Goal: Task Accomplishment & Management: Use online tool/utility

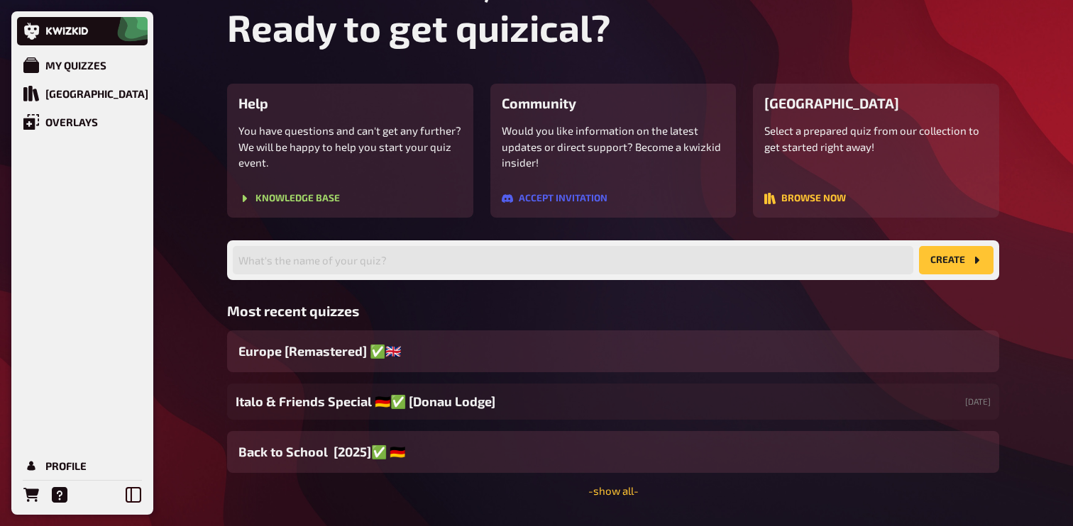
scroll to position [90, 0]
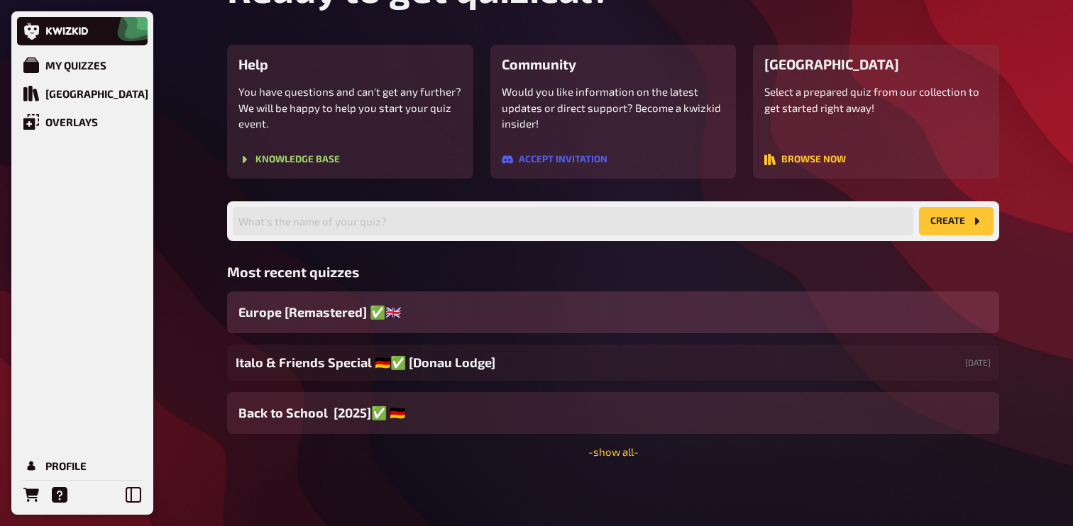
click at [384, 302] on div "Europe [Remastered] ✅​🇬🇧​" at bounding box center [613, 313] width 772 height 42
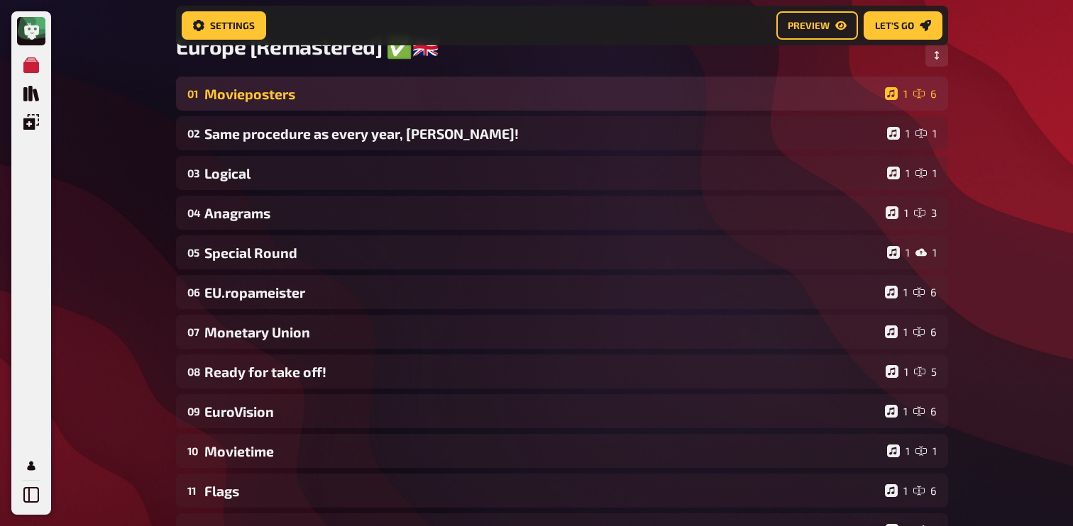
scroll to position [116, 0]
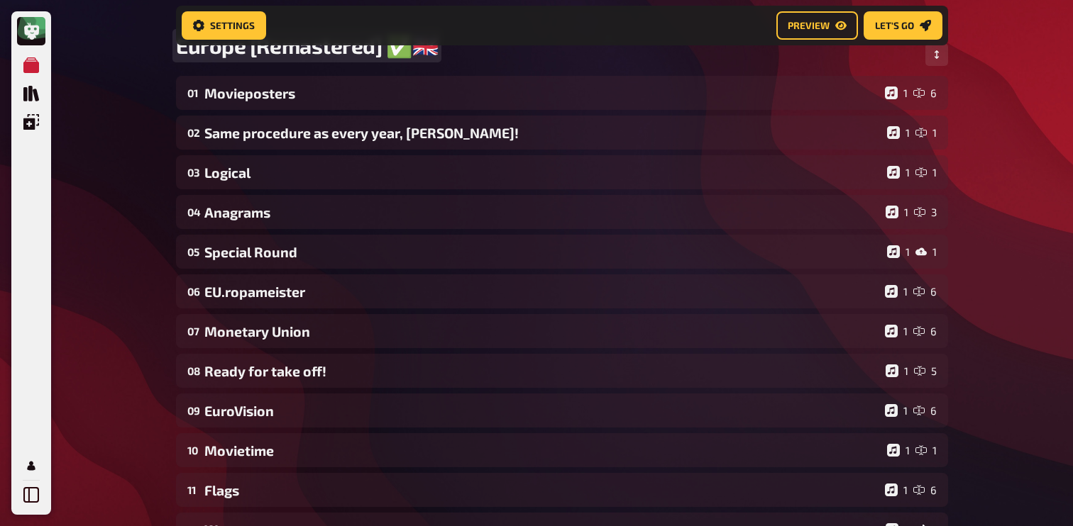
click at [289, 76] on div "Europe [Remastered] ✅​🇬🇧​" at bounding box center [562, 54] width 772 height 43
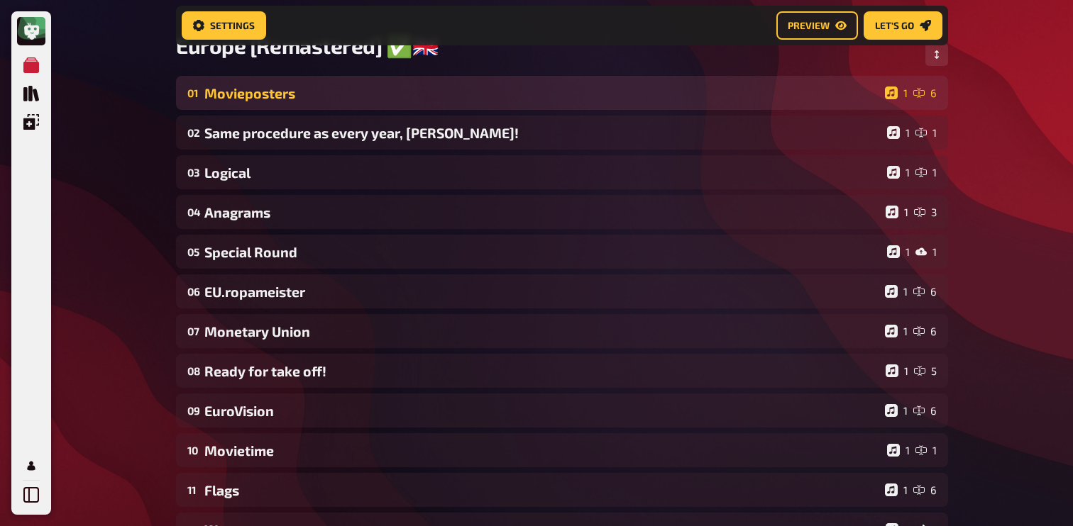
click at [282, 89] on div "Movieposters" at bounding box center [541, 93] width 675 height 16
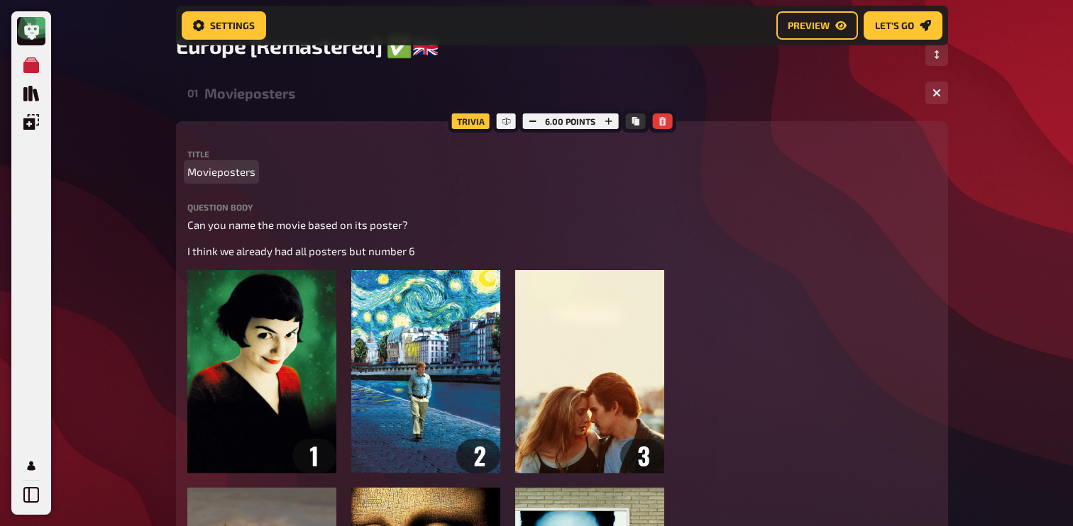
click at [217, 176] on span "Movieposters" at bounding box center [221, 172] width 68 height 16
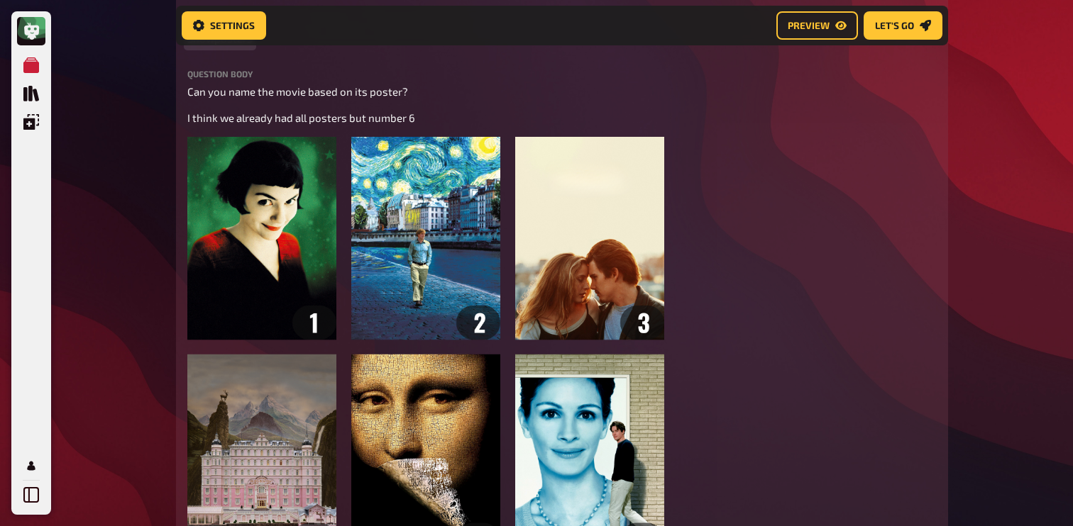
scroll to position [272, 0]
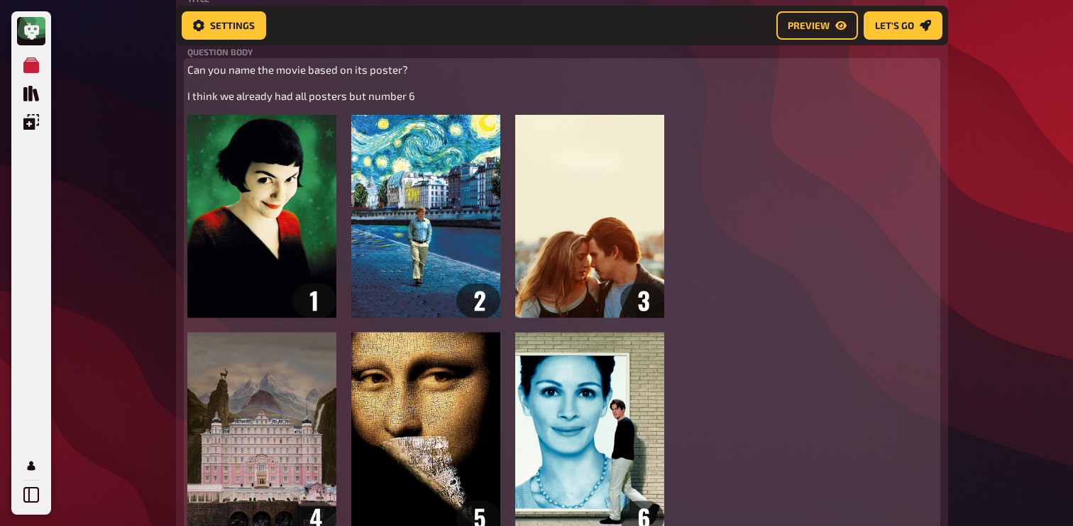
click at [321, 214] on img at bounding box center [425, 325] width 477 height 421
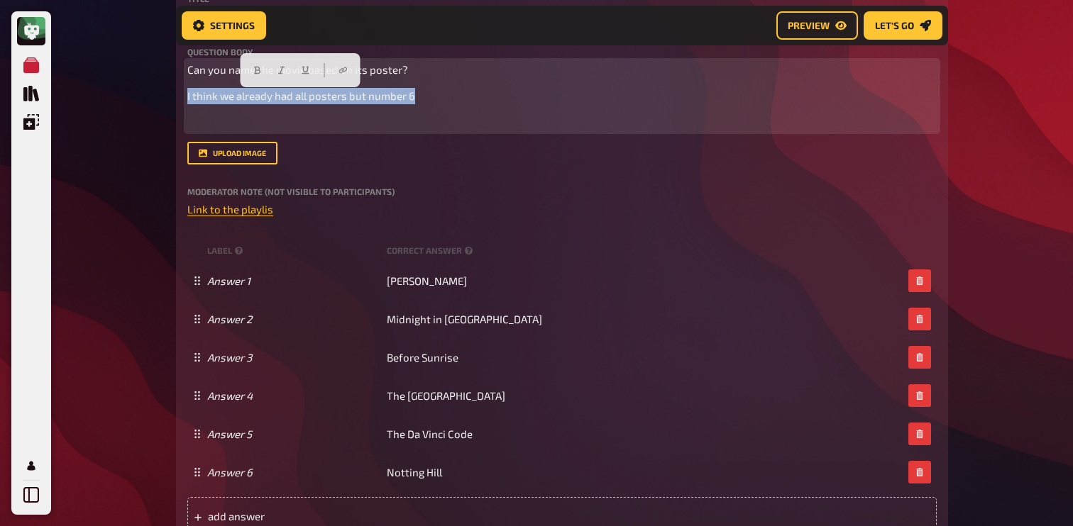
drag, startPoint x: 438, startPoint y: 92, endPoint x: 145, endPoint y: 82, distance: 293.2
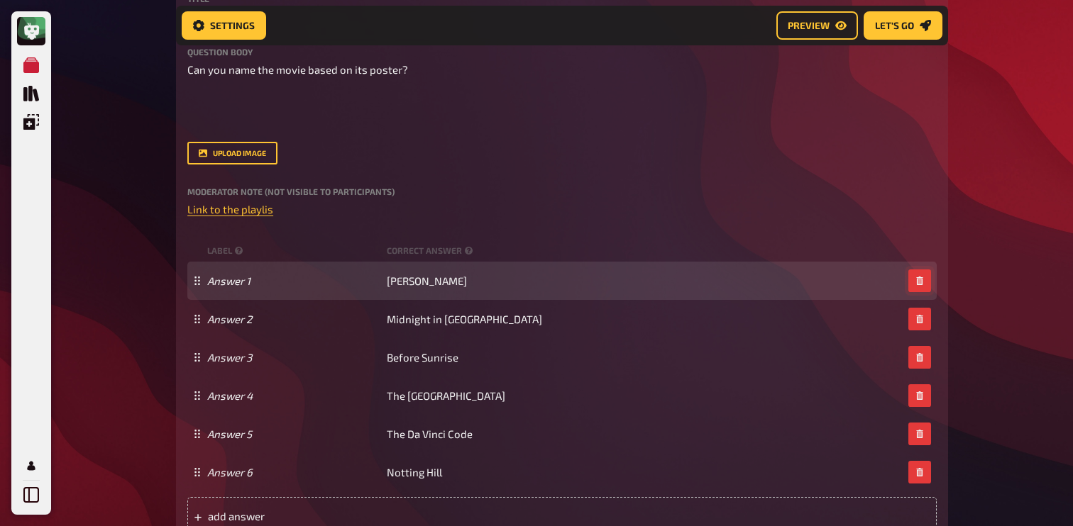
click at [916, 277] on icon "button" at bounding box center [919, 281] width 9 height 9
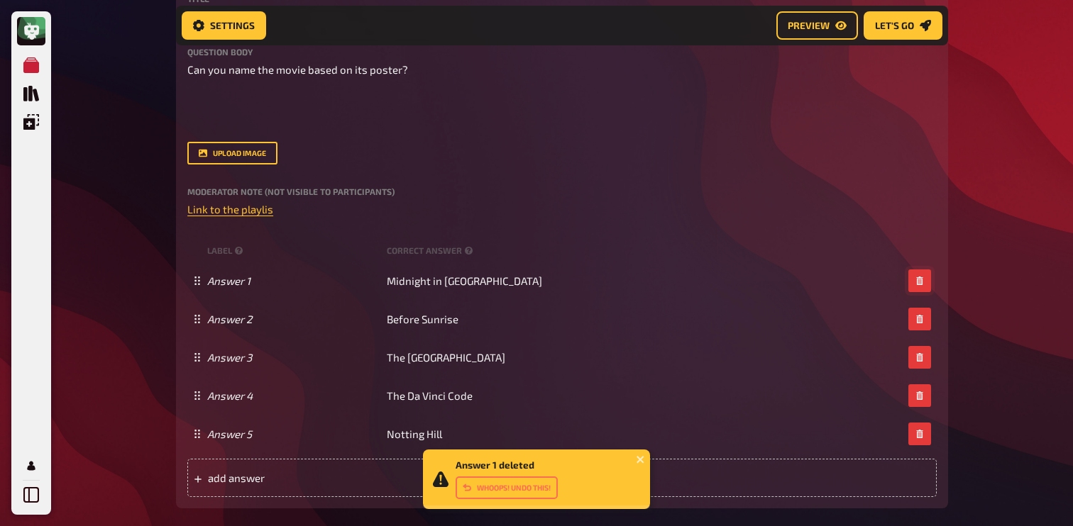
click at [916, 277] on icon "button" at bounding box center [919, 281] width 9 height 9
click at [916, 315] on icon "button" at bounding box center [919, 319] width 9 height 9
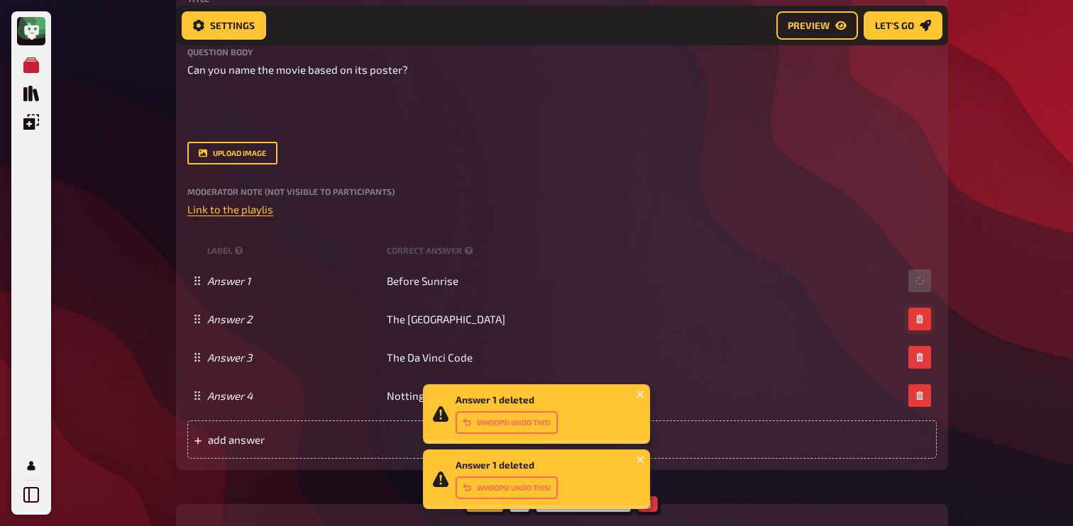
click at [916, 315] on icon "button" at bounding box center [919, 319] width 9 height 9
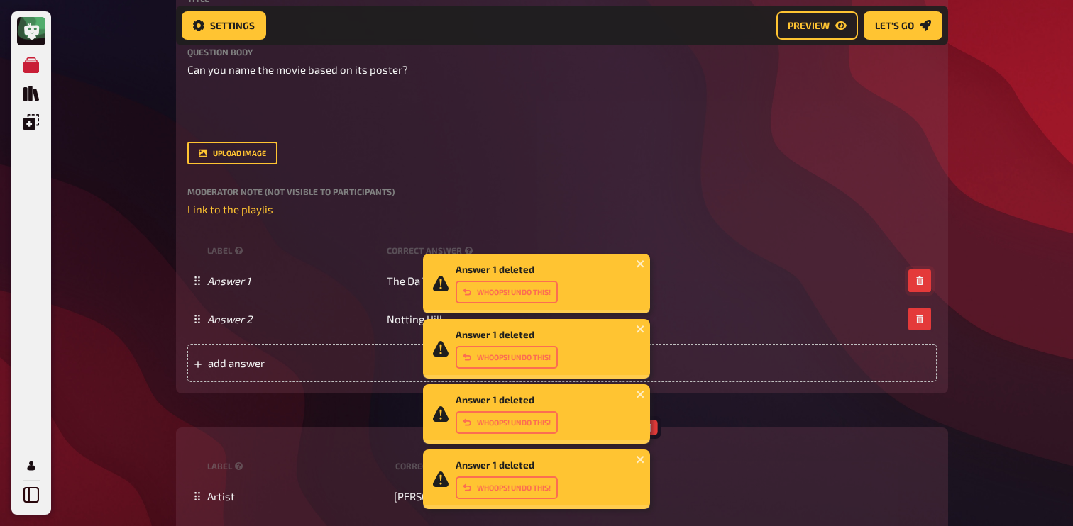
click at [916, 277] on icon "button" at bounding box center [919, 281] width 9 height 9
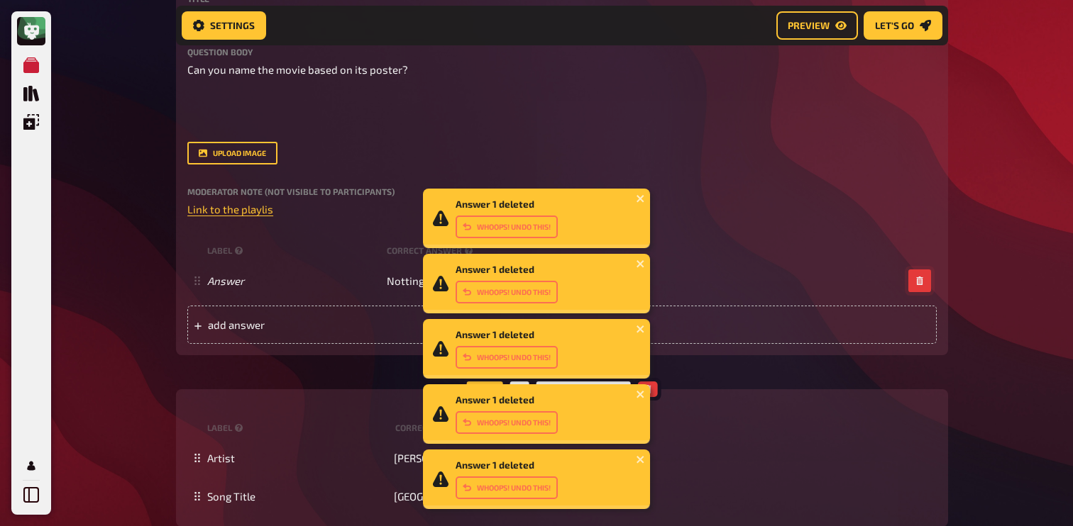
click at [916, 277] on icon "button" at bounding box center [919, 281] width 9 height 9
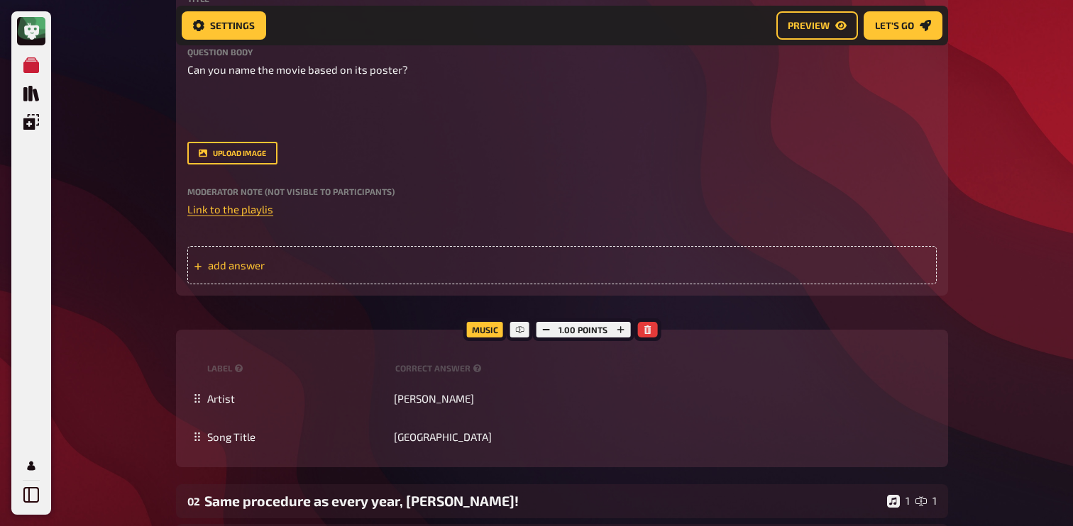
click at [275, 257] on div "add answer" at bounding box center [561, 265] width 749 height 38
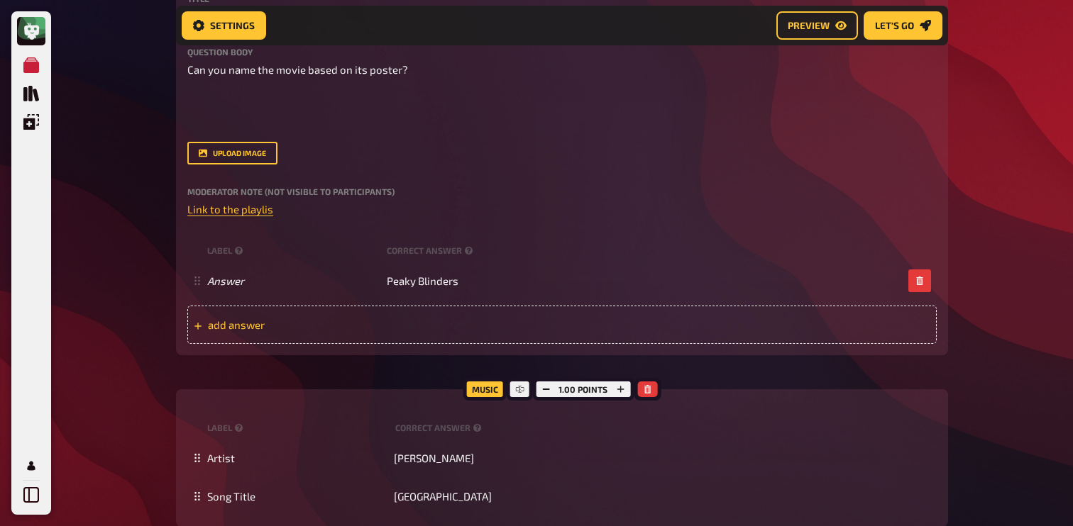
click at [377, 341] on div "add answer" at bounding box center [561, 325] width 749 height 38
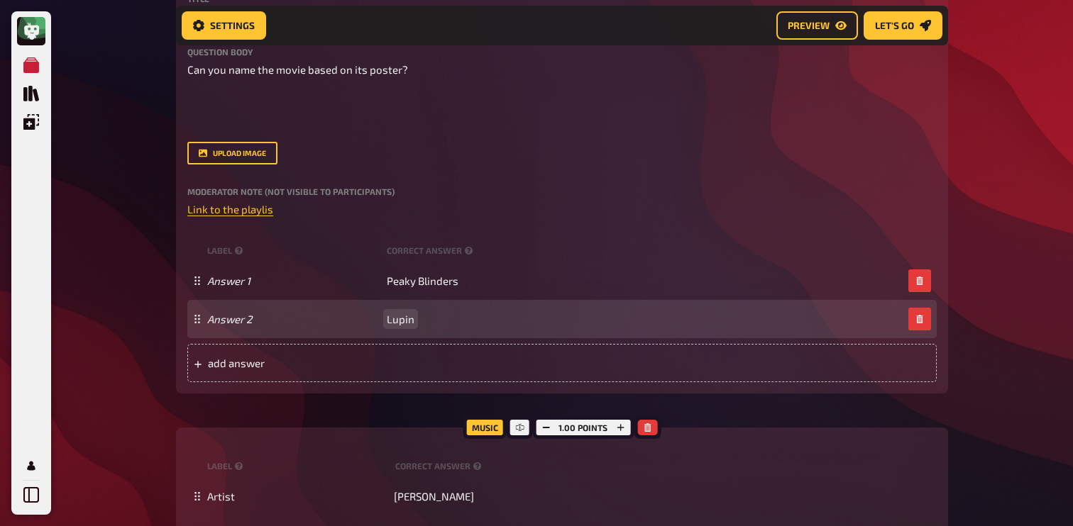
click at [401, 321] on span "Lupin" at bounding box center [401, 319] width 28 height 13
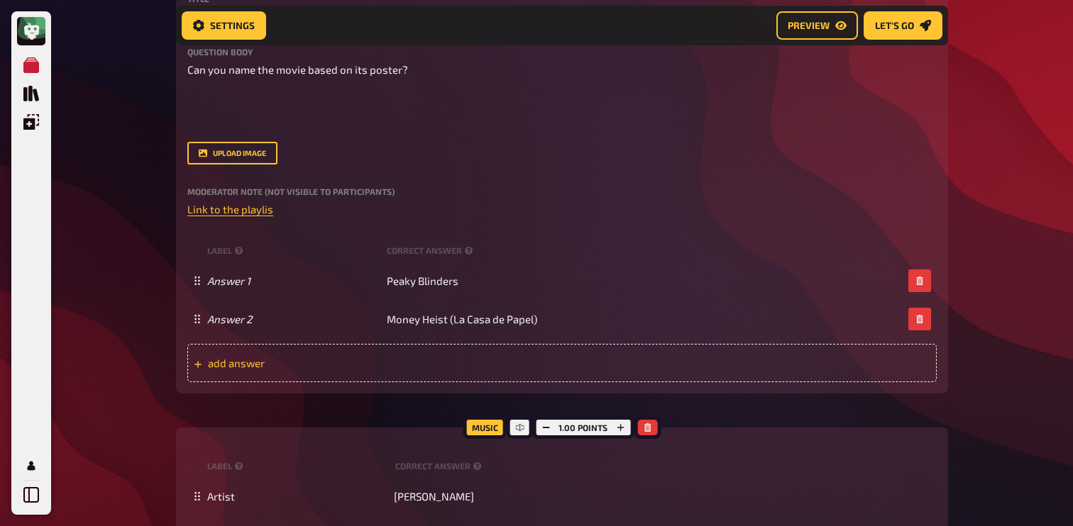
click at [443, 364] on div "add answer" at bounding box center [561, 363] width 749 height 38
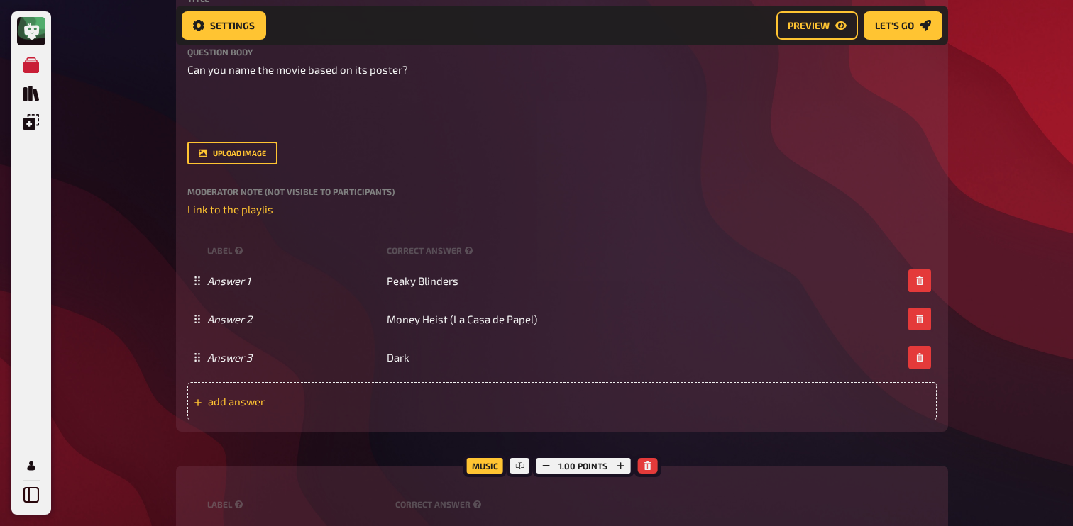
click at [394, 394] on div "add answer" at bounding box center [561, 401] width 749 height 38
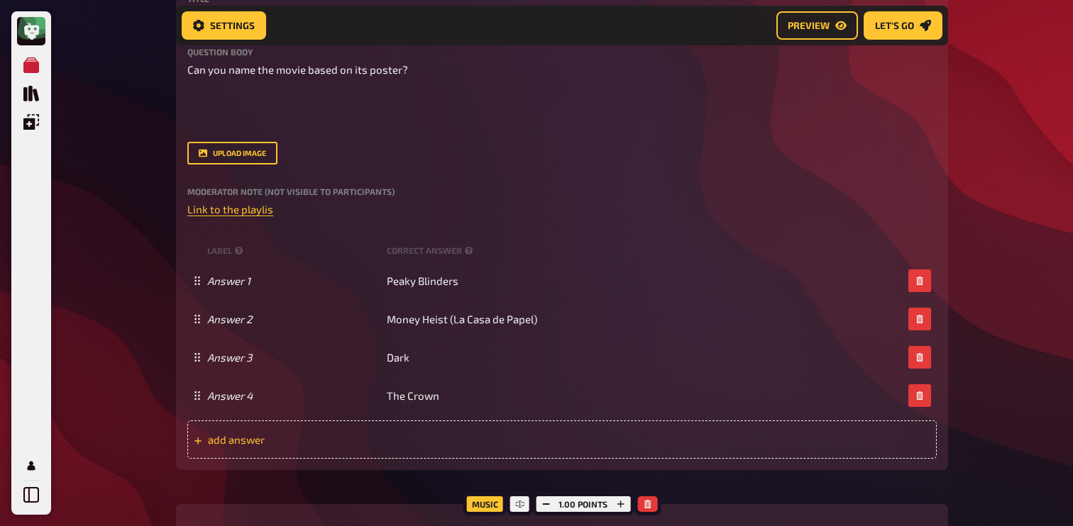
click at [341, 446] on span "add answer" at bounding box center [318, 440] width 221 height 13
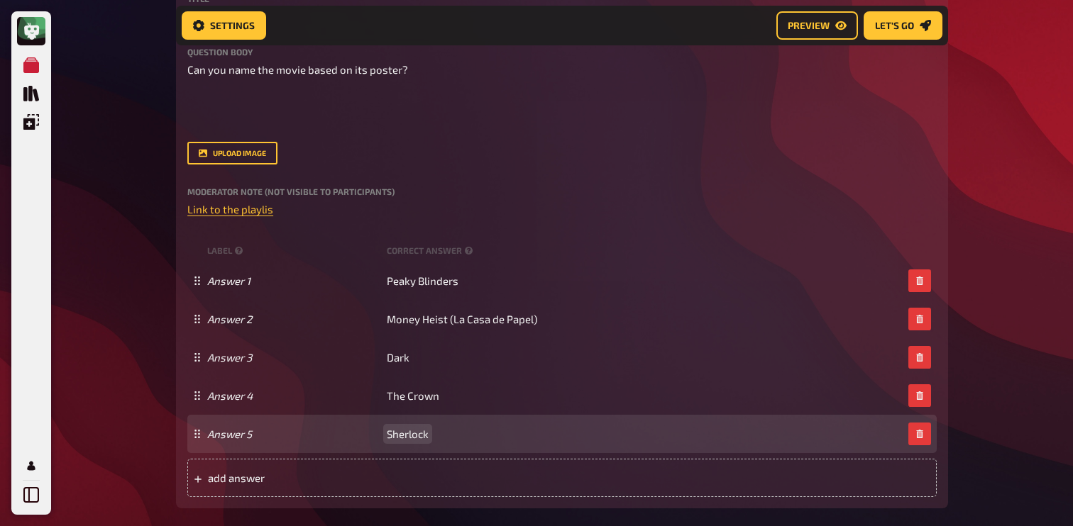
click at [400, 435] on span "Sherlock" at bounding box center [408, 434] width 42 height 13
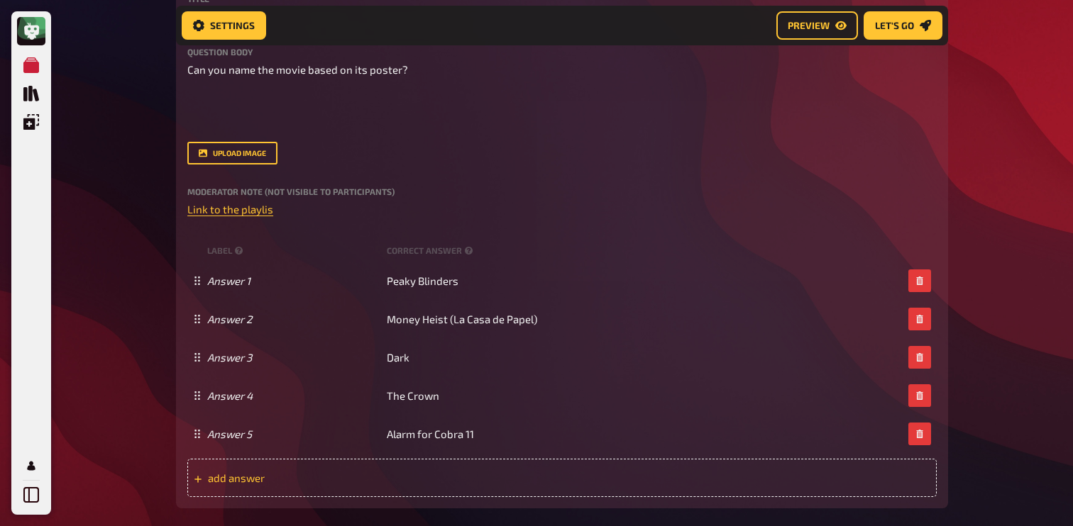
click at [392, 475] on span "add answer" at bounding box center [318, 478] width 221 height 13
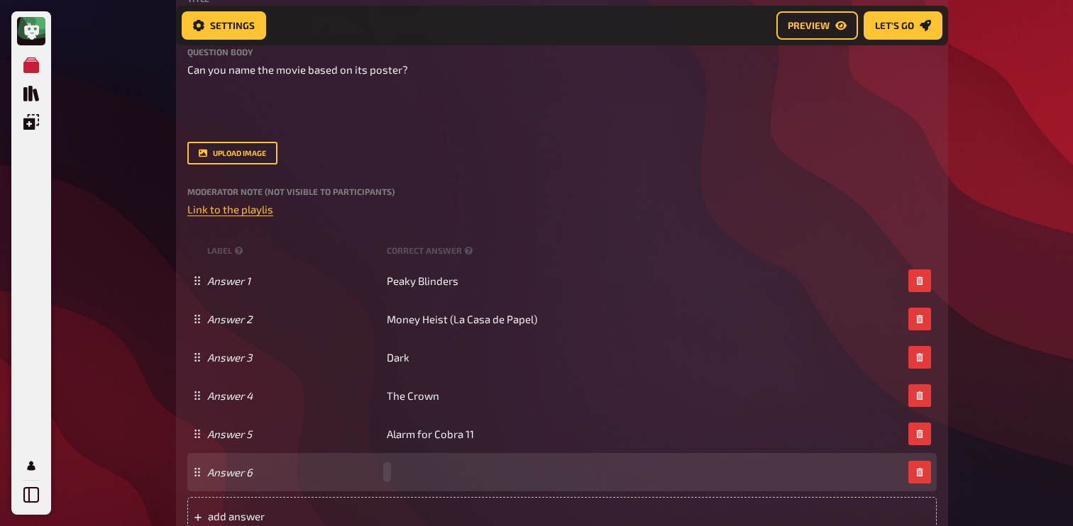
paste span
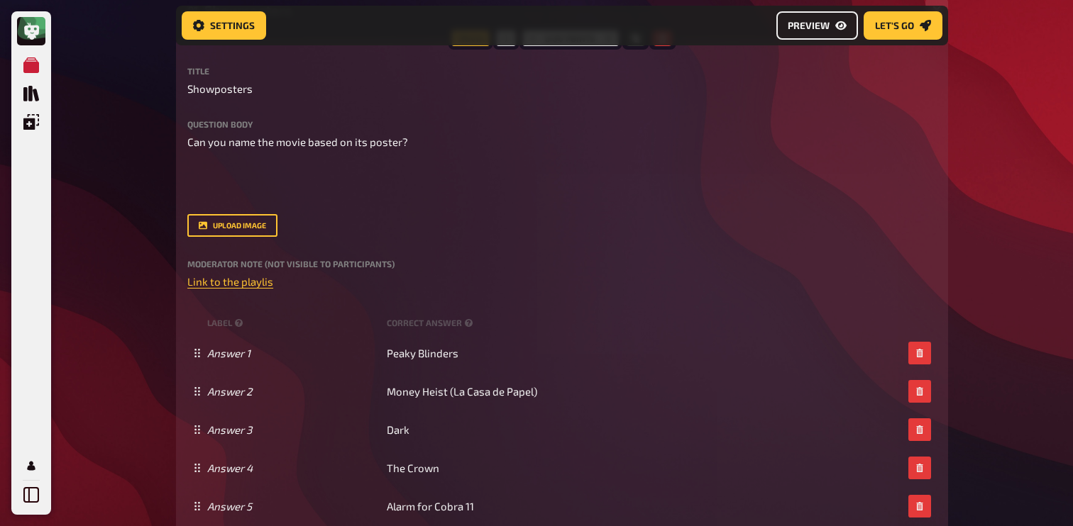
scroll to position [192, 0]
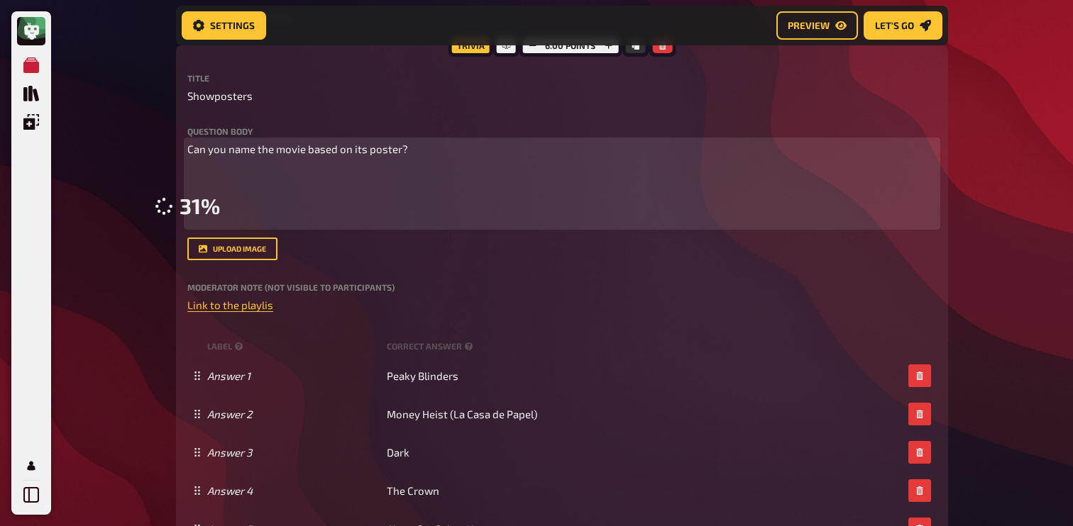
click at [231, 181] on p "﻿" at bounding box center [561, 175] width 749 height 16
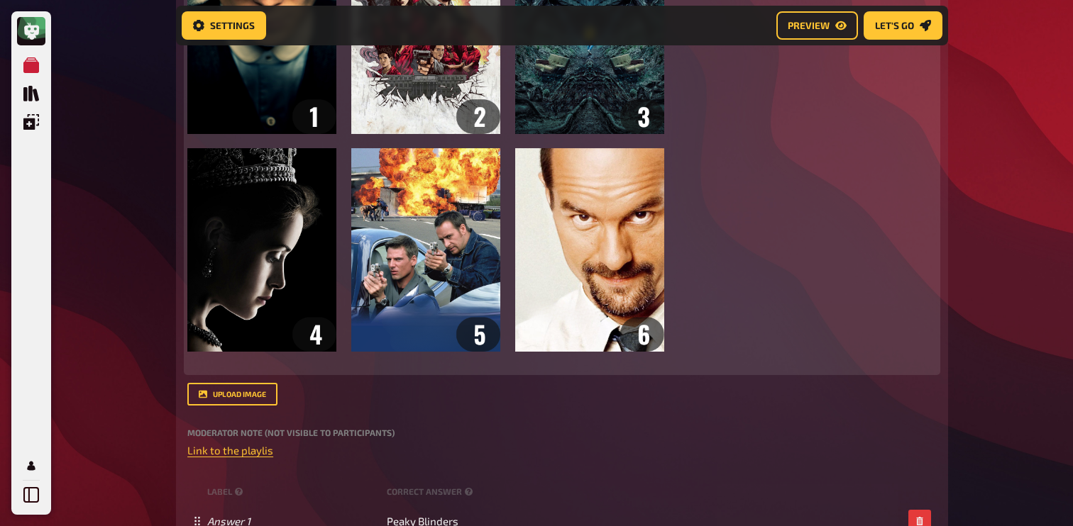
click at [228, 363] on p "﻿" at bounding box center [561, 363] width 749 height 16
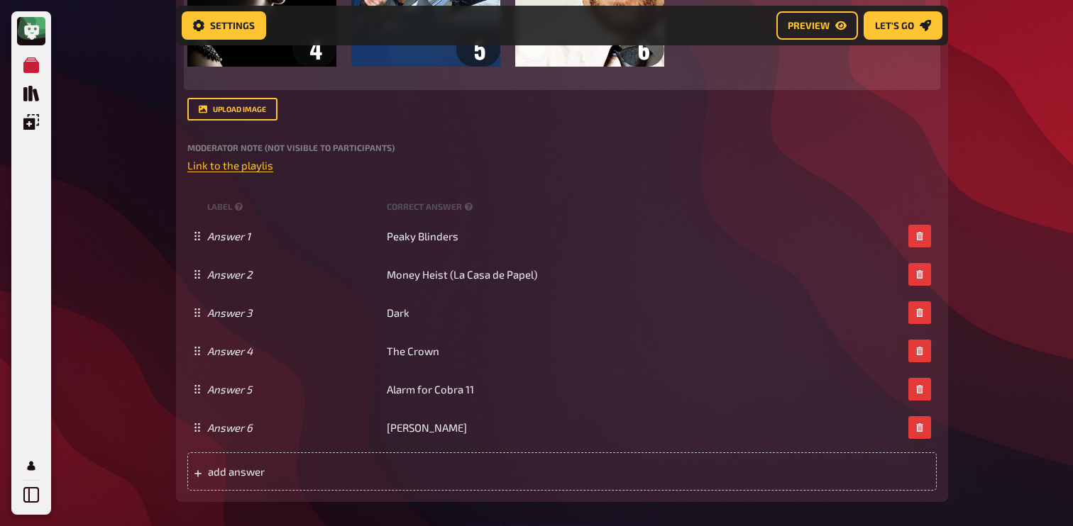
scroll to position [719, 0]
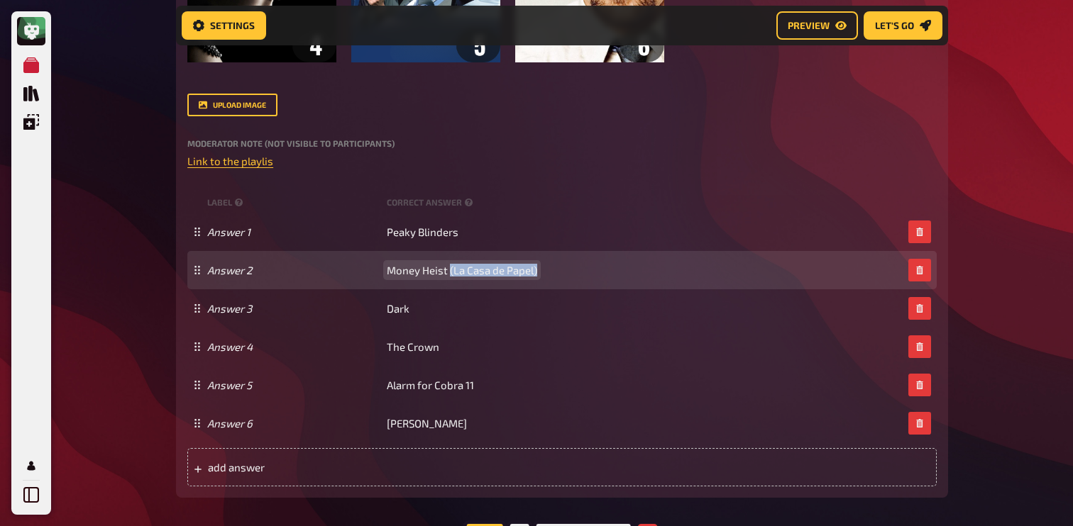
drag, startPoint x: 449, startPoint y: 272, endPoint x: 555, endPoint y: 274, distance: 105.7
click at [555, 274] on div "Answer 2 Money Heist (La Casa de Papel)" at bounding box center [554, 270] width 695 height 13
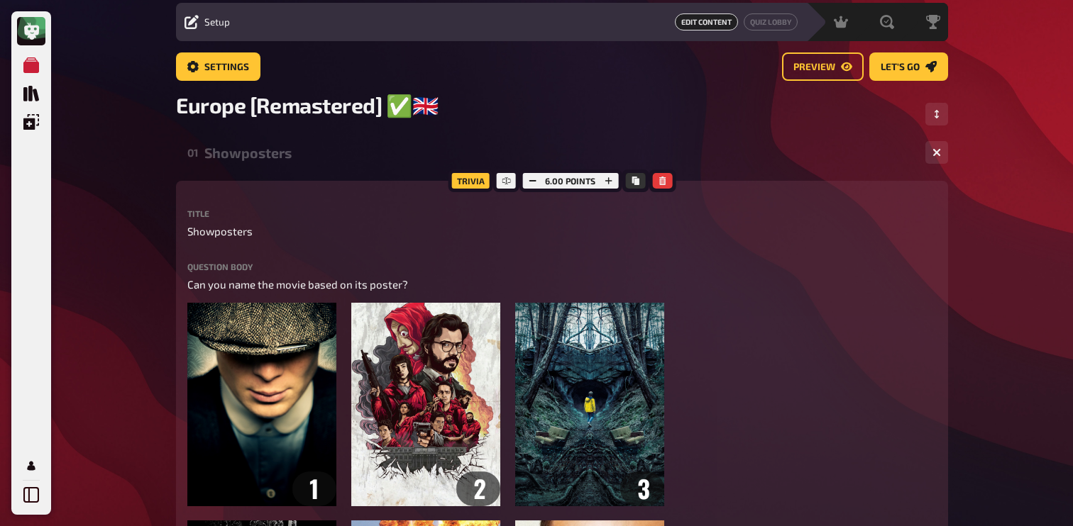
scroll to position [0, 0]
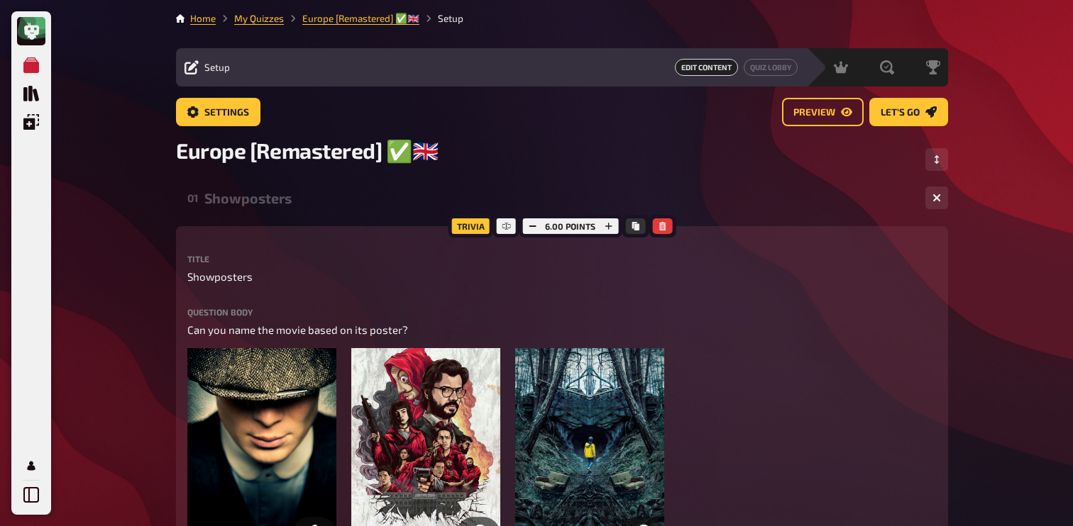
click at [278, 200] on div "Showposters" at bounding box center [559, 198] width 710 height 16
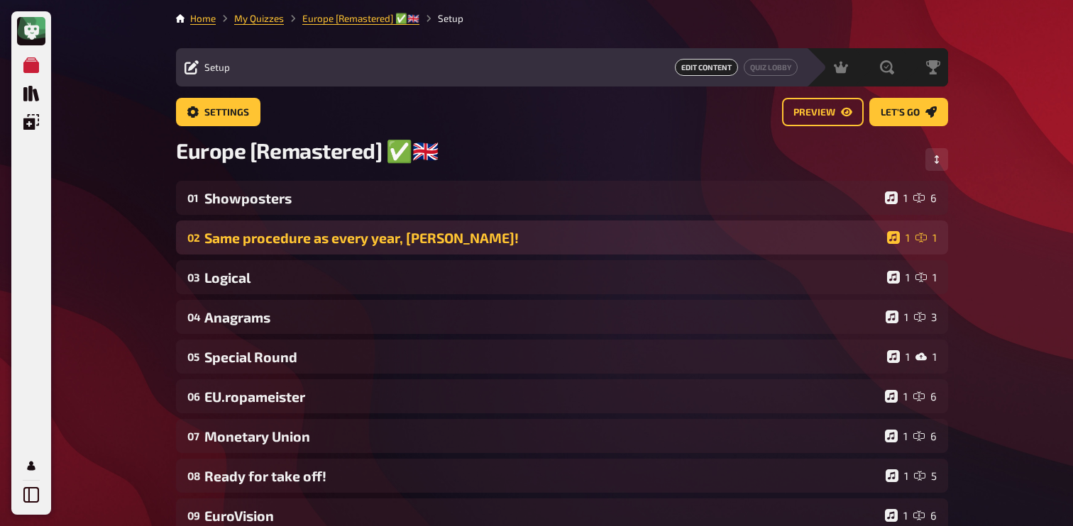
click at [282, 236] on div "Same procedure as every year, [PERSON_NAME]!" at bounding box center [542, 238] width 677 height 16
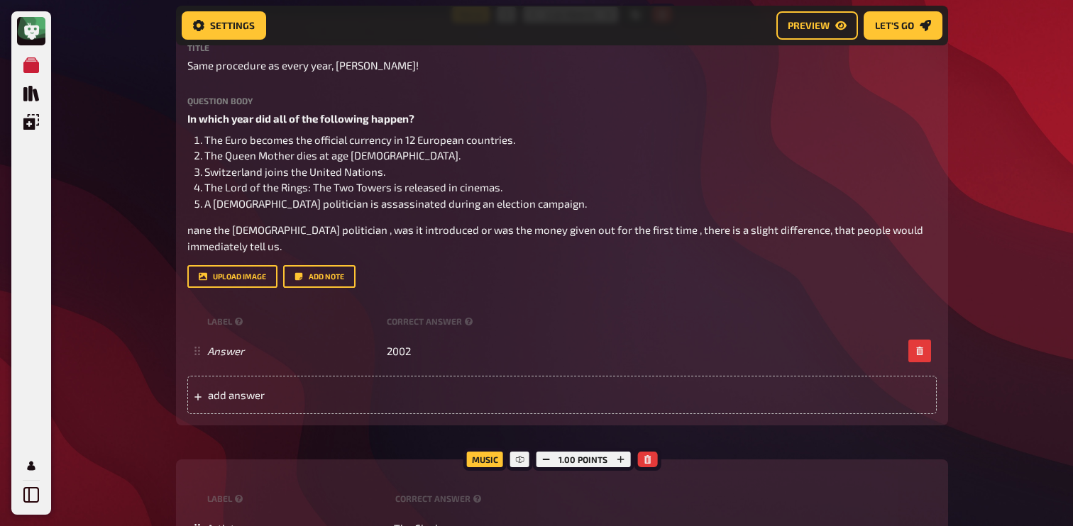
scroll to position [258, 0]
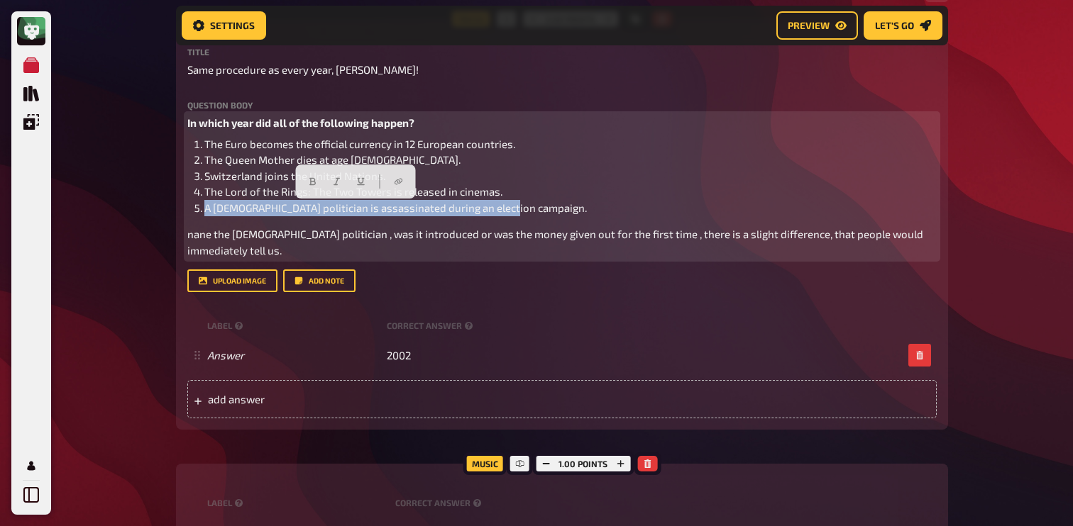
drag, startPoint x: 523, startPoint y: 209, endPoint x: 204, endPoint y: 211, distance: 318.6
click at [204, 211] on li "A Dutch politician is assassinated during an election campaign." at bounding box center [570, 208] width 732 height 16
copy span "A Dutch politician is assassinated during an election campaign."
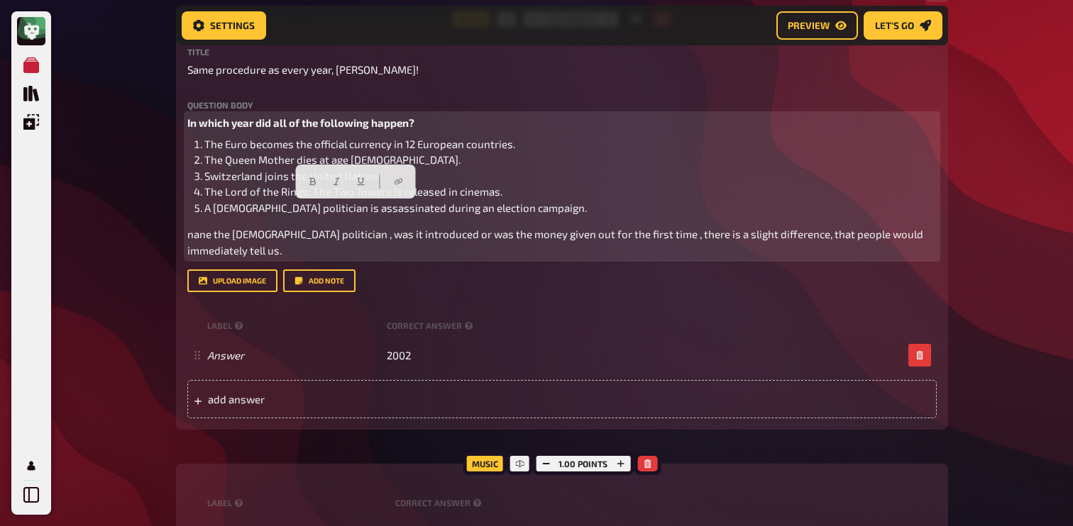
click at [204, 211] on li "A Dutch politician is assassinated during an election campaign." at bounding box center [570, 208] width 732 height 16
paste div
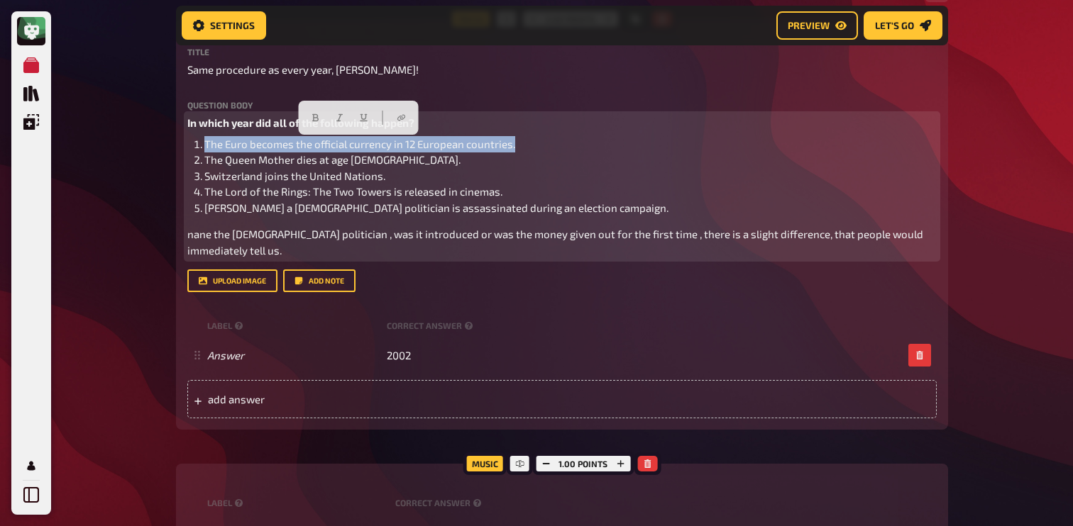
drag, startPoint x: 517, startPoint y: 148, endPoint x: 206, endPoint y: 143, distance: 311.5
click at [206, 143] on li "The Euro becomes the official currency in 12 European countries." at bounding box center [570, 144] width 732 height 16
copy span "The Euro becomes the official currency in 12 European countries."
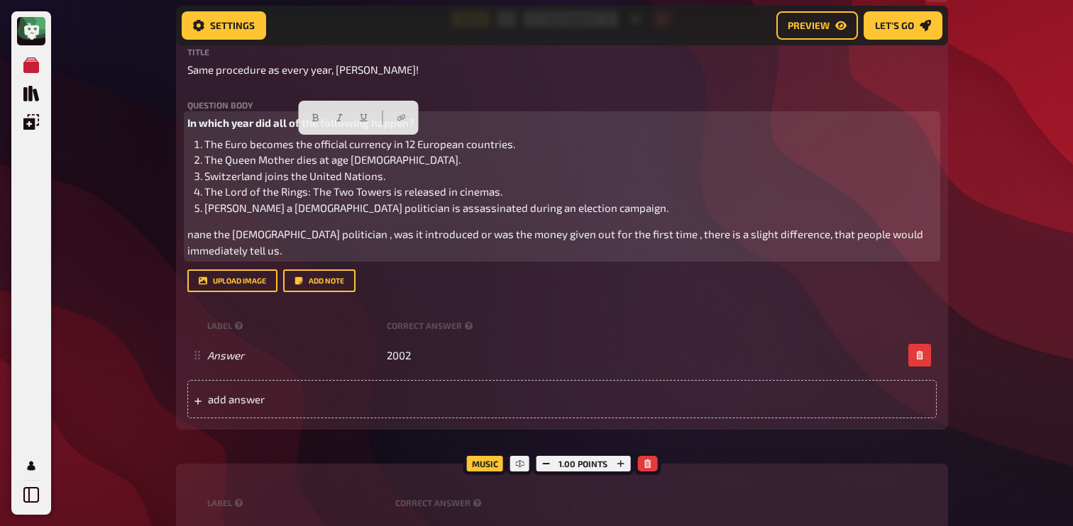
click at [257, 181] on span "Switzerland joins the United Nations." at bounding box center [294, 176] width 181 height 13
click at [248, 148] on span "The Euro becomes the official currency in 12 European countries." at bounding box center [359, 144] width 311 height 13
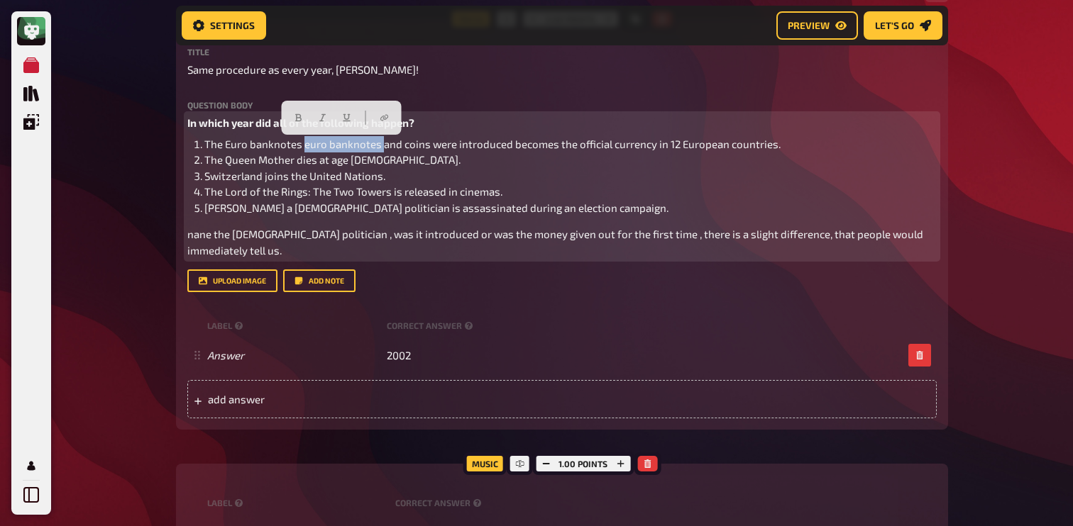
drag, startPoint x: 379, startPoint y: 148, endPoint x: 304, endPoint y: 146, distance: 75.2
click at [304, 146] on span "The Euro banknotes euro banknotes and coins were introduced becomes the officia…" at bounding box center [492, 144] width 576 height 13
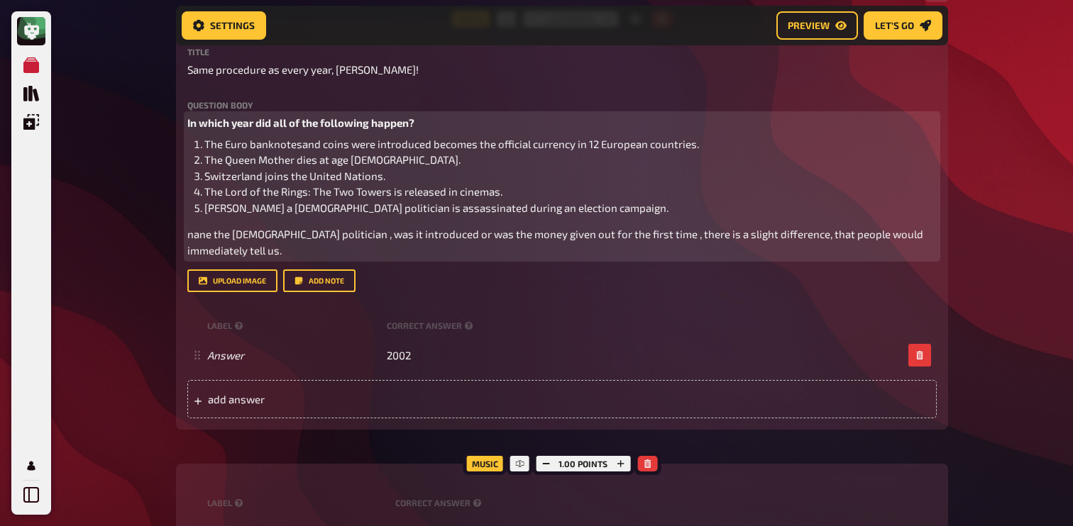
click at [304, 146] on span "The Euro banknotesand coins were introduced becomes the official currency in 12…" at bounding box center [451, 144] width 495 height 13
click at [227, 148] on span "The Euro banknotesa nd coins were introduced becomes the official currency in 1…" at bounding box center [452, 144] width 497 height 13
click at [280, 147] on span "Euro banknotesa nd coins were introduced becomes the official currency in 12 Eu…" at bounding box center [442, 144] width 476 height 13
drag, startPoint x: 412, startPoint y: 145, endPoint x: 612, endPoint y: 144, distance: 200.1
click at [612, 144] on span "Euro banknotes and coins were introduced becomes the official currency in 12 Eu…" at bounding box center [443, 144] width 478 height 13
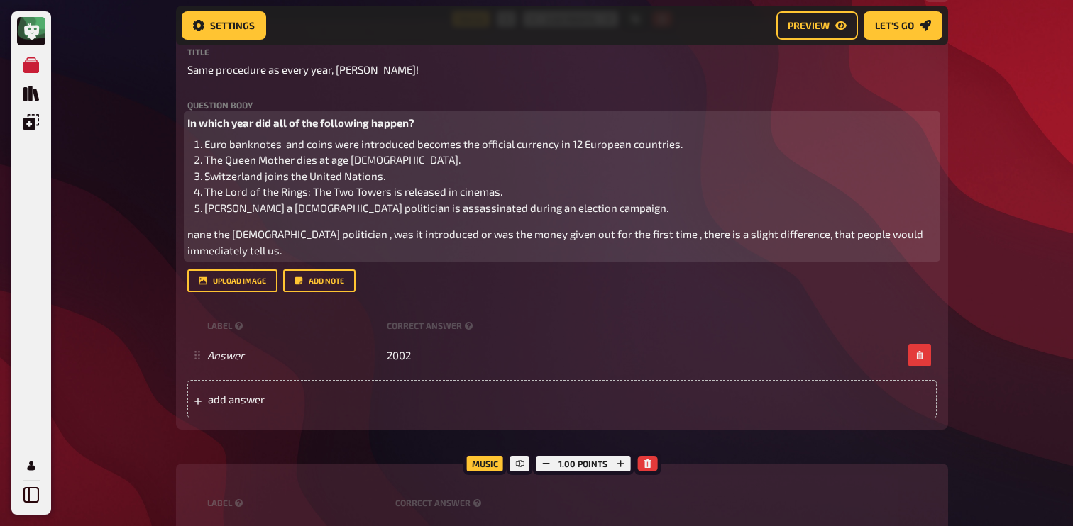
click at [567, 147] on span "Euro banknotes and coins were introduced becomes the official currency in 12 Eu…" at bounding box center [443, 144] width 478 height 13
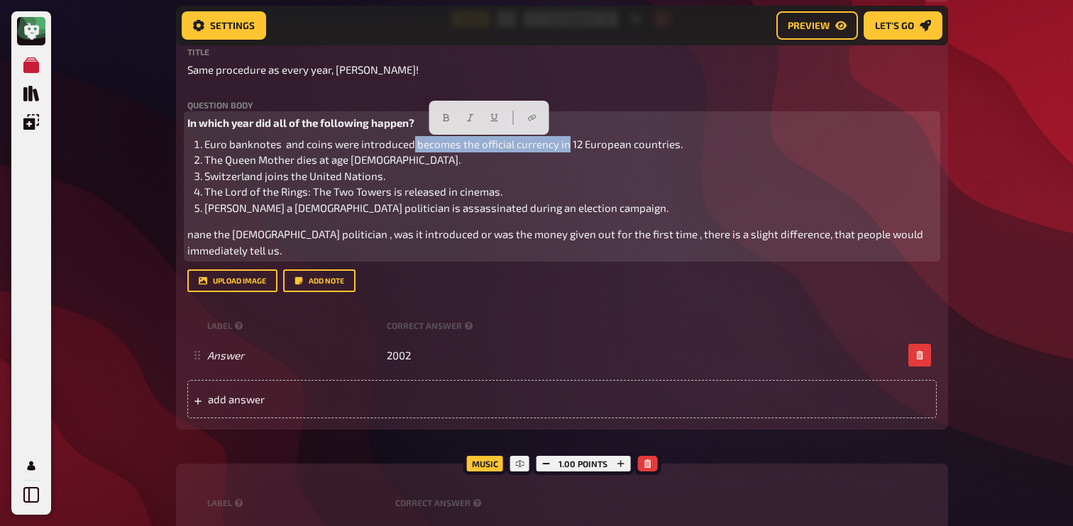
drag, startPoint x: 566, startPoint y: 147, endPoint x: 409, endPoint y: 153, distance: 156.9
click at [409, 153] on li "Euro banknotes and coins were introduced becomes the official currency in 12 Eu…" at bounding box center [570, 144] width 732 height 16
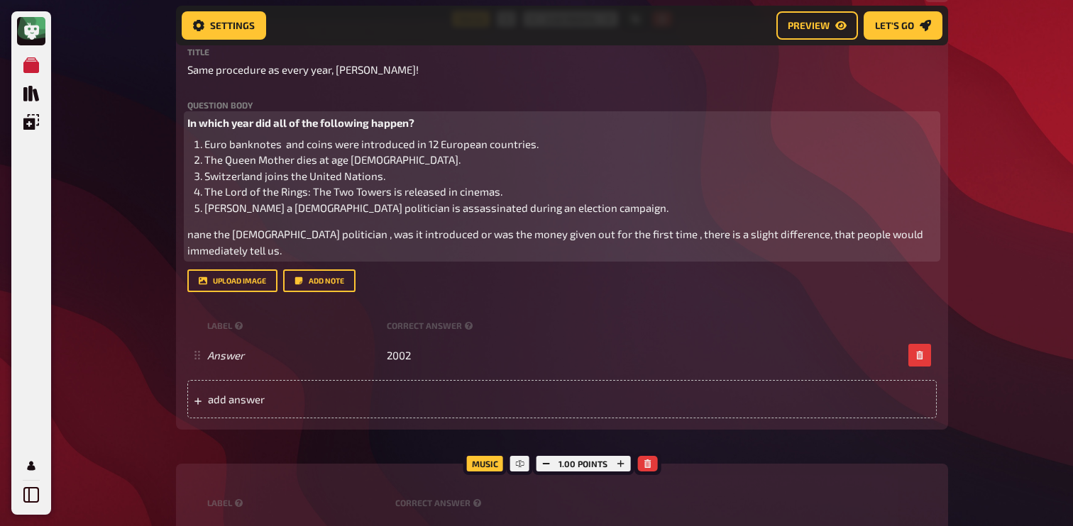
click at [275, 236] on span "nane the dutch politician , was it introduced or was the money given out for th…" at bounding box center [556, 242] width 738 height 29
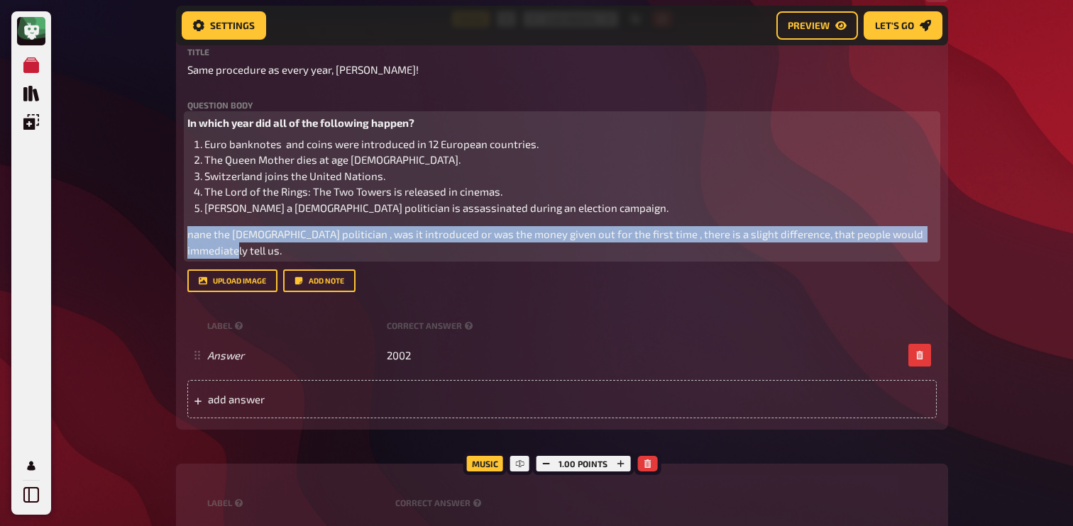
click at [275, 236] on span "nane the dutch politician , was it introduced or was the money given out for th…" at bounding box center [556, 242] width 738 height 29
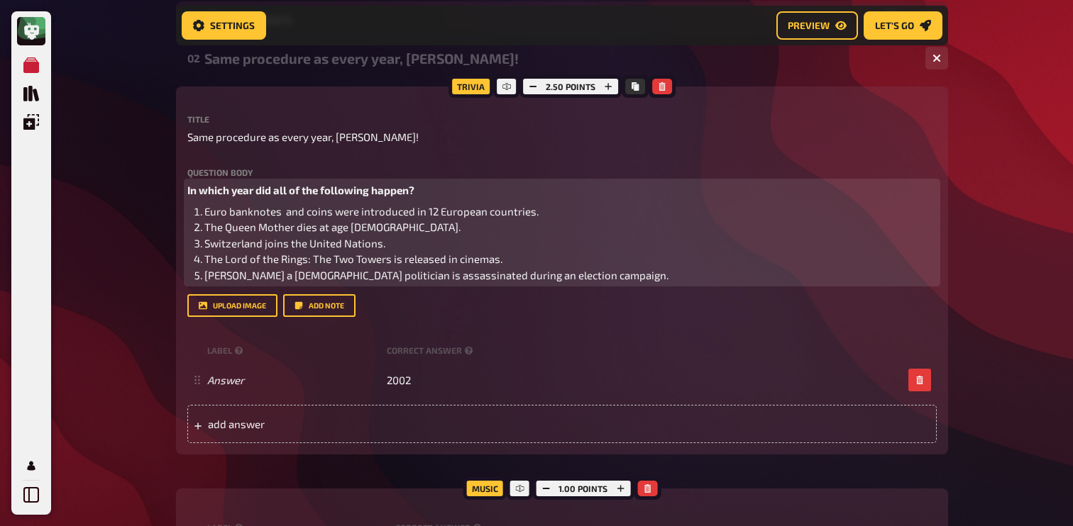
scroll to position [189, 0]
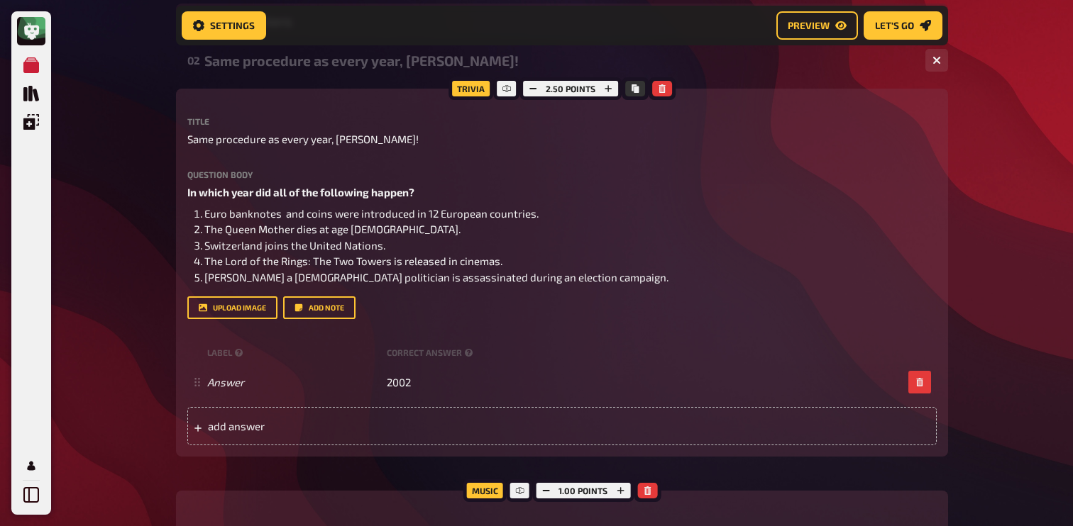
click at [292, 77] on div "02 Same procedure as every year, James! 1 1" at bounding box center [562, 60] width 772 height 34
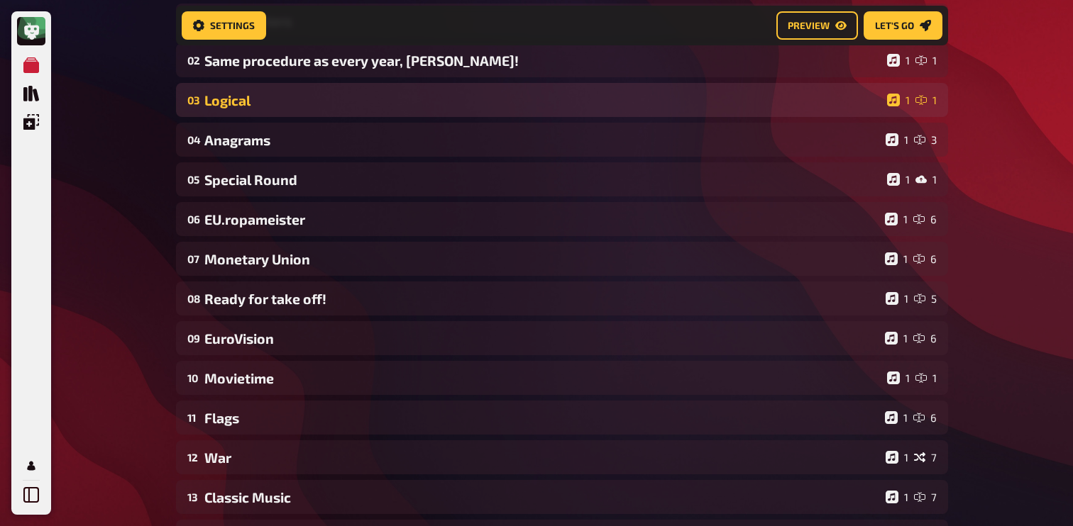
click at [283, 92] on div "03 Logical 1 1" at bounding box center [562, 100] width 772 height 34
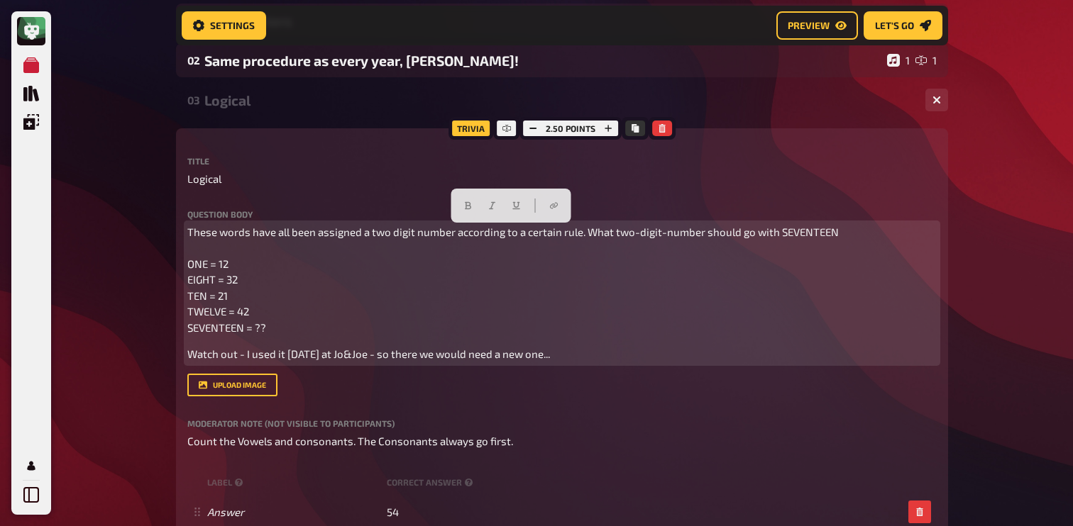
drag, startPoint x: 631, startPoint y: 362, endPoint x: 142, endPoint y: 223, distance: 508.9
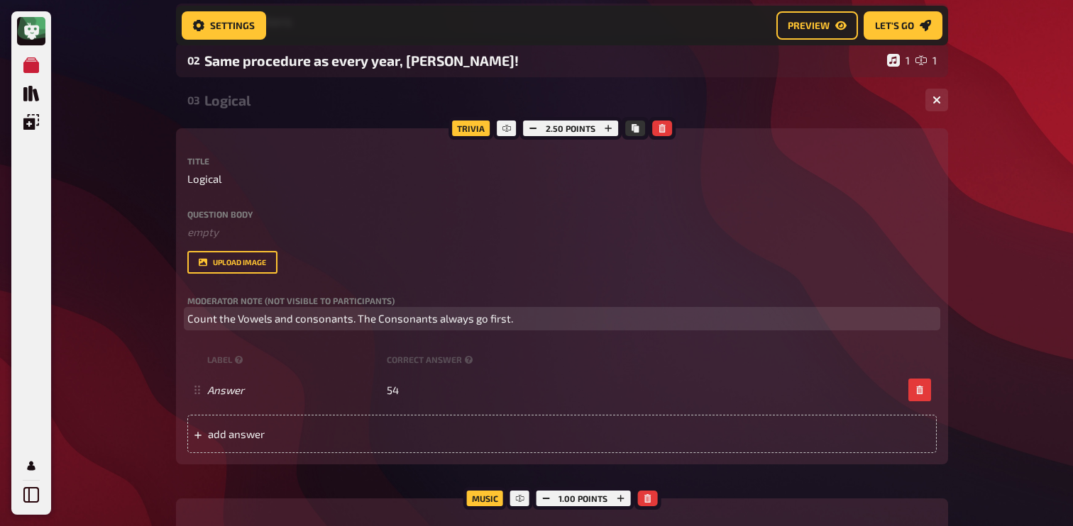
click at [361, 319] on span "Count the Vowels and consonants. The Consonants always go first." at bounding box center [350, 318] width 326 height 13
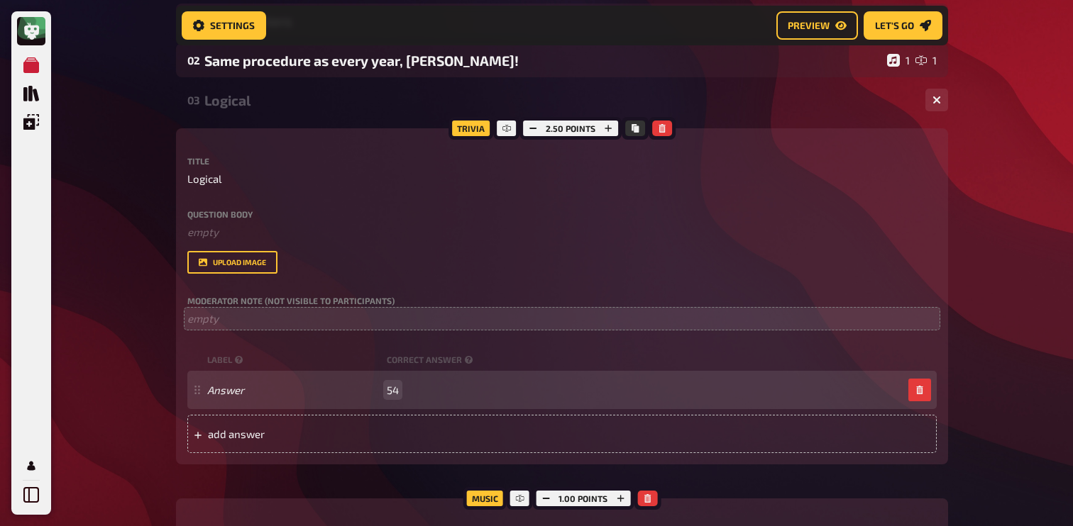
click at [403, 390] on div "Answer 54" at bounding box center [554, 390] width 695 height 13
click at [393, 390] on span "54" at bounding box center [393, 390] width 12 height 13
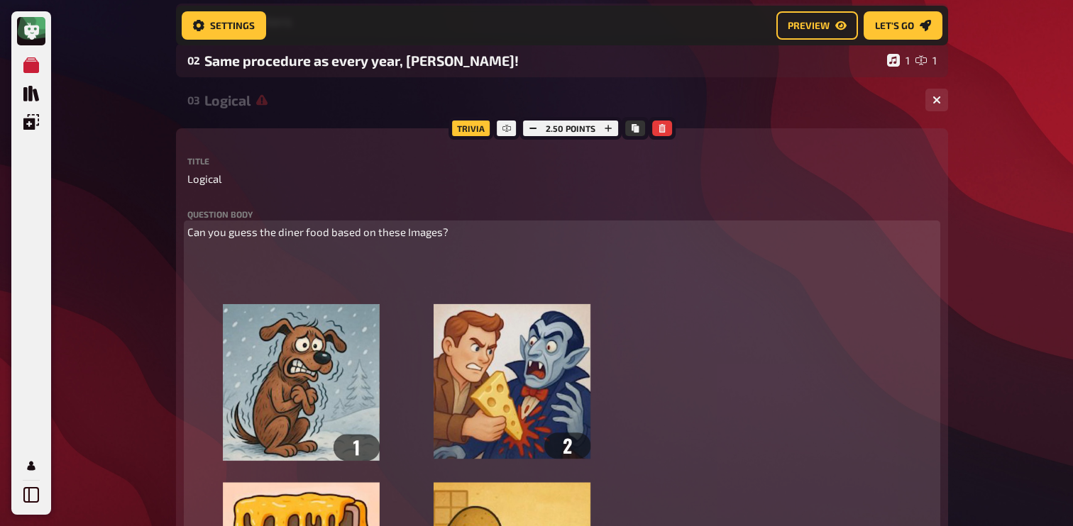
click at [406, 238] on span "Can you guess the diner food based on these Images?" at bounding box center [317, 232] width 261 height 13
click at [558, 247] on div "Can you guess the diner food based on these images? ﻿" at bounding box center [561, 450] width 749 height 452
click at [369, 264] on img at bounding box center [425, 460] width 477 height 421
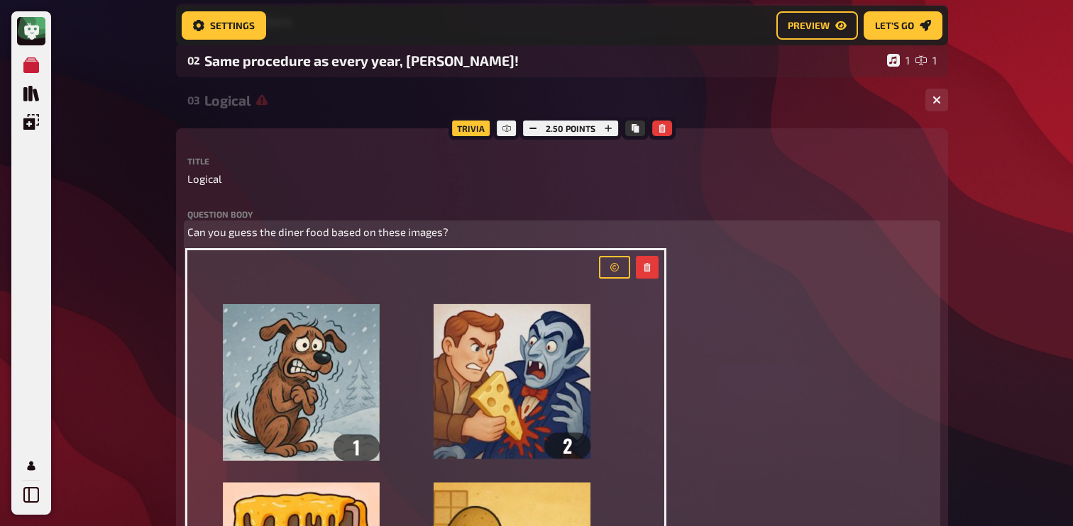
click at [402, 238] on span "Can you guess the diner food based on these images?" at bounding box center [317, 232] width 261 height 13
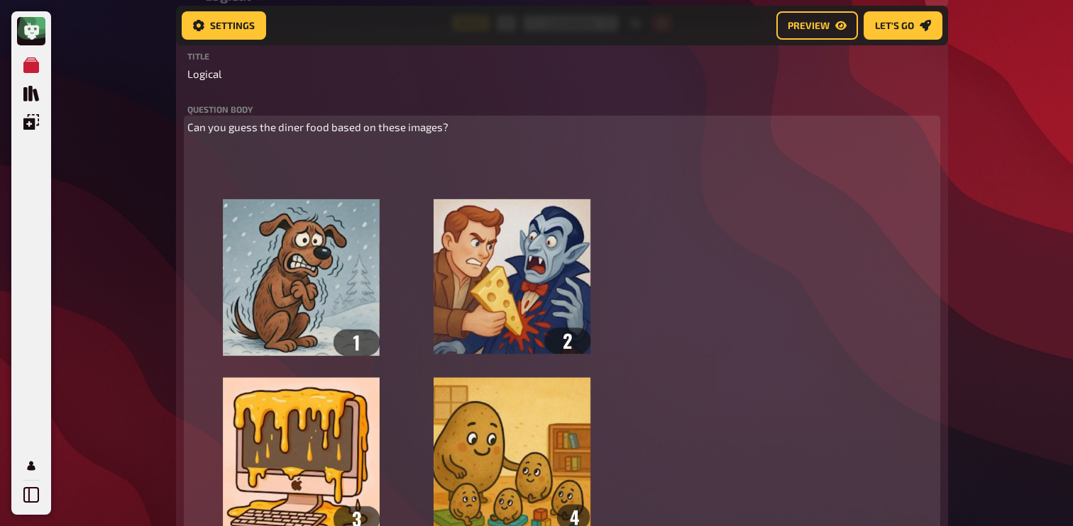
scroll to position [316, 0]
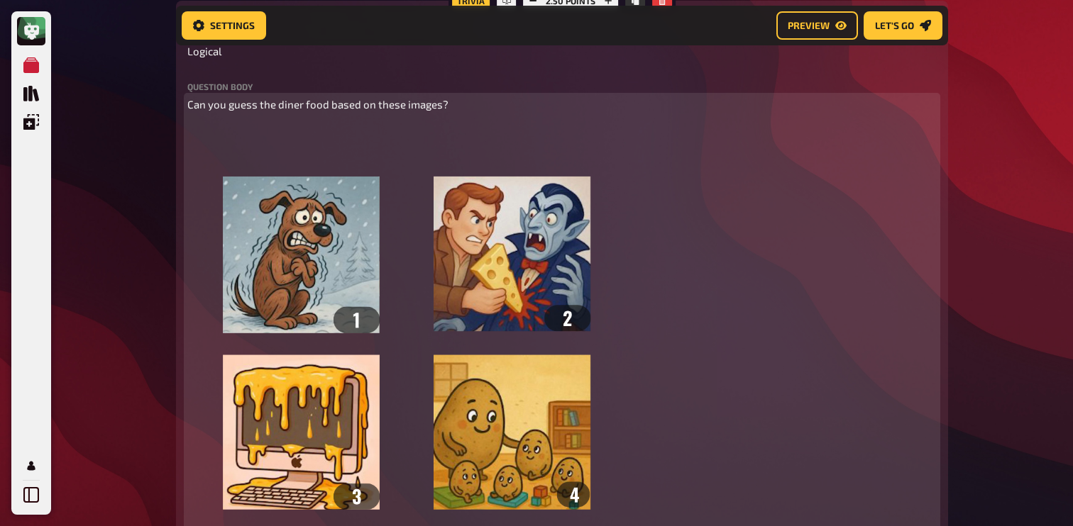
click at [392, 103] on span "Can you guess the diner food based on these images?" at bounding box center [317, 104] width 261 height 13
click at [275, 77] on icon "button" at bounding box center [273, 78] width 6 height 8
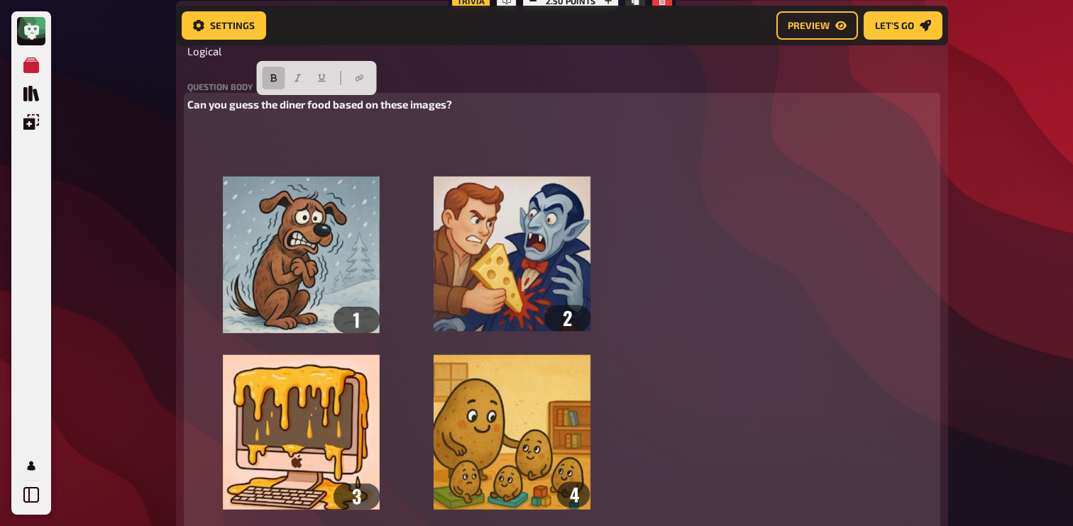
click at [486, 104] on p "Can you guess the diner food based on these images?" at bounding box center [561, 104] width 749 height 16
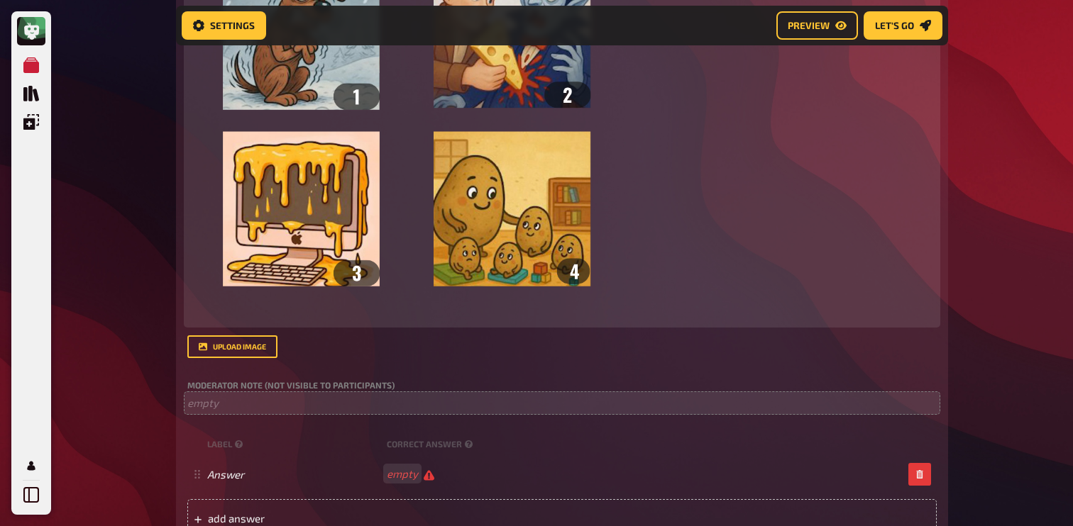
scroll to position [541, 0]
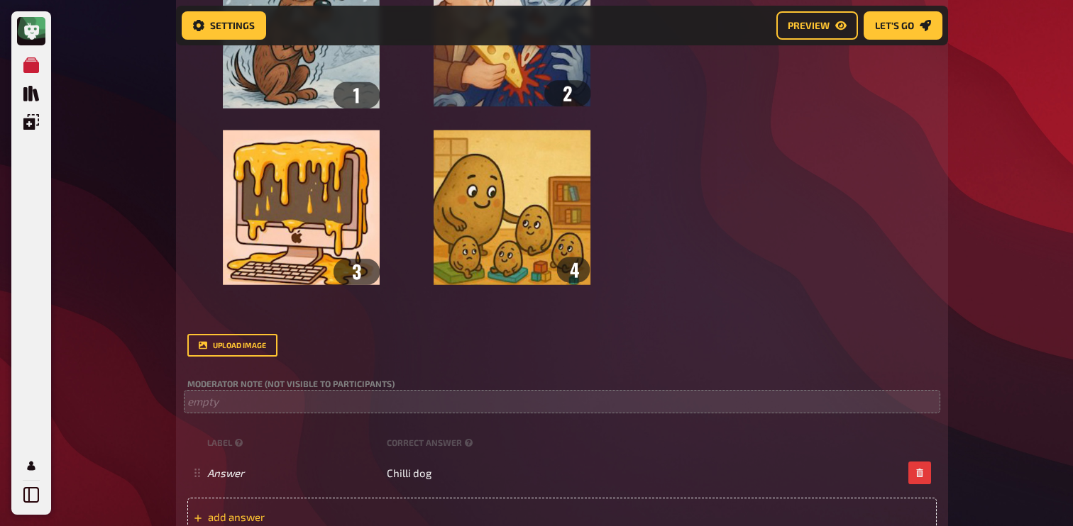
click at [362, 507] on div "add answer" at bounding box center [561, 517] width 749 height 38
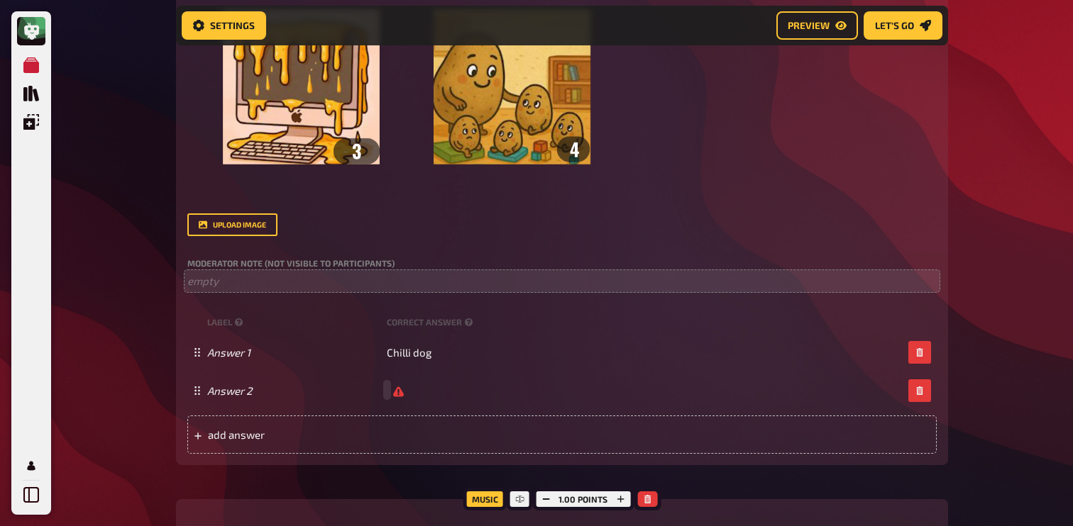
scroll to position [663, 0]
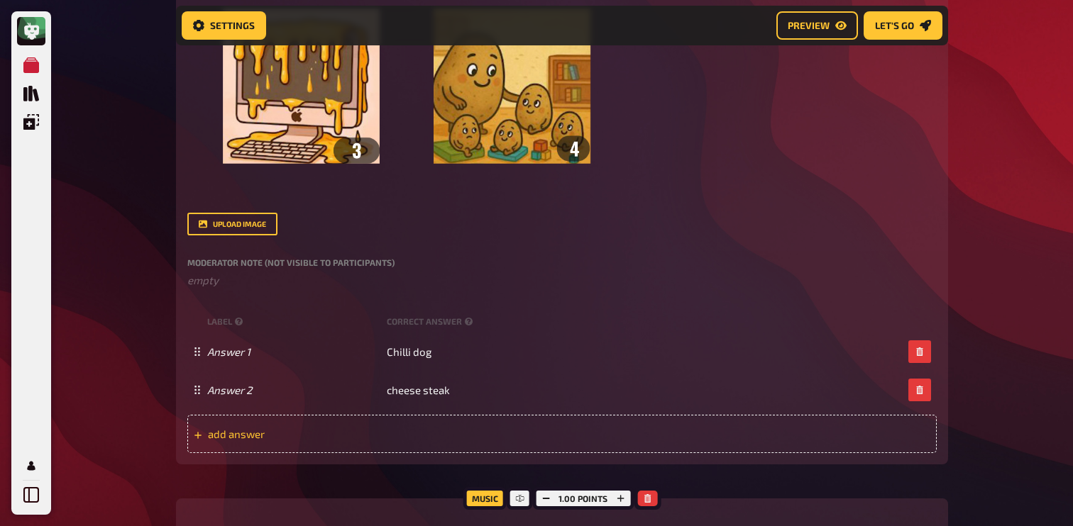
click at [446, 432] on div "add answer" at bounding box center [561, 434] width 749 height 38
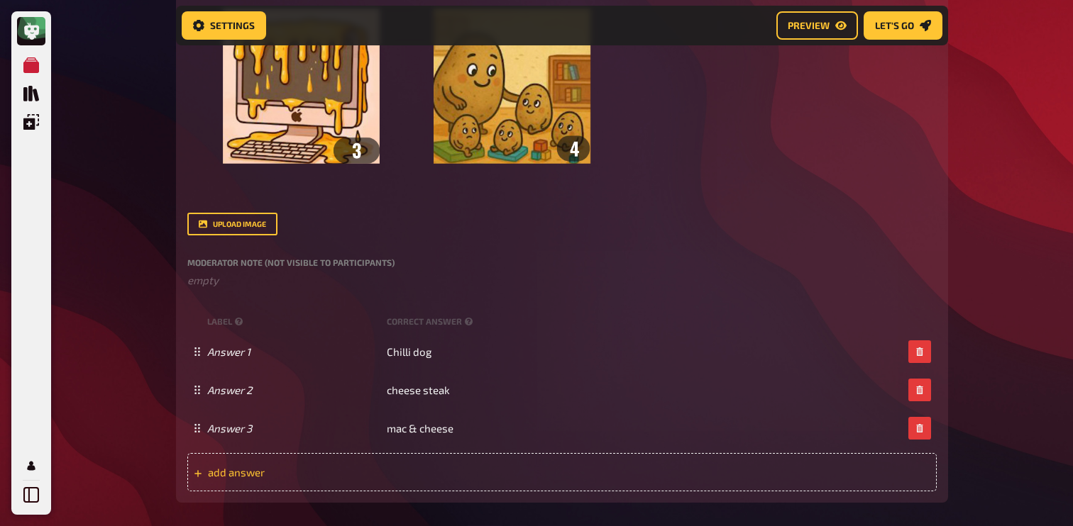
click at [426, 470] on span "add answer" at bounding box center [318, 472] width 221 height 13
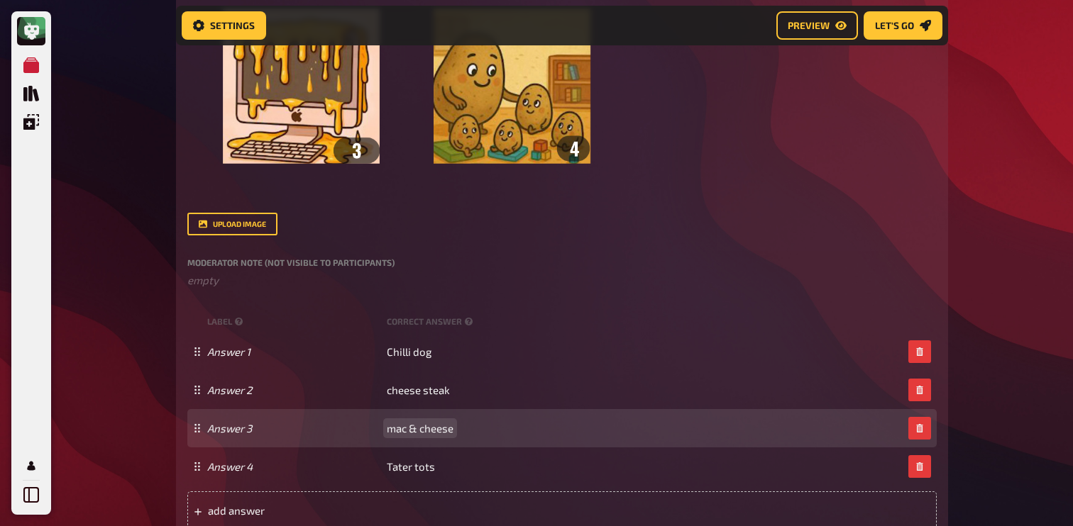
click at [395, 432] on span "mac & cheese" at bounding box center [420, 428] width 67 height 13
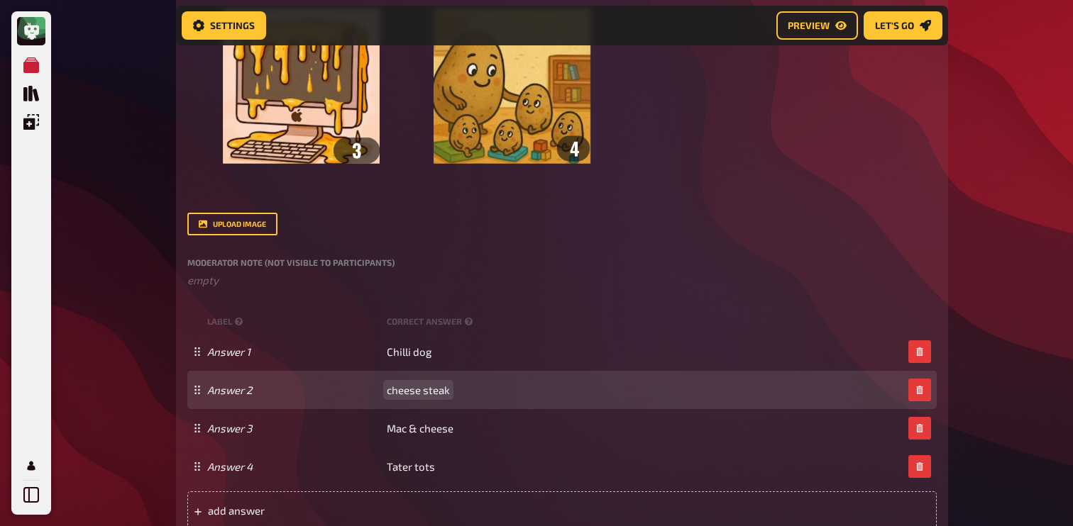
click at [391, 390] on span "cheese steak" at bounding box center [418, 390] width 63 height 13
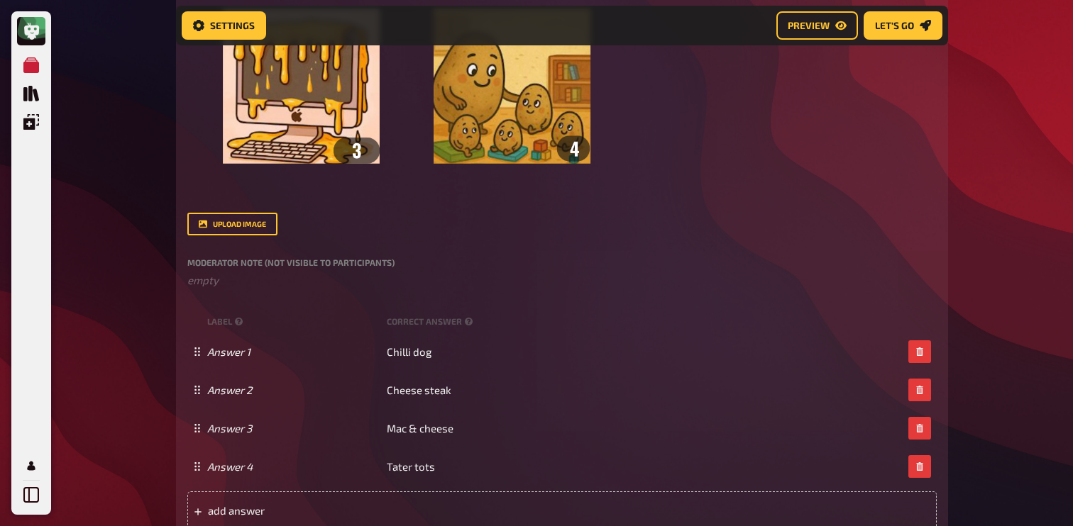
click at [549, 292] on div "Title Logical Question body Can you guess the diner food based on these images?…" at bounding box center [561, 106] width 749 height 847
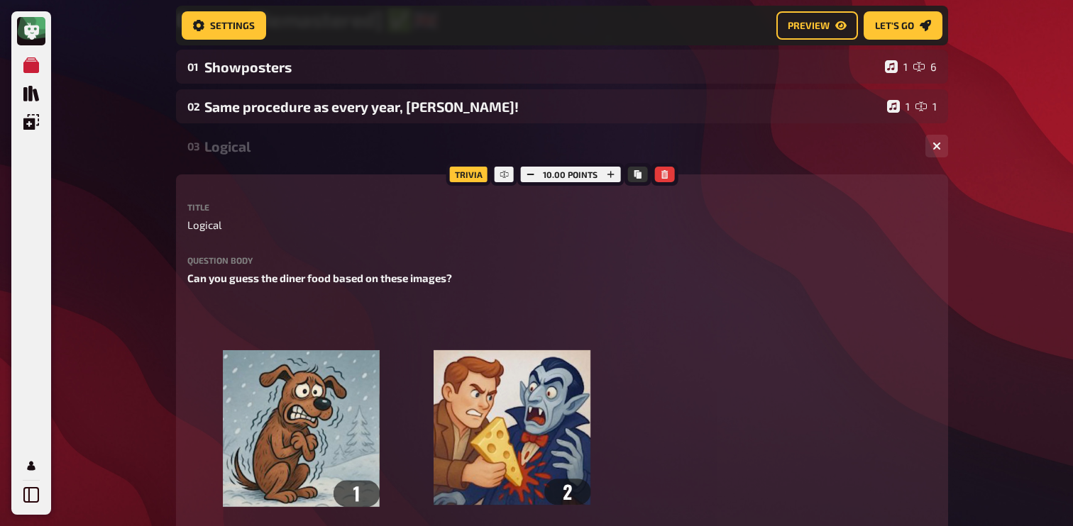
scroll to position [106, 0]
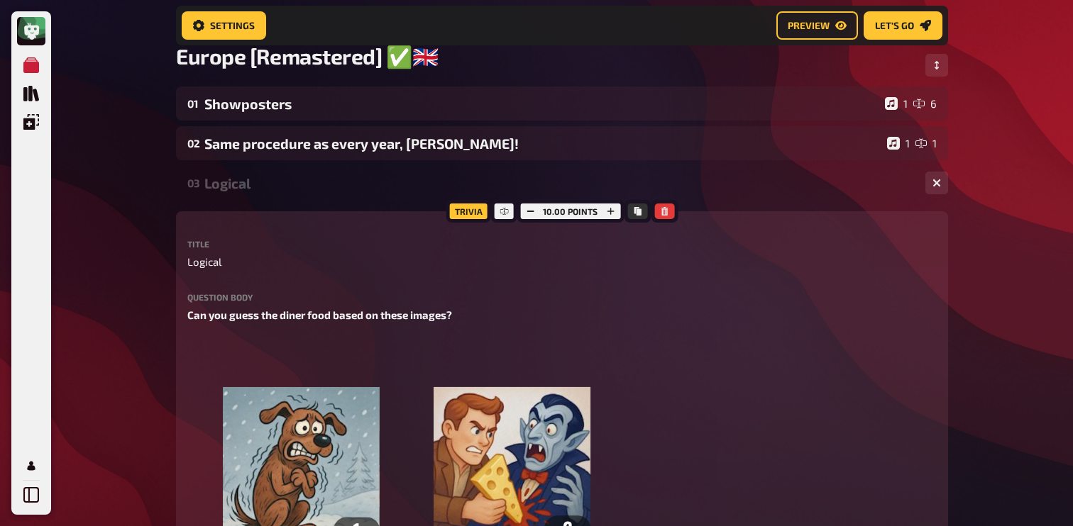
click at [247, 184] on div "Logical" at bounding box center [559, 183] width 710 height 16
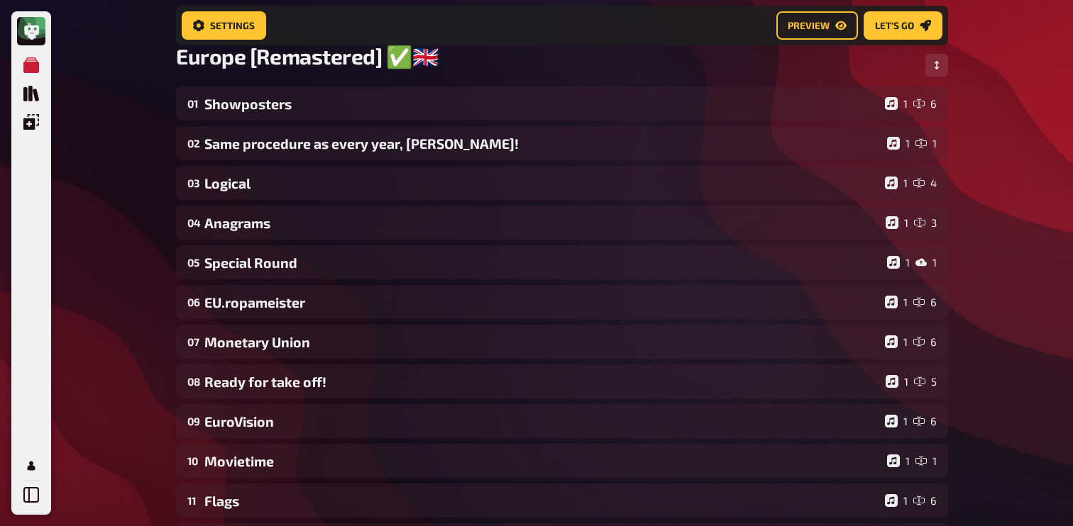
click at [247, 184] on div "Logical" at bounding box center [541, 183] width 675 height 16
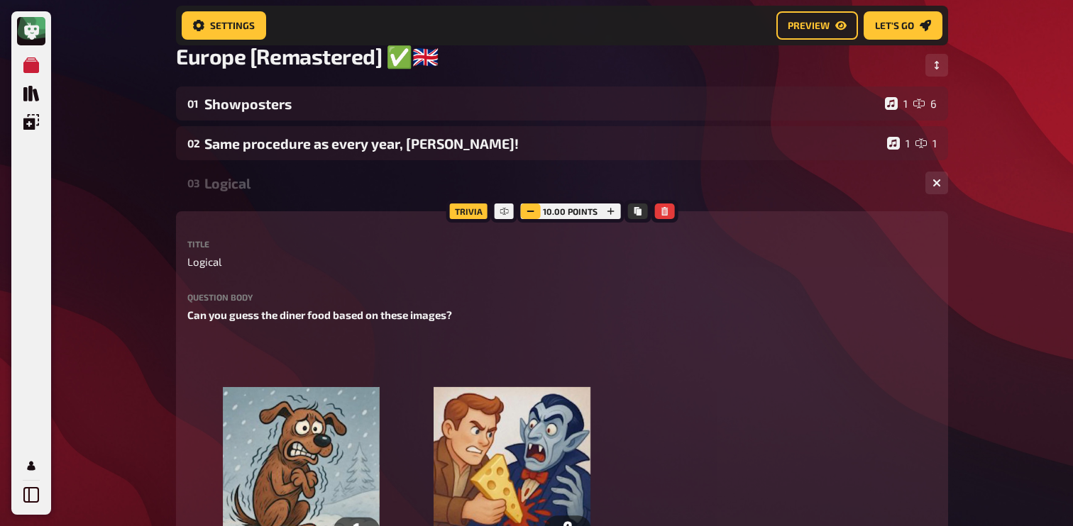
click at [536, 214] on button "button" at bounding box center [530, 212] width 20 height 16
click at [534, 214] on icon "button" at bounding box center [530, 211] width 9 height 9
click at [536, 214] on icon "button" at bounding box center [532, 211] width 9 height 9
click at [603, 217] on button "button" at bounding box center [608, 212] width 20 height 16
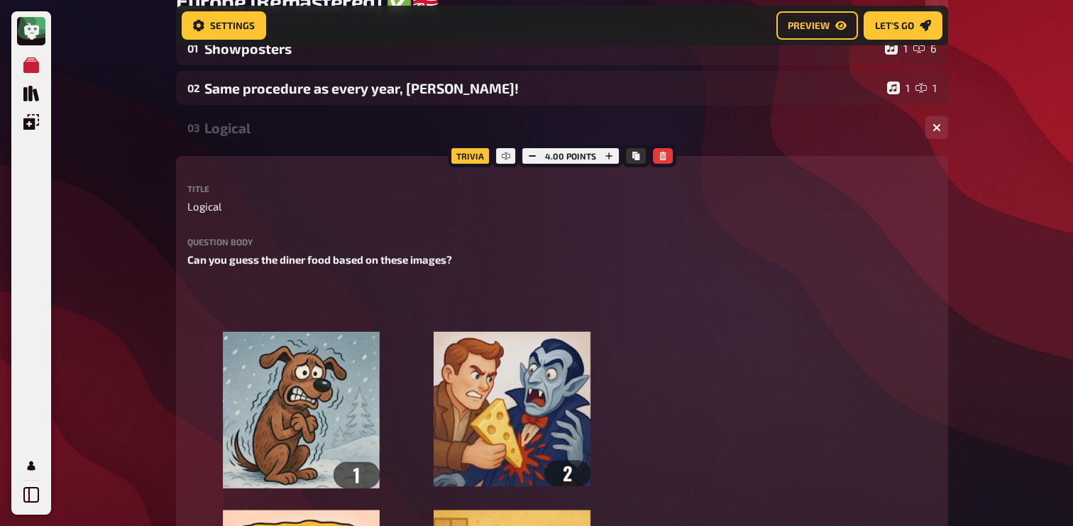
scroll to position [151, 0]
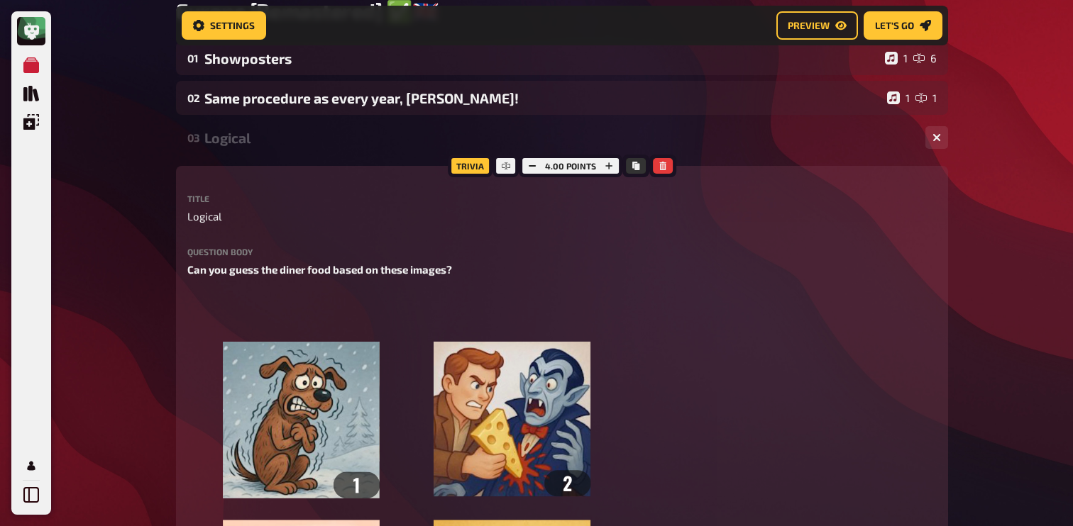
click at [311, 145] on div "Logical" at bounding box center [559, 138] width 710 height 16
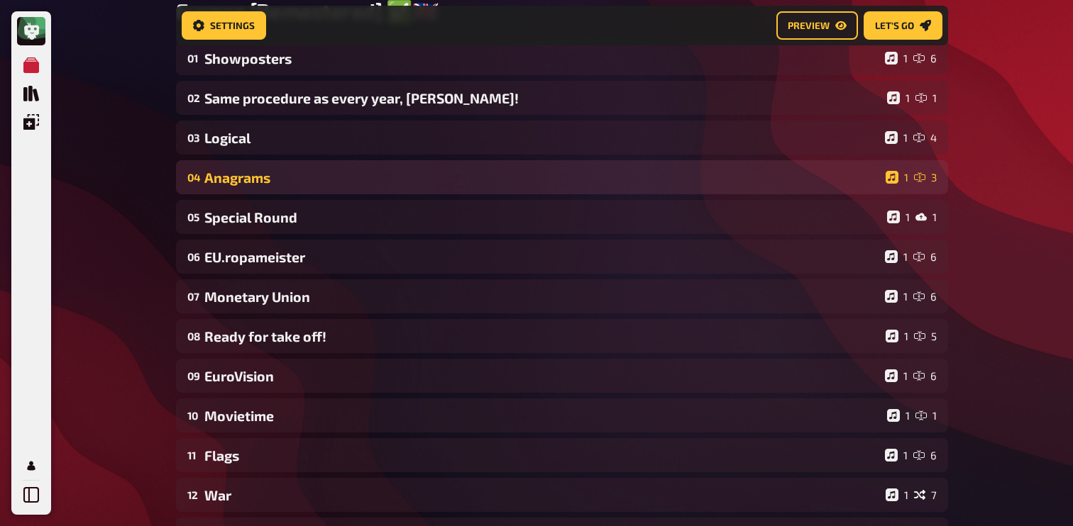
click at [287, 175] on div "Anagrams" at bounding box center [541, 178] width 675 height 16
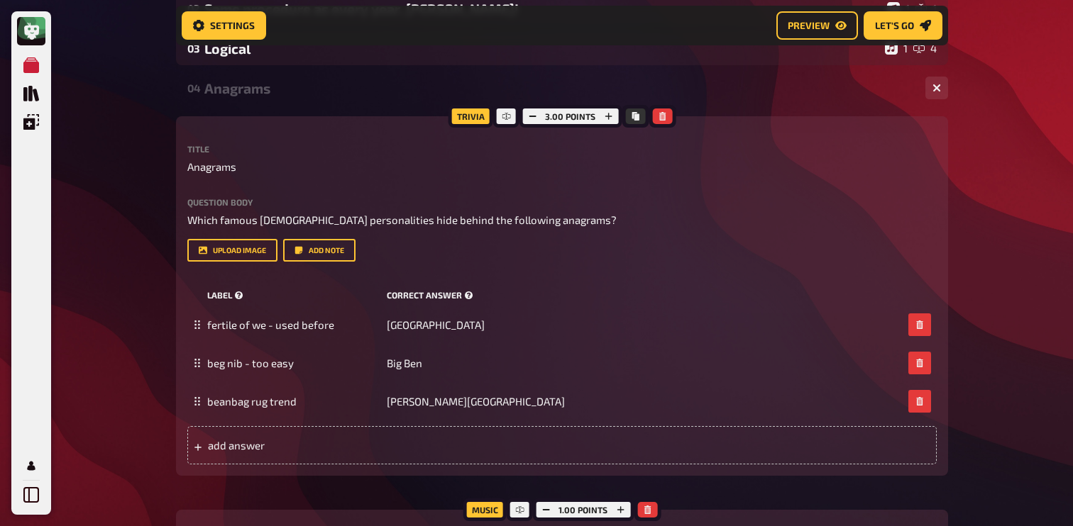
scroll to position [248, 0]
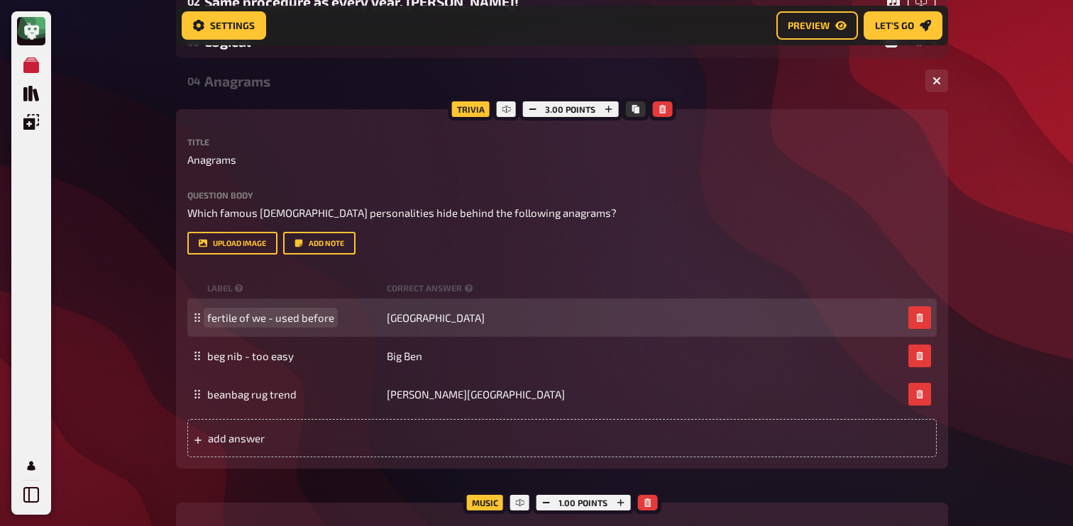
click at [231, 321] on span "fertile of we - used before" at bounding box center [270, 317] width 127 height 13
paste span
click at [404, 316] on span "Eiffel Tower" at bounding box center [436, 317] width 98 height 13
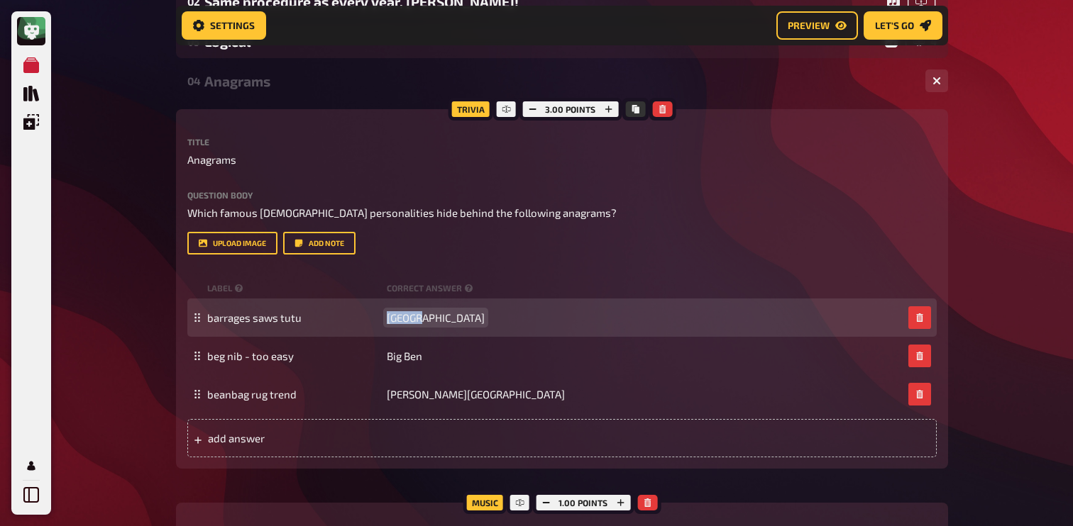
click at [404, 316] on span "Eiffel Tower" at bounding box center [436, 317] width 98 height 13
paste span
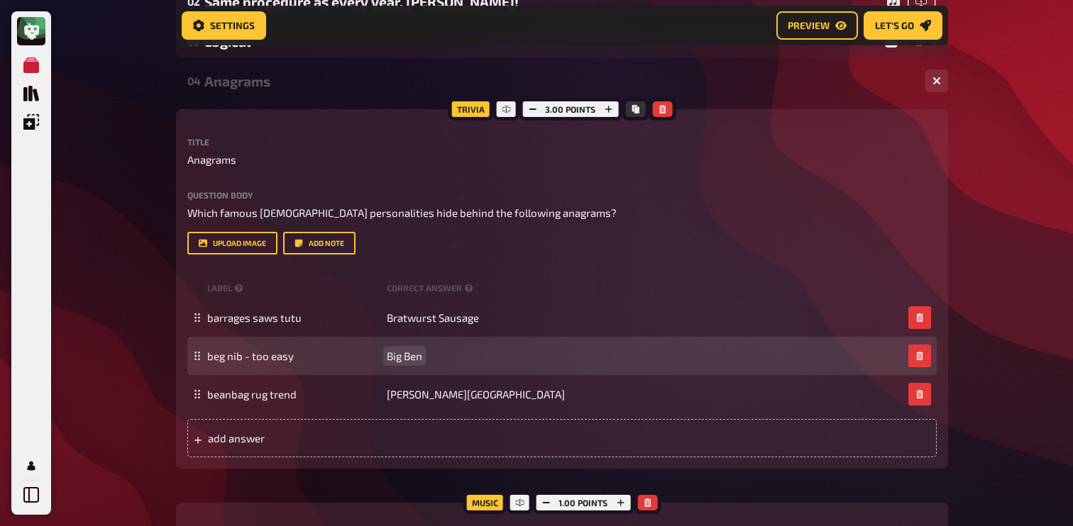
click at [395, 358] on span "Big Ben" at bounding box center [404, 356] width 35 height 13
paste span
click at [272, 358] on span "beg nib - too easy" at bounding box center [250, 356] width 87 height 13
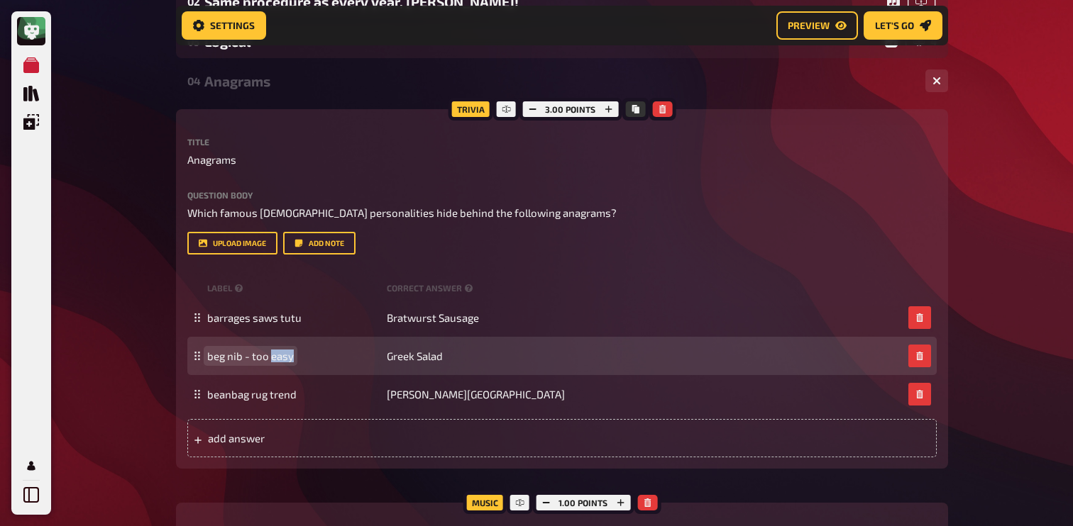
click at [272, 358] on span "beg nib - too easy" at bounding box center [250, 356] width 87 height 13
paste span
click at [396, 360] on span "Greek Salad" at bounding box center [415, 356] width 56 height 13
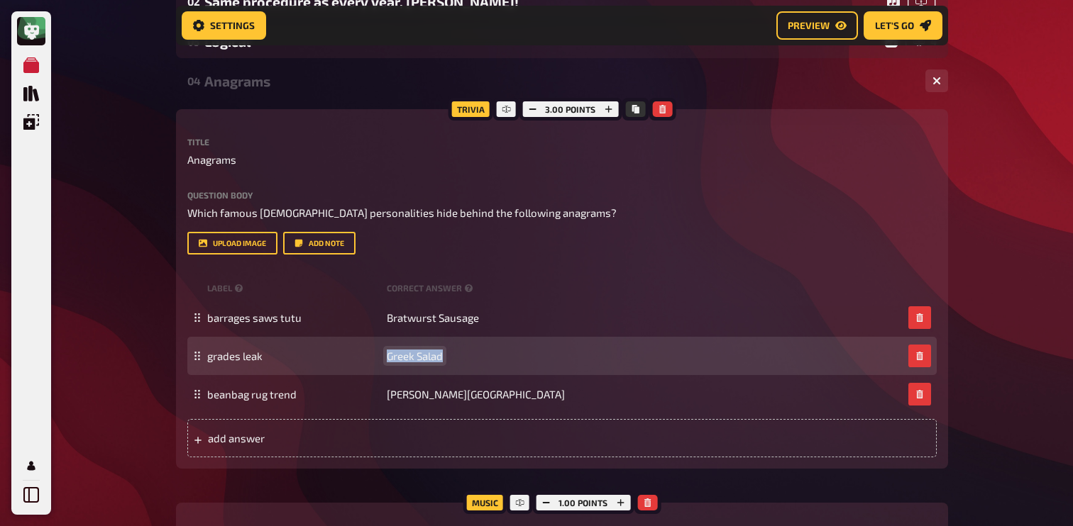
click at [396, 360] on span "Greek Salad" at bounding box center [415, 356] width 56 height 13
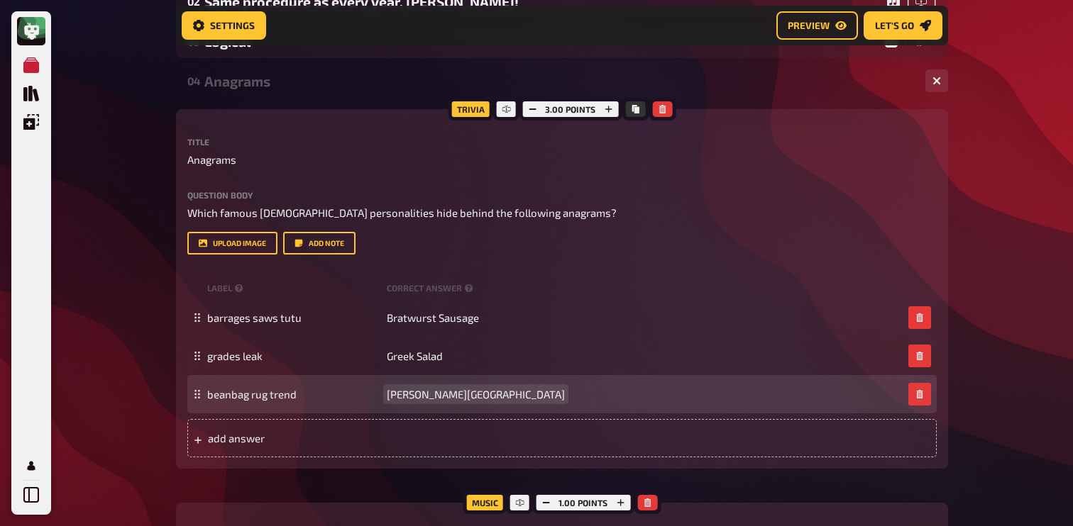
click at [431, 397] on span "Brandenburg Gate" at bounding box center [476, 394] width 178 height 13
paste span
click at [249, 397] on span "beanbag rug trend" at bounding box center [251, 394] width 89 height 13
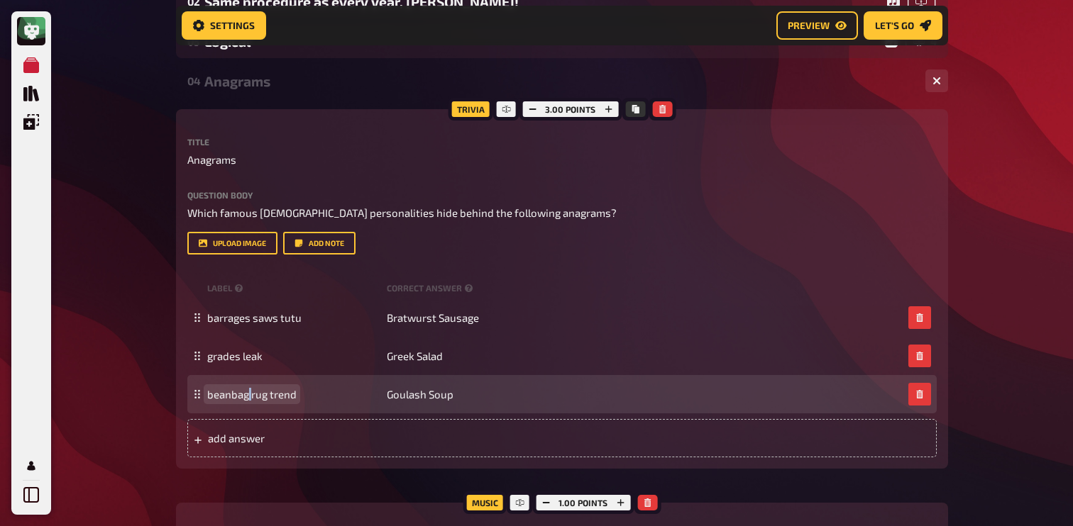
click at [249, 397] on span "beanbag rug trend" at bounding box center [251, 394] width 89 height 13
paste span
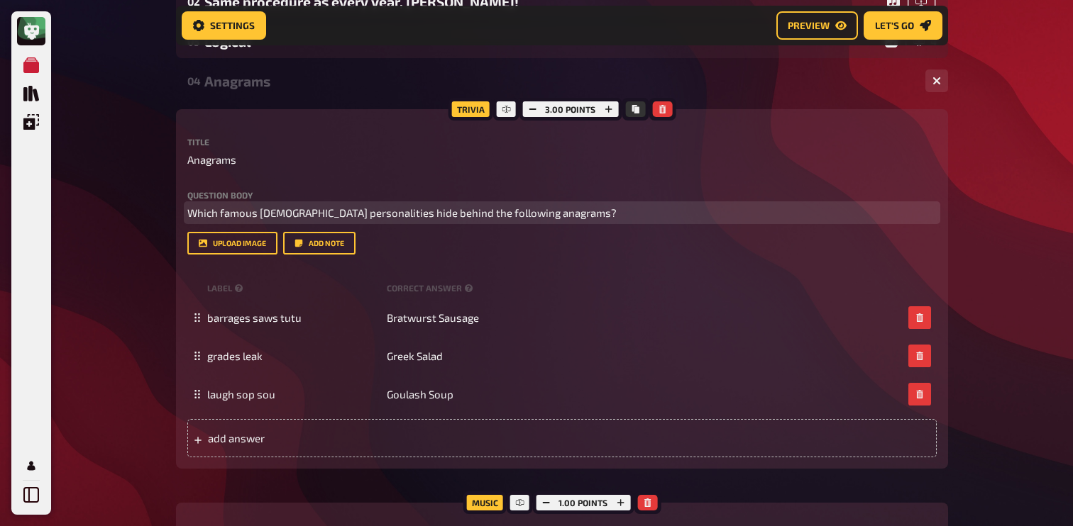
click at [315, 219] on span "Which famous European personalities hide behind the following anagrams?" at bounding box center [401, 212] width 429 height 13
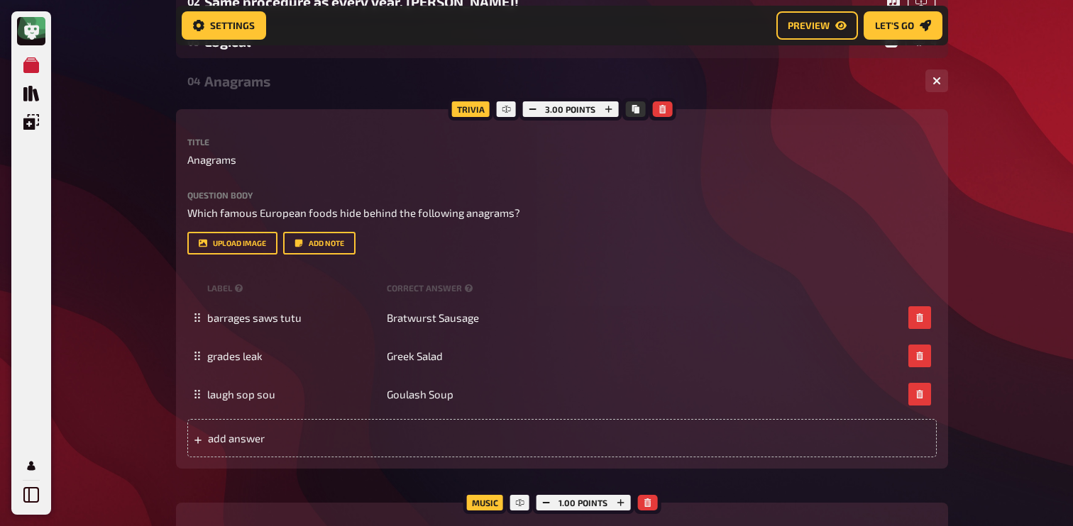
click at [227, 84] on div "Anagrams" at bounding box center [559, 81] width 710 height 16
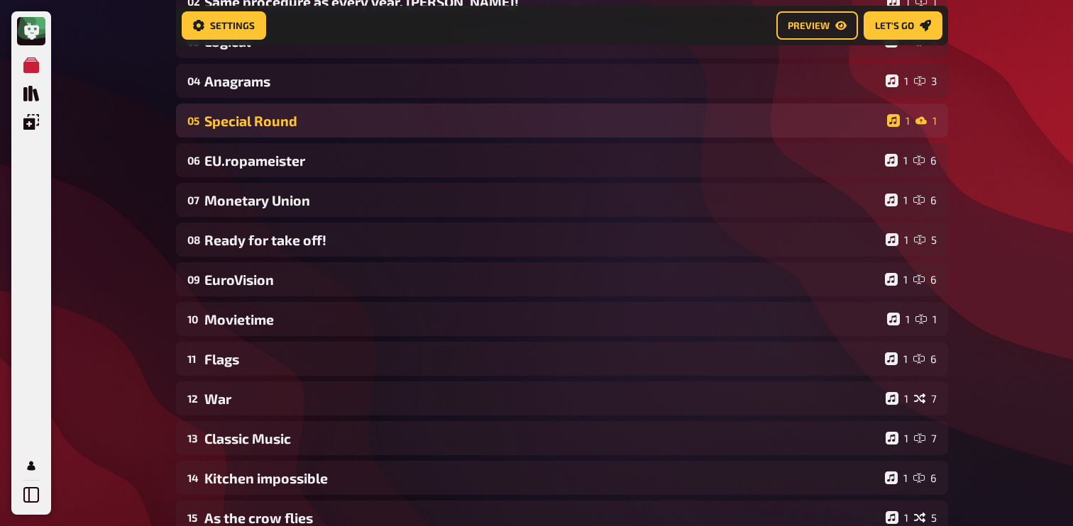
click at [241, 116] on div "Special Round" at bounding box center [542, 121] width 677 height 16
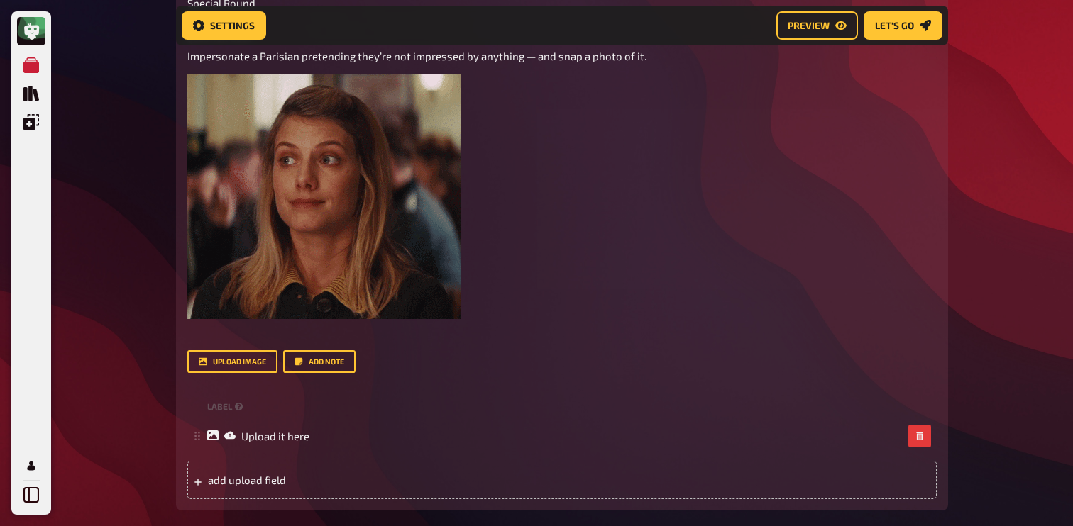
scroll to position [316, 0]
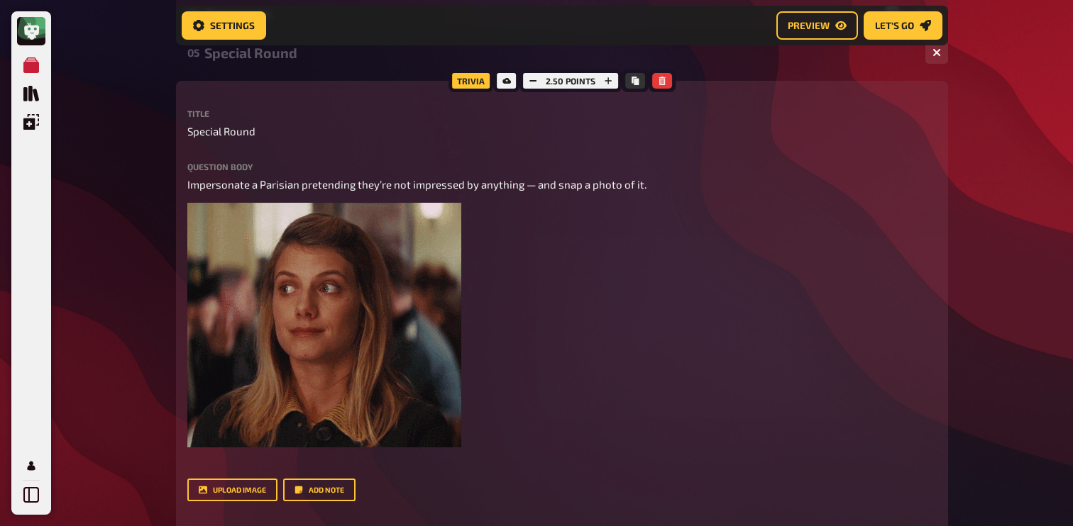
click at [267, 55] on div "Special Round" at bounding box center [559, 53] width 710 height 16
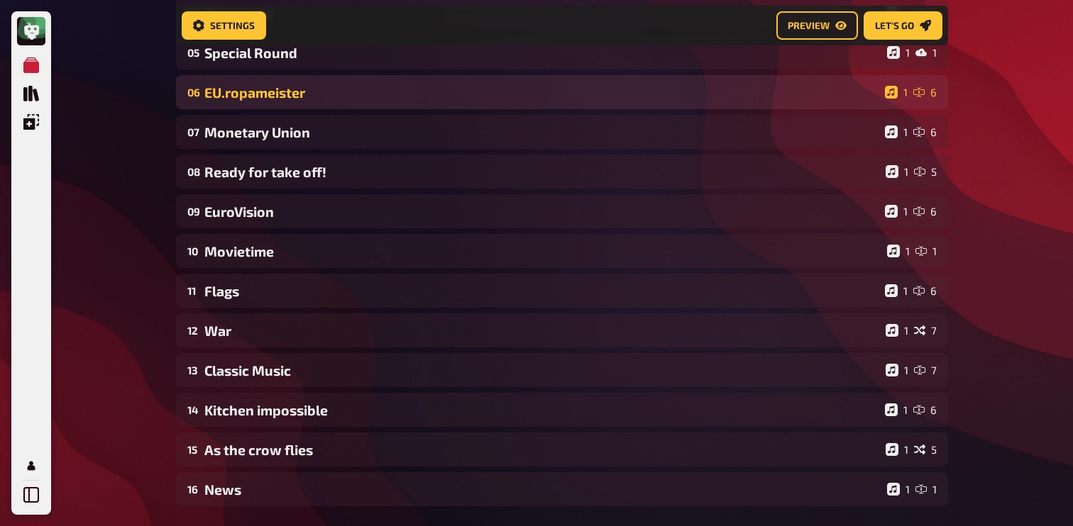
click at [267, 89] on div "EU.ropameister" at bounding box center [541, 92] width 675 height 16
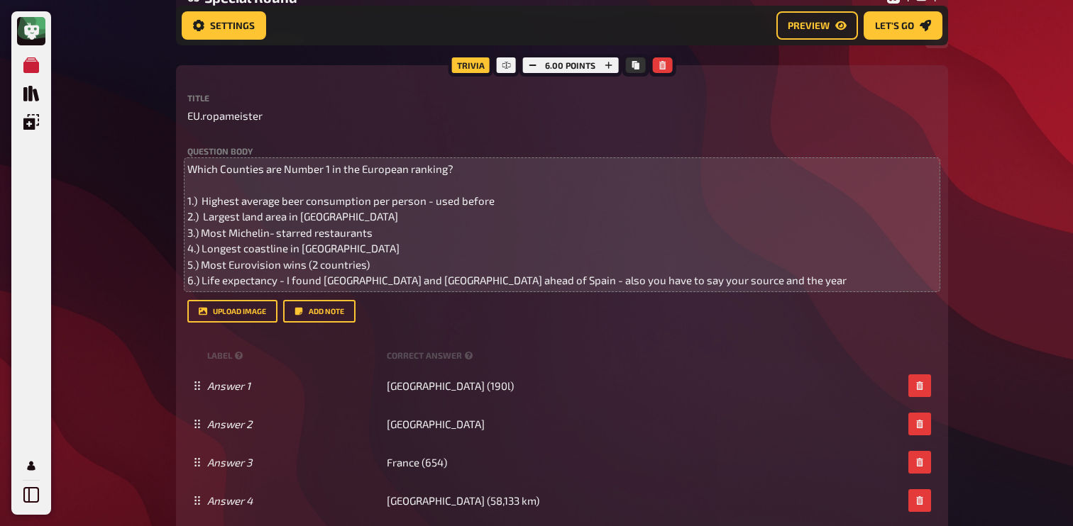
scroll to position [370, 0]
drag, startPoint x: 500, startPoint y: 204, endPoint x: 490, endPoint y: 208, distance: 11.2
click at [490, 208] on p "Which Counties are Number 1 in the European ranking? 1.) Highest average beer c…" at bounding box center [561, 226] width 749 height 128
click at [473, 207] on span "Which Counties are Number 1 in the European ranking? 1.) Highest average beer c…" at bounding box center [516, 225] width 659 height 125
click at [501, 219] on p "Which Counties are Number 1 in the European ranking? 1.) Highest average beer c…" at bounding box center [561, 226] width 749 height 128
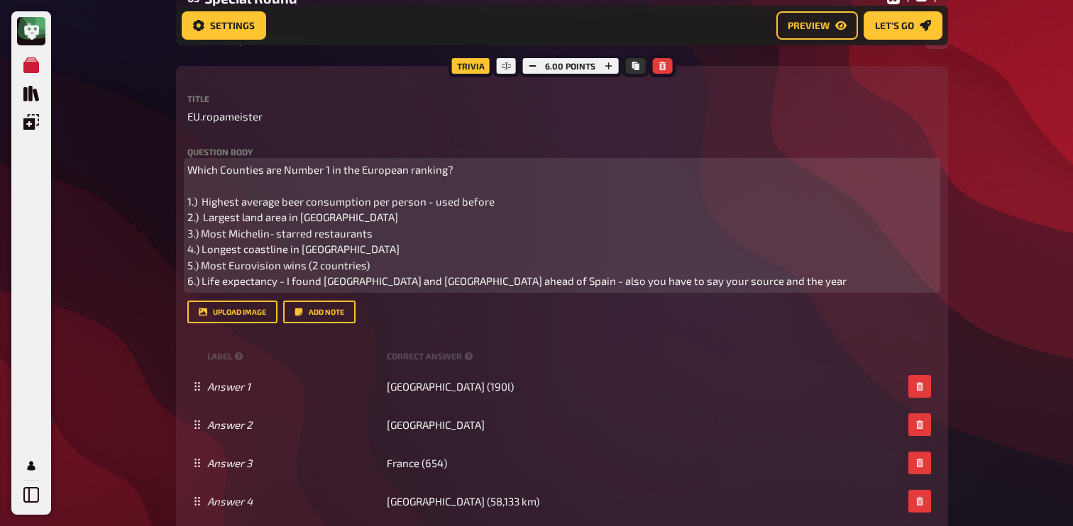
click at [502, 207] on p "Which Counties are Number 1 in the European ranking? 1.) Highest average beer c…" at bounding box center [561, 226] width 749 height 128
click at [399, 221] on p "Which Counties are Number 1 in the European ranking? 1.) Highest average beer c…" at bounding box center [561, 226] width 749 height 128
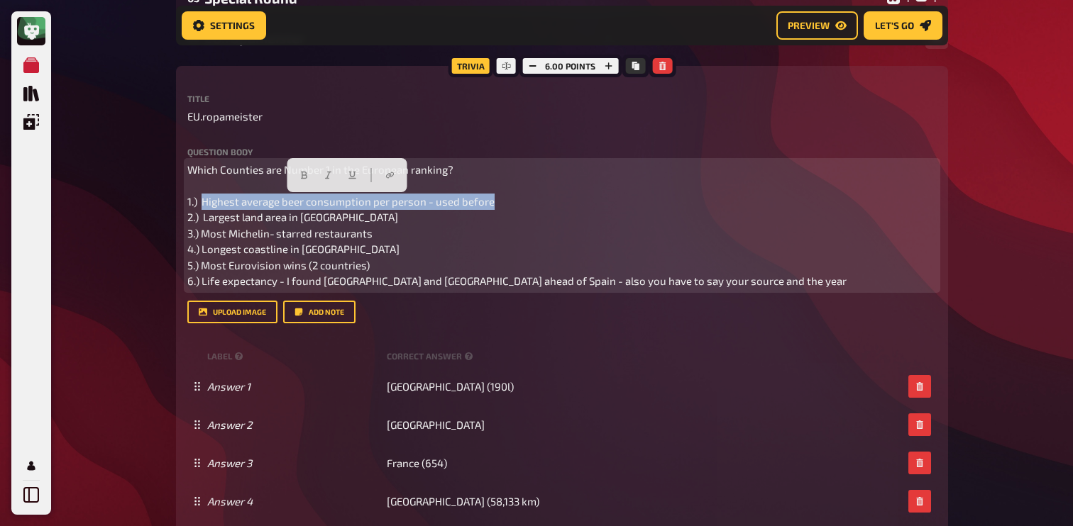
drag, startPoint x: 202, startPoint y: 202, endPoint x: 503, endPoint y: 202, distance: 300.8
click at [504, 202] on p "Which Counties are Number 1 in the European ranking? 1.) Highest average beer c…" at bounding box center [561, 226] width 749 height 128
paste div
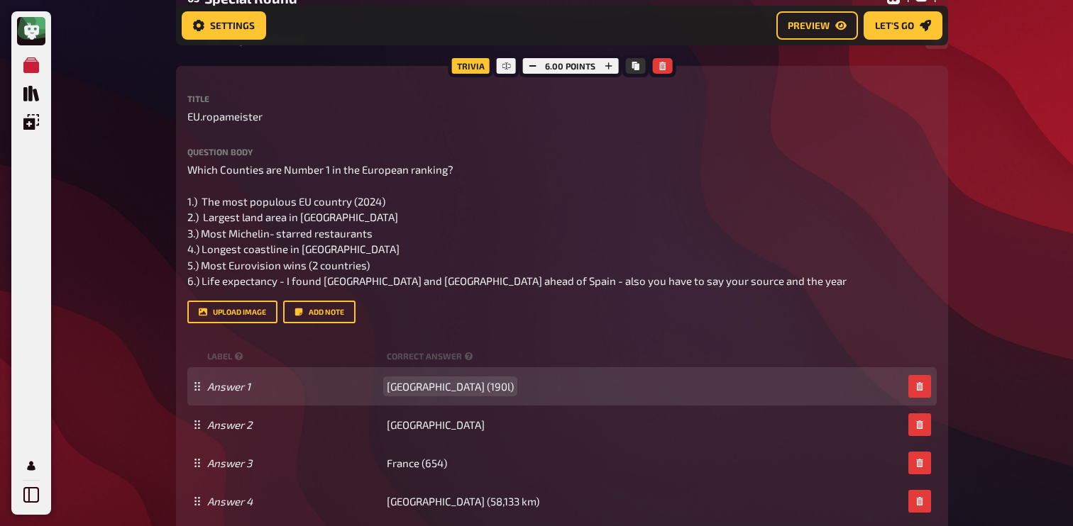
click at [415, 390] on span "Czech Republic (190l)" at bounding box center [450, 386] width 127 height 13
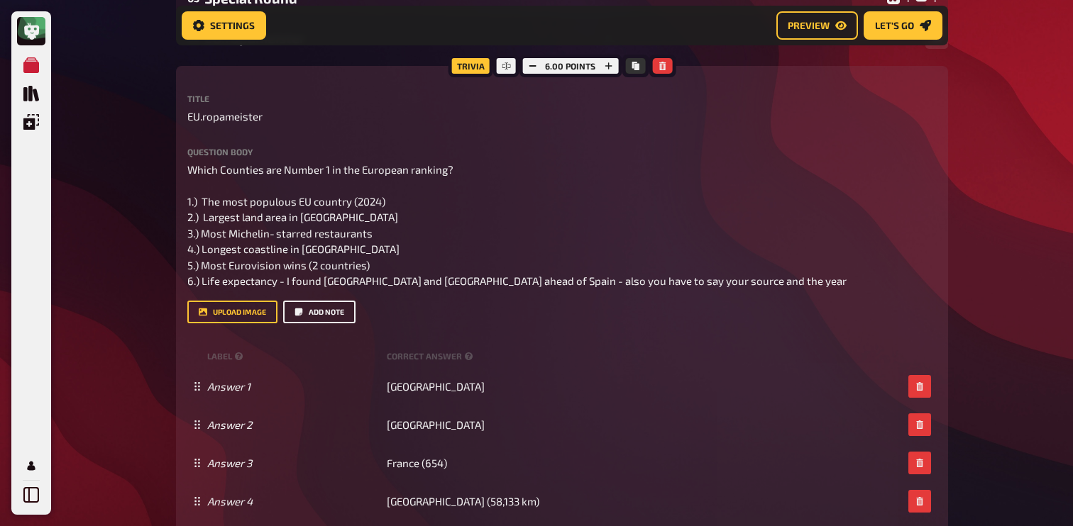
click at [322, 311] on button "Add note" at bounding box center [319, 312] width 72 height 23
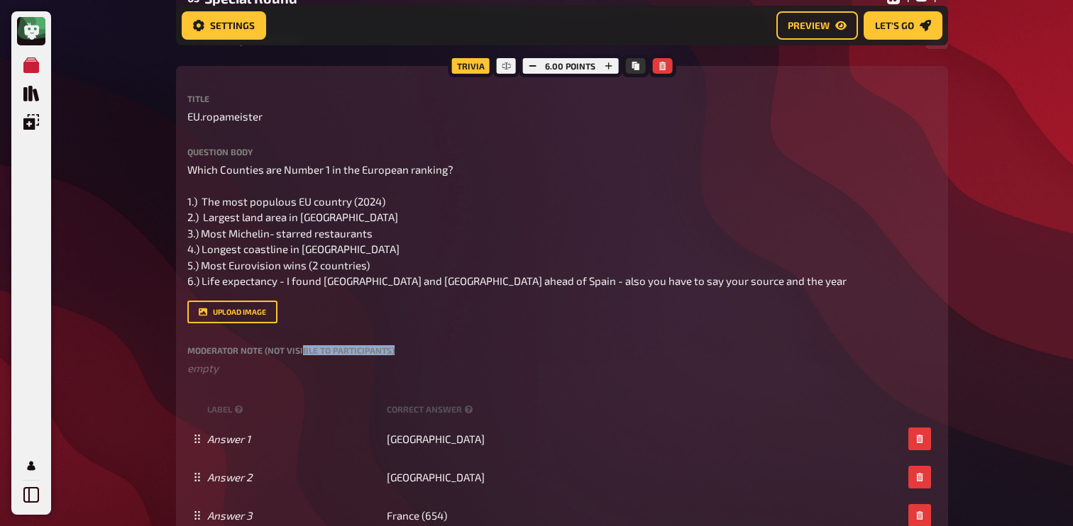
click at [300, 357] on div "Moderator Note (not visible to participants) ﻿ empty" at bounding box center [561, 361] width 749 height 31
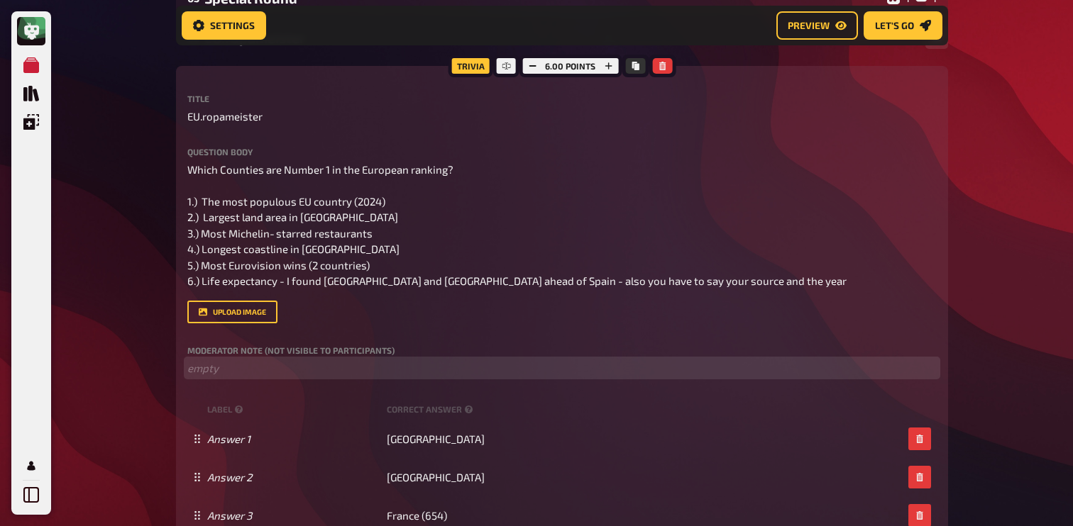
click at [289, 361] on p "﻿ empty" at bounding box center [561, 368] width 749 height 16
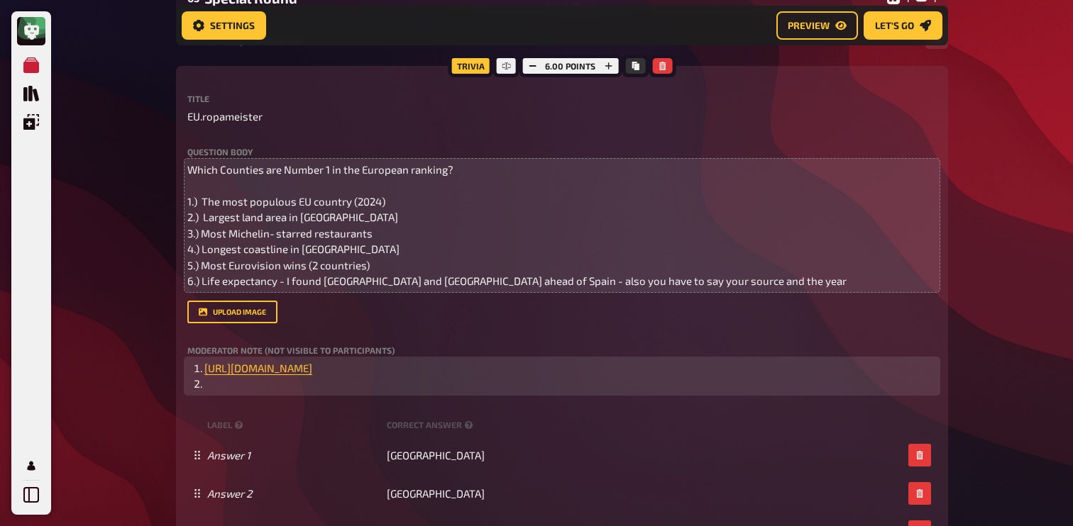
scroll to position [382, 0]
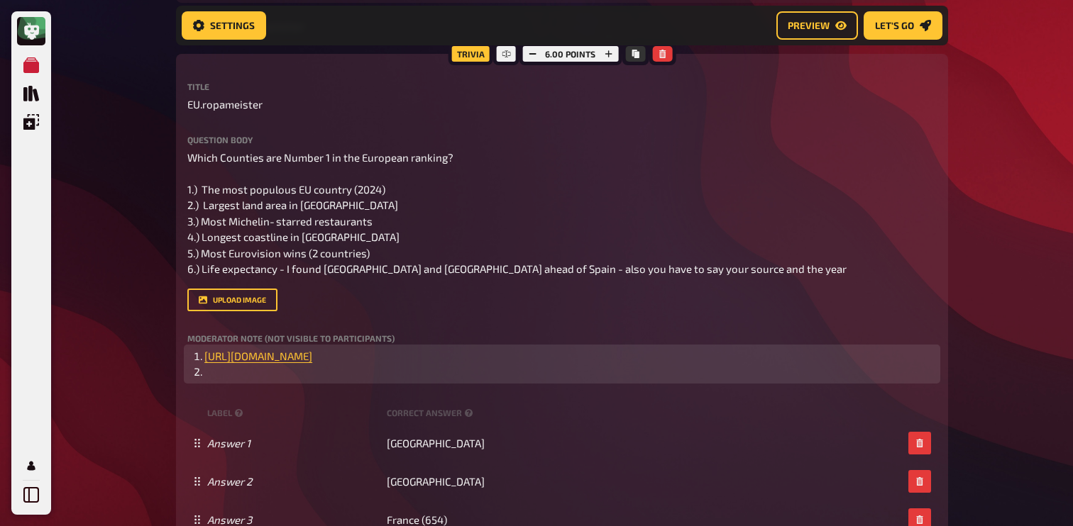
click at [699, 355] on li "﻿ https://ec.europa.eu/eurostat/web/interactive-publications/demography-2024 ﻿" at bounding box center [570, 356] width 732 height 16
click at [699, 355] on li "﻿ https://ec.europa.eu/eurostat/web/interactive-publications/demography-2024 - …" at bounding box center [570, 356] width 732 height 16
click at [620, 377] on li "﻿" at bounding box center [570, 372] width 732 height 16
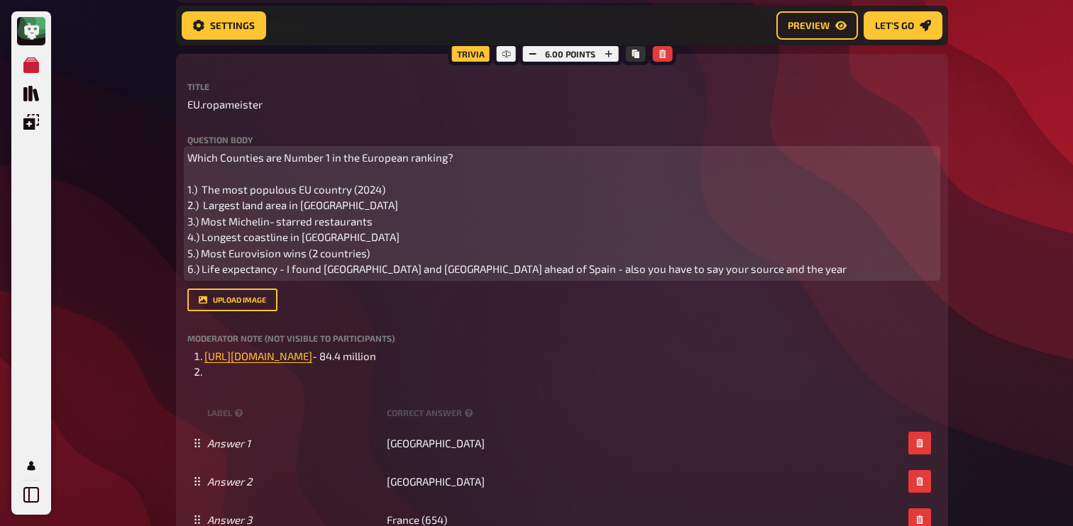
click at [233, 204] on span "Which Counties are Number 1 in the European ranking? 1.) The most populous EU c…" at bounding box center [516, 213] width 659 height 125
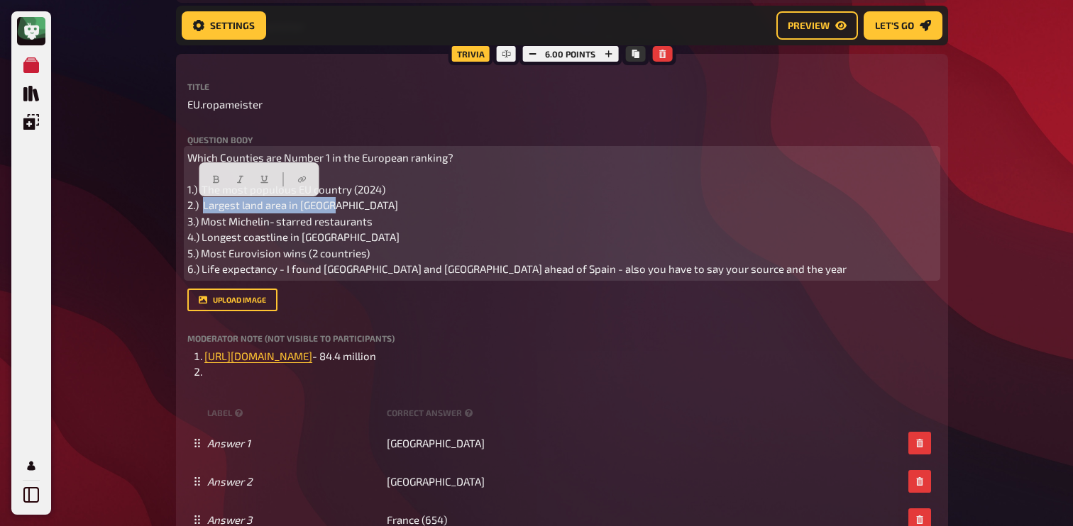
drag, startPoint x: 204, startPoint y: 207, endPoint x: 339, endPoint y: 211, distance: 134.9
click at [340, 211] on p "Which Counties are Number 1 in the European ranking? 1.) The most populous EU c…" at bounding box center [561, 214] width 749 height 128
copy span "Largest land area in Europe"
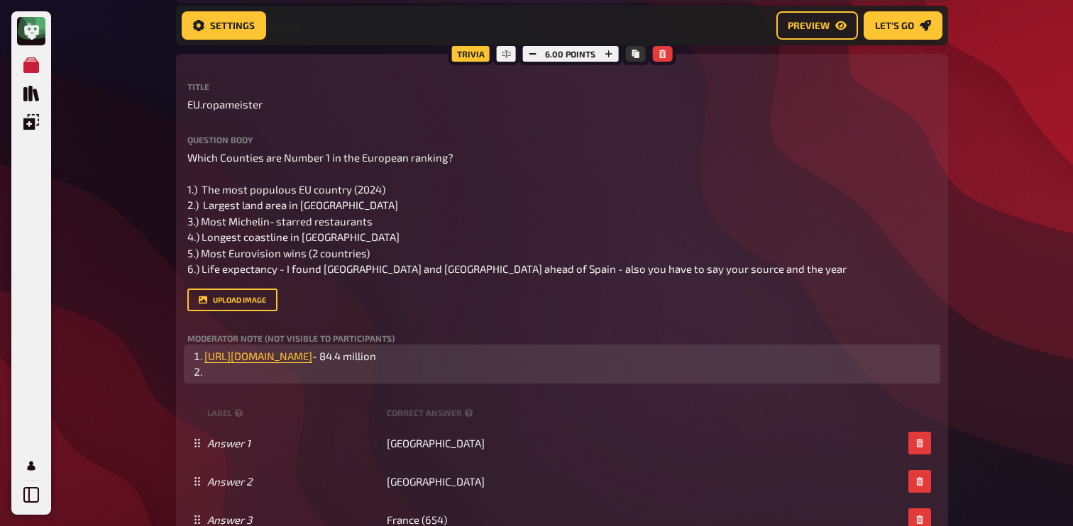
click at [274, 379] on li "﻿" at bounding box center [570, 372] width 732 height 16
click at [321, 377] on span "https://en.wikipedia.org/wiki/List_of_European_countries_by_area -" at bounding box center [262, 371] width 117 height 13
click at [312, 376] on span "https://en.wikipedia.org/wiki/List_of_European_countries_by_area" at bounding box center [258, 371] width 108 height 13
click at [596, 374] on li "﻿ https://en.wikipedia.org/wiki/List_of_European_countries_by_area ﻿" at bounding box center [570, 372] width 732 height 16
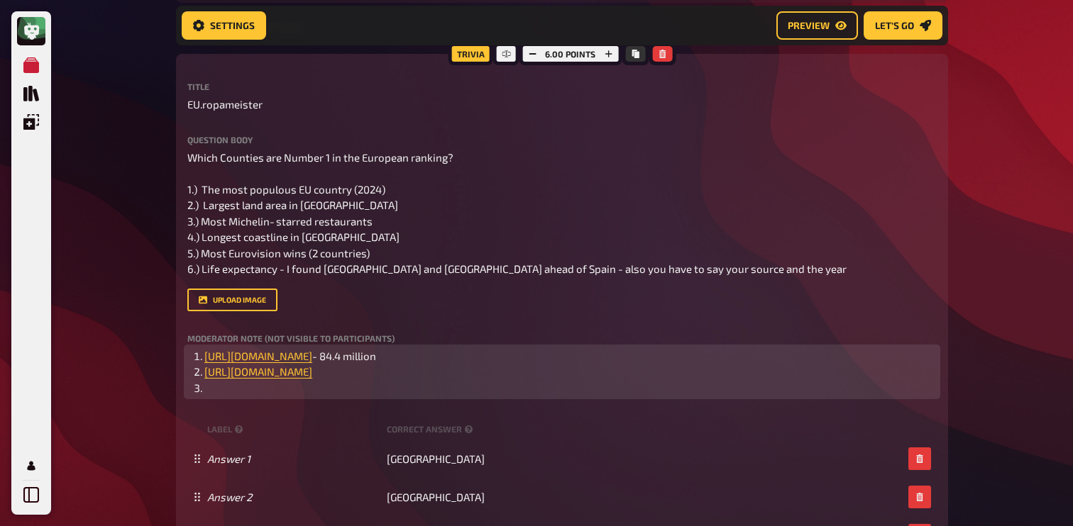
click at [624, 374] on li "﻿ https://en.wikipedia.org/wiki/List_of_European_countries_by_area ﻿" at bounding box center [570, 372] width 732 height 16
click at [622, 377] on li "﻿ https://en.wikipedia.org/wiki/List_of_European_countries_by_area ﻿" at bounding box center [570, 372] width 732 height 16
click at [387, 375] on span "39.5%3,952,550" at bounding box center [349, 371] width 74 height 13
click at [394, 376] on span "- 39.5%3,952,550" at bounding box center [353, 371] width 82 height 13
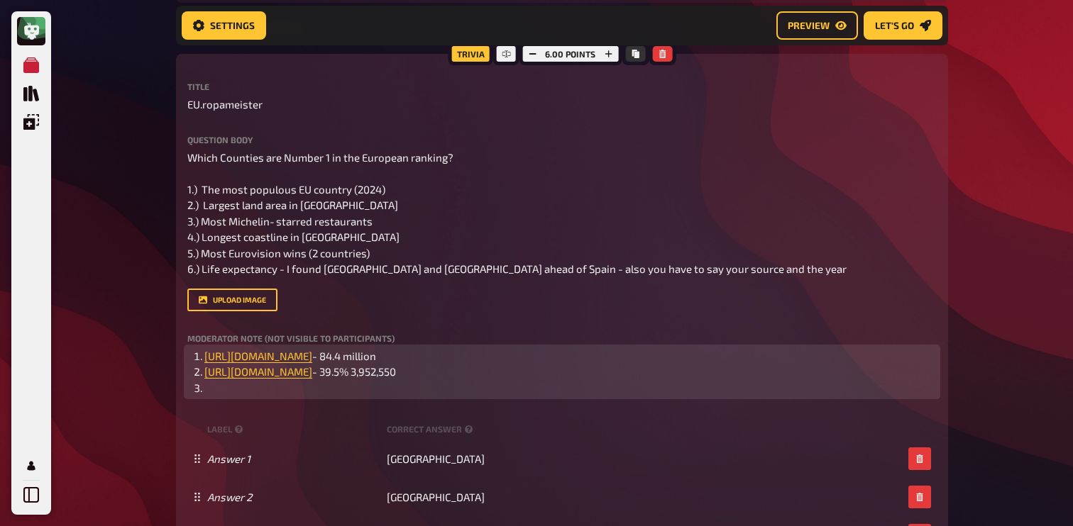
click at [623, 376] on li "﻿ https://en.wikipedia.org/wiki/List_of_European_countries_by_area - 39.5% 3,95…" at bounding box center [570, 372] width 732 height 16
click at [411, 370] on span "- 39.5% 3,952,550km" at bounding box center [361, 371] width 99 height 13
click at [419, 377] on span "- 39.5%/ 3,952,550km" at bounding box center [365, 371] width 106 height 13
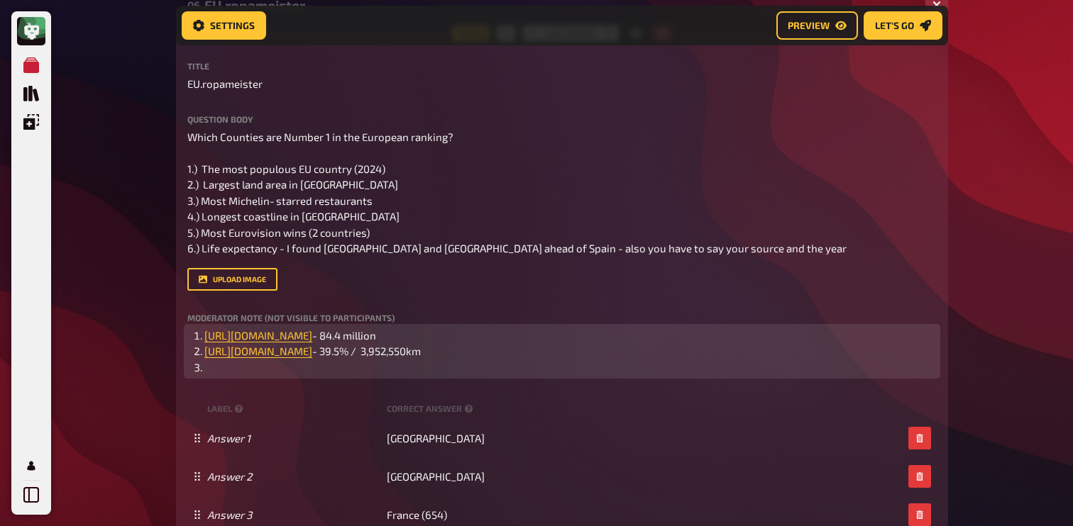
click at [243, 372] on li "﻿" at bounding box center [570, 368] width 732 height 16
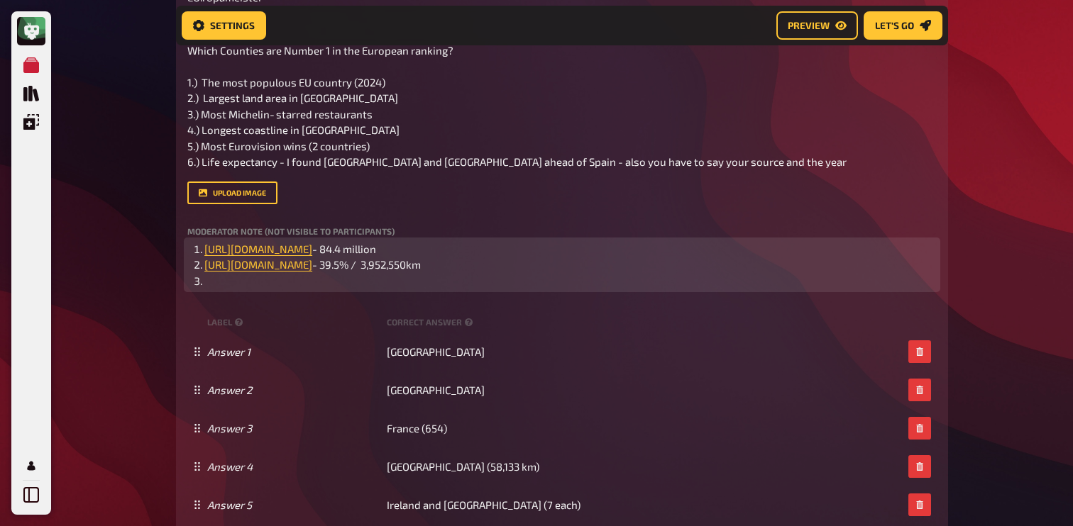
scroll to position [491, 0]
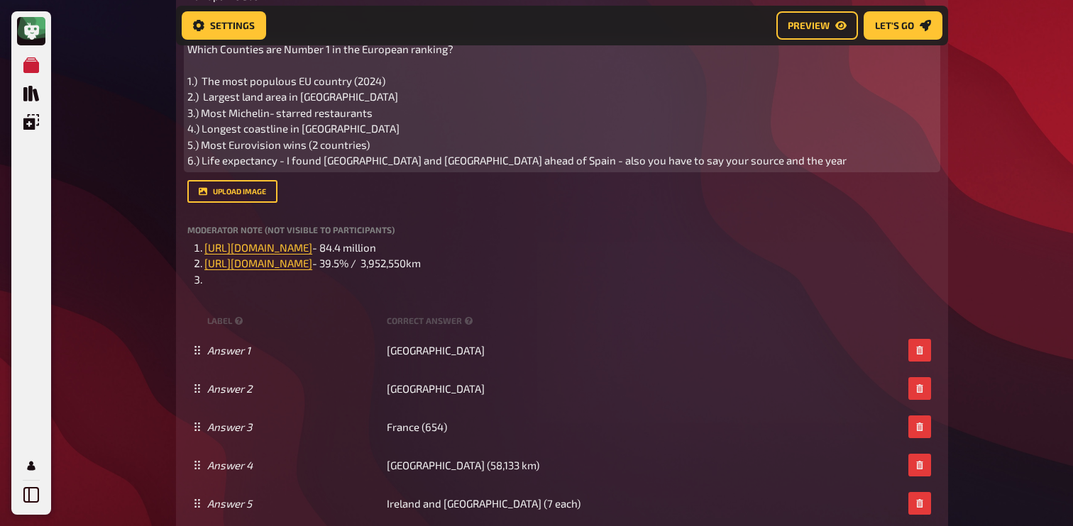
click at [336, 122] on p "Which Counties are Number 1 in the European ranking? 1.) The most populous EU c…" at bounding box center [561, 105] width 749 height 128
click at [338, 120] on span "Which Counties are Number 1 in the European ranking? 1.) The most populous EU c…" at bounding box center [516, 105] width 659 height 125
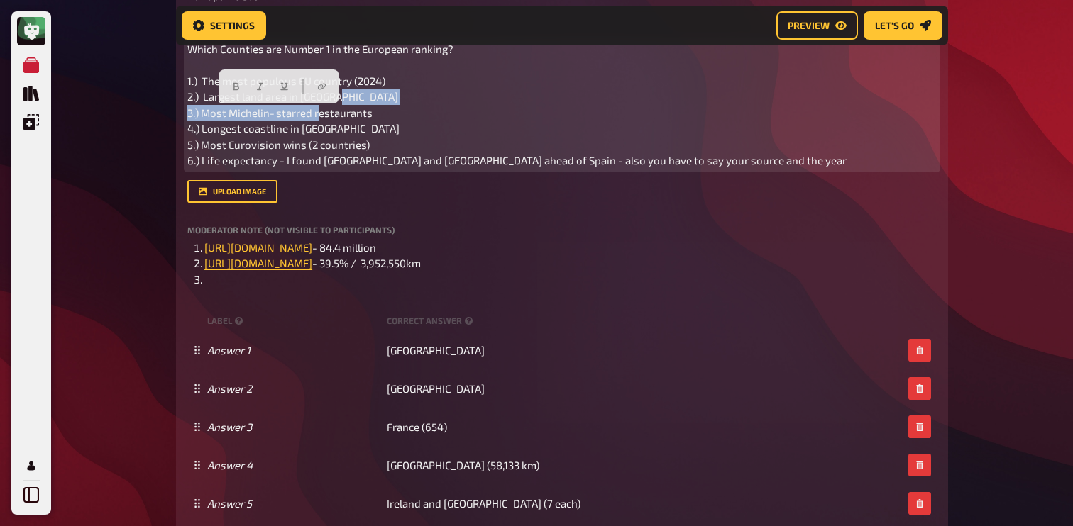
click at [338, 120] on span "Which Counties are Number 1 in the European ranking? 1.) The most populous EU c…" at bounding box center [516, 105] width 659 height 125
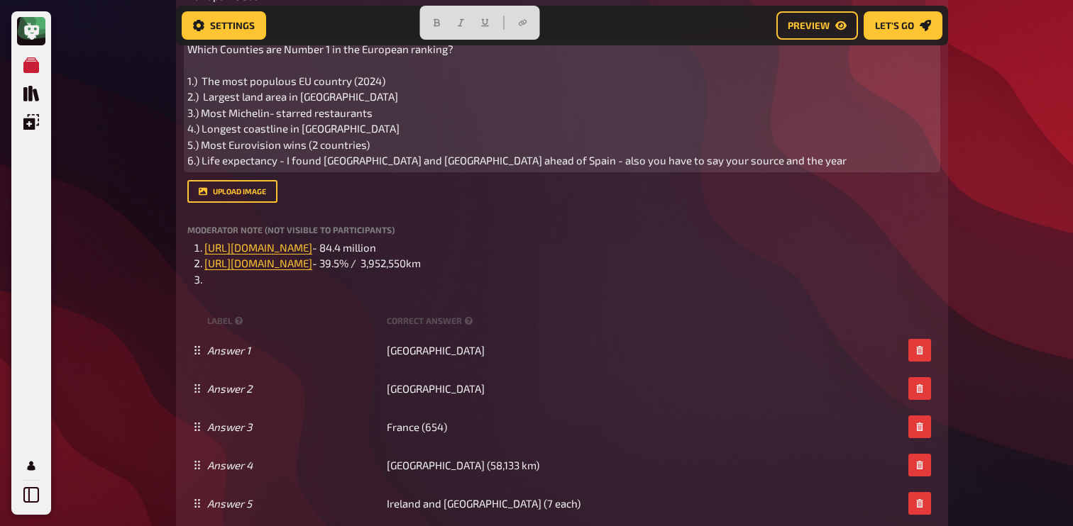
click at [377, 116] on p "Which Counties are Number 1 in the European ranking? 1.) The most populous EU c…" at bounding box center [561, 105] width 749 height 128
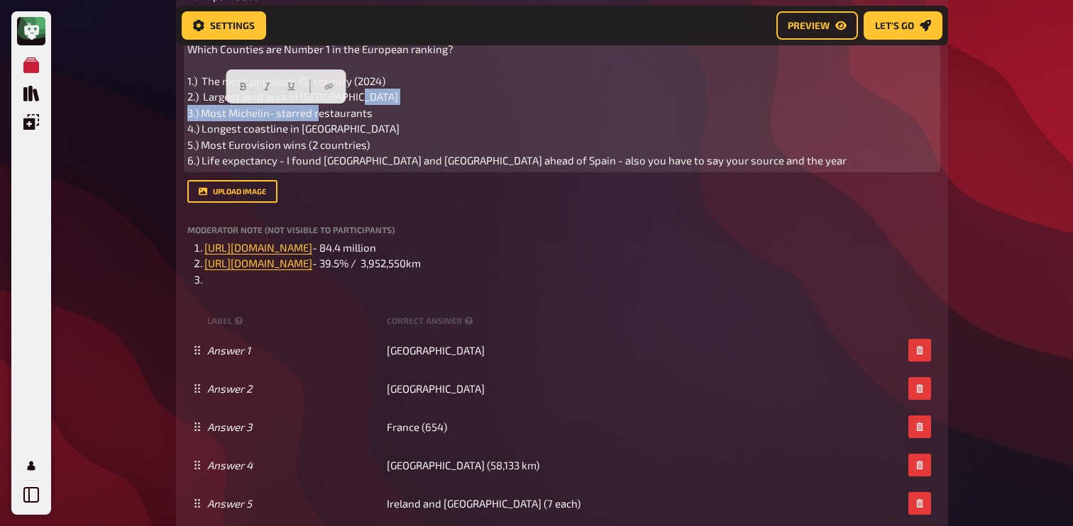
drag, startPoint x: 377, startPoint y: 116, endPoint x: 216, endPoint y: 118, distance: 160.4
click at [216, 118] on p "Which Counties are Number 1 in the European ranking? 1.) The most populous EU c…" at bounding box center [561, 105] width 749 height 128
copy span "Most Michelin‑starred restaurants"
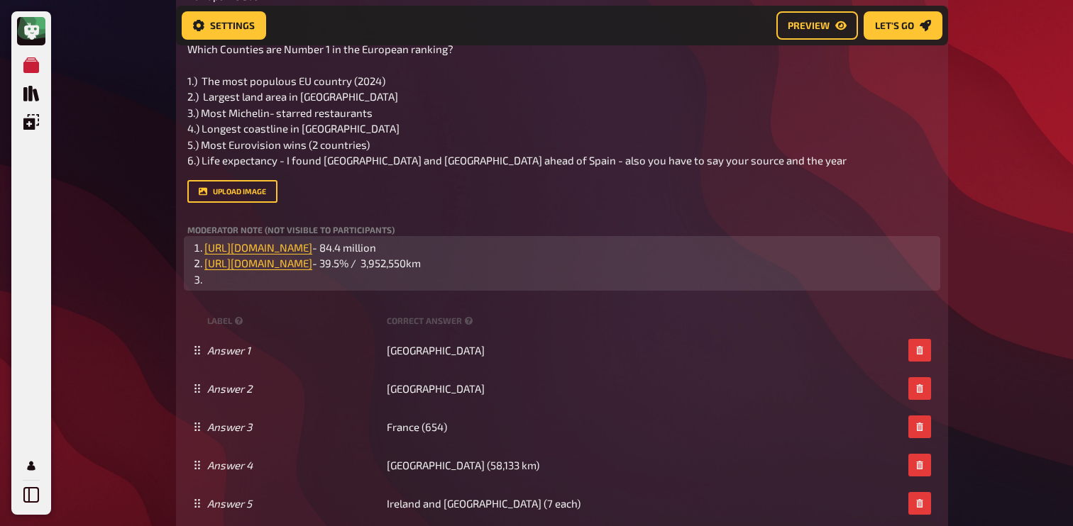
click at [477, 276] on li "﻿" at bounding box center [570, 280] width 732 height 16
click at [443, 288] on li "﻿ https://www.escoffier.edu/blog/world-food-drink/top-10-countries-with-the-mos…" at bounding box center [570, 280] width 732 height 16
click at [381, 286] on span "654 restuarants" at bounding box center [353, 279] width 79 height 13
click at [441, 288] on li "﻿ https://www.escoffier.edu/blog/world-food-drink/top-10-countries-with-the-mos…" at bounding box center [570, 280] width 732 height 16
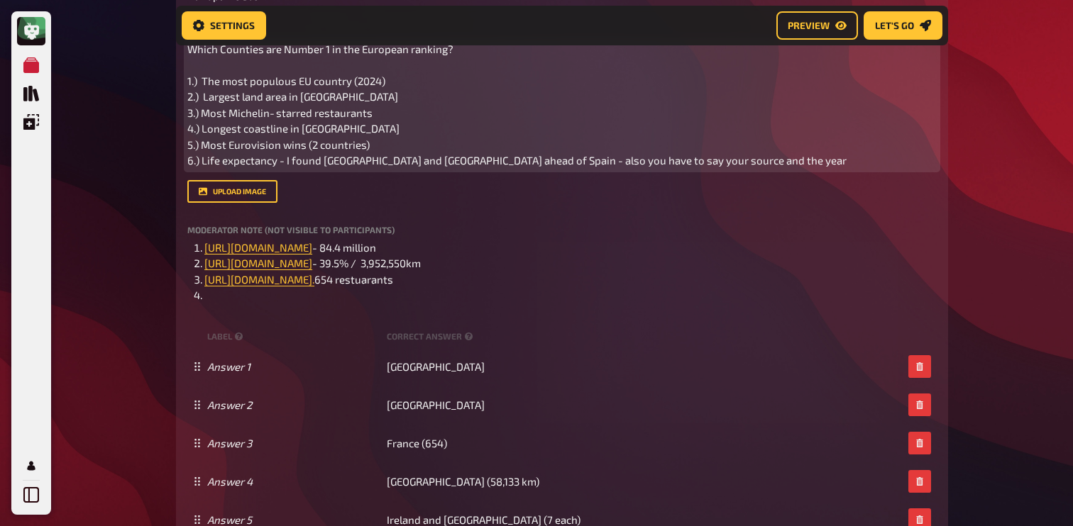
click at [298, 131] on span "Which Counties are Number 1 in the European ranking? 1.) The most populous EU c…" at bounding box center [516, 105] width 659 height 125
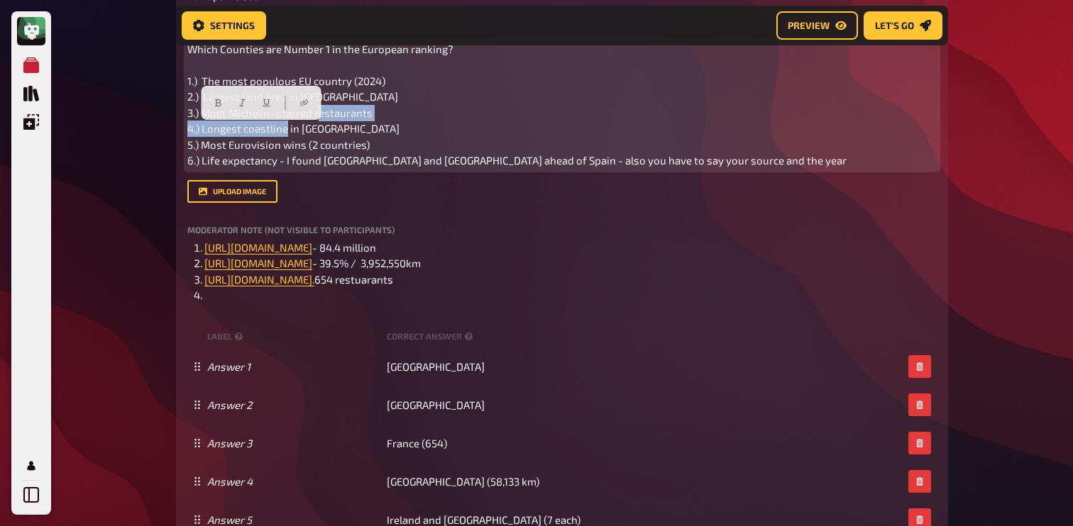
click at [298, 131] on span "Which Counties are Number 1 in the European ranking? 1.) The most populous EU c…" at bounding box center [516, 105] width 659 height 125
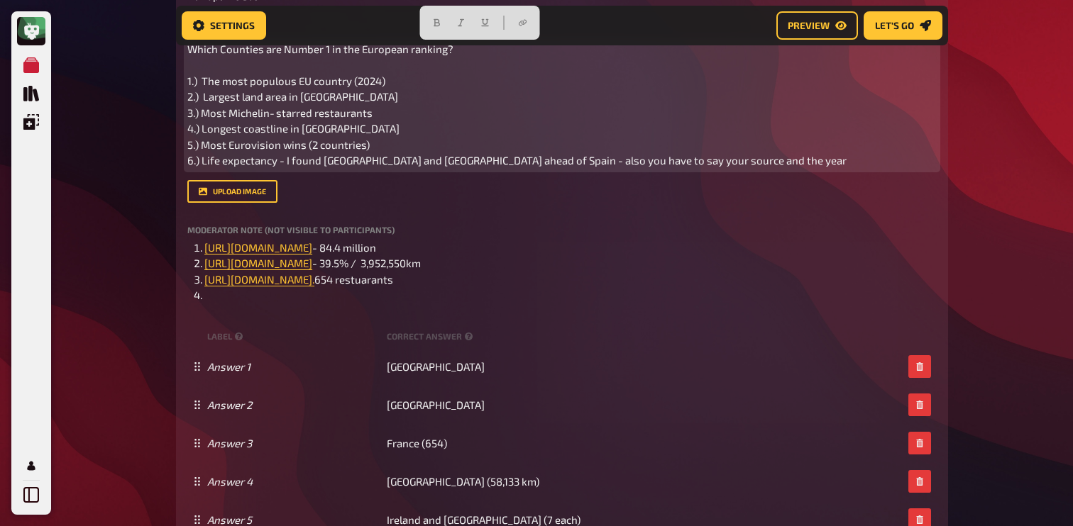
click at [330, 129] on span "Which Counties are Number 1 in the European ranking? 1.) The most populous EU c…" at bounding box center [516, 105] width 659 height 125
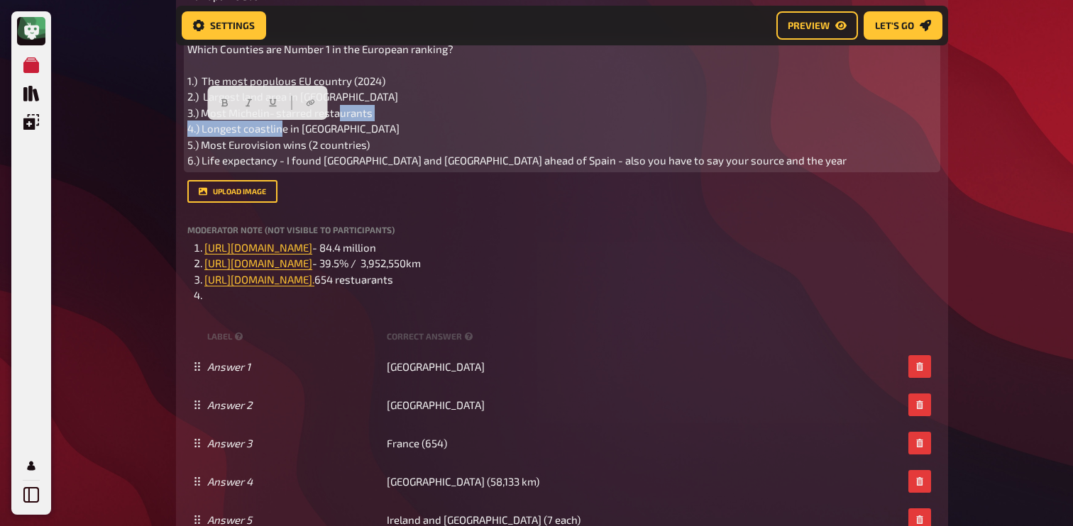
drag, startPoint x: 338, startPoint y: 129, endPoint x: 202, endPoint y: 129, distance: 136.2
click at [202, 129] on p "Which Counties are Number 1 in the European ranking? 1.) The most populous EU c…" at bounding box center [561, 105] width 749 height 128
copy span "Longest coastline in Europe"
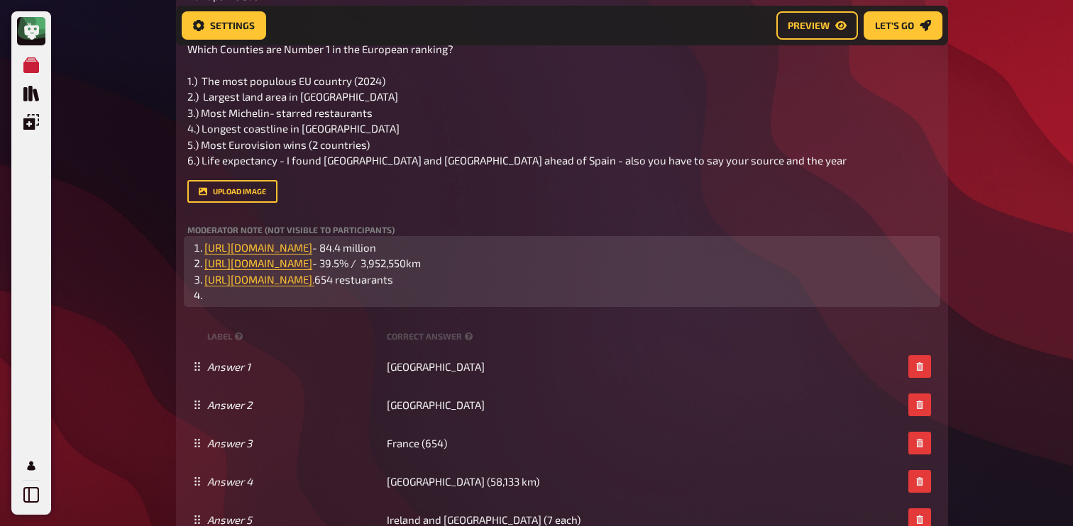
click at [335, 304] on li "﻿" at bounding box center [570, 295] width 732 height 16
click at [724, 304] on li "﻿ https://www.worldatlas.com/articles/countries-in-europe-with-the-longest-coas…" at bounding box center [570, 295] width 732 height 16
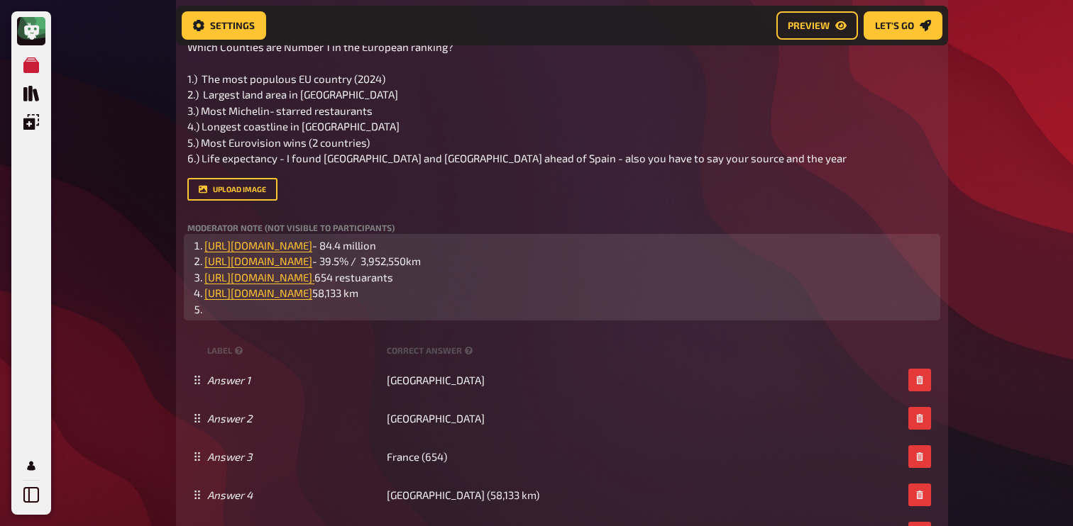
scroll to position [375, 0]
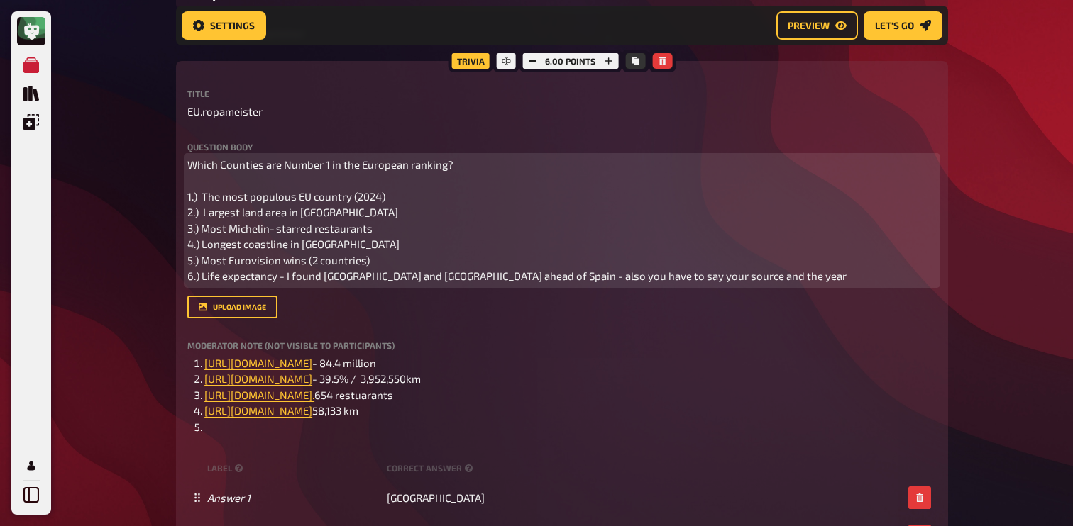
click at [265, 260] on span "Which Counties are Number 1 in the European ranking? 1.) The most populous EU c…" at bounding box center [516, 220] width 659 height 125
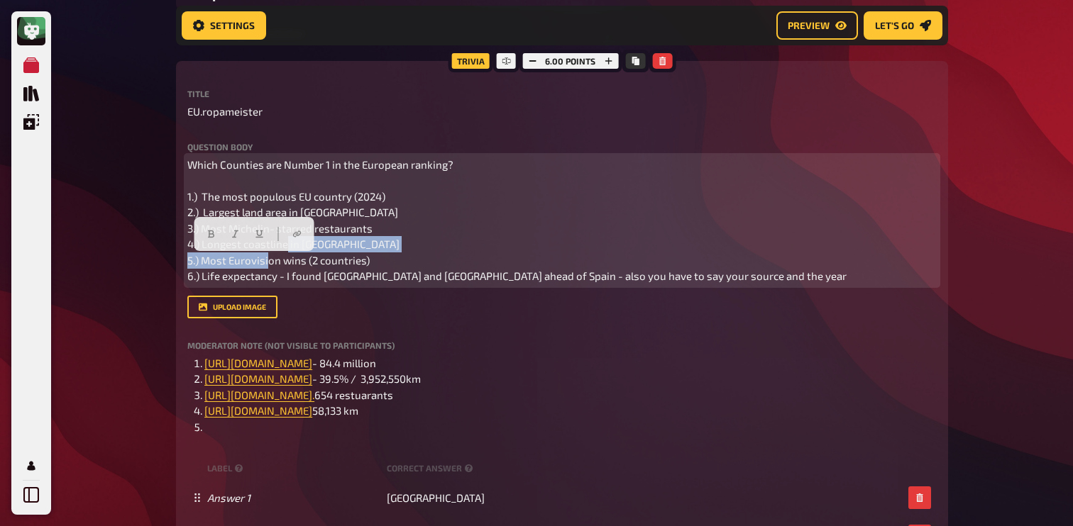
click at [265, 260] on span "Which Counties are Number 1 in the European ranking? 1.) The most populous EU c…" at bounding box center [516, 220] width 659 height 125
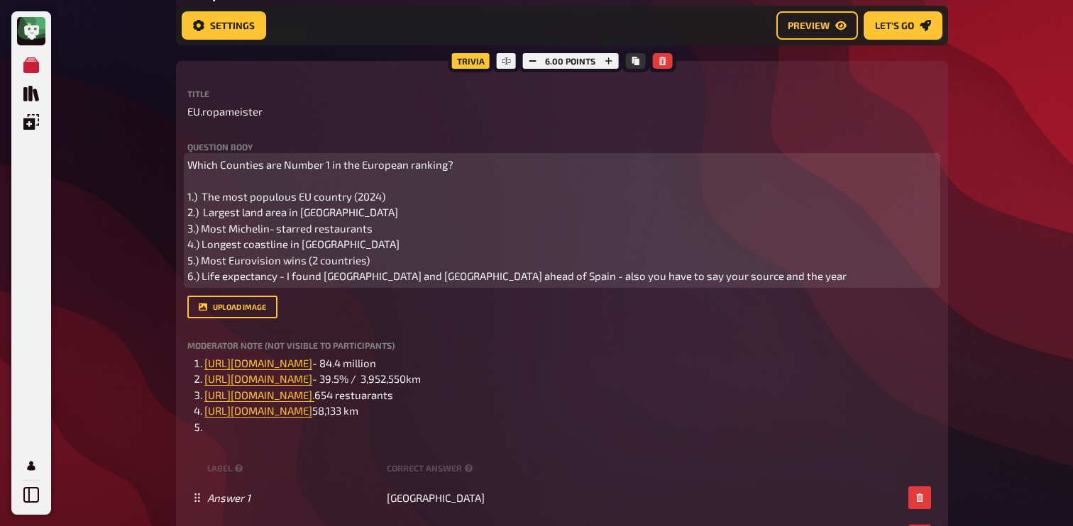
click at [383, 255] on p "Which Counties are Number 1 in the European ranking? 1.) The most populous EU c…" at bounding box center [561, 221] width 749 height 128
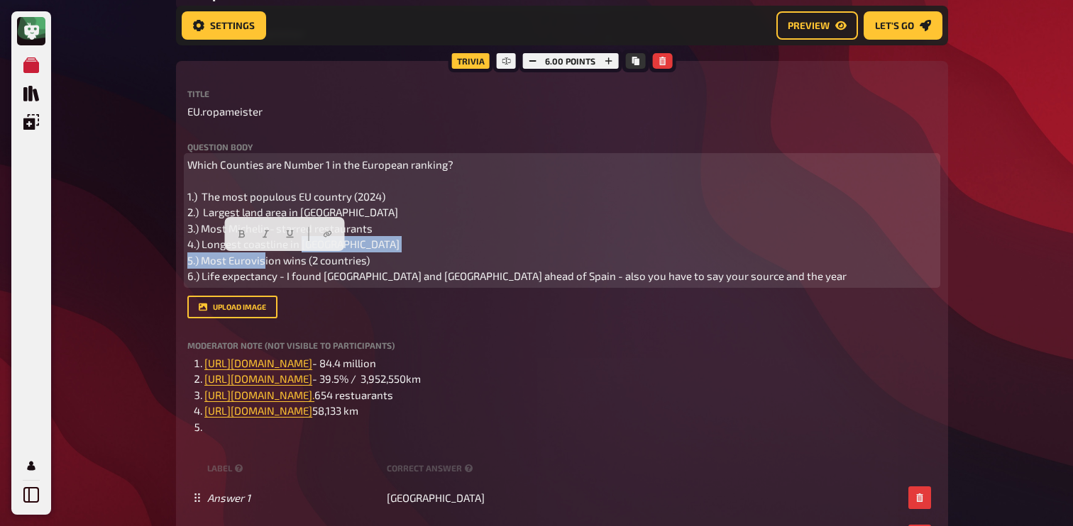
drag, startPoint x: 379, startPoint y: 261, endPoint x: 201, endPoint y: 262, distance: 178.1
click at [201, 262] on p "Which Counties are Number 1 in the European ranking? 1.) The most populous EU c…" at bounding box center [561, 221] width 749 height 128
copy span "Most Eurovision wins (2 countries)"
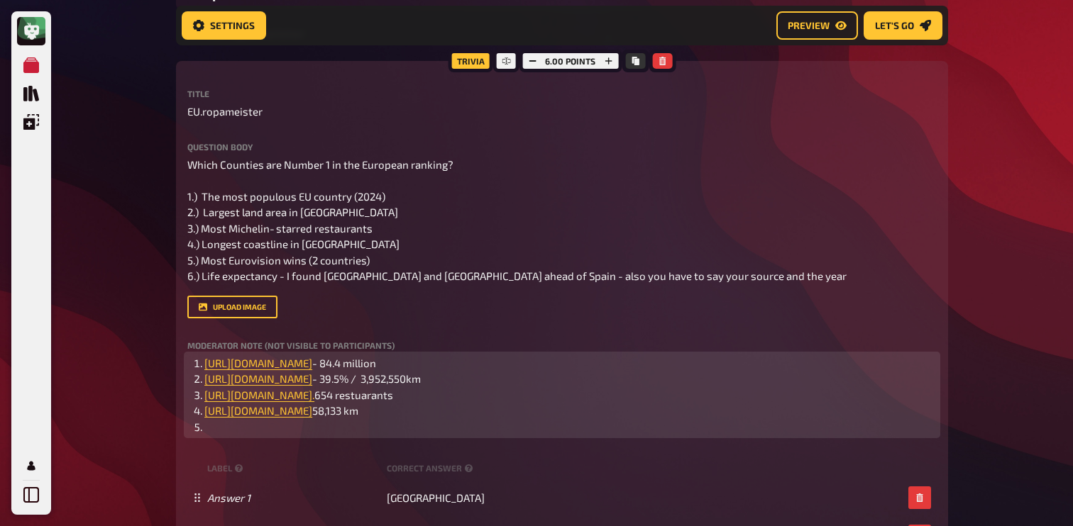
click at [235, 436] on li "﻿" at bounding box center [570, 427] width 732 height 16
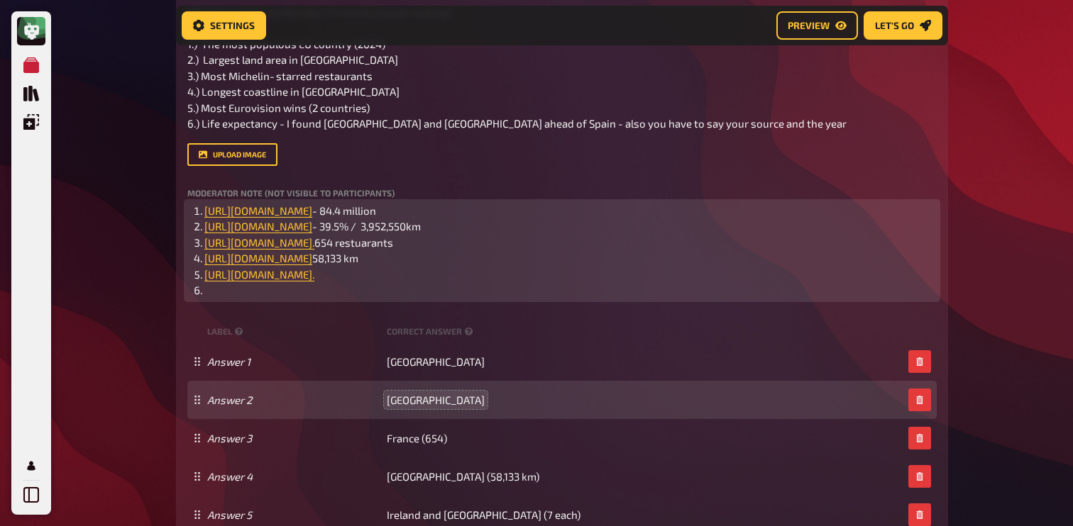
scroll to position [511, 0]
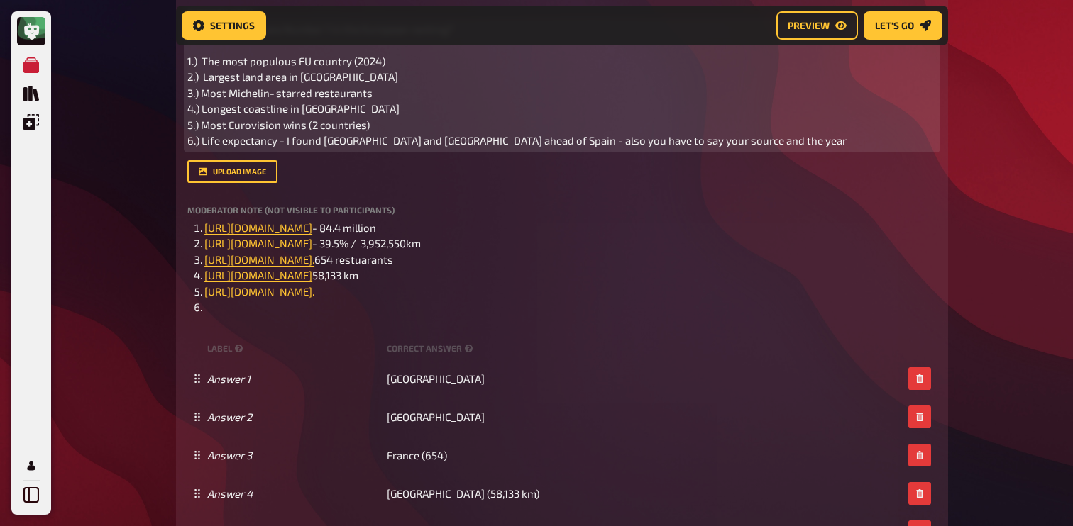
drag, startPoint x: 201, startPoint y: 142, endPoint x: 260, endPoint y: 145, distance: 59.7
click at [260, 145] on span "Which Counties are Number 1 in the European ranking? 1.) The most populous EU c…" at bounding box center [516, 85] width 659 height 125
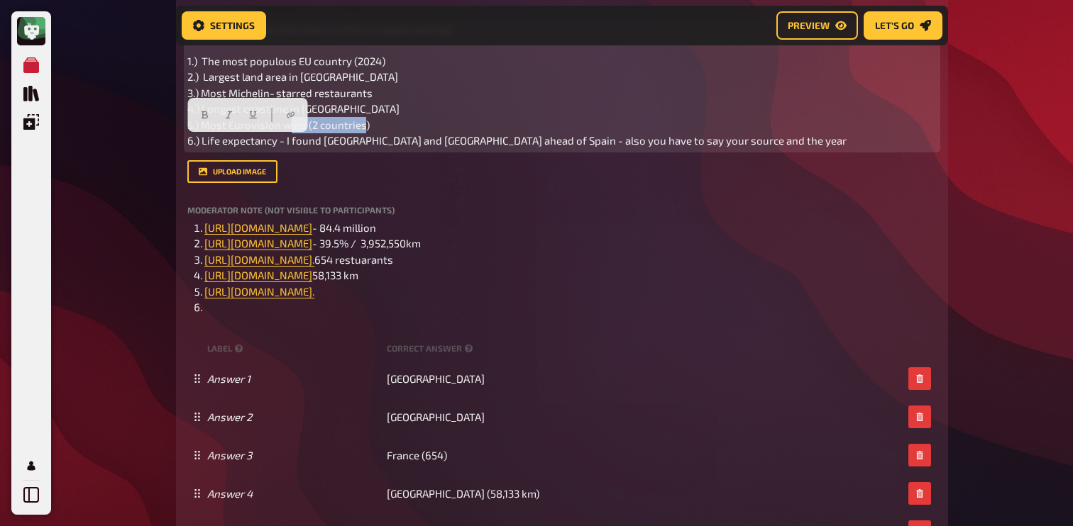
drag, startPoint x: 279, startPoint y: 143, endPoint x: 202, endPoint y: 138, distance: 77.5
click at [202, 138] on span "Which Counties are Number 1 in the European ranking? 1.) The most populous EU c…" at bounding box center [516, 85] width 659 height 125
copy span "Life expectancy"
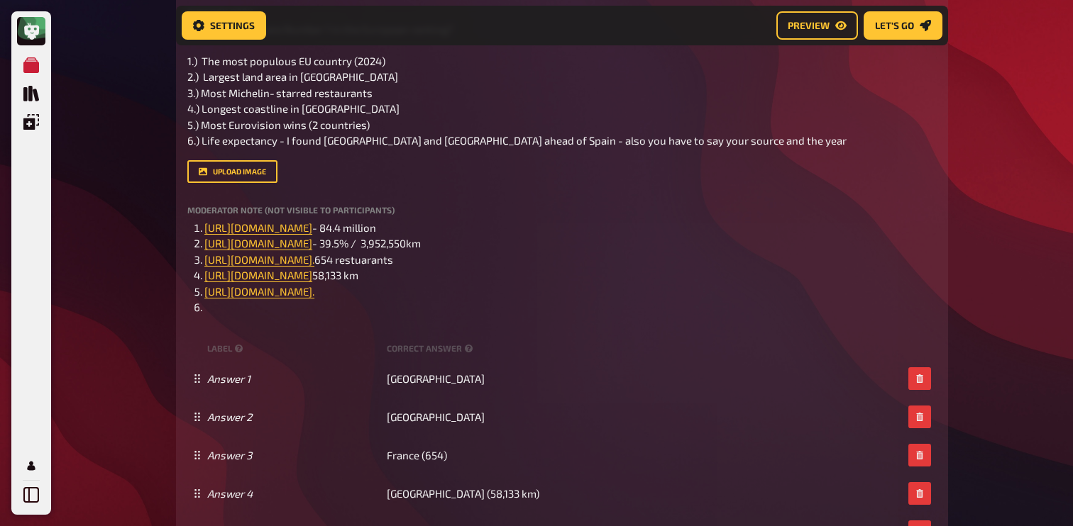
click at [319, 150] on div "Question body Which Counties are Number 1 in the European ranking? 1.) The most…" at bounding box center [561, 95] width 749 height 176
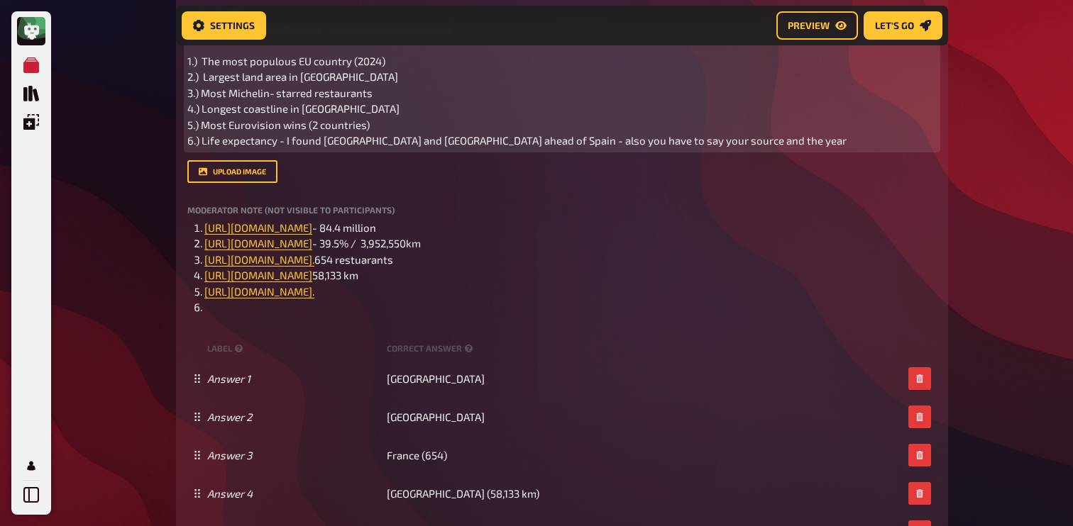
click at [276, 143] on span "Which Counties are Number 1 in the European ranking? 1.) The most populous EU c…" at bounding box center [516, 85] width 659 height 125
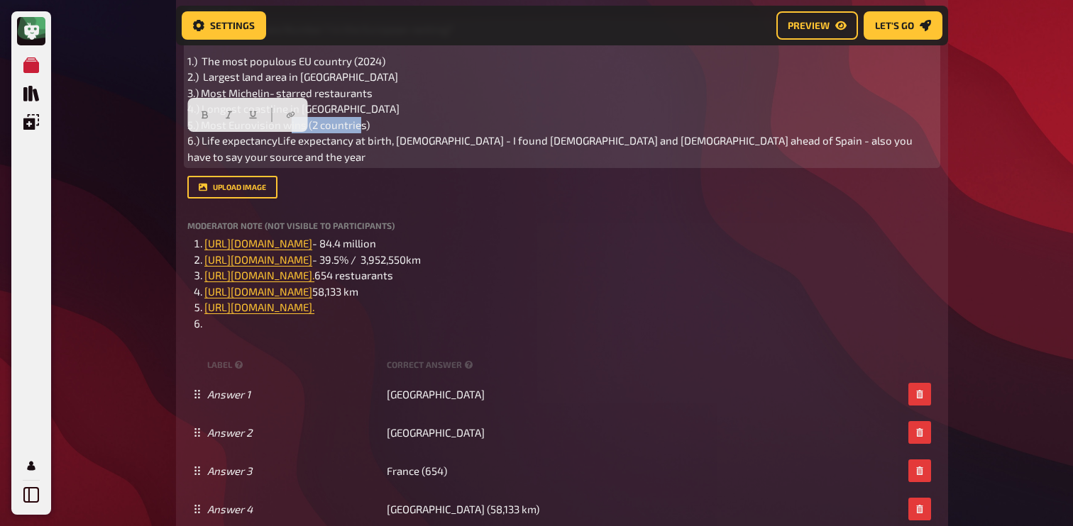
drag, startPoint x: 277, startPoint y: 143, endPoint x: 204, endPoint y: 142, distance: 73.8
click at [204, 141] on span "Which Counties are Number 1 in the European ranking? 1.) The most populous EU c…" at bounding box center [550, 93] width 727 height 140
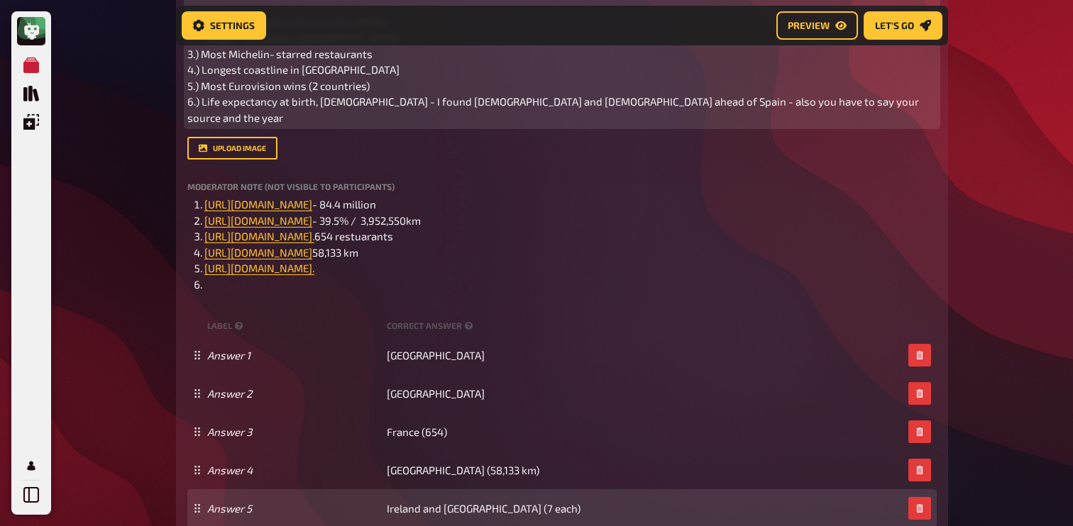
scroll to position [539, 0]
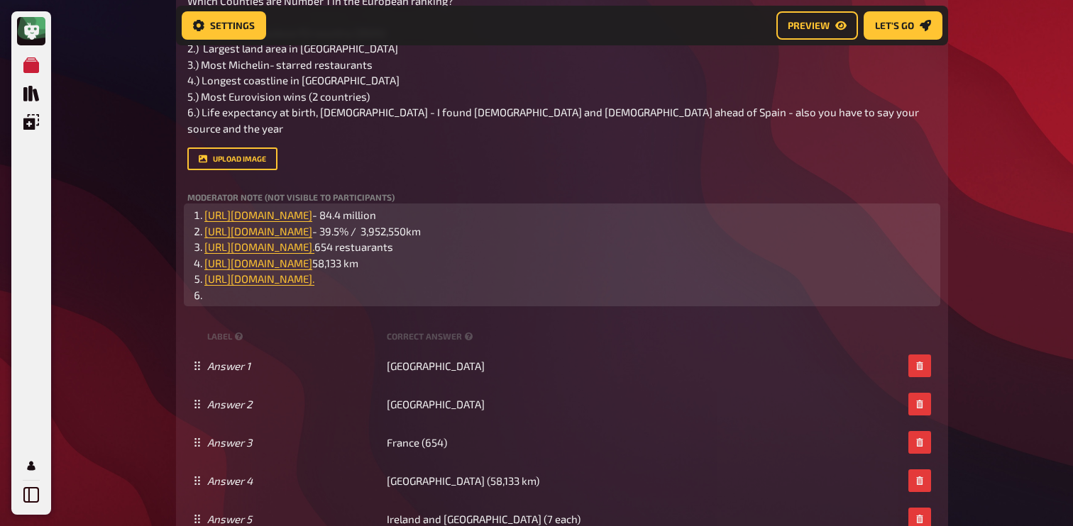
click at [719, 287] on li "﻿ https://www.bbc.co.uk/newsround/articles/c87j8d31w07o#:~:text=Who%20has%20won…" at bounding box center [570, 279] width 732 height 16
click at [630, 304] on li "﻿" at bounding box center [570, 295] width 732 height 16
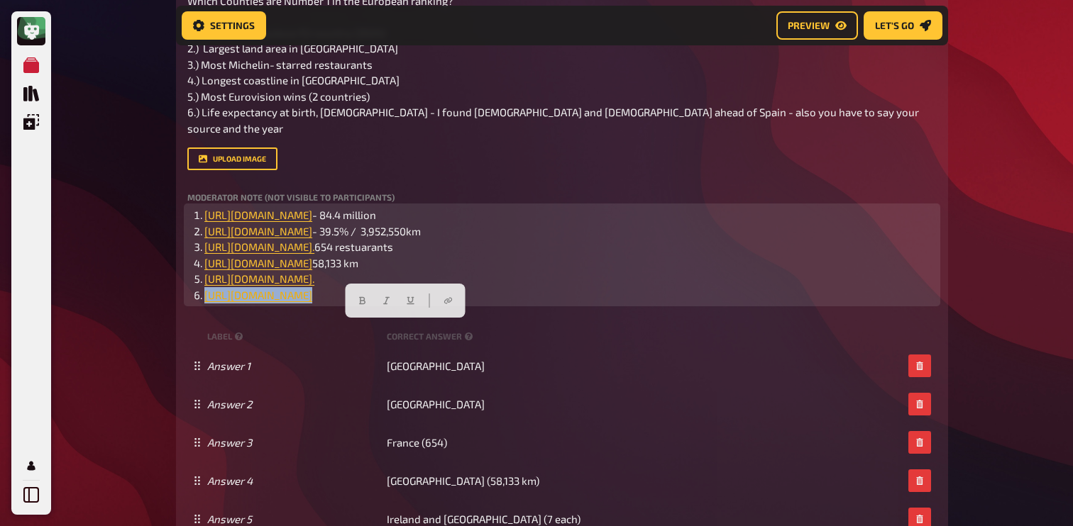
drag, startPoint x: 651, startPoint y: 335, endPoint x: 204, endPoint y: 325, distance: 447.1
click at [204, 304] on li "﻿ https://ec.europa.eu/eurostat/web/products-eurostat-news/w/ddn-20240503-2 ﻿" at bounding box center [570, 295] width 732 height 16
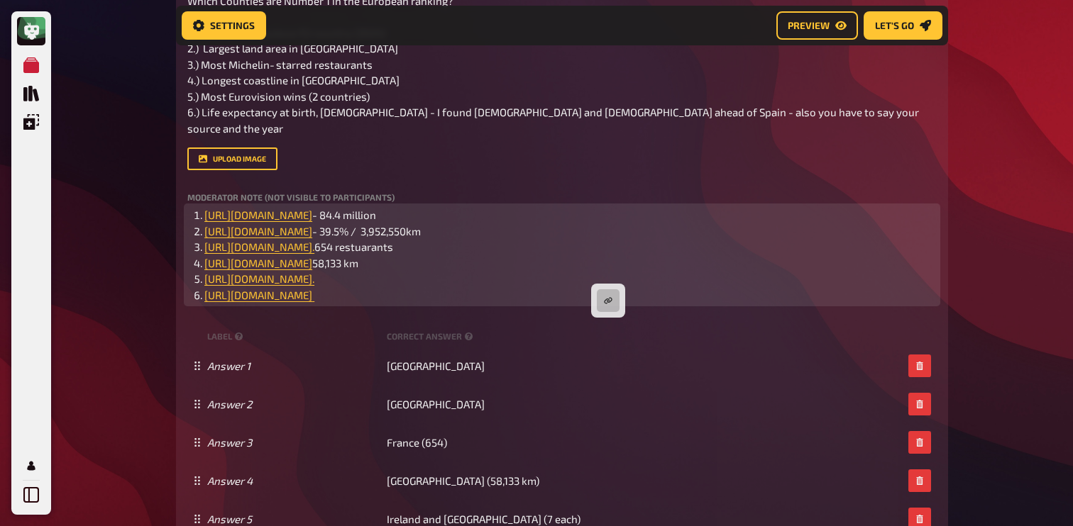
click at [614, 304] on li "﻿ ﻿ https://ec.europa.eu/eurostat/web/products-eurostat-news/w/ddn-20240503-2 ﻿" at bounding box center [570, 295] width 732 height 16
click at [636, 304] on li "﻿ ﻿ https://ec.europa.eu/eurostat/web/products-eurostat-news/w/ddn-20240503-2 ﻿…" at bounding box center [570, 295] width 732 height 16
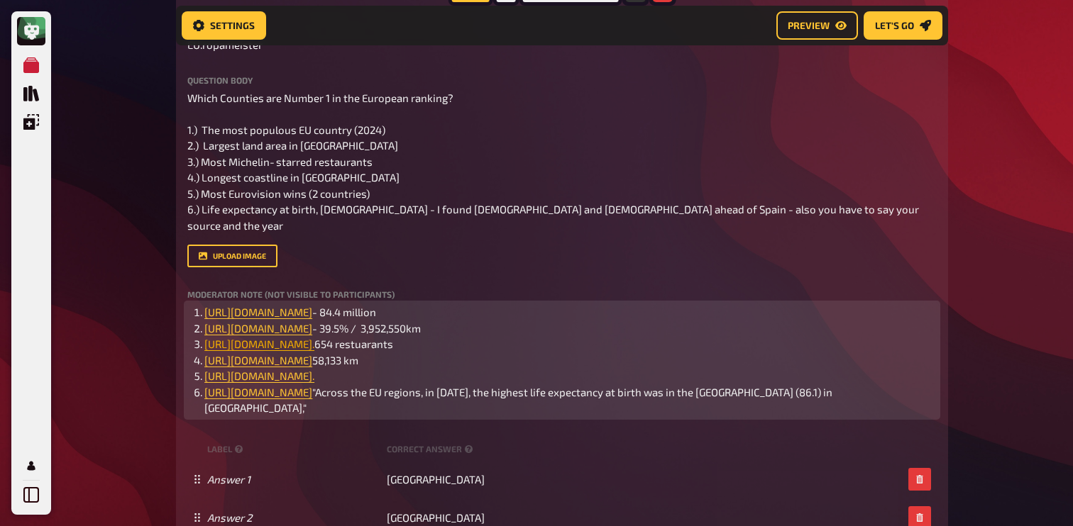
scroll to position [443, 0]
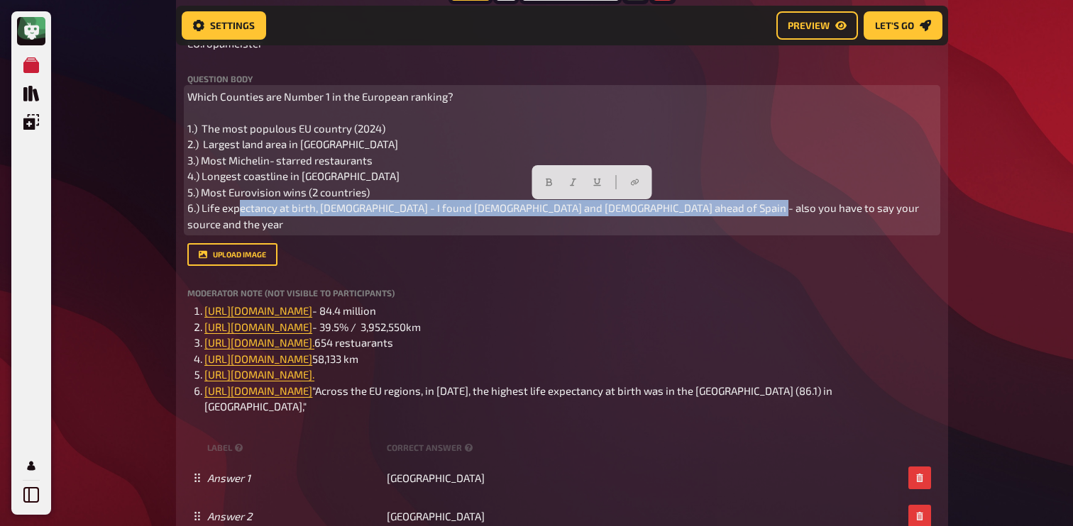
drag, startPoint x: 345, startPoint y: 210, endPoint x: 851, endPoint y: 211, distance: 506.6
click at [851, 211] on p "Which Counties are Number 1 in the European ranking? 1.) The most populous EU c…" at bounding box center [561, 161] width 749 height 144
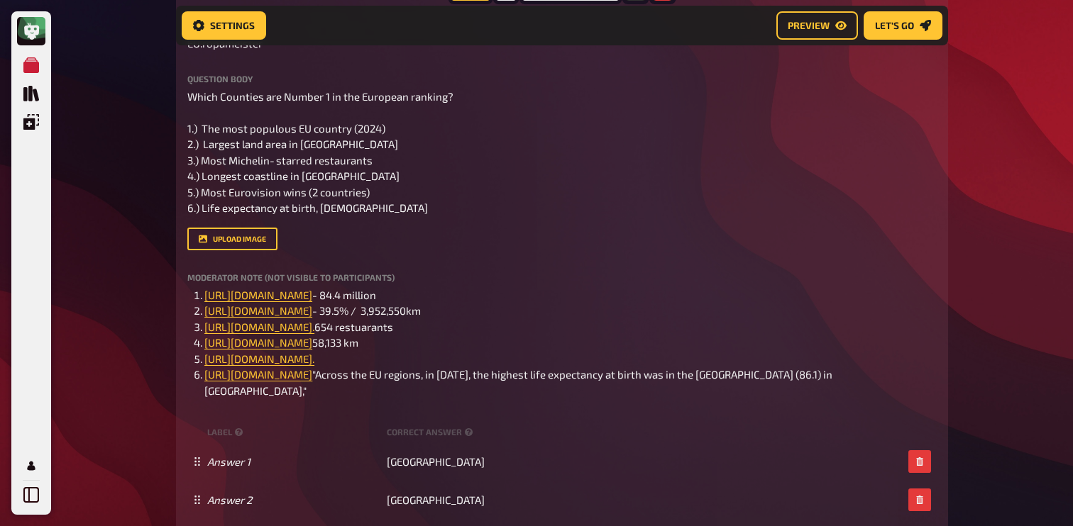
click at [138, 206] on div "My Quizzes Quiz Library Overlays Profile Home My Quizzes Europe [Remastered] ✅​…" at bounding box center [536, 531] width 1073 height 1949
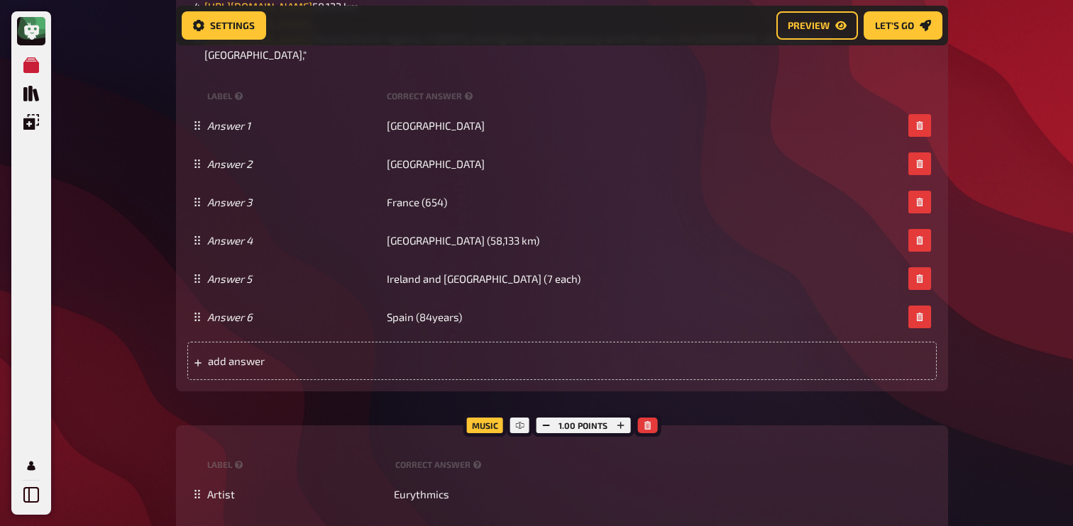
scroll to position [779, 0]
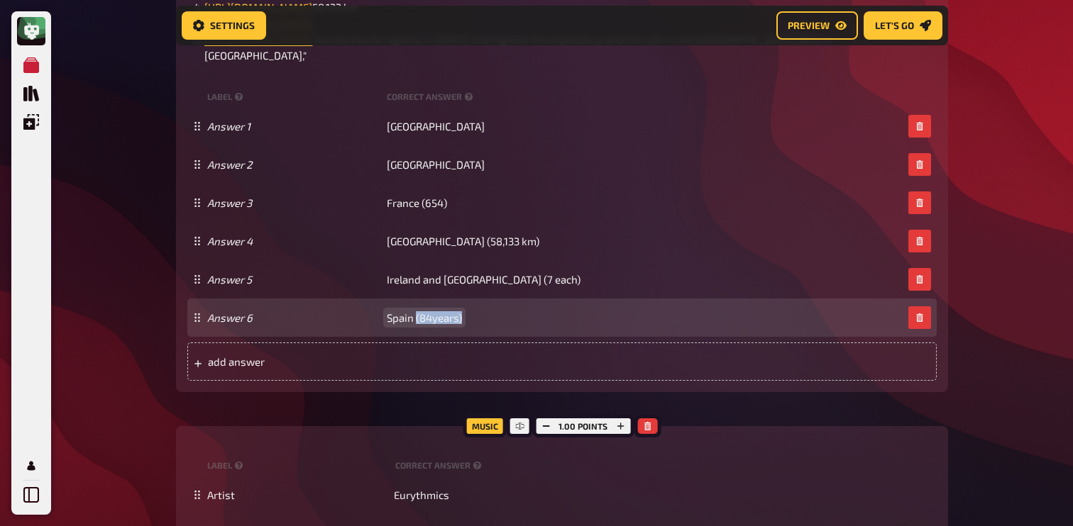
drag, startPoint x: 415, startPoint y: 369, endPoint x: 482, endPoint y: 369, distance: 66.7
click at [482, 324] on div "Answer 6 Spain (84years)" at bounding box center [554, 317] width 695 height 13
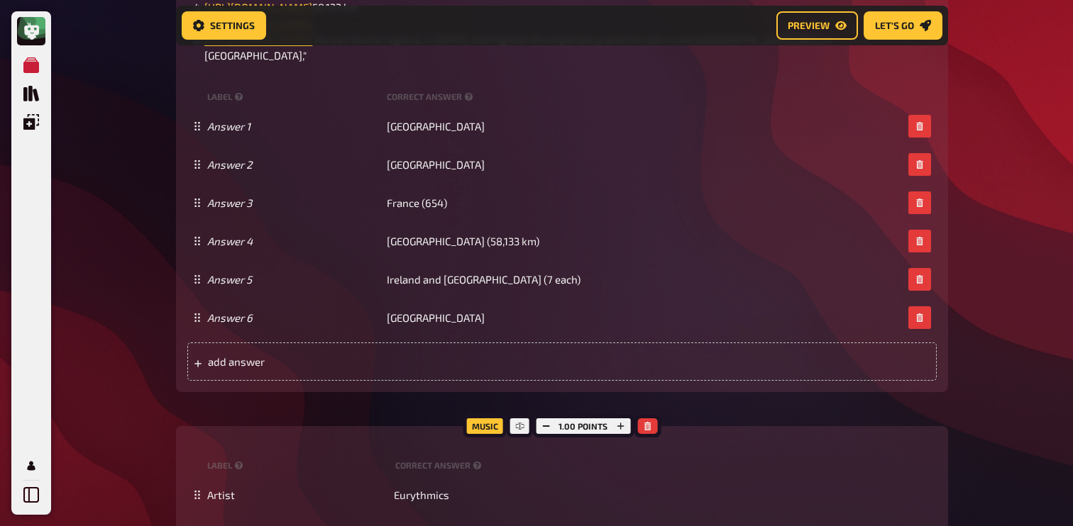
click at [142, 341] on div "My Quizzes Quiz Library Overlays Profile Home My Quizzes Europe [Remastered] ✅​…" at bounding box center [536, 195] width 1073 height 1949
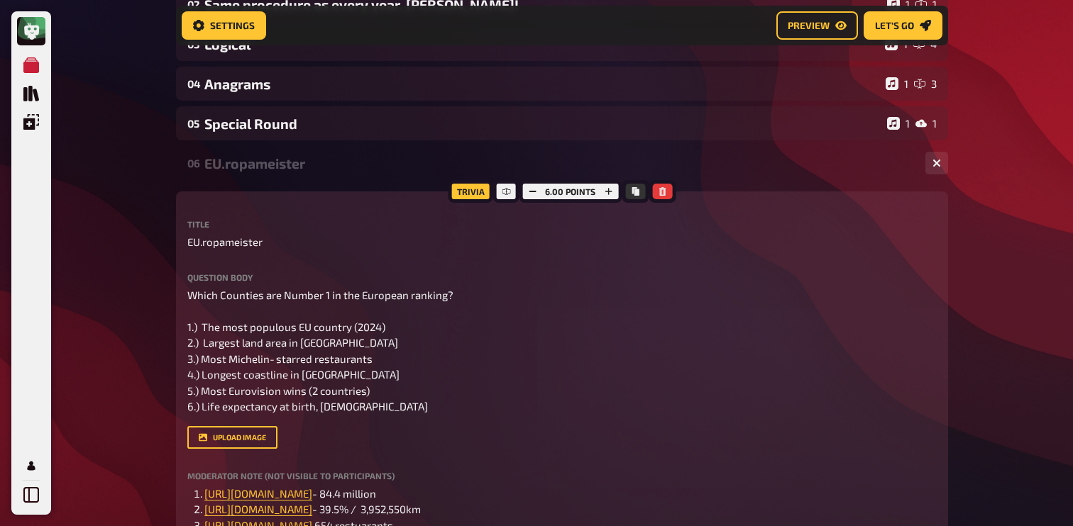
scroll to position [233, 0]
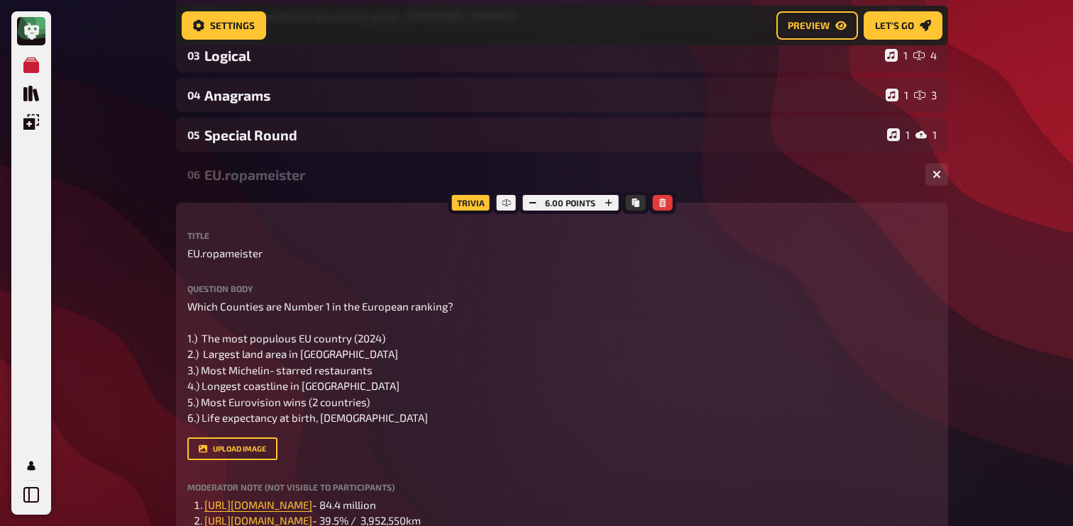
click at [310, 180] on div "EU.ropameister" at bounding box center [559, 175] width 710 height 16
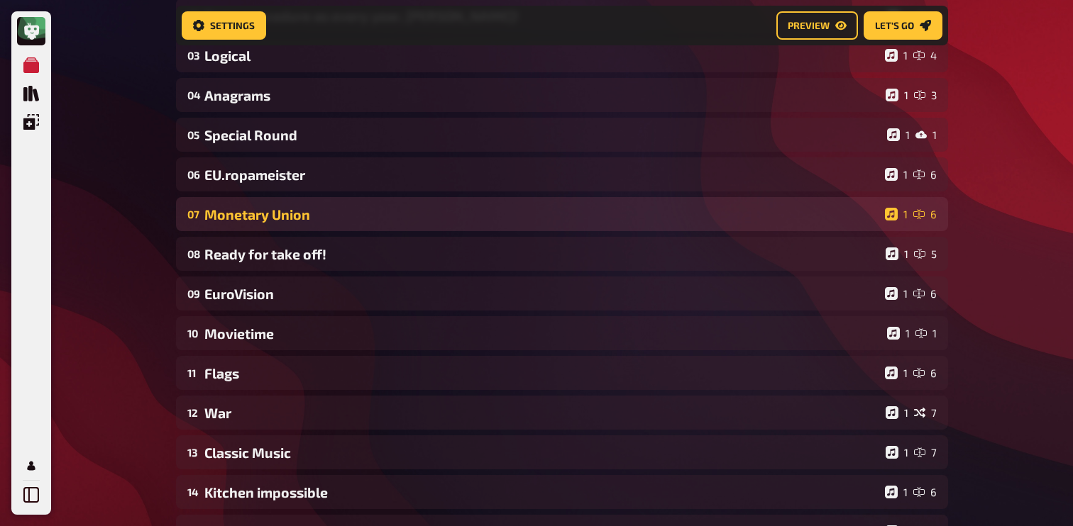
click at [297, 209] on div "Monetary Union" at bounding box center [541, 214] width 675 height 16
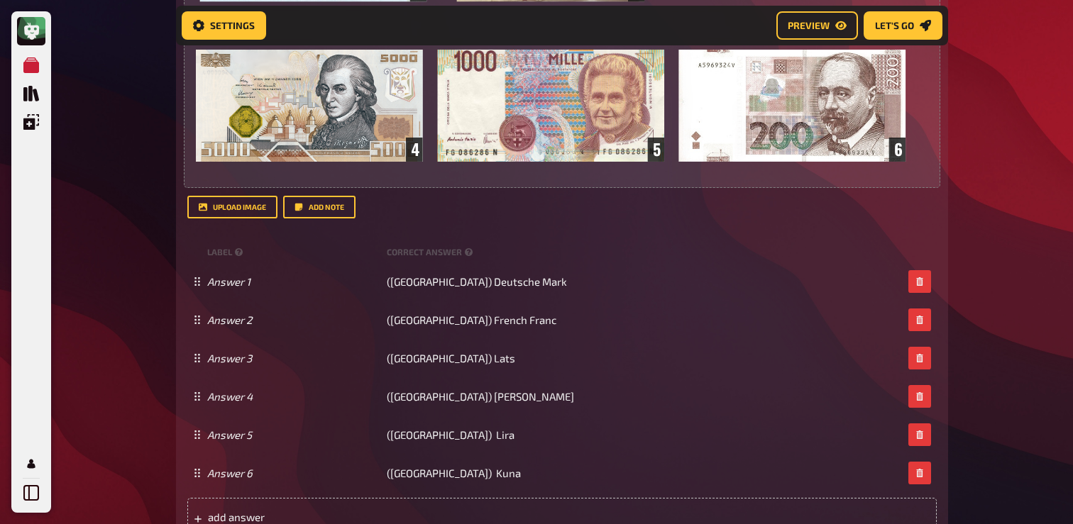
scroll to position [789, 0]
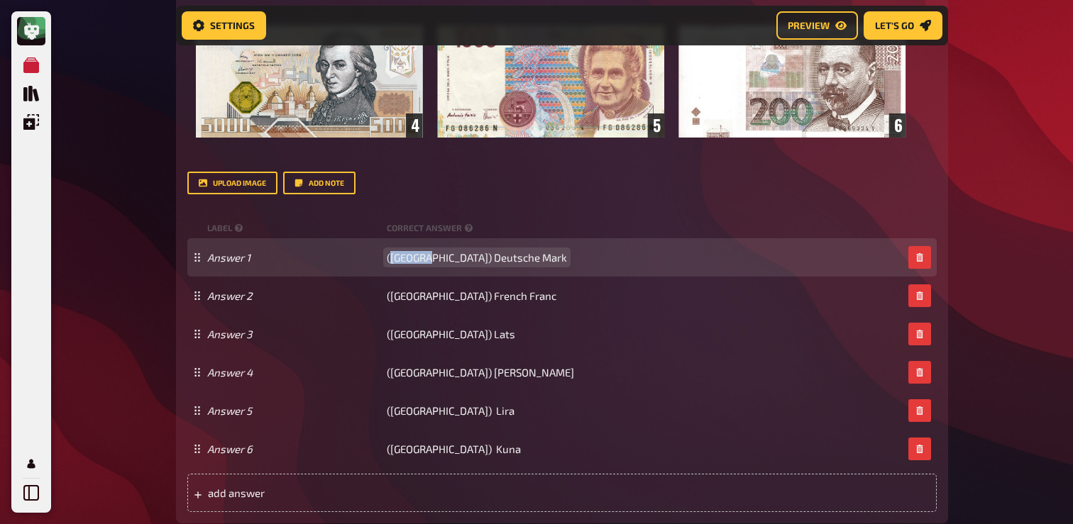
drag, startPoint x: 432, startPoint y: 261, endPoint x: 394, endPoint y: 258, distance: 38.5
click at [394, 258] on span "(Germany) Deutsche Mark" at bounding box center [477, 257] width 180 height 13
drag, startPoint x: 458, startPoint y: 260, endPoint x: 582, endPoint y: 270, distance: 124.5
click at [582, 270] on div "Answer 1 (Netherlands) Deutsche Mark" at bounding box center [561, 257] width 749 height 38
copy span "Deutsche Mark"
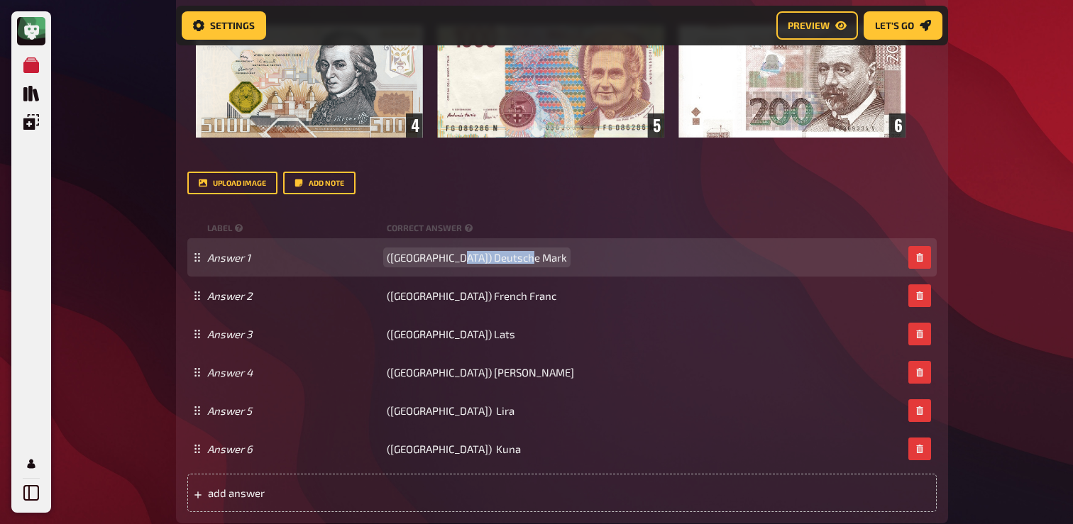
drag, startPoint x: 455, startPoint y: 260, endPoint x: 549, endPoint y: 265, distance: 94.5
click at [549, 264] on div "Answer 1 (Netherlands) Deutsche Mark" at bounding box center [554, 257] width 695 height 13
drag, startPoint x: 549, startPoint y: 265, endPoint x: 546, endPoint y: 277, distance: 13.1
click at [549, 267] on div "Answer 1 (Netherlands) Guilder" at bounding box center [561, 257] width 749 height 38
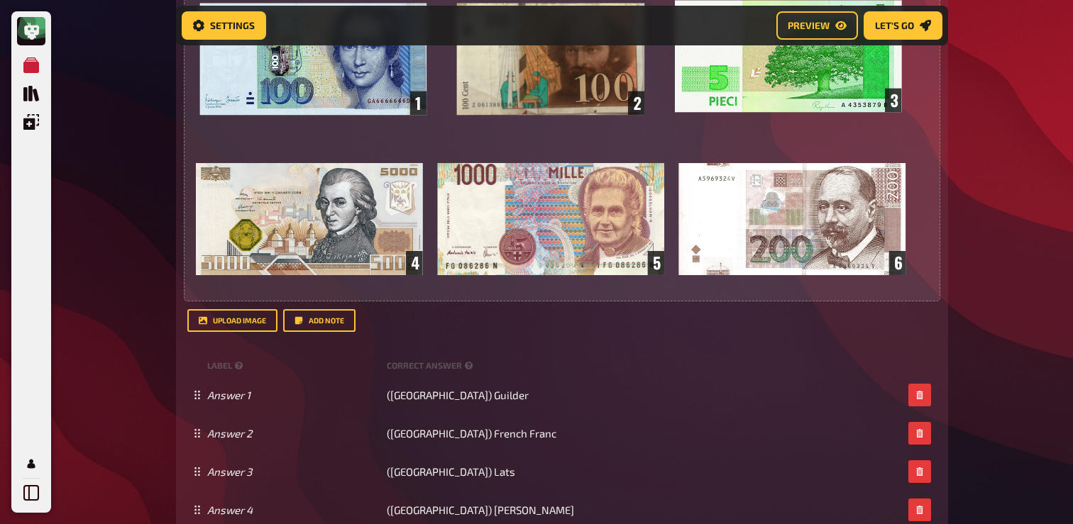
scroll to position [687, 0]
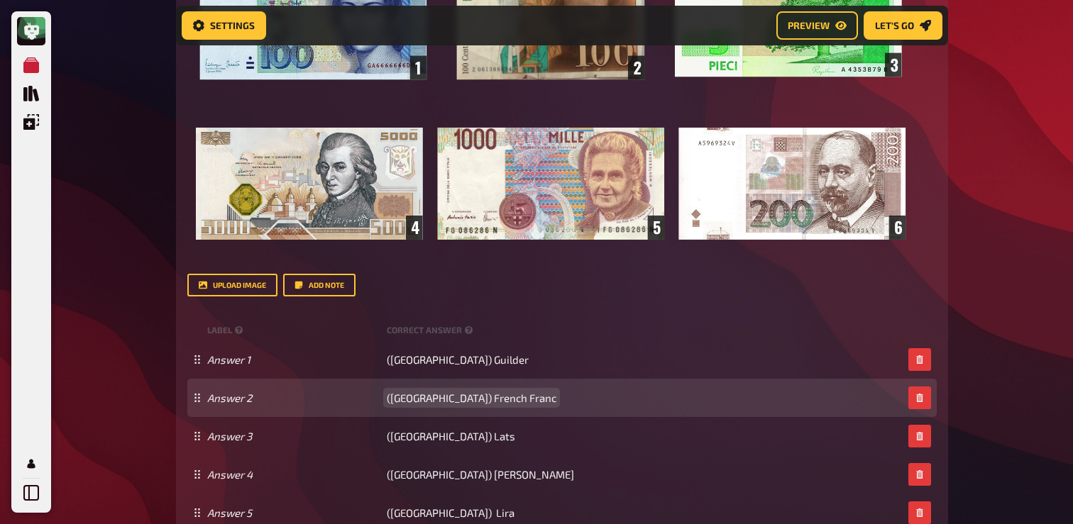
drag, startPoint x: 427, startPoint y: 400, endPoint x: 486, endPoint y: 401, distance: 58.9
click at [486, 400] on span "(France) French Franc" at bounding box center [472, 398] width 170 height 13
drag, startPoint x: 491, startPoint y: 401, endPoint x: 429, endPoint y: 401, distance: 61.7
click at [429, 401] on div "Answer 2 (France) French Franc" at bounding box center [554, 398] width 695 height 13
paste span
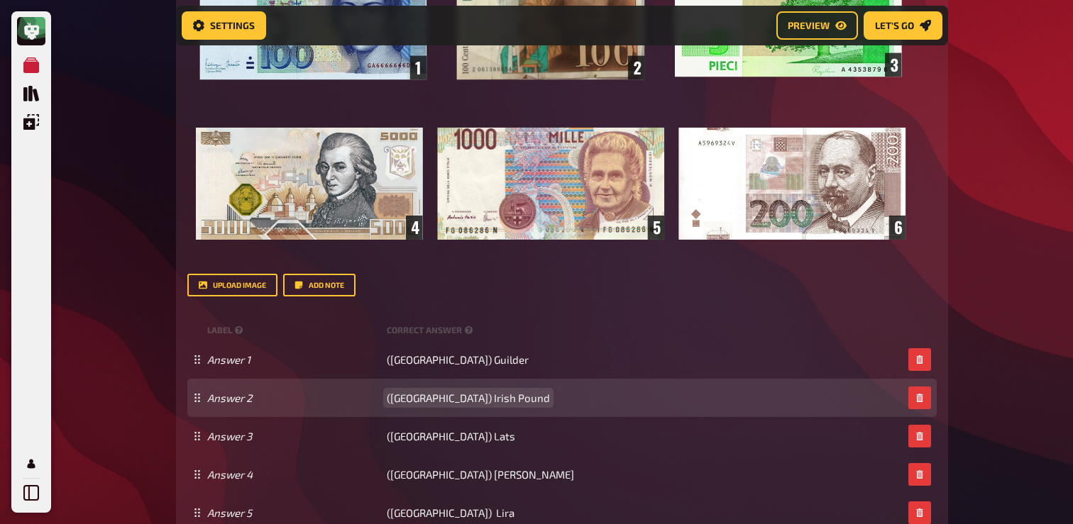
click at [389, 399] on span "(France) Irish Pound" at bounding box center [468, 398] width 163 height 13
drag, startPoint x: 390, startPoint y: 401, endPoint x: 421, endPoint y: 402, distance: 31.2
click at [421, 402] on span "(France) Irish Pound" at bounding box center [468, 398] width 163 height 13
click at [484, 395] on span "(Ireland) Irish Pound" at bounding box center [468, 398] width 163 height 13
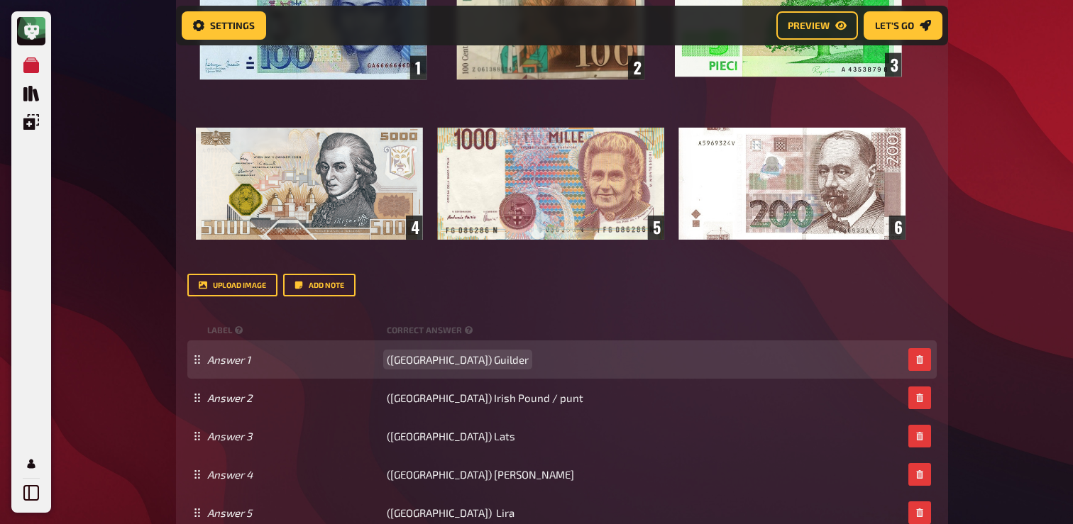
click at [438, 365] on span "(Netherlands) Guilder" at bounding box center [458, 359] width 142 height 13
click at [421, 363] on span "Finland – Markka" at bounding box center [450, 359] width 127 height 13
click at [387, 361] on span "Finland) – Markka" at bounding box center [452, 359] width 131 height 13
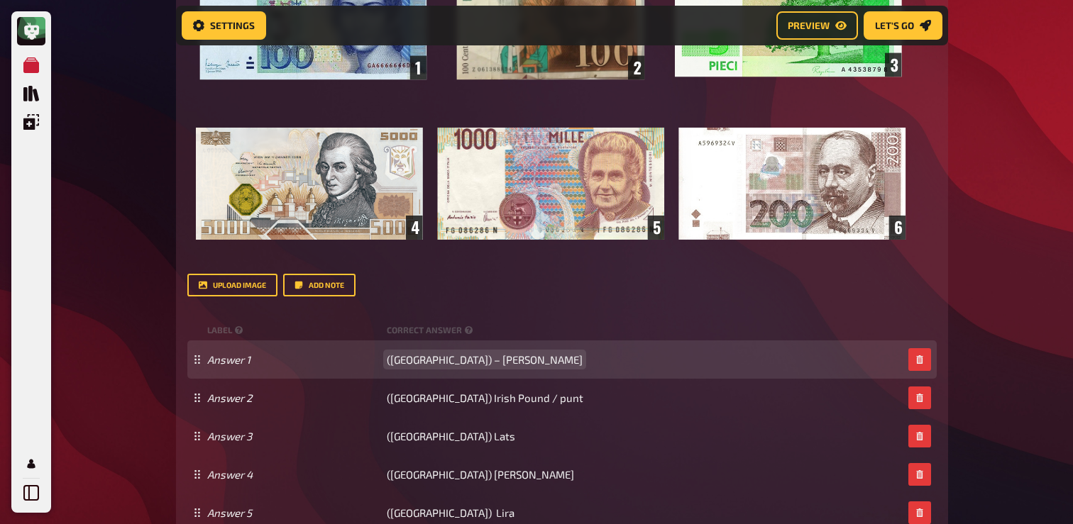
click at [438, 360] on span "(Finland) – Markka" at bounding box center [485, 359] width 196 height 13
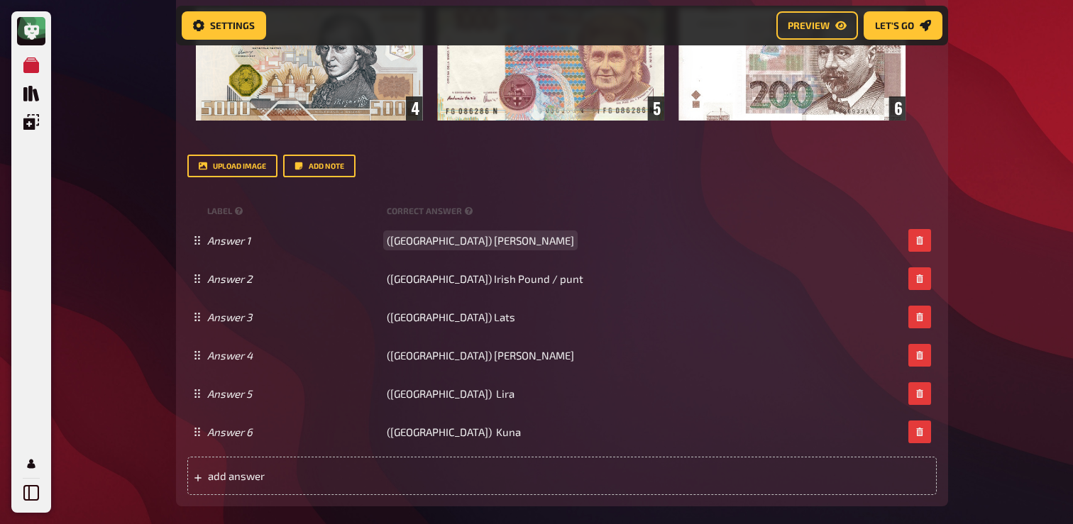
scroll to position [814, 0]
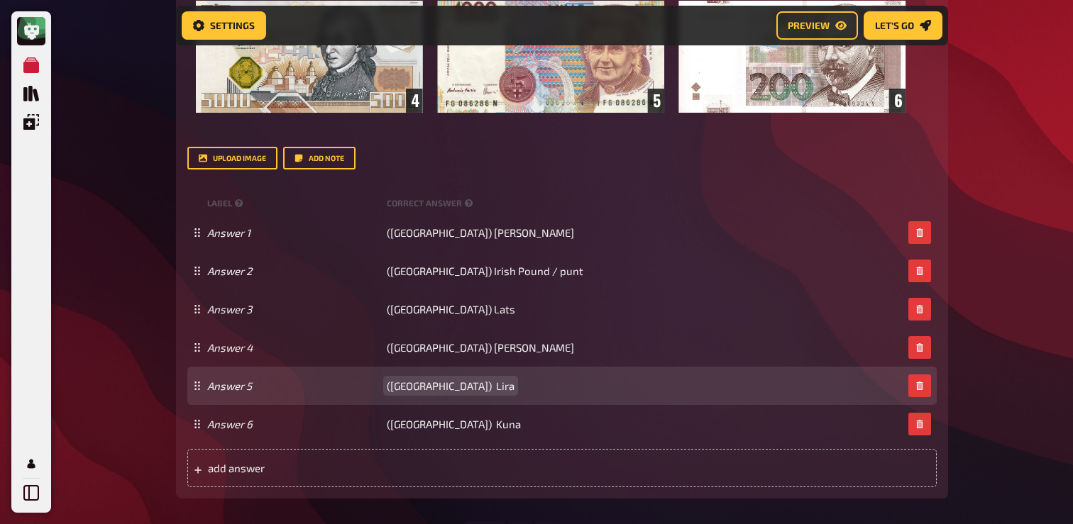
click at [405, 389] on span "(Italy) Lira" at bounding box center [451, 386] width 128 height 13
paste span
click at [426, 390] on span "Portugal – Escudo" at bounding box center [431, 386] width 88 height 13
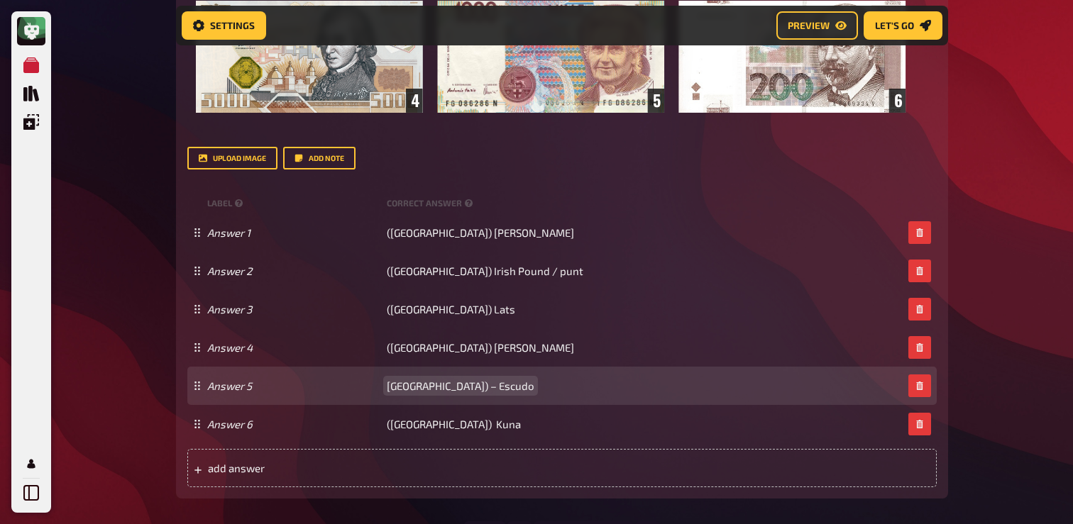
click at [387, 388] on span "Portugal) – Escudo" at bounding box center [461, 386] width 148 height 13
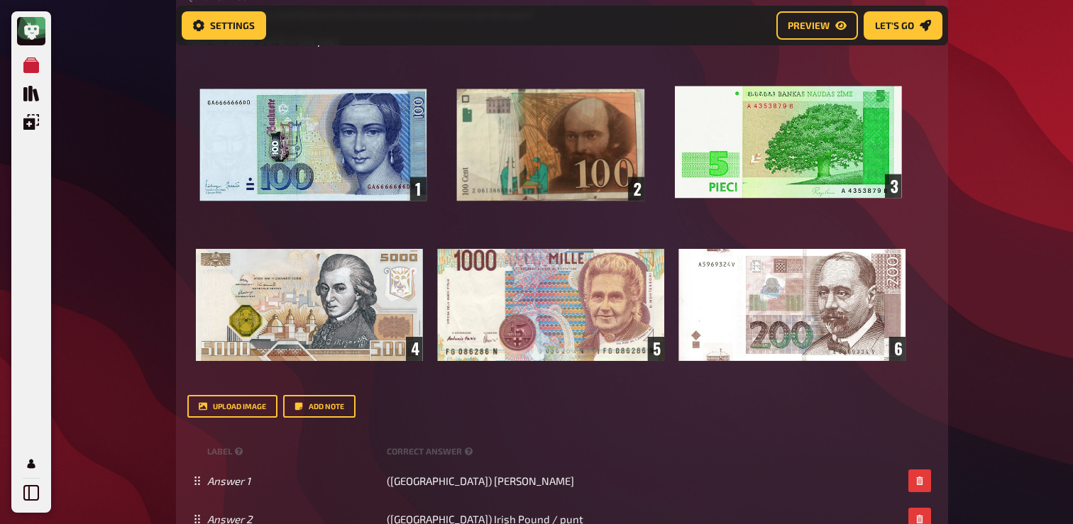
scroll to position [492, 0]
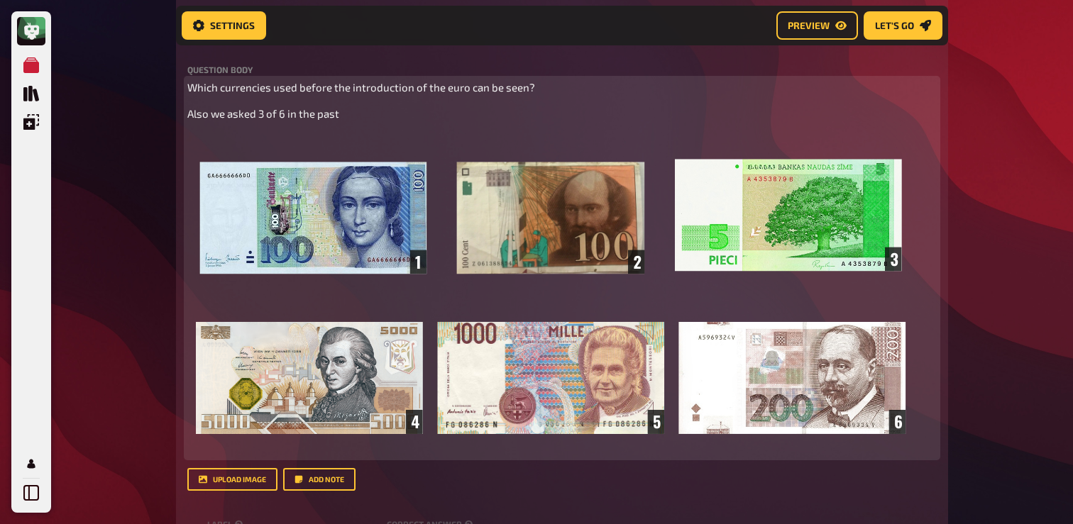
click at [533, 232] on img at bounding box center [550, 293] width 727 height 321
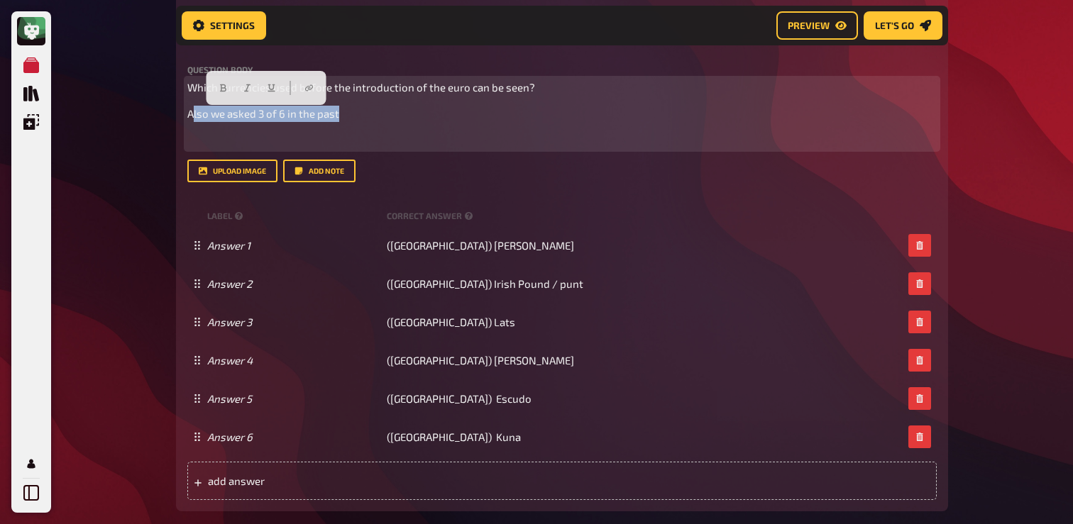
drag, startPoint x: 368, startPoint y: 121, endPoint x: 195, endPoint y: 121, distance: 172.4
click at [194, 121] on p "Also we asked 3 of 6 in the past" at bounding box center [561, 114] width 749 height 16
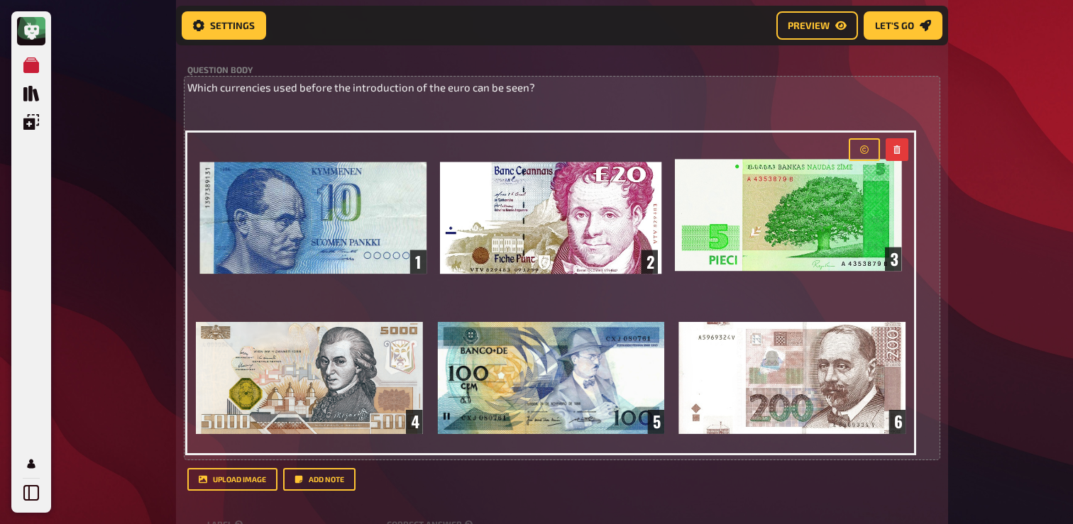
click at [133, 183] on div "My Quizzes Quiz Library Overlays Profile Home My Quizzes Europe [Remastered] ✅​…" at bounding box center [536, 533] width 1073 height 2050
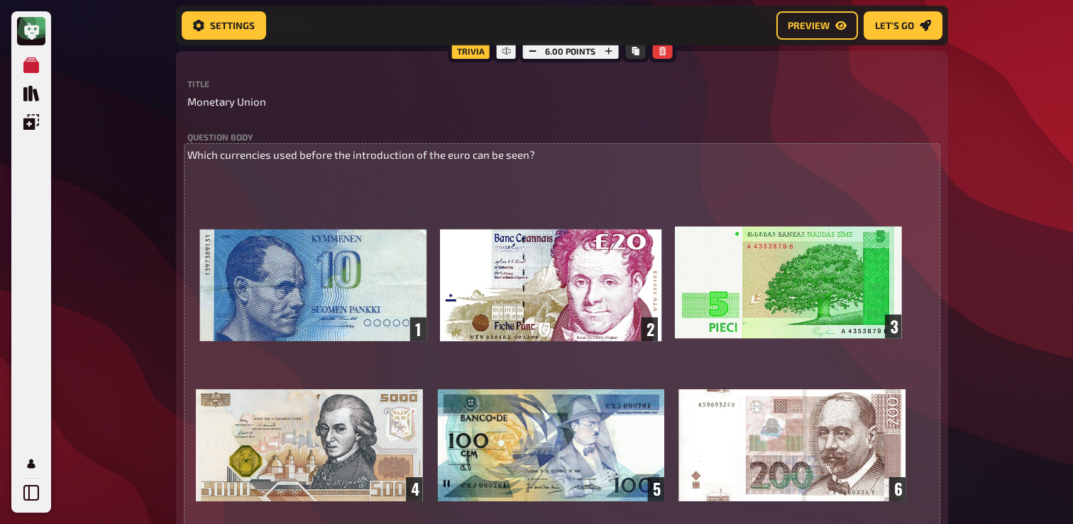
scroll to position [321, 0]
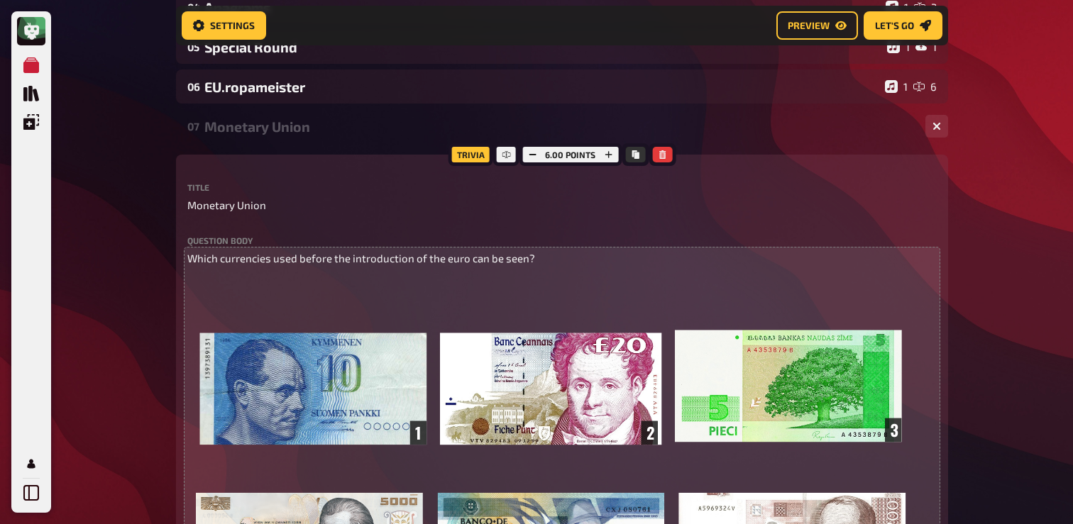
click at [319, 137] on div "07 Monetary Union 1 6" at bounding box center [562, 126] width 772 height 34
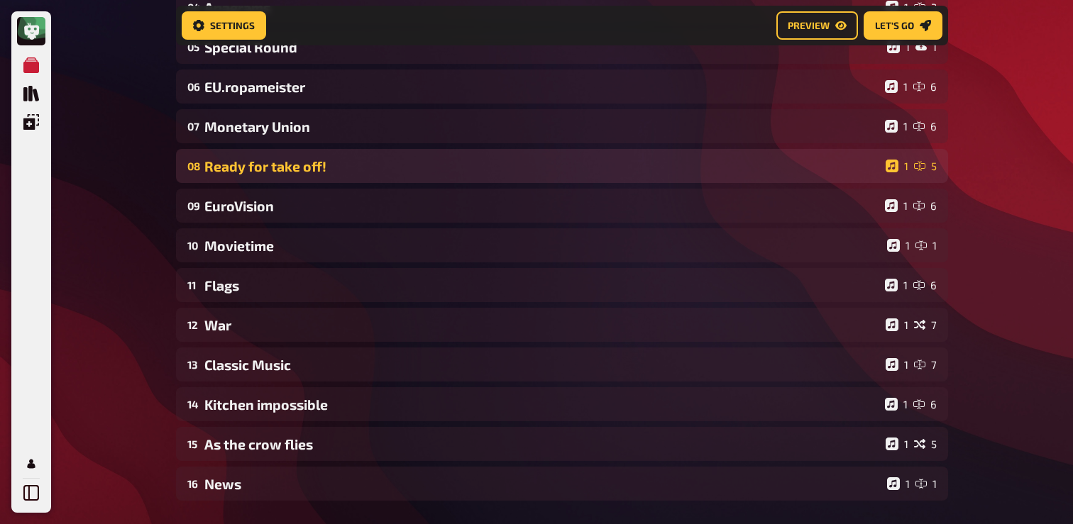
click at [297, 175] on div "Ready for take off!" at bounding box center [541, 166] width 675 height 16
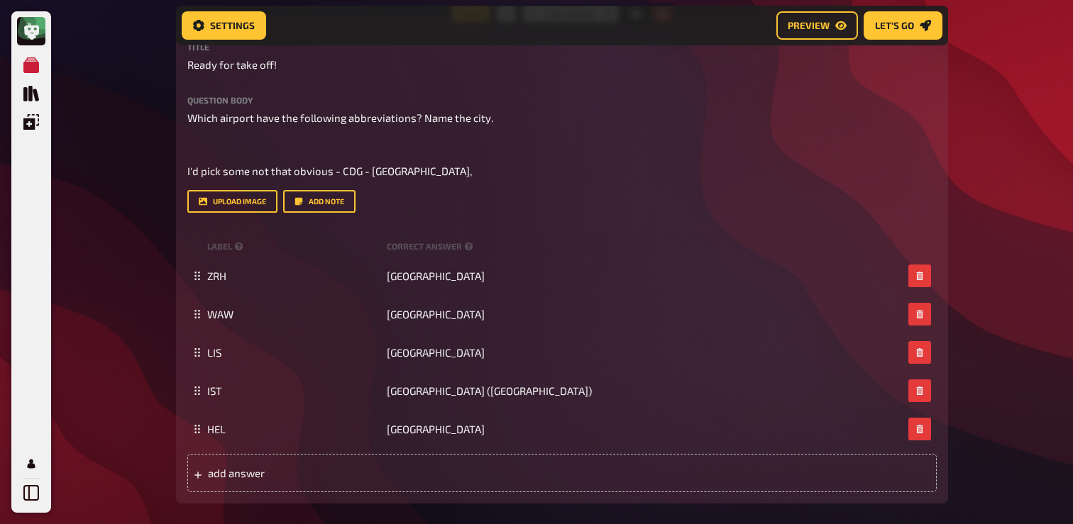
scroll to position [503, 0]
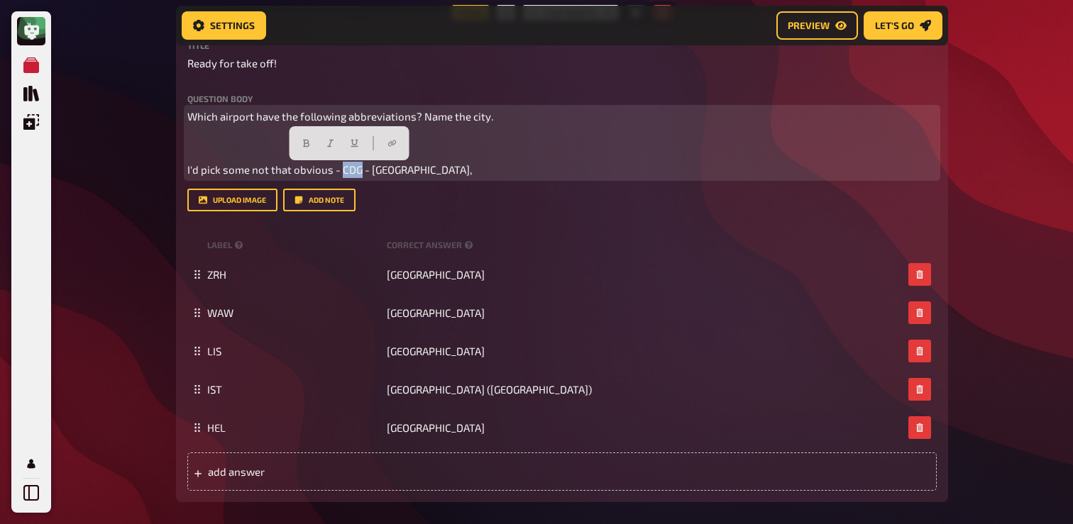
drag, startPoint x: 338, startPoint y: 170, endPoint x: 360, endPoint y: 170, distance: 22.0
click at [360, 170] on span "I'd pick some not that obvious - CDG - Paris," at bounding box center [329, 169] width 285 height 13
copy span "CDG"
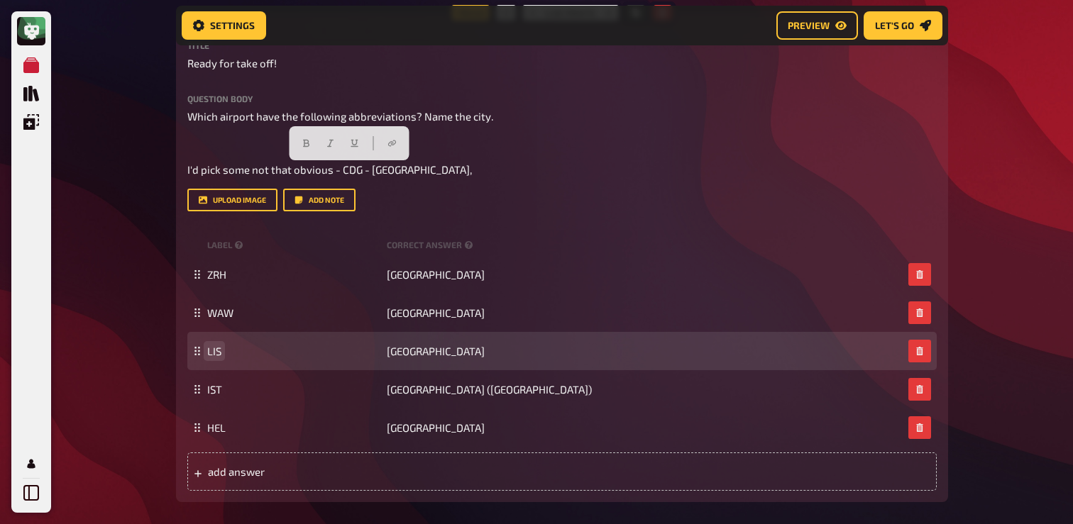
click at [210, 350] on span "LIS" at bounding box center [214, 351] width 14 height 13
paste span
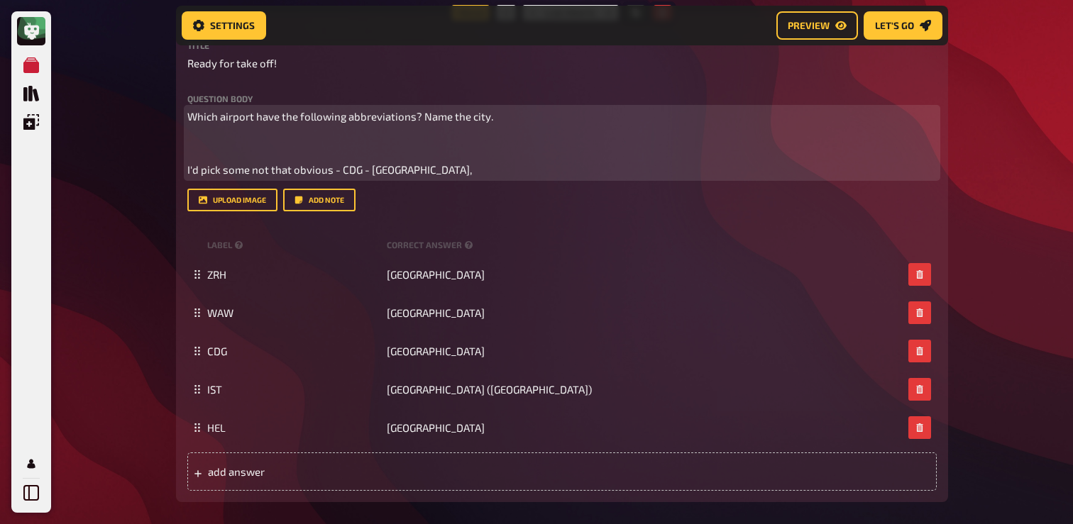
click at [394, 174] on span "I'd pick some not that obvious - CDG - Paris," at bounding box center [329, 169] width 285 height 13
drag, startPoint x: 370, startPoint y: 171, endPoint x: 392, endPoint y: 171, distance: 22.7
click at [392, 171] on span "I'd pick some not that obvious - CDG - Paris," at bounding box center [329, 169] width 285 height 13
copy span "Paris"
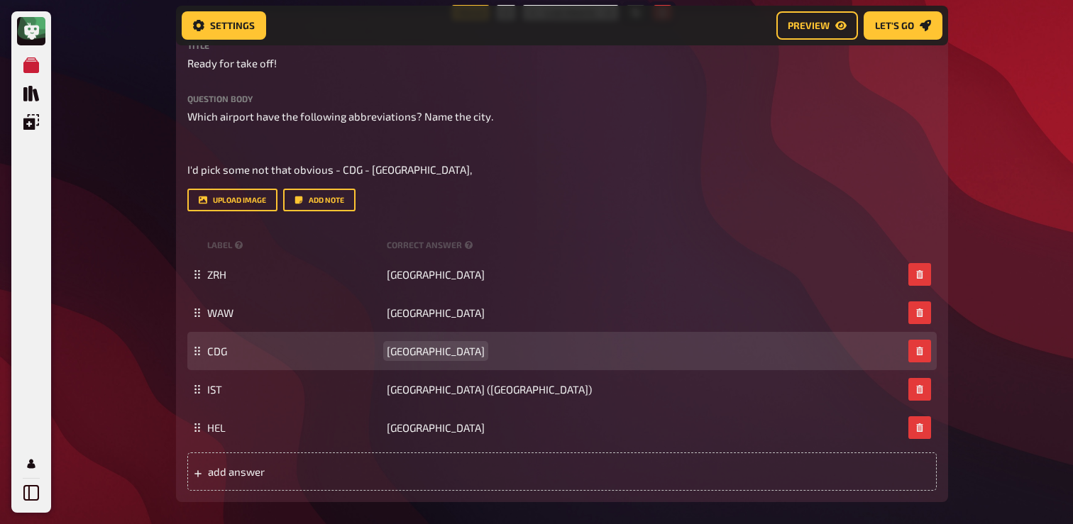
click at [404, 347] on span "Lisbon" at bounding box center [436, 351] width 98 height 13
paste span
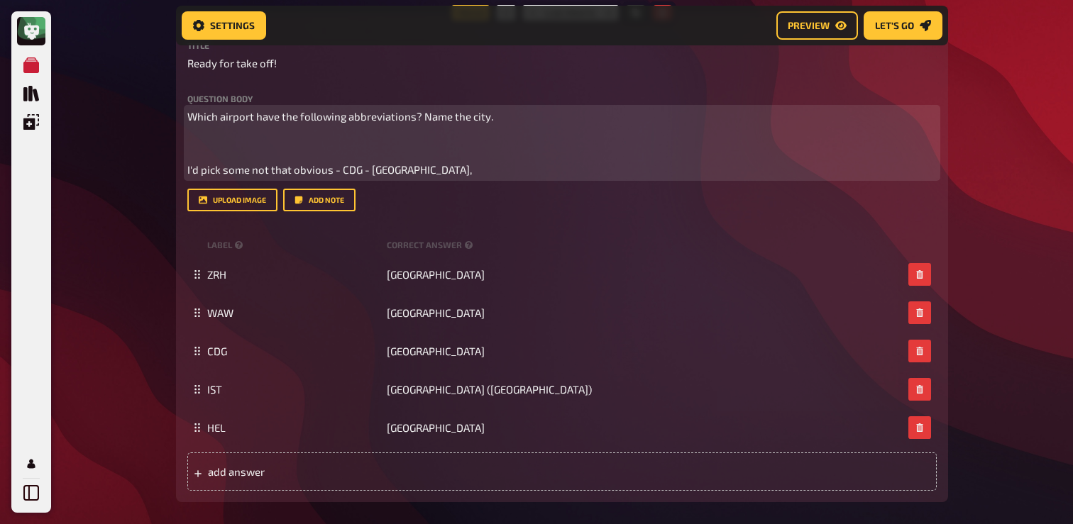
click at [409, 172] on p "I'd pick some not that obvious - CDG - Paris," at bounding box center [561, 170] width 749 height 16
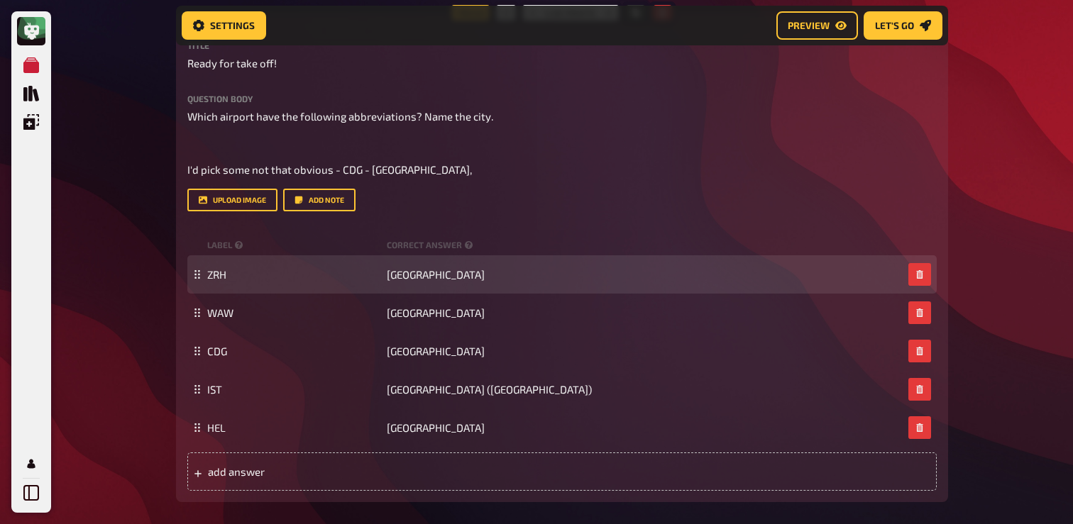
click at [203, 277] on div "ZRH Zürich" at bounding box center [561, 274] width 749 height 38
click at [207, 277] on span "ZRH" at bounding box center [216, 274] width 19 height 13
paste span
click at [404, 276] on span "Zürich" at bounding box center [436, 274] width 98 height 13
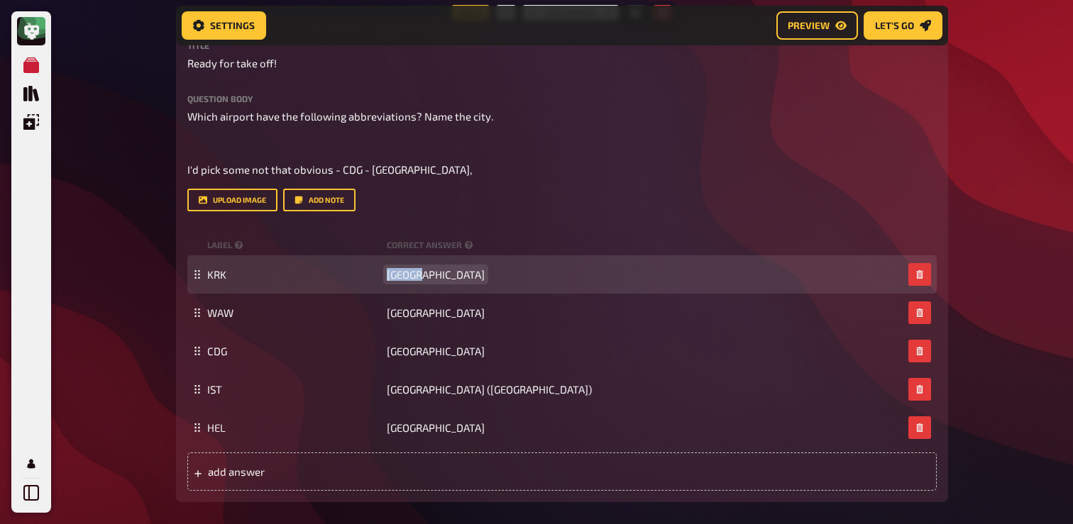
click at [404, 276] on span "Zürich" at bounding box center [436, 274] width 98 height 13
paste span
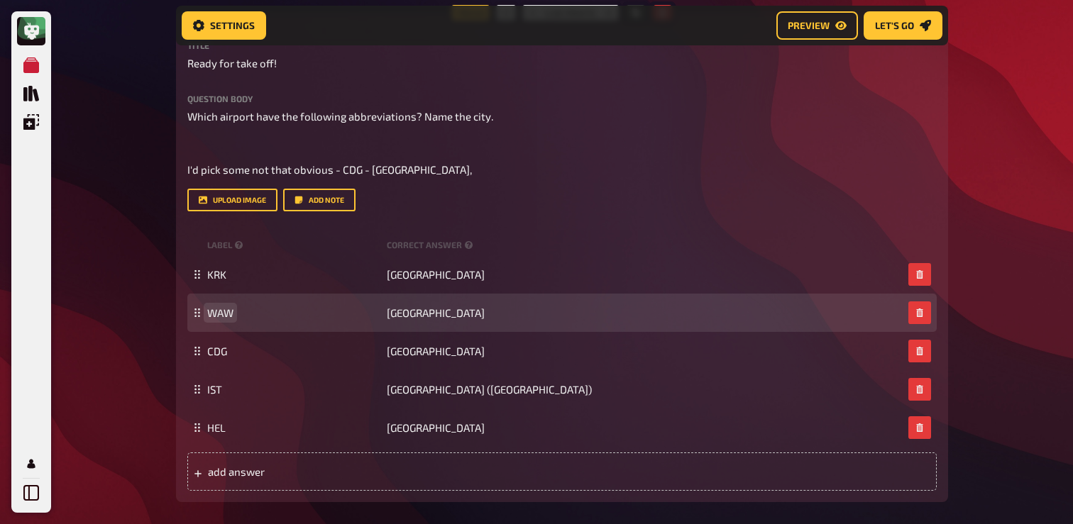
click at [214, 316] on span "WAW" at bounding box center [220, 313] width 26 height 13
paste span
click at [409, 316] on span "Warsaw" at bounding box center [436, 313] width 98 height 13
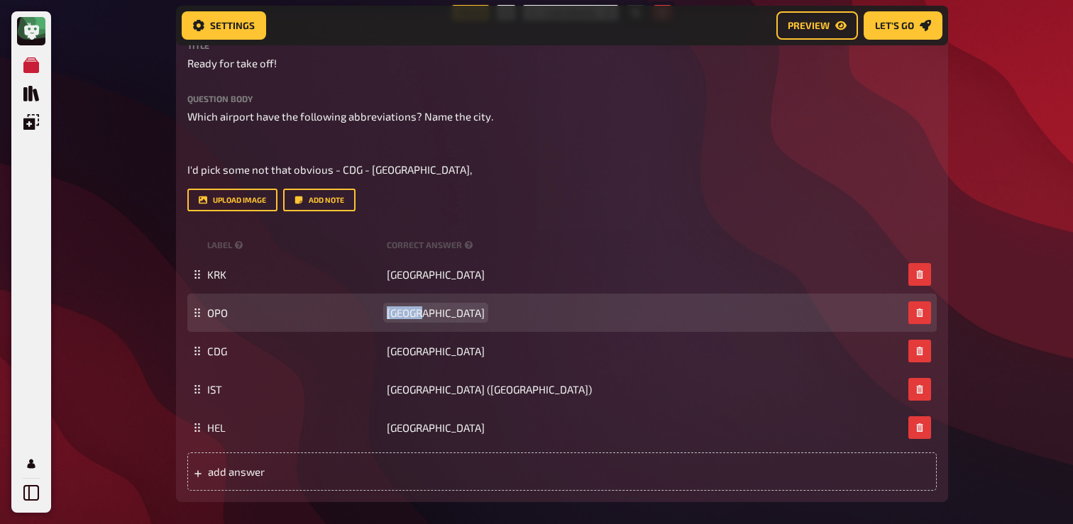
paste span
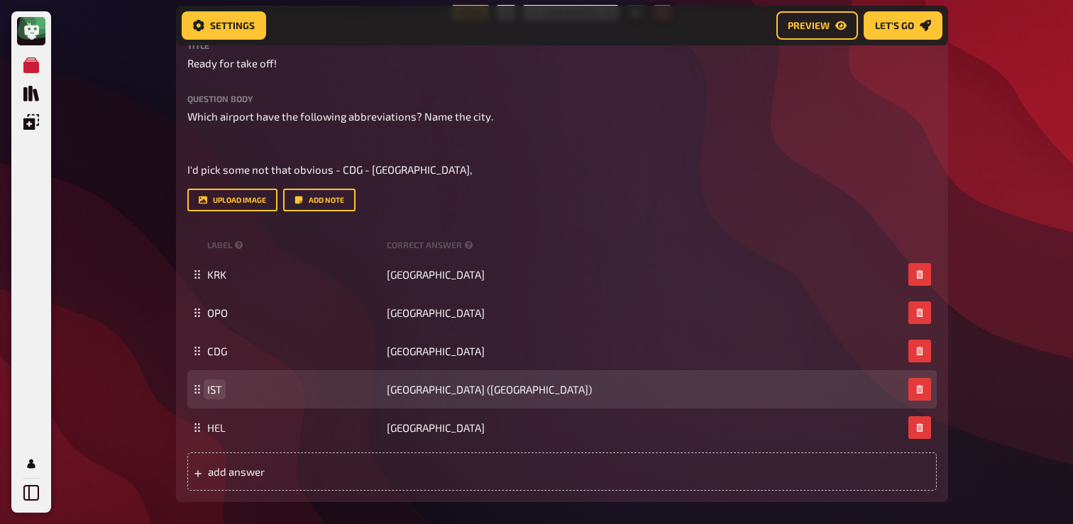
click at [209, 394] on span "IST" at bounding box center [214, 389] width 15 height 13
paste span
click at [409, 393] on span "Istanbul (new Istanbul Airport)" at bounding box center [489, 389] width 205 height 13
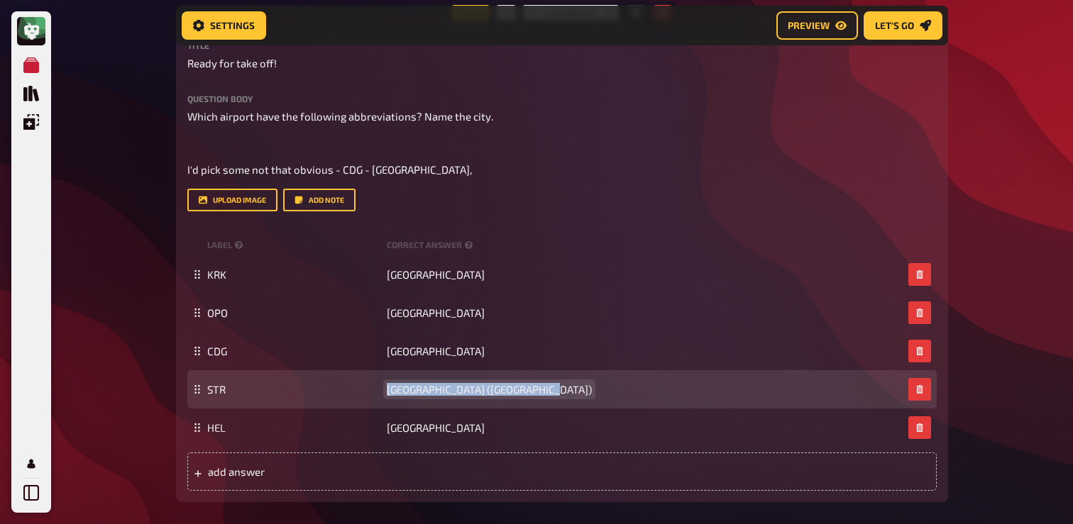
click at [409, 393] on span "Istanbul (new Istanbul Airport)" at bounding box center [489, 389] width 205 height 13
paste span
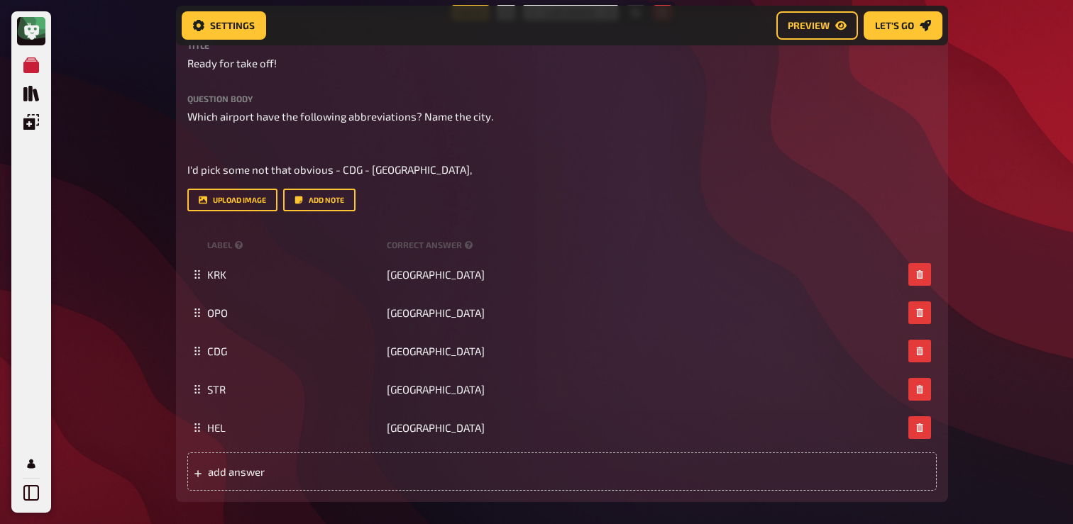
click at [131, 328] on div "My Quizzes Quiz Library Overlays Profile Home My Quizzes Europe [Remastered] ✅​…" at bounding box center [536, 349] width 1073 height 1704
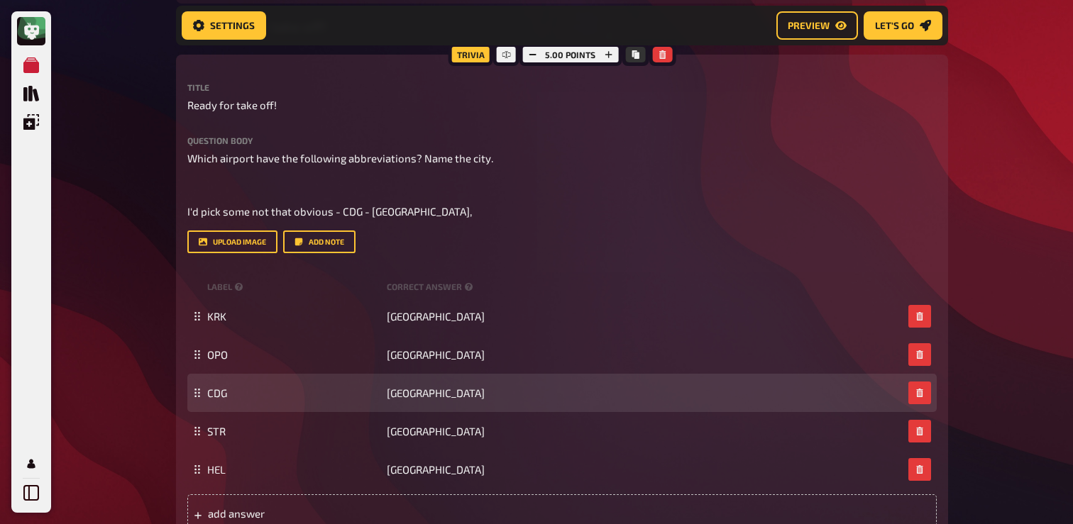
scroll to position [435, 0]
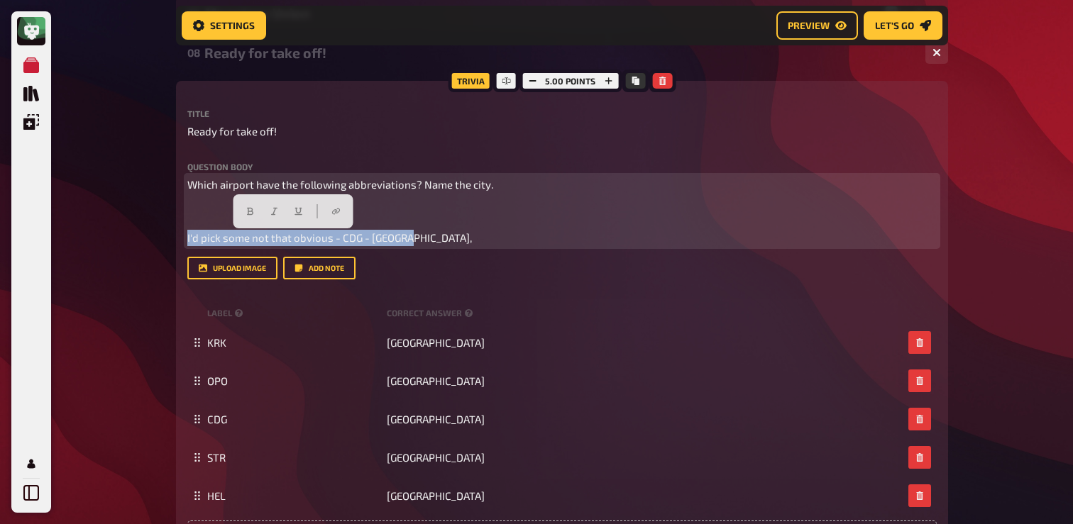
drag, startPoint x: 409, startPoint y: 243, endPoint x: 175, endPoint y: 221, distance: 235.1
click at [175, 221] on div "Home My Quizzes Europe [Remastered] ✅​🇬🇧​ Setup Setup Edit Content Quiz Lobby H…" at bounding box center [562, 417] width 795 height 1704
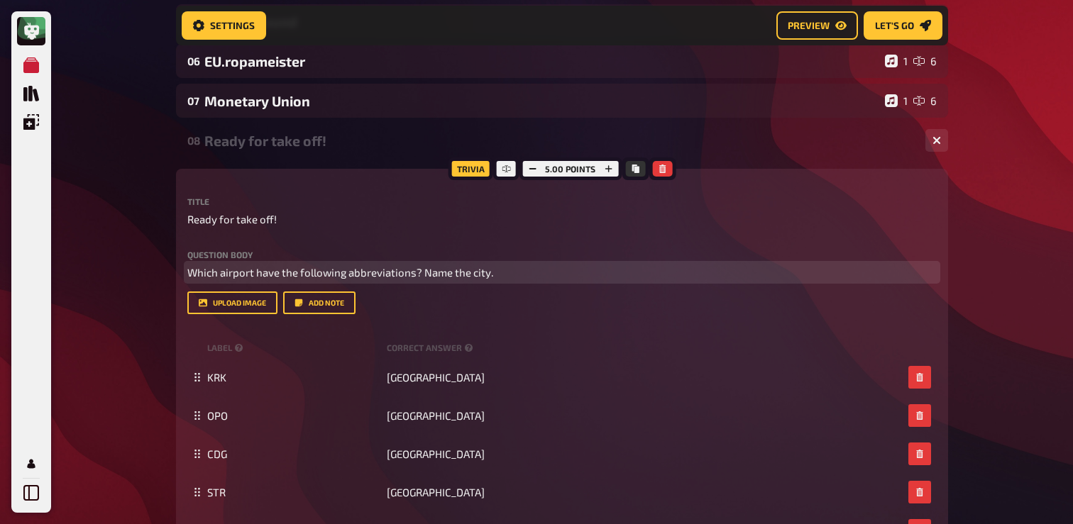
scroll to position [311, 0]
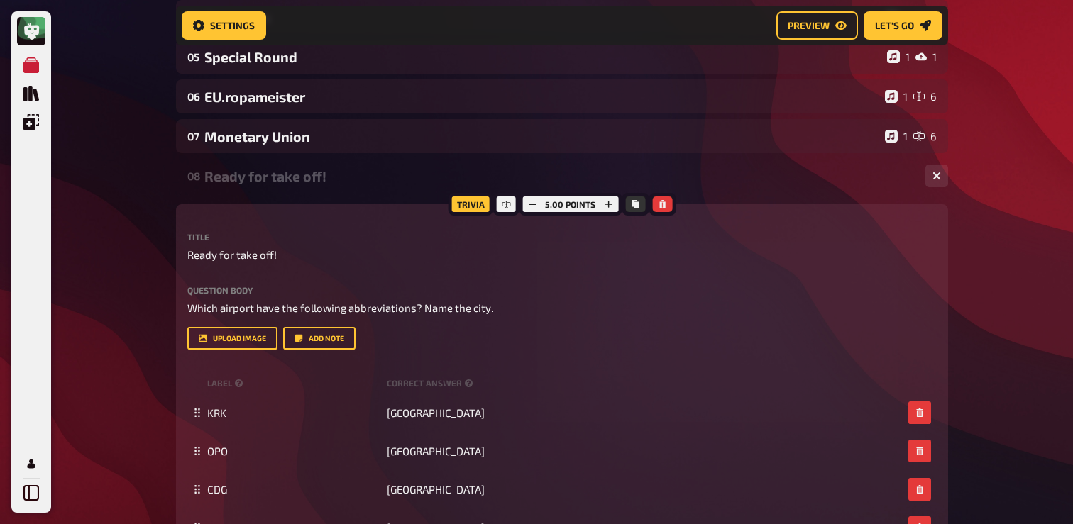
click at [285, 182] on div "Ready for take off!" at bounding box center [559, 176] width 710 height 16
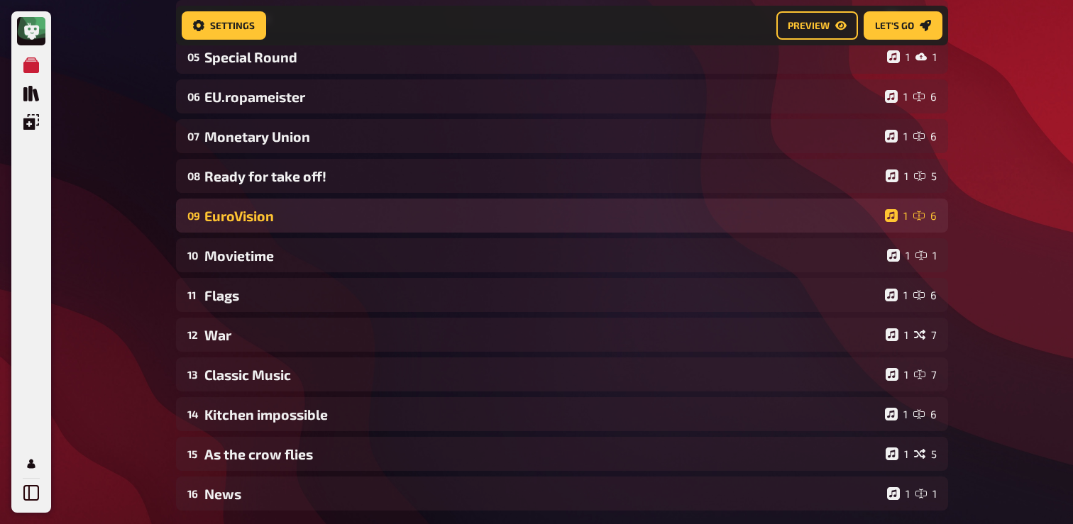
click at [278, 228] on div "09 EuroVision 1 6" at bounding box center [562, 216] width 772 height 34
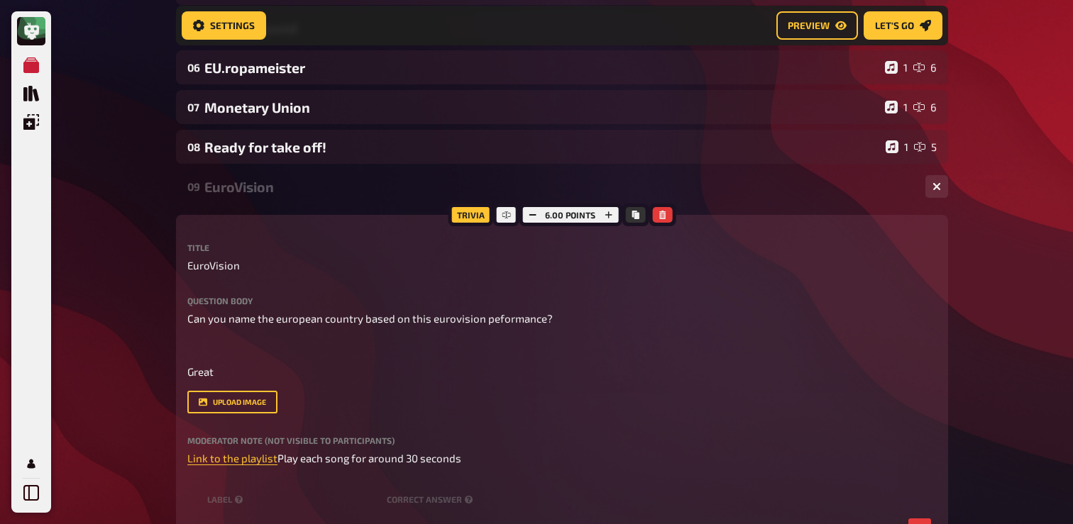
scroll to position [344, 0]
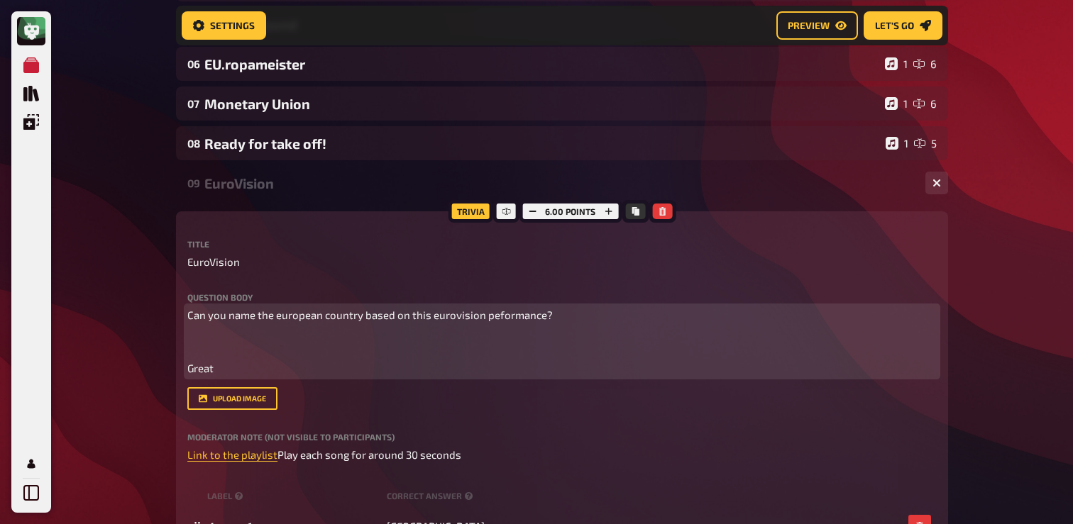
click at [221, 370] on p "Great" at bounding box center [561, 368] width 749 height 16
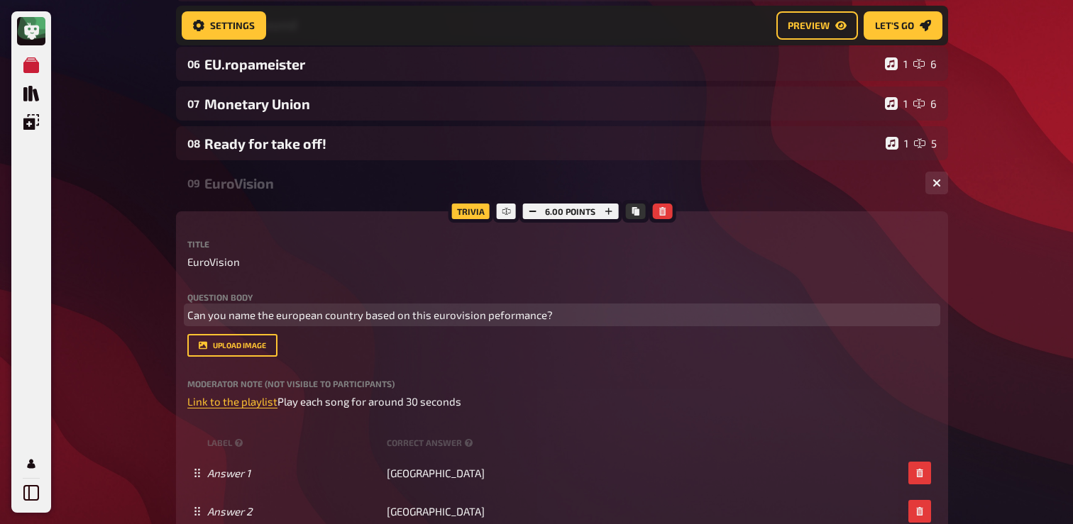
click at [348, 319] on span "Can you name the european country based on this eurovision peformance?" at bounding box center [369, 315] width 365 height 13
click at [330, 281] on button "button" at bounding box center [325, 288] width 23 height 23
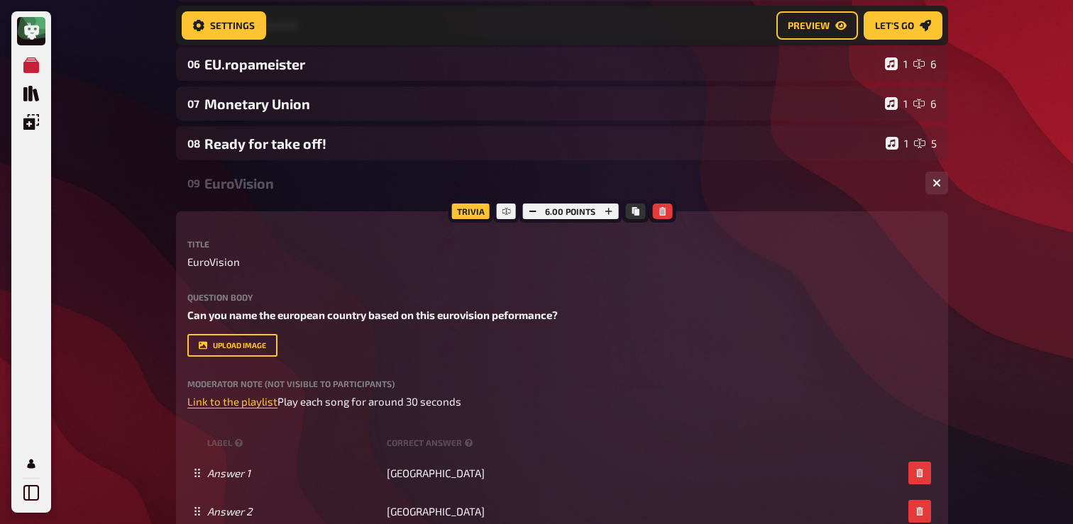
click at [275, 191] on div "EuroVision" at bounding box center [559, 183] width 710 height 16
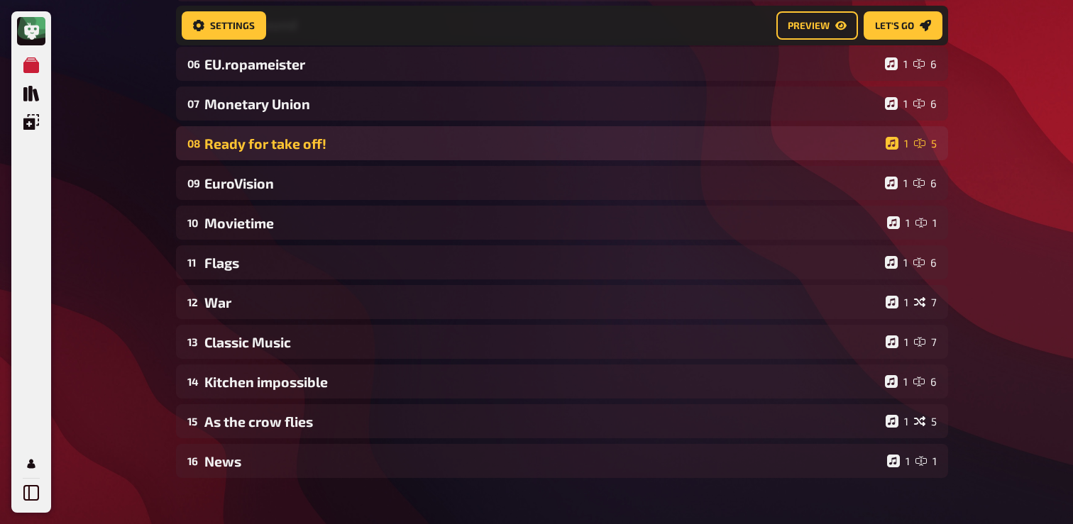
click at [298, 145] on div "Ready for take off!" at bounding box center [541, 144] width 675 height 16
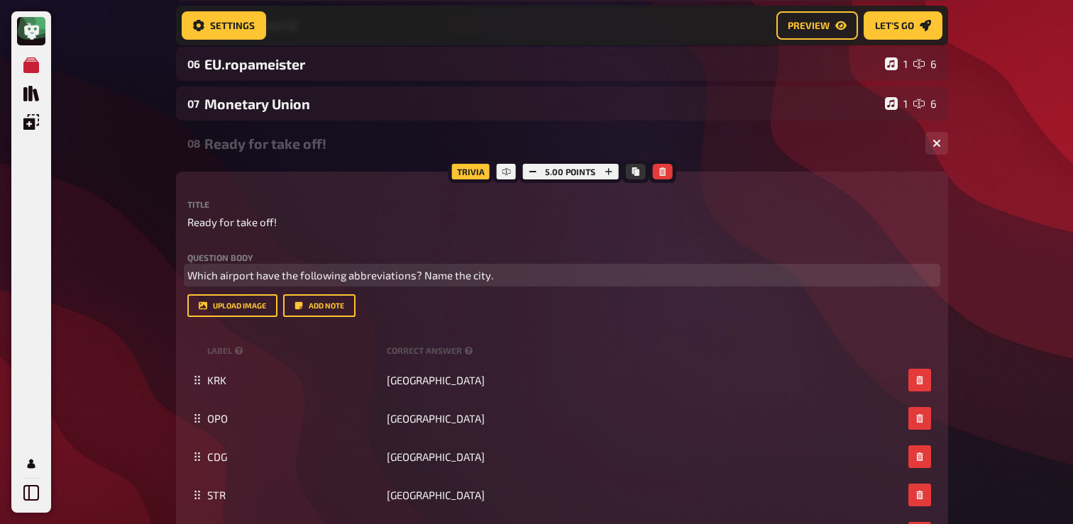
click at [313, 270] on span "Which airport have the following abbreviations? Name the city." at bounding box center [340, 275] width 306 height 13
click at [302, 241] on button "button" at bounding box center [296, 249] width 23 height 23
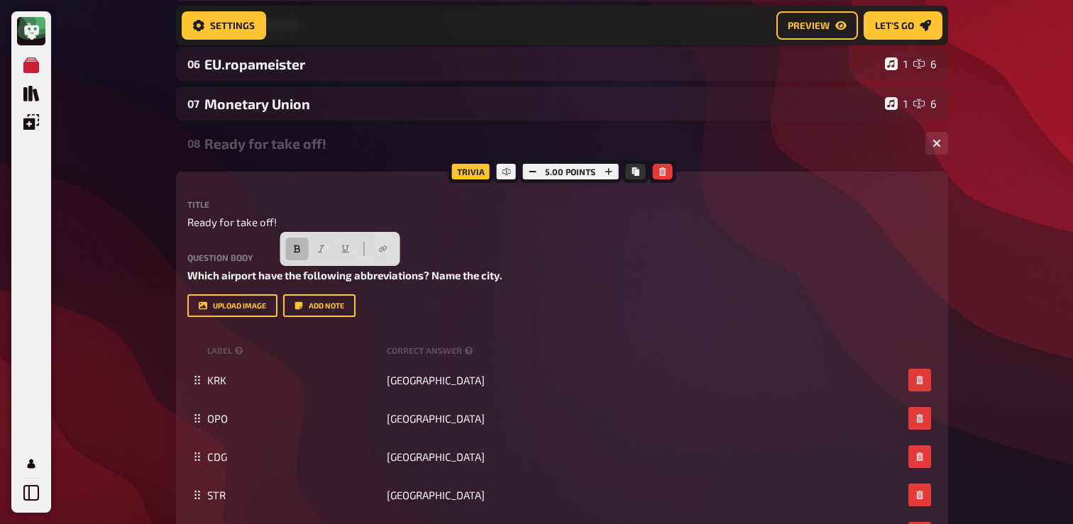
click at [289, 142] on div "Ready for take off!" at bounding box center [559, 144] width 710 height 16
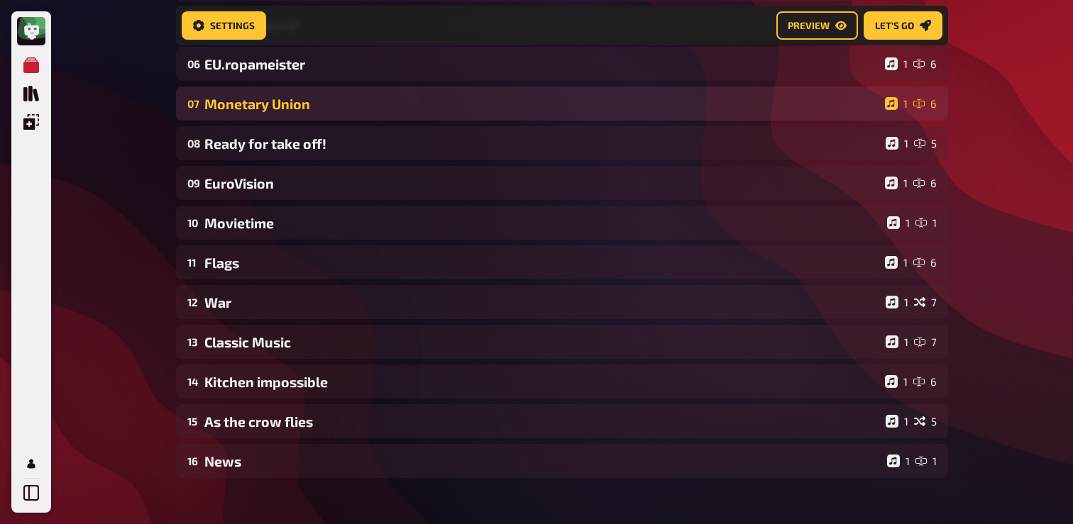
click at [289, 99] on div "Monetary Union" at bounding box center [541, 104] width 675 height 16
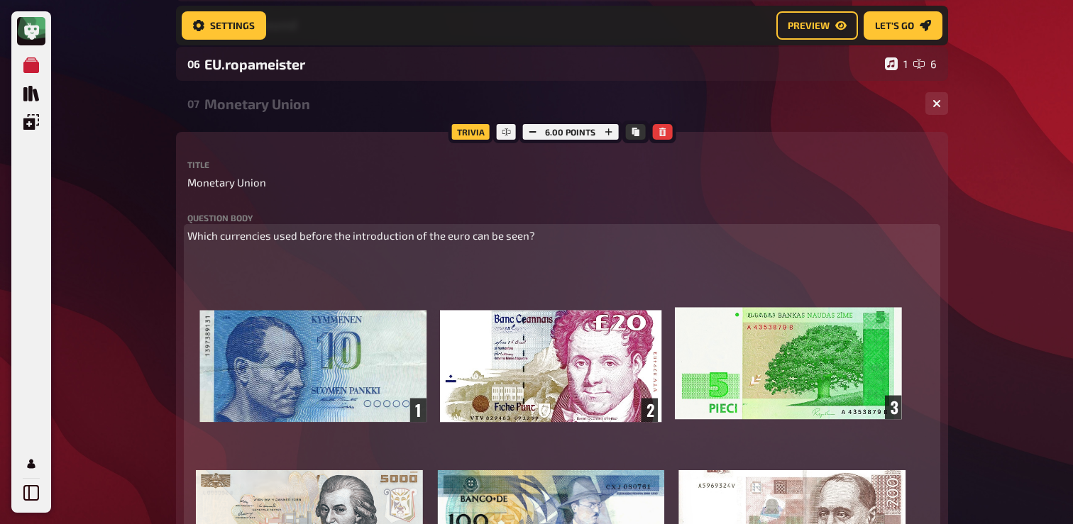
click at [281, 248] on div "Which currencies used before the introduction of the euro can be seen? ﻿ ﻿" at bounding box center [561, 417] width 749 height 378
click at [289, 238] on span "Which currencies used before the introduction of the euro can be seen?" at bounding box center [361, 235] width 348 height 13
click at [277, 254] on div "Which currencies used before the introduction of the euro can be seen? ﻿ ﻿" at bounding box center [561, 417] width 749 height 378
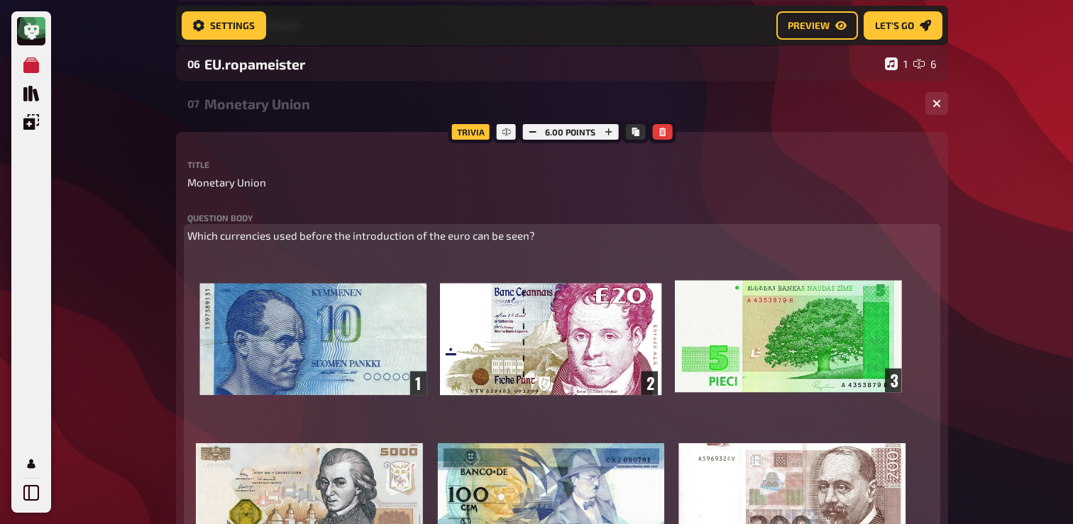
click at [295, 241] on span "Which currencies used before the introduction of the euro can be seen?" at bounding box center [361, 235] width 348 height 13
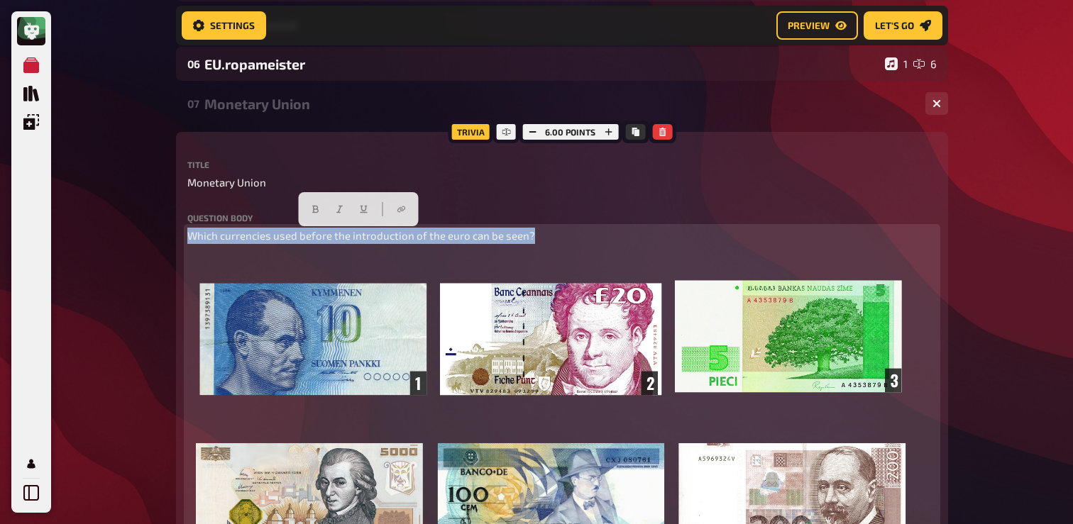
click at [295, 241] on span "Which currencies used before the introduction of the euro can be seen?" at bounding box center [361, 235] width 348 height 13
click at [317, 210] on icon "button" at bounding box center [315, 210] width 6 height 8
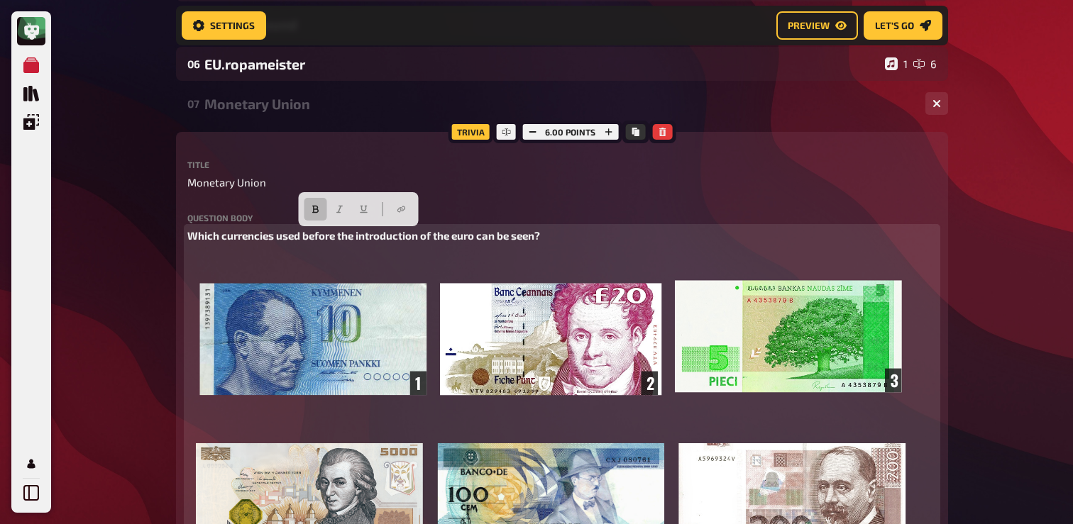
click at [229, 241] on span "Which currencies used before the introduction of the euro can be seen?" at bounding box center [363, 235] width 353 height 13
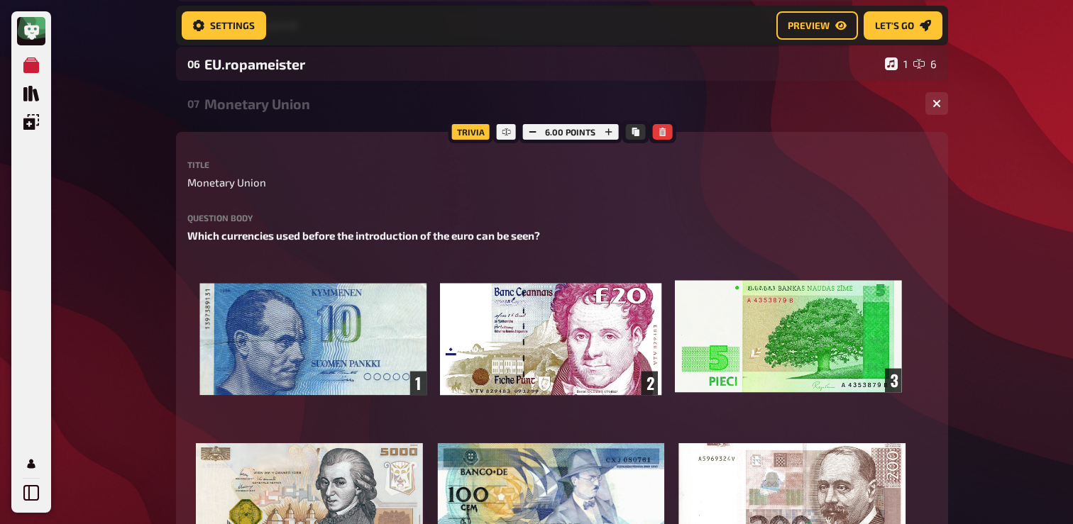
click at [271, 100] on div "Monetary Union" at bounding box center [559, 104] width 710 height 16
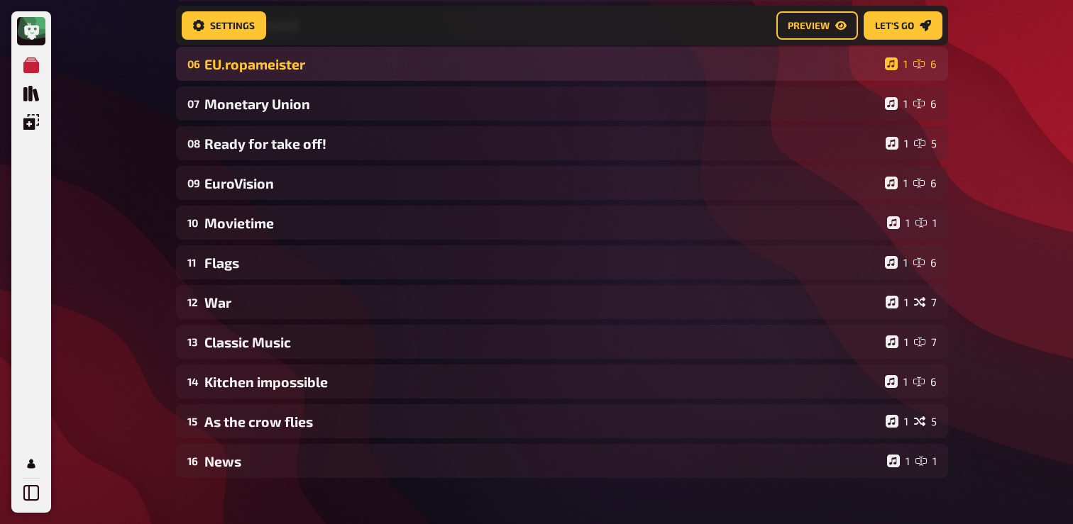
click at [271, 67] on div "EU.ropameister" at bounding box center [541, 64] width 675 height 16
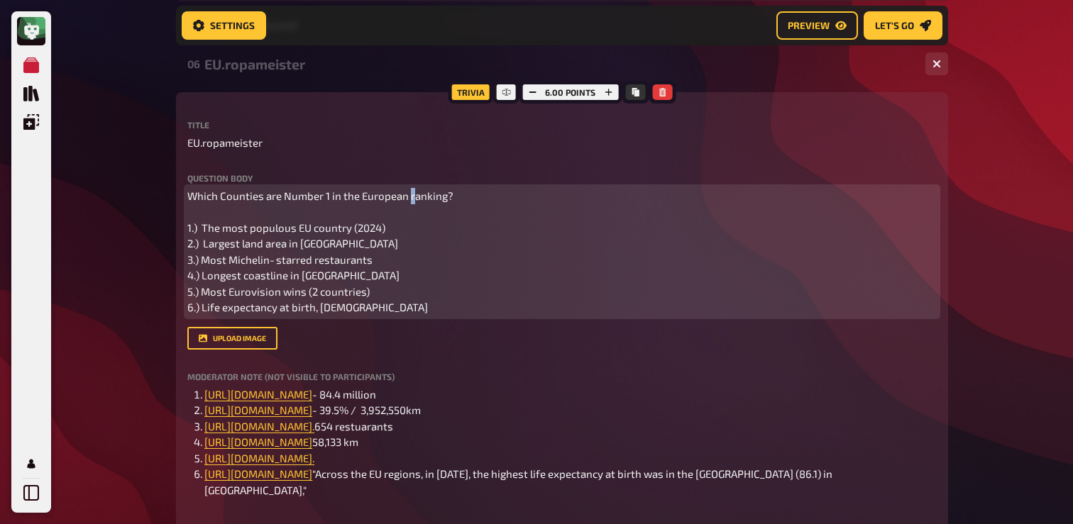
click at [410, 193] on span "Which Counties are Number 1 in the European ranking? 1.) The most populous EU c…" at bounding box center [321, 251] width 268 height 125
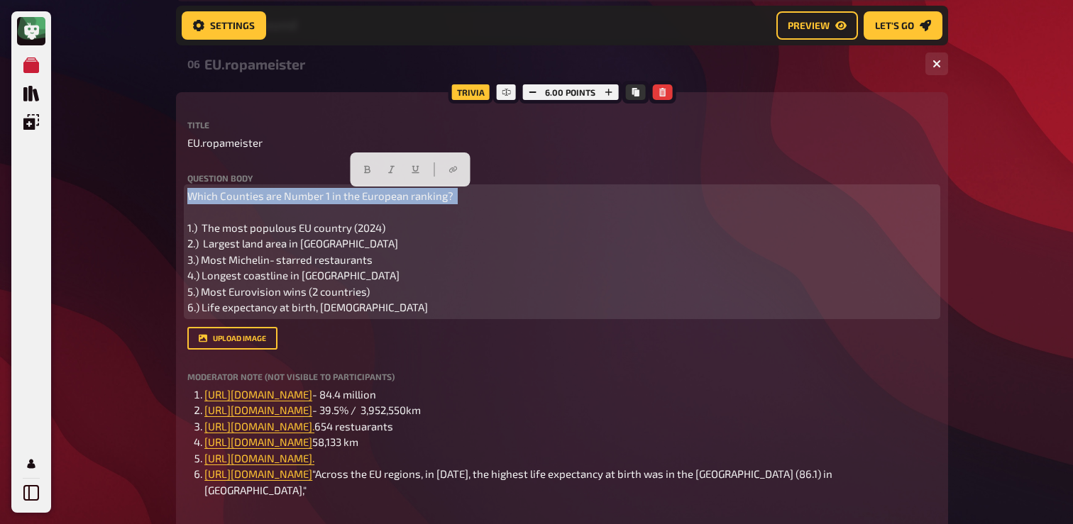
click at [410, 193] on span "Which Counties are Number 1 in the European ranking? 1.) The most populous EU c…" at bounding box center [321, 251] width 268 height 125
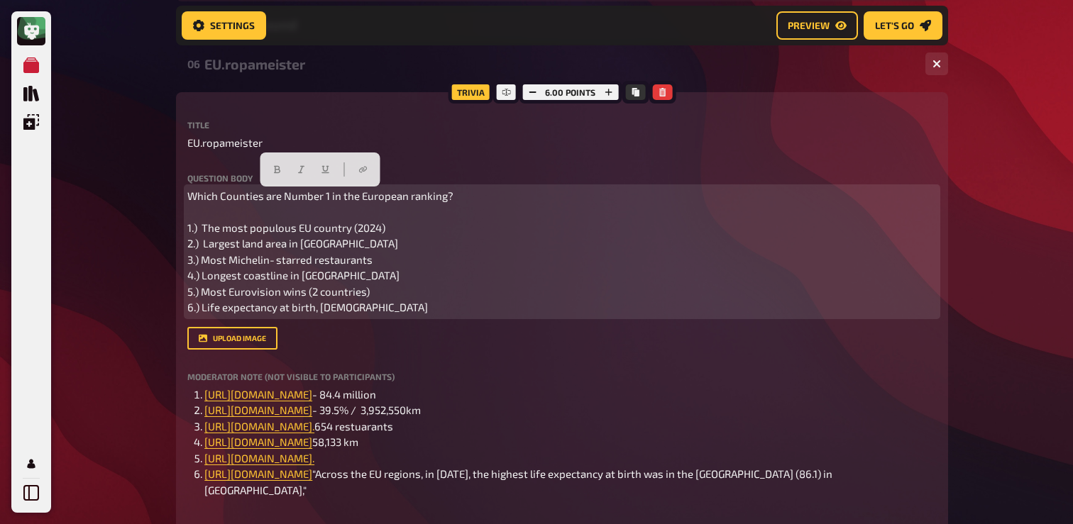
click at [358, 197] on span "Which Counties are Number 1 in the European ranking? 1.) The most populous EU c…" at bounding box center [321, 251] width 268 height 125
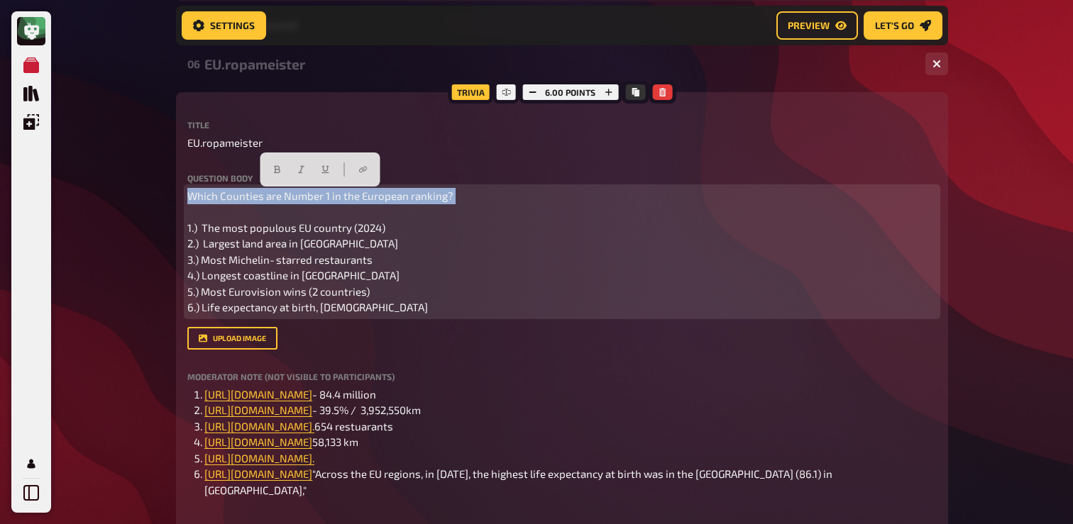
drag, startPoint x: 463, startPoint y: 197, endPoint x: 161, endPoint y: 184, distance: 301.8
click at [277, 170] on icon "button" at bounding box center [276, 169] width 9 height 9
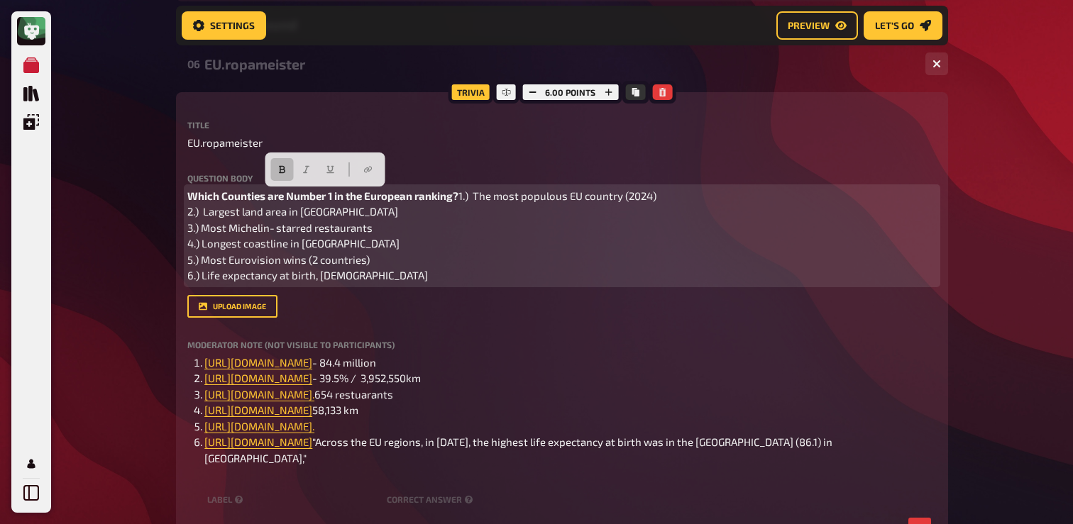
click at [355, 206] on p "Which Counties are Number 1 in the European ranking? 1.) The most populous EU c…" at bounding box center [561, 236] width 749 height 96
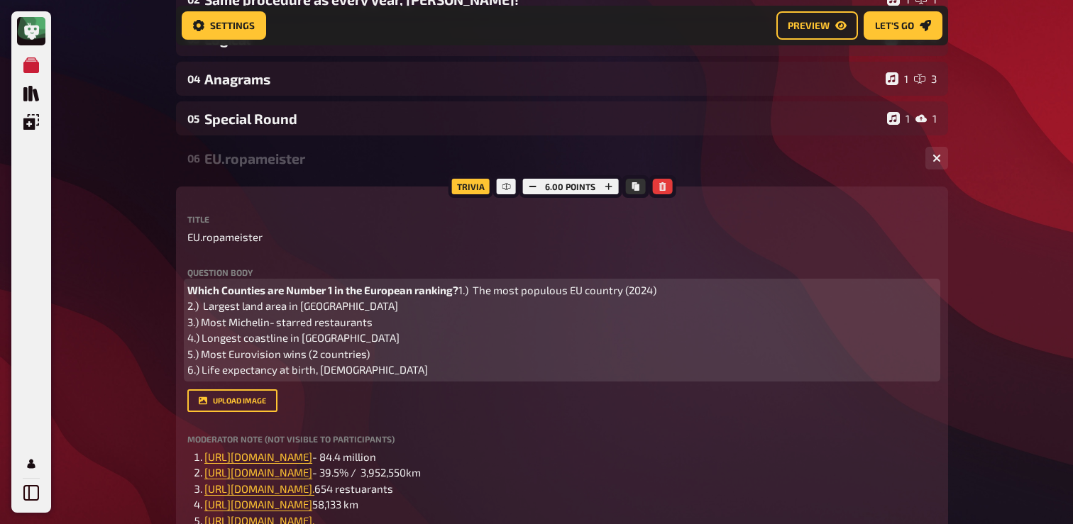
scroll to position [216, 0]
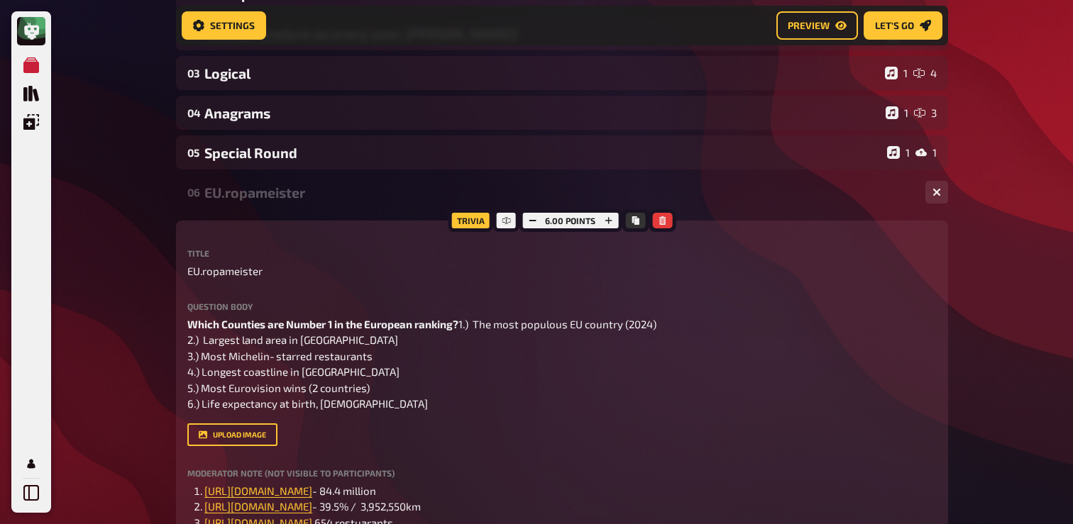
click at [320, 207] on div "06 EU.ropameister 1 6" at bounding box center [562, 192] width 772 height 34
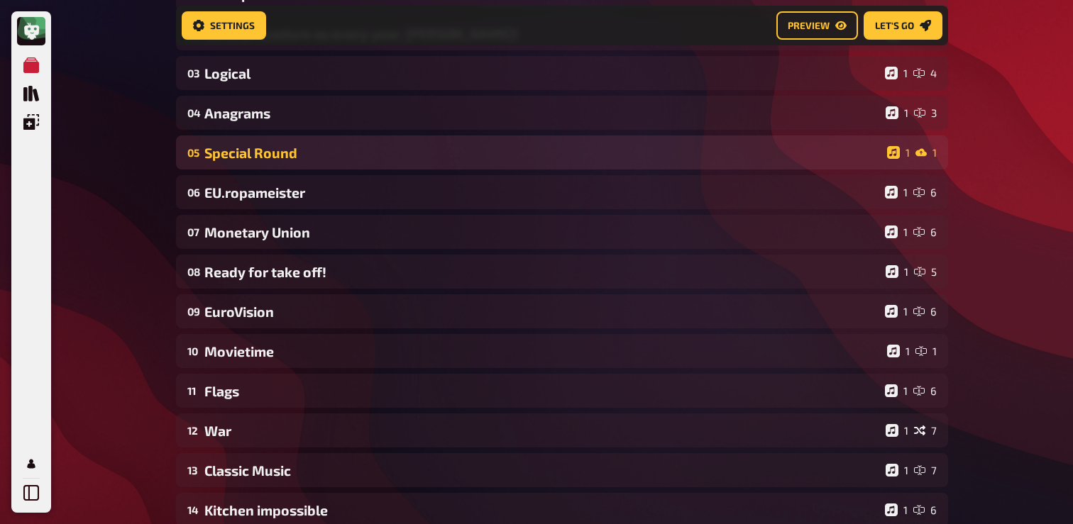
click at [302, 153] on div "Special Round" at bounding box center [542, 153] width 677 height 16
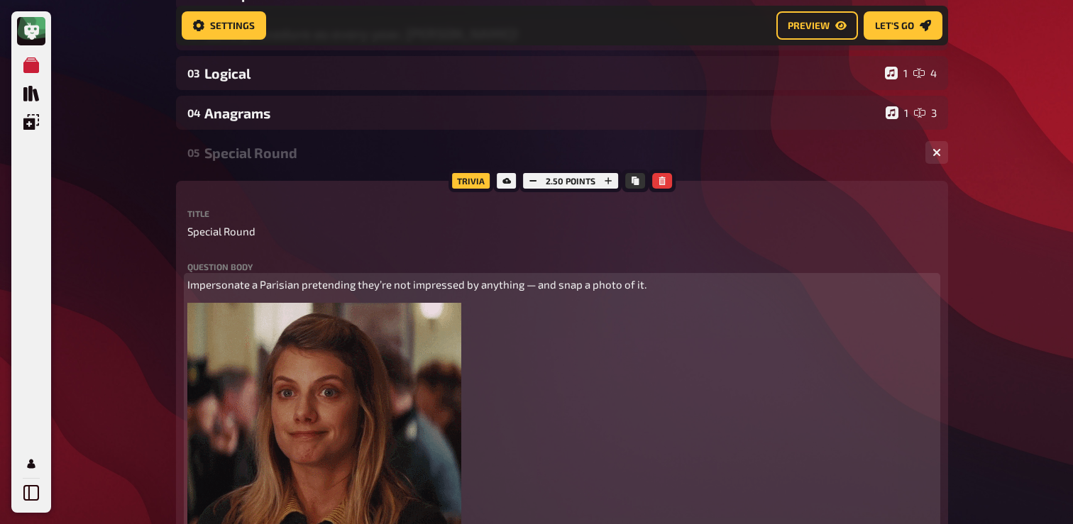
click at [290, 286] on span "Impersonate a Parisian pretending they’re not impressed by anything — and snap …" at bounding box center [416, 284] width 459 height 13
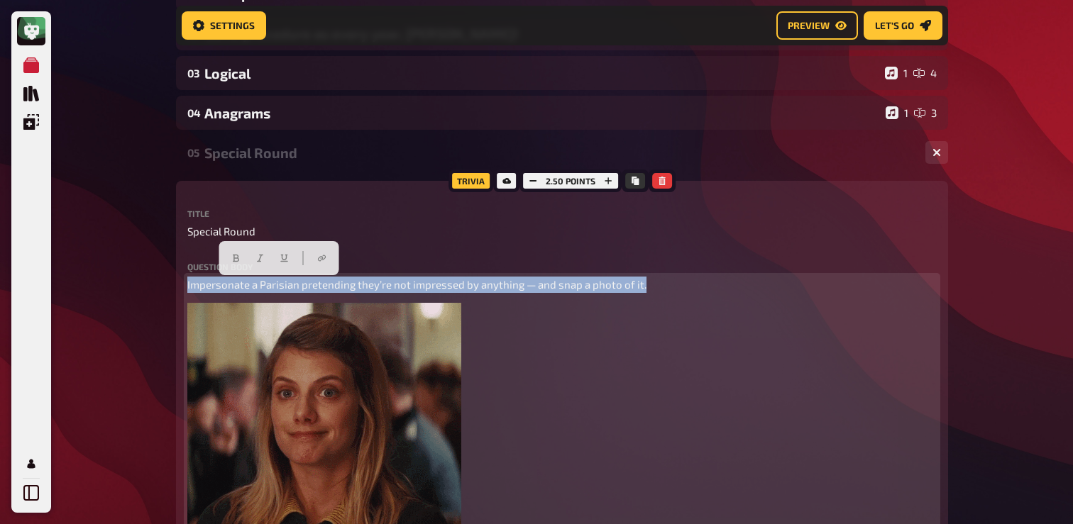
click at [290, 286] on span "Impersonate a Parisian pretending they’re not impressed by anything — and snap …" at bounding box center [416, 284] width 459 height 13
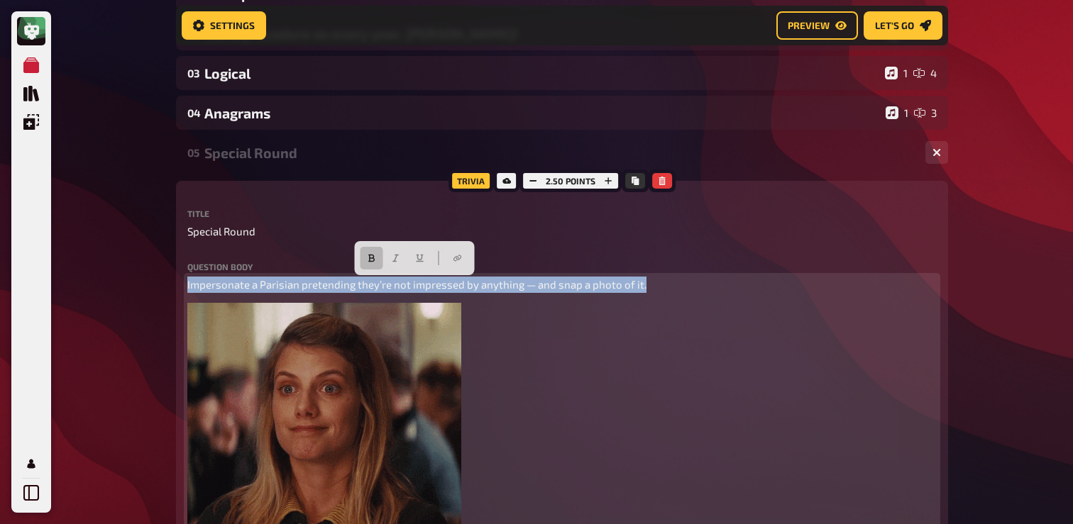
click at [368, 258] on icon "button" at bounding box center [371, 258] width 9 height 9
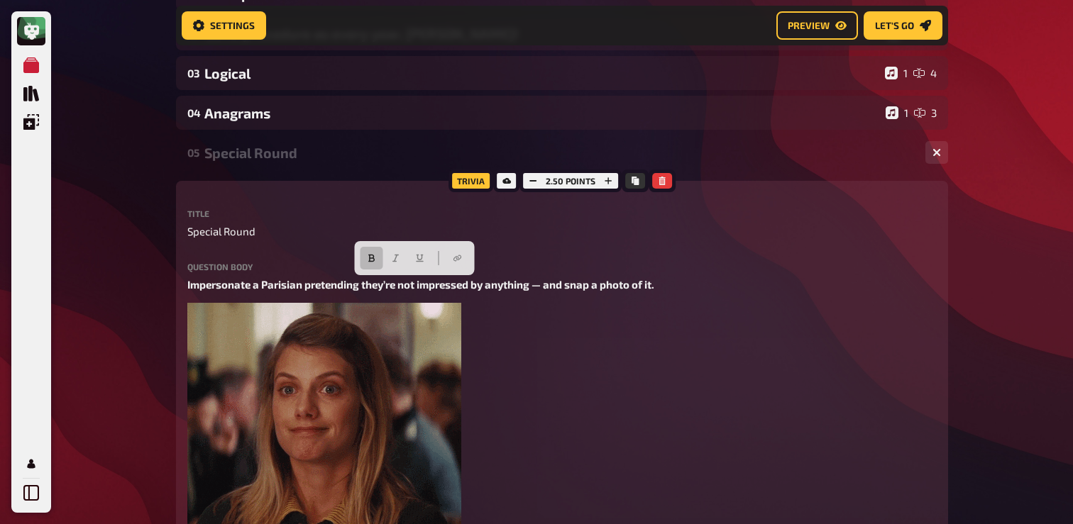
click at [284, 157] on div "Special Round" at bounding box center [559, 153] width 710 height 16
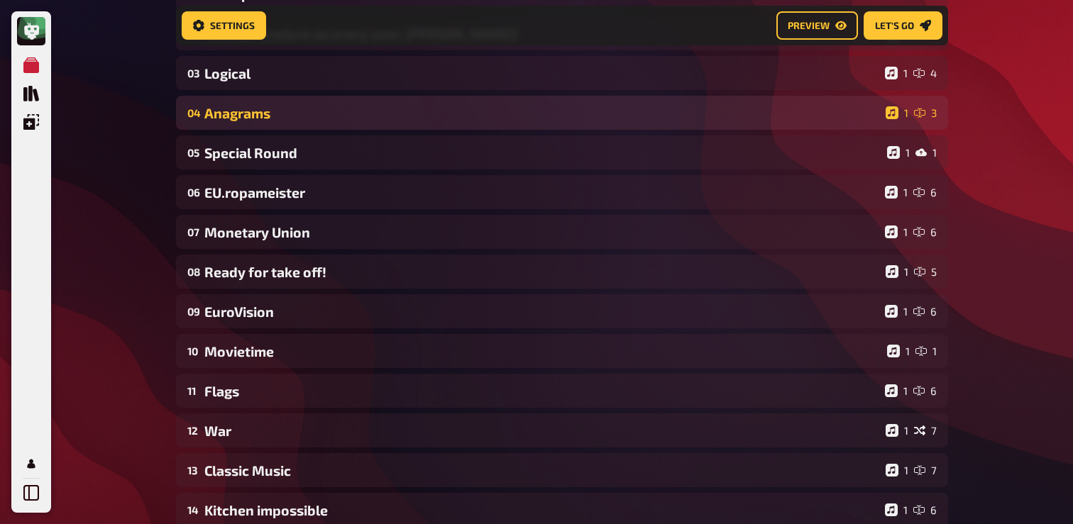
click at [270, 120] on div "Anagrams" at bounding box center [541, 113] width 675 height 16
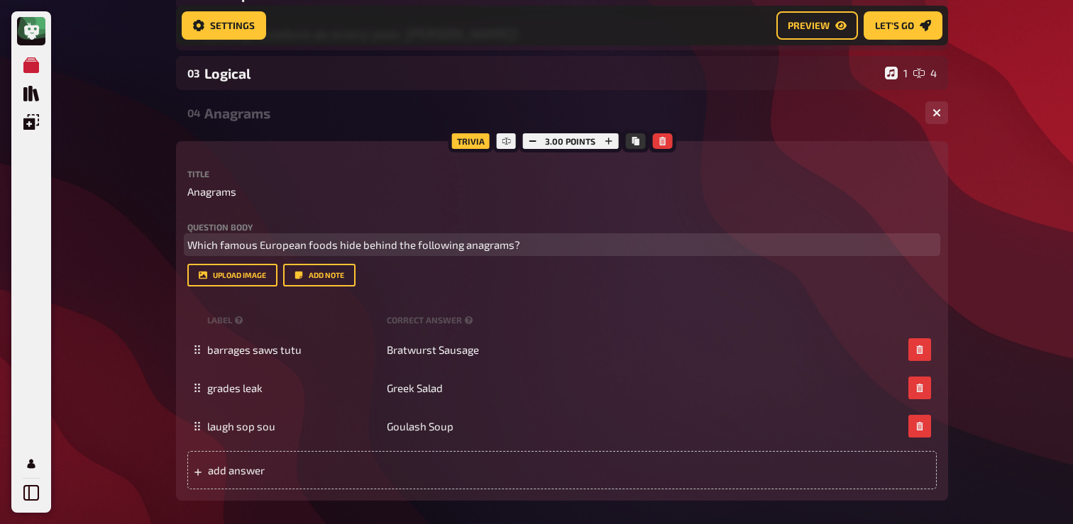
click at [325, 248] on span "Which famous European foods hide behind the following anagrams?" at bounding box center [353, 244] width 333 height 13
click at [305, 210] on button "button" at bounding box center [309, 218] width 23 height 23
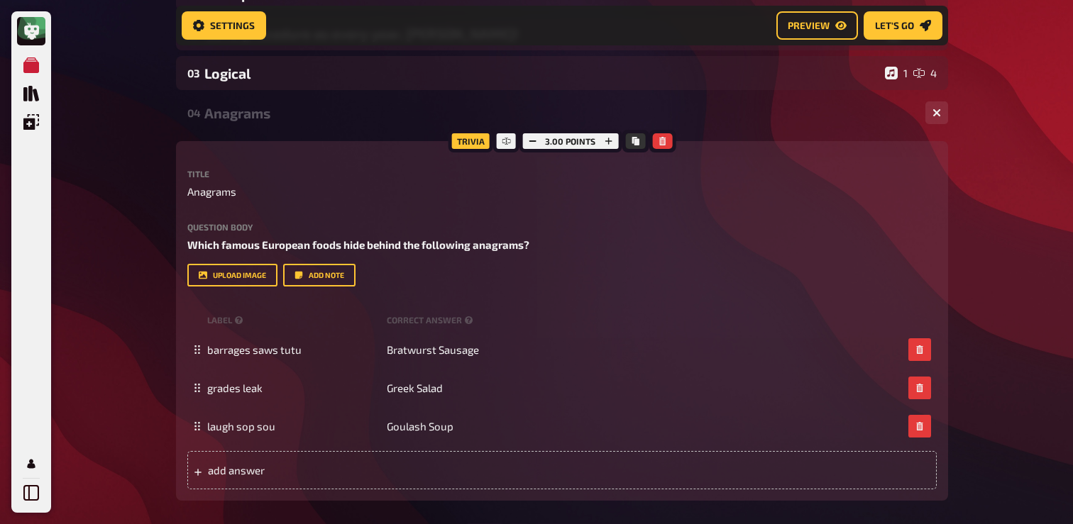
click at [280, 112] on div "Anagrams" at bounding box center [559, 113] width 710 height 16
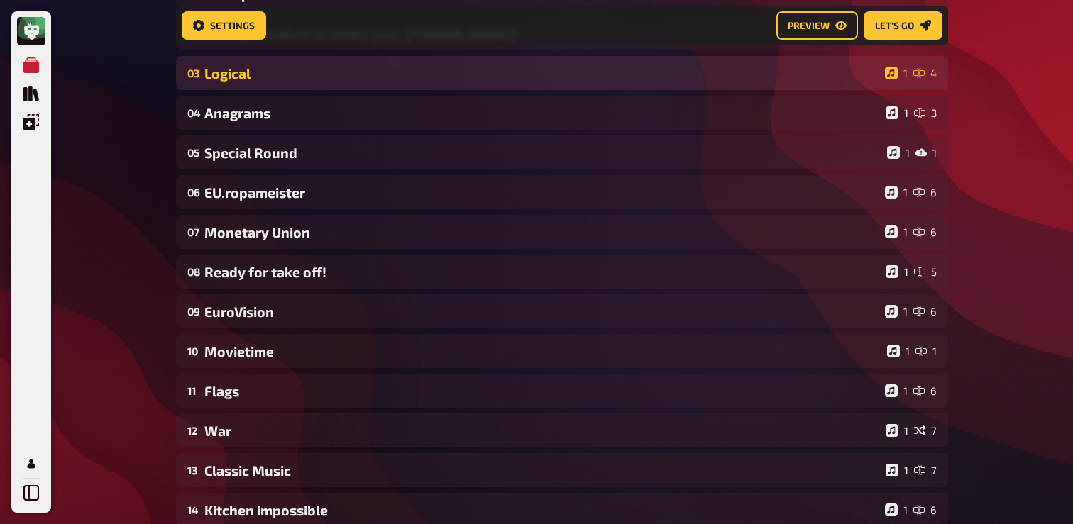
click at [285, 87] on div "03 Logical 1 4" at bounding box center [562, 73] width 772 height 34
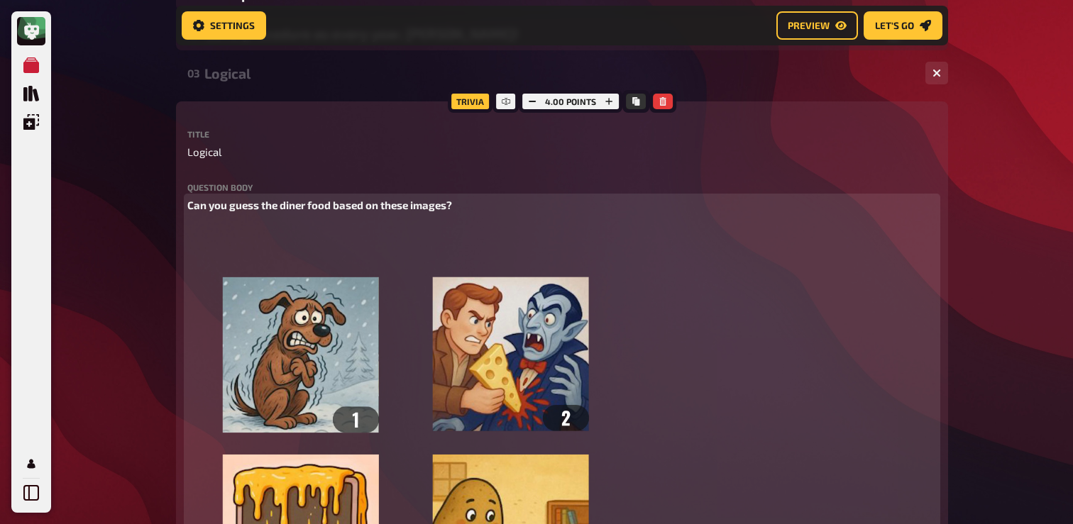
click at [289, 228] on img at bounding box center [424, 432] width 475 height 419
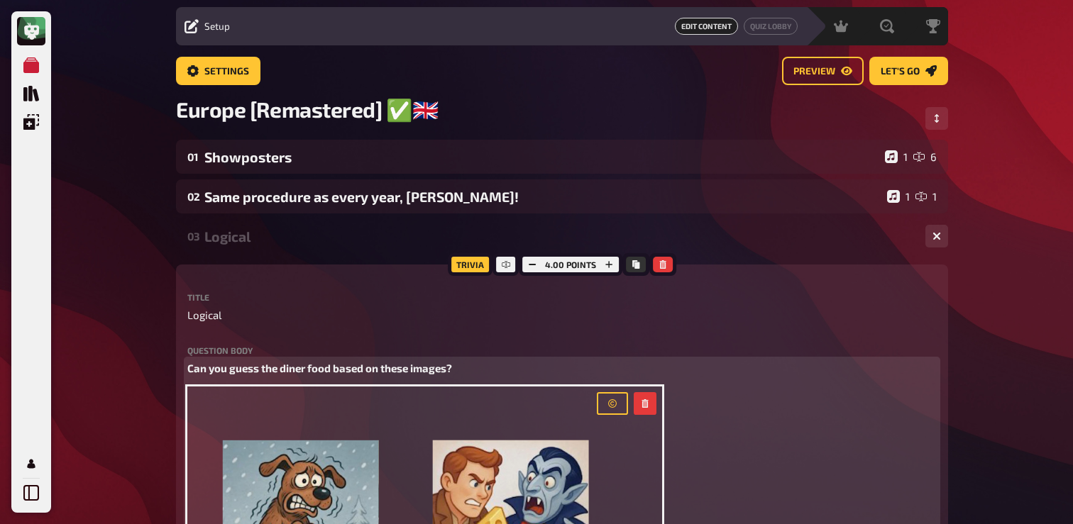
scroll to position [38, 0]
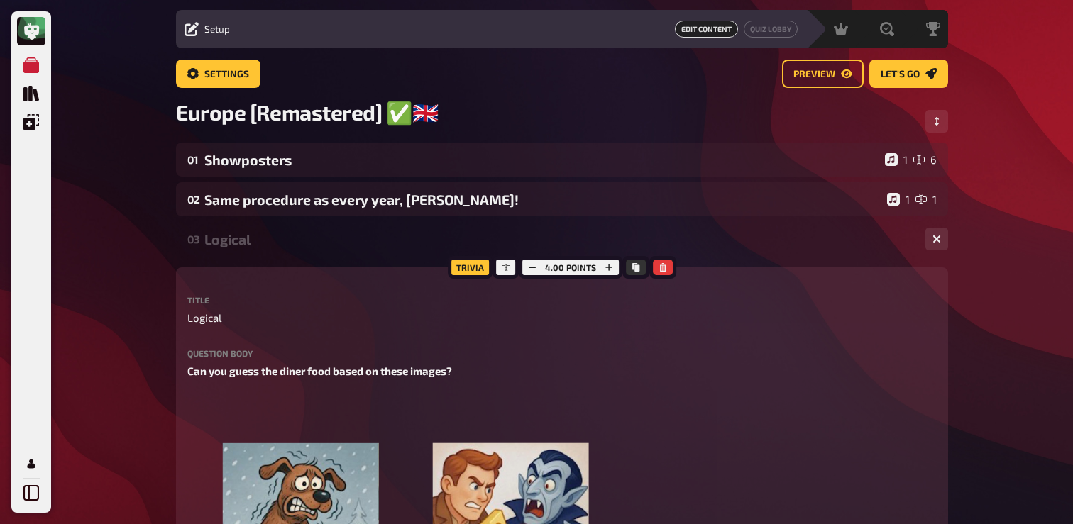
click at [254, 251] on div "03 Logical 1 4" at bounding box center [562, 239] width 772 height 34
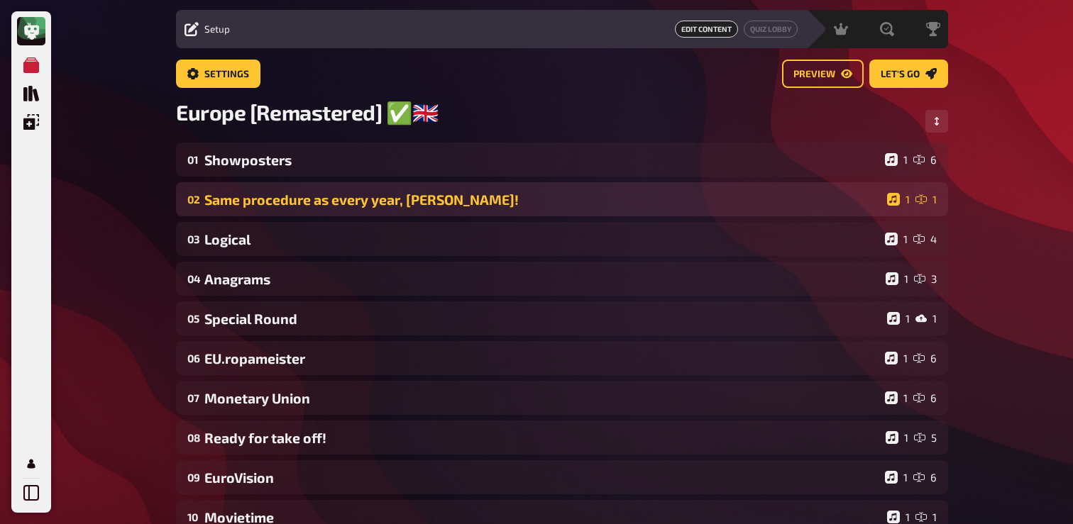
click at [270, 206] on div "Same procedure as every year, [PERSON_NAME]!" at bounding box center [542, 200] width 677 height 16
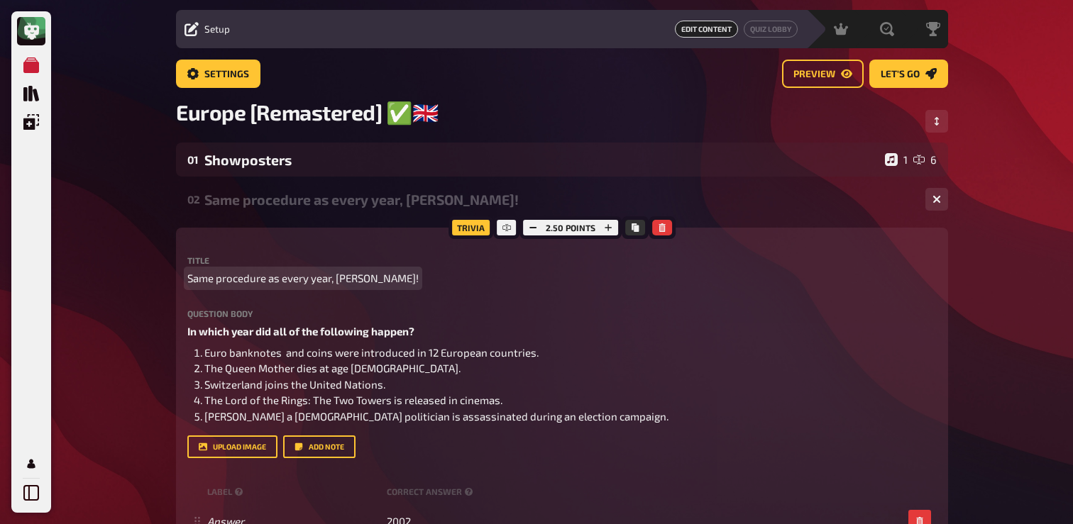
click at [270, 278] on span "Same procedure as every year, [PERSON_NAME]!" at bounding box center [302, 278] width 231 height 16
click at [287, 201] on div "Same procedure as every year, [PERSON_NAME]!" at bounding box center [559, 200] width 710 height 16
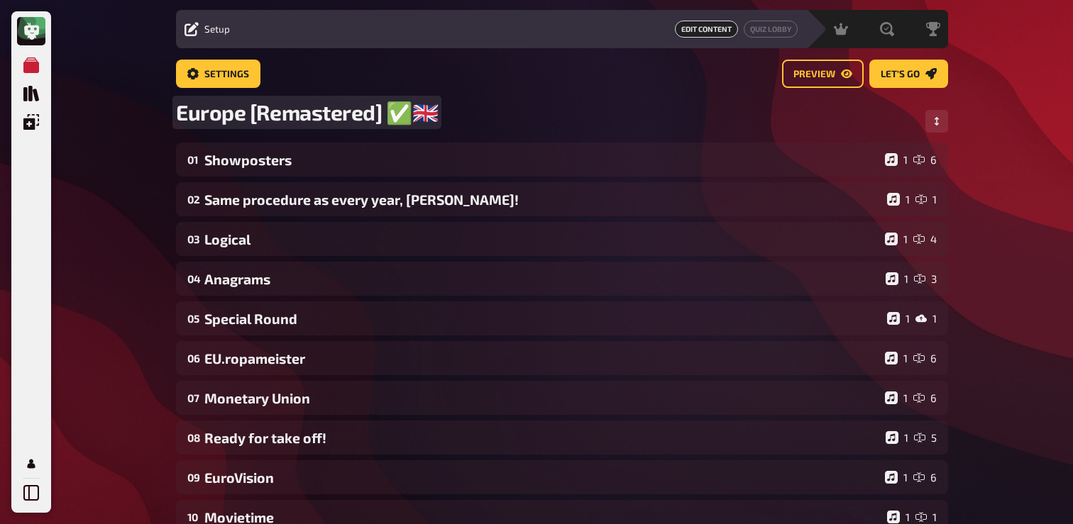
click at [292, 136] on div "Europe [Remastered] ✅​🇬🇧​" at bounding box center [562, 120] width 772 height 43
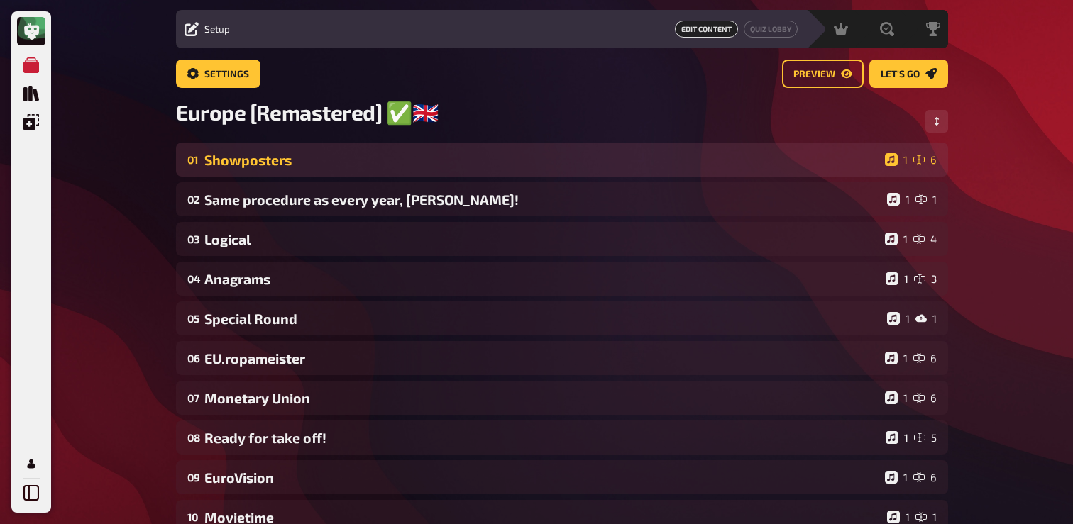
click at [279, 166] on div "Showposters" at bounding box center [541, 160] width 675 height 16
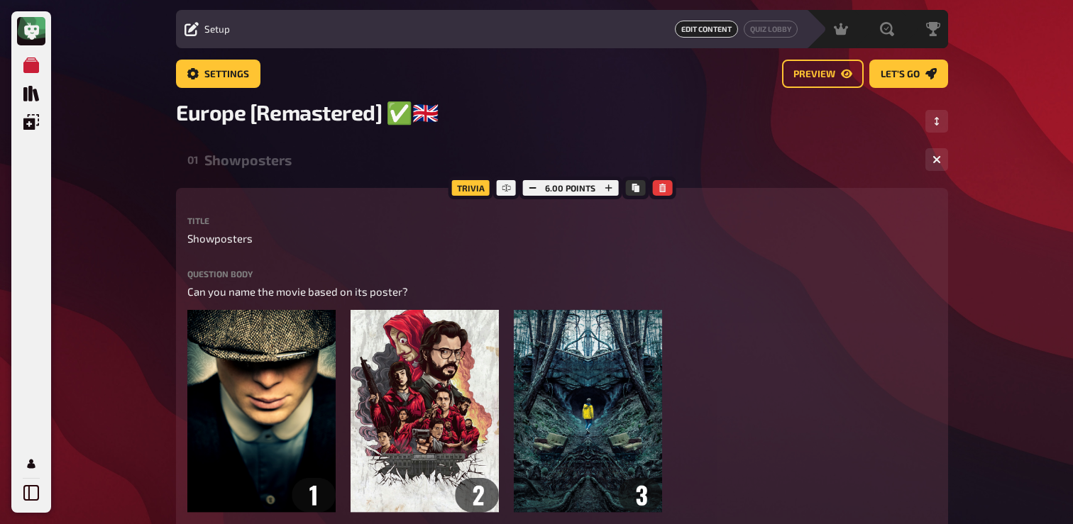
click at [272, 284] on div "Question body Can you name the movie based on its poster? ﻿ ﻿ Drop here to uplo…" at bounding box center [561, 510] width 749 height 480
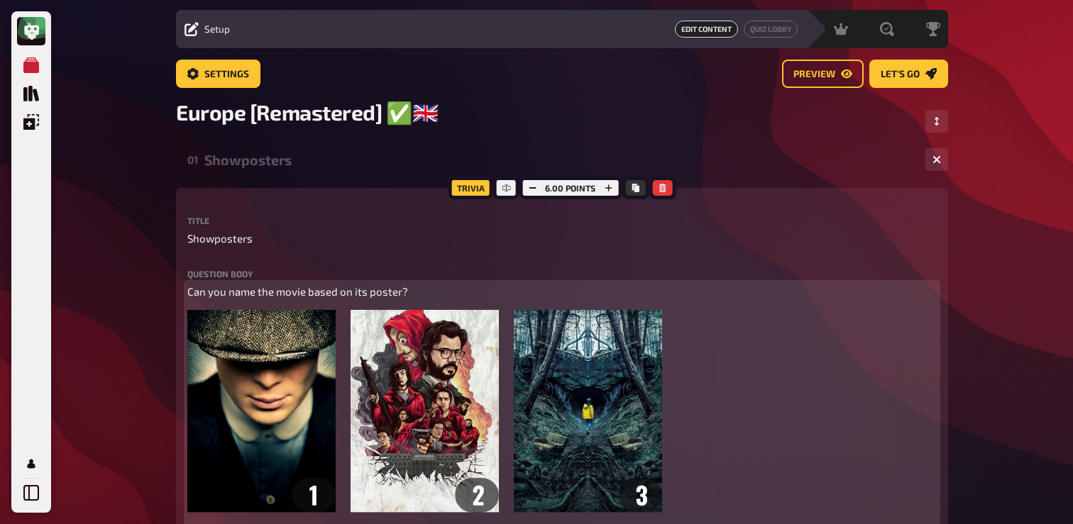
click at [272, 292] on span "Can you name the movie based on its poster?" at bounding box center [297, 291] width 221 height 13
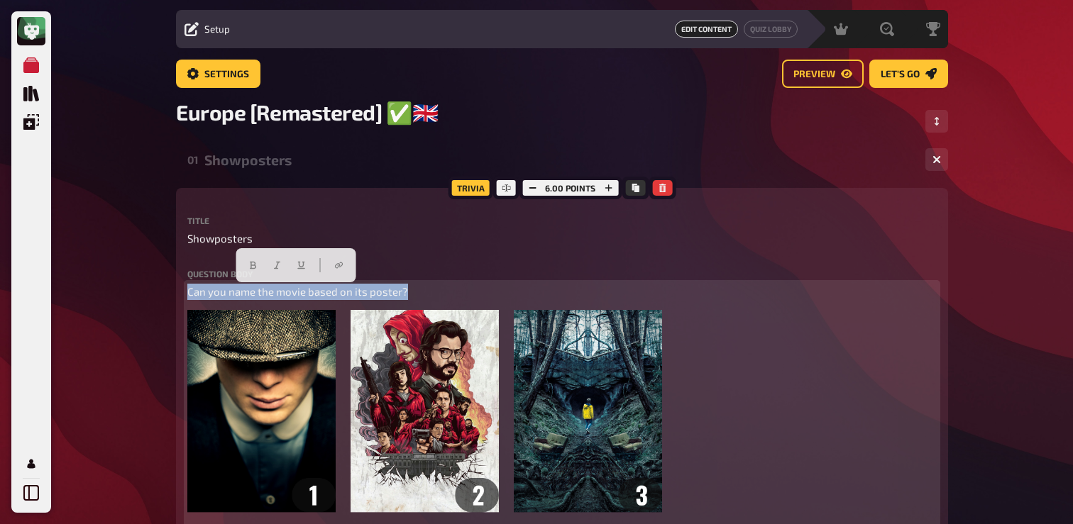
click at [272, 292] on span "Can you name the movie based on its poster?" at bounding box center [297, 291] width 221 height 13
click at [258, 267] on button "button" at bounding box center [253, 265] width 23 height 23
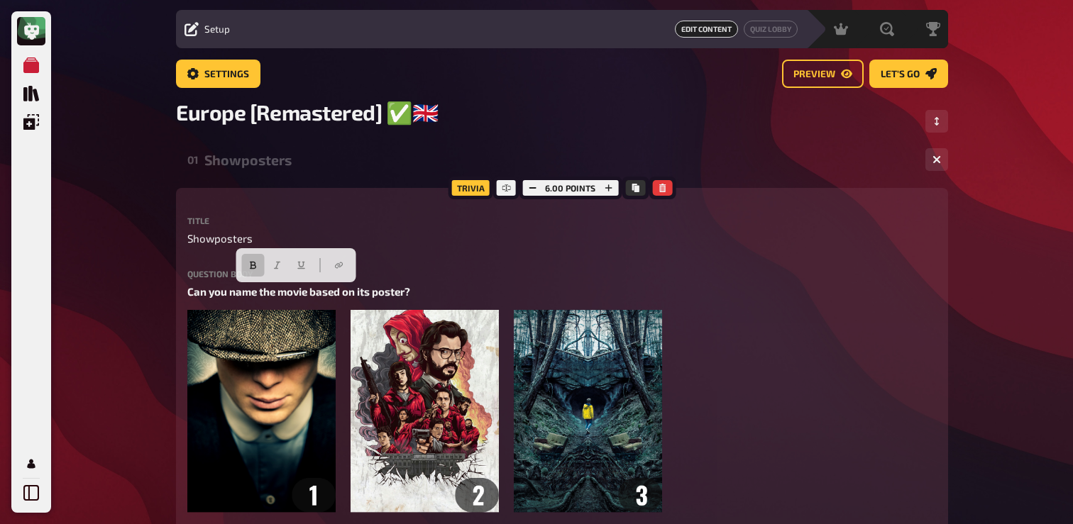
click at [270, 171] on div "01 Showposters 1 6" at bounding box center [562, 160] width 772 height 34
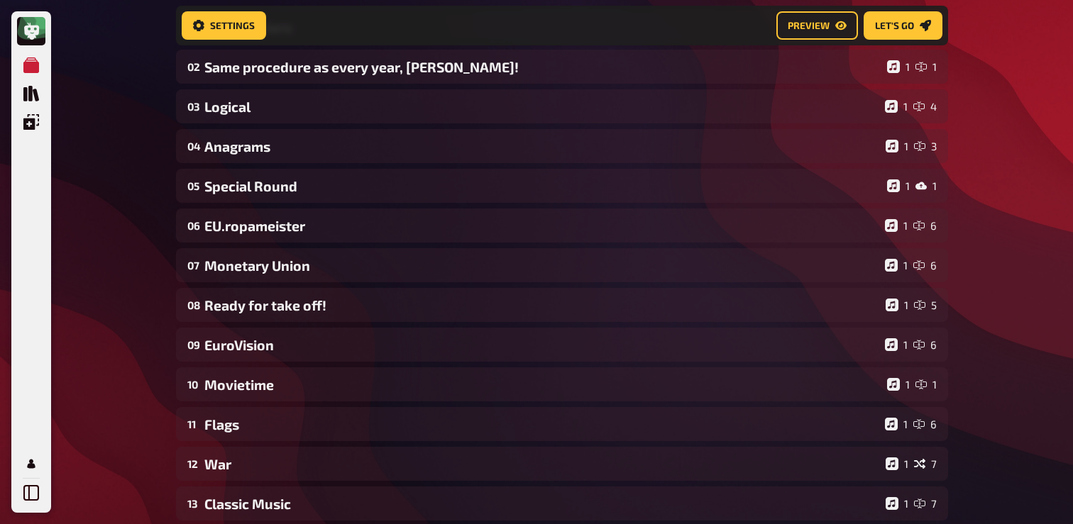
scroll to position [184, 0]
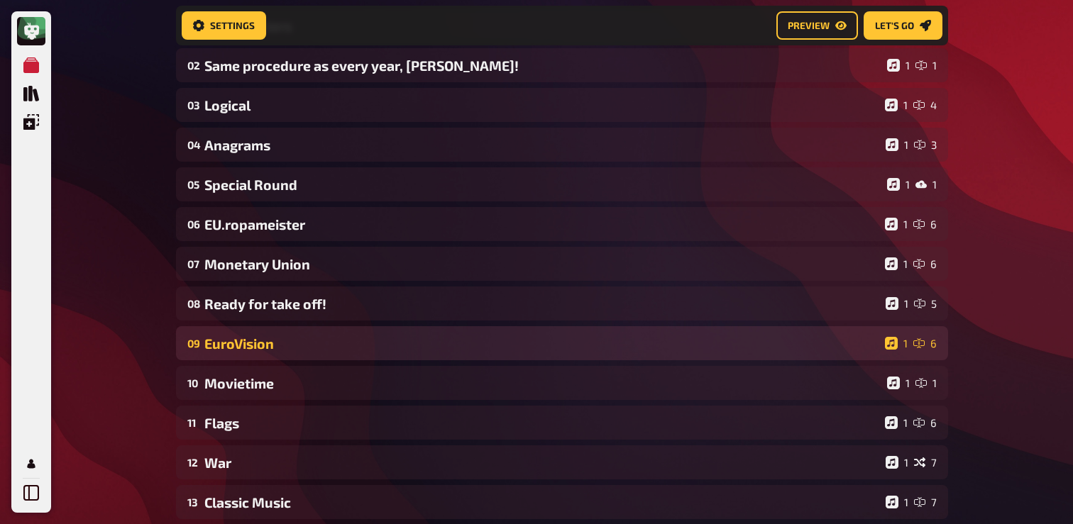
click at [288, 338] on div "EuroVision" at bounding box center [541, 344] width 675 height 16
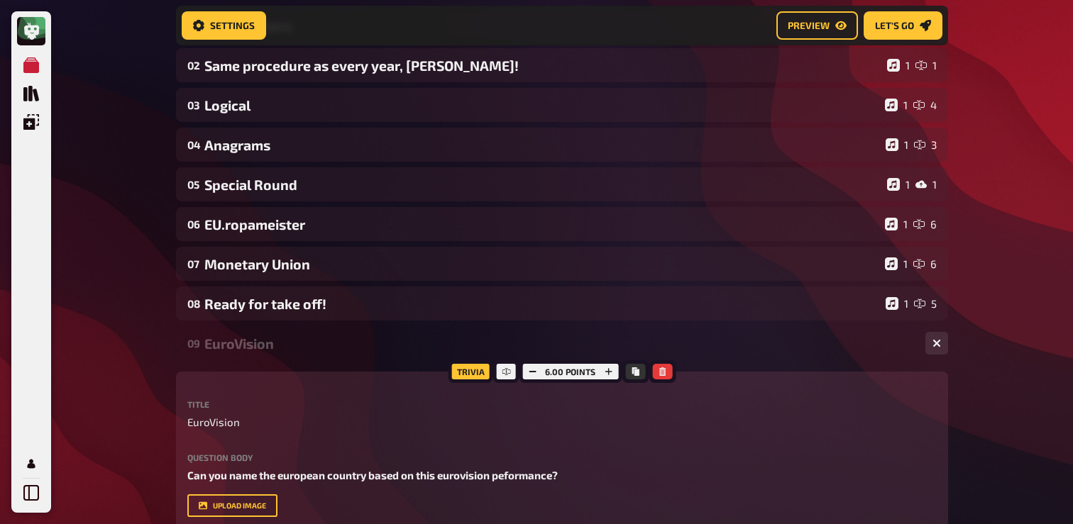
click at [288, 338] on div "EuroVision" at bounding box center [559, 344] width 710 height 16
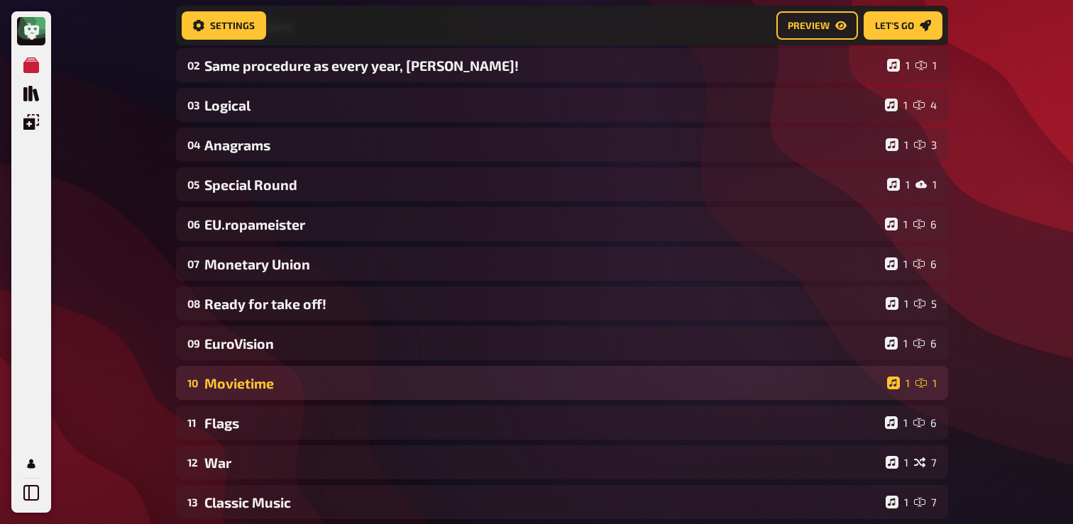
click at [266, 370] on div "10 Movietime 1 1" at bounding box center [562, 383] width 772 height 34
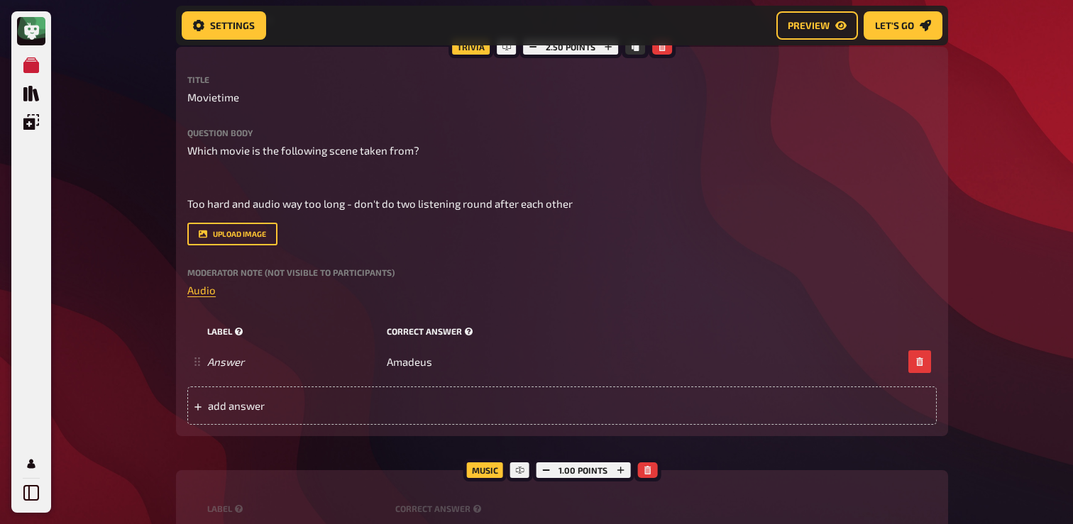
scroll to position [522, 0]
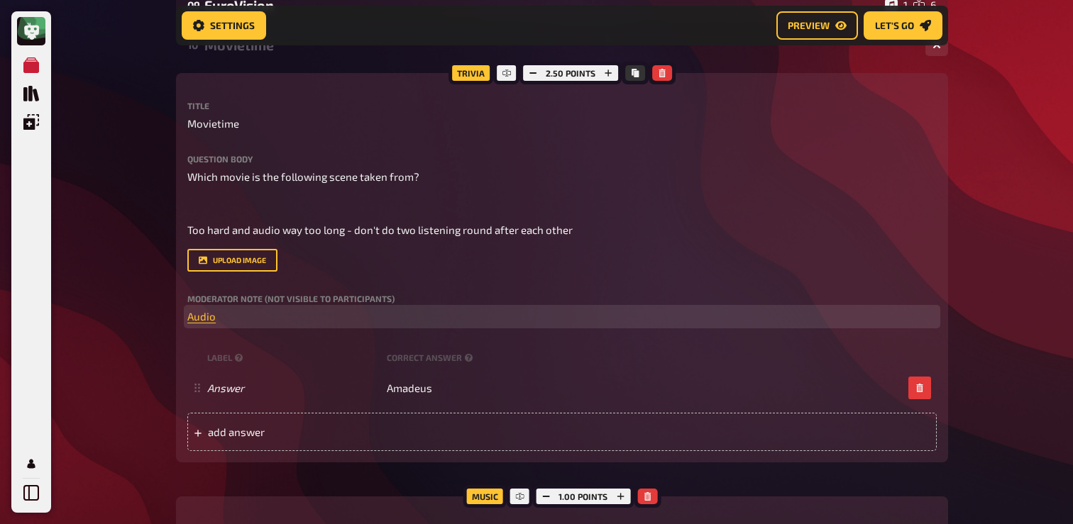
click at [241, 316] on p "﻿ Audio ﻿" at bounding box center [561, 317] width 749 height 16
drag, startPoint x: 241, startPoint y: 316, endPoint x: 102, endPoint y: 316, distance: 138.4
click at [101, 316] on div "My Quizzes Quiz Library Overlays Profile Home My Quizzes Europe [Remastered] ✅​…" at bounding box center [536, 279] width 1073 height 1603
click at [204, 315] on span "Audio" at bounding box center [201, 316] width 28 height 13
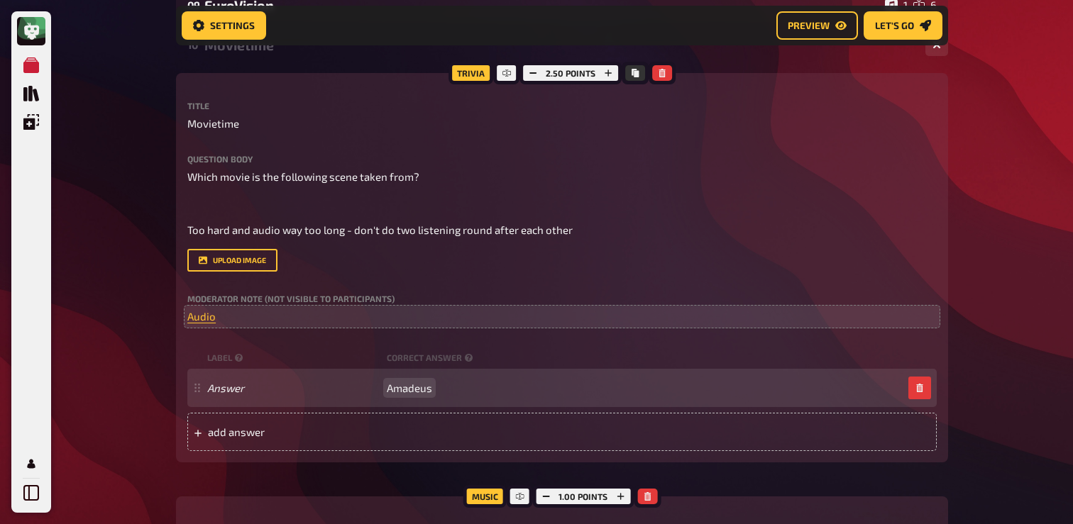
click at [409, 392] on span "Amadeus" at bounding box center [409, 388] width 45 height 13
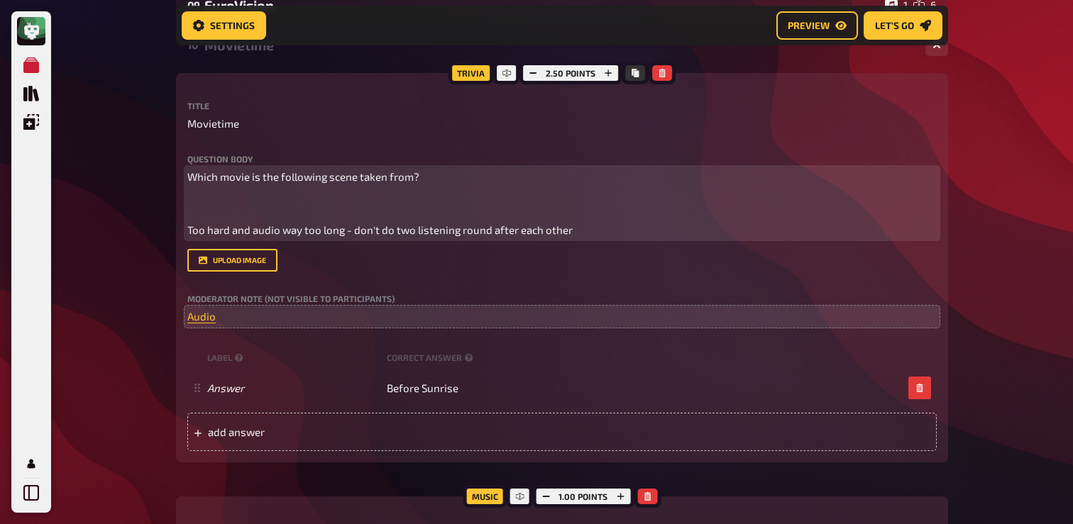
click at [348, 230] on span "Too hard and audio way too long - don't do two listening round after each other" at bounding box center [379, 229] width 385 height 13
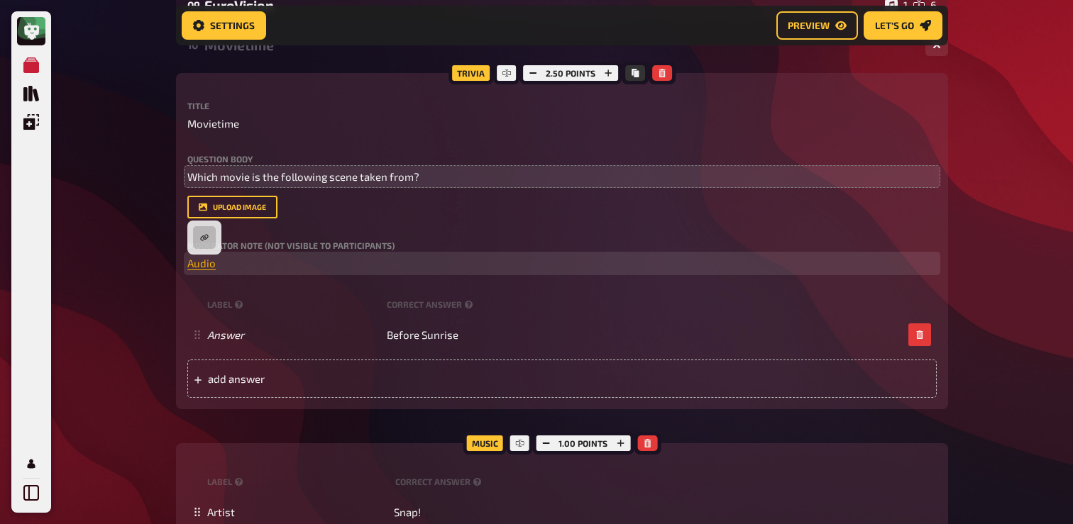
click at [199, 263] on span "Audio" at bounding box center [201, 263] width 28 height 13
click at [206, 236] on icon "button" at bounding box center [204, 237] width 9 height 9
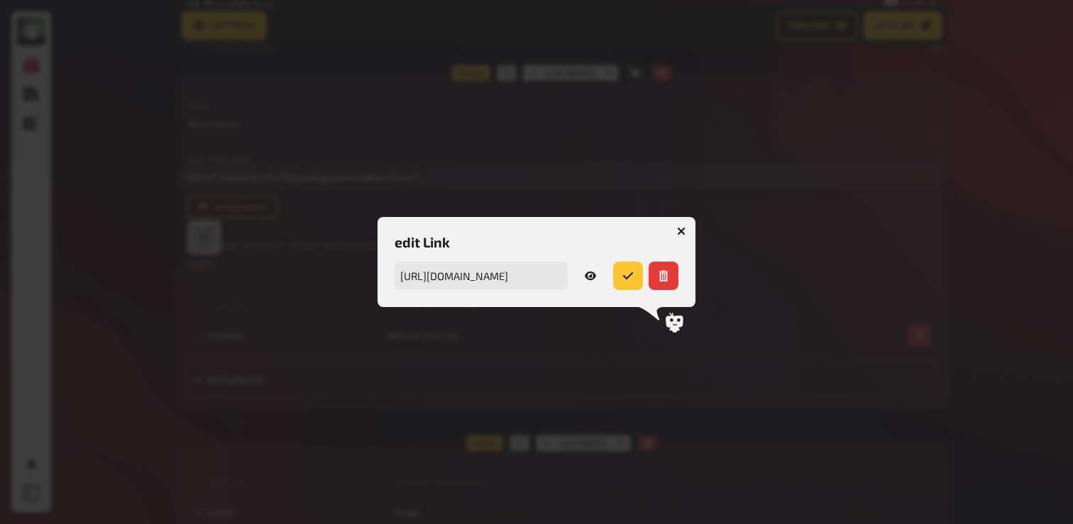
click at [595, 277] on icon "button" at bounding box center [590, 276] width 11 height 9
click at [685, 224] on button "button" at bounding box center [681, 231] width 23 height 23
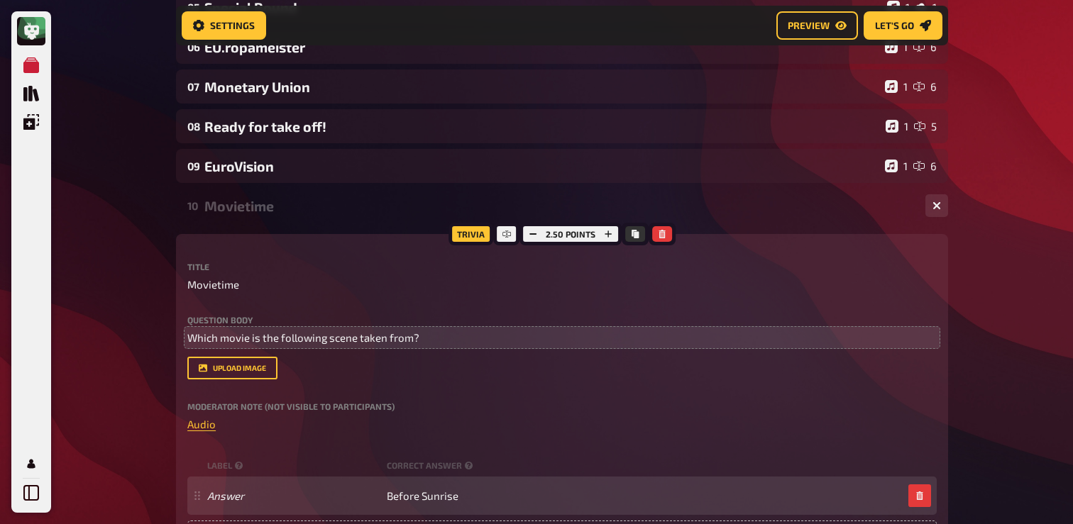
scroll to position [308, 0]
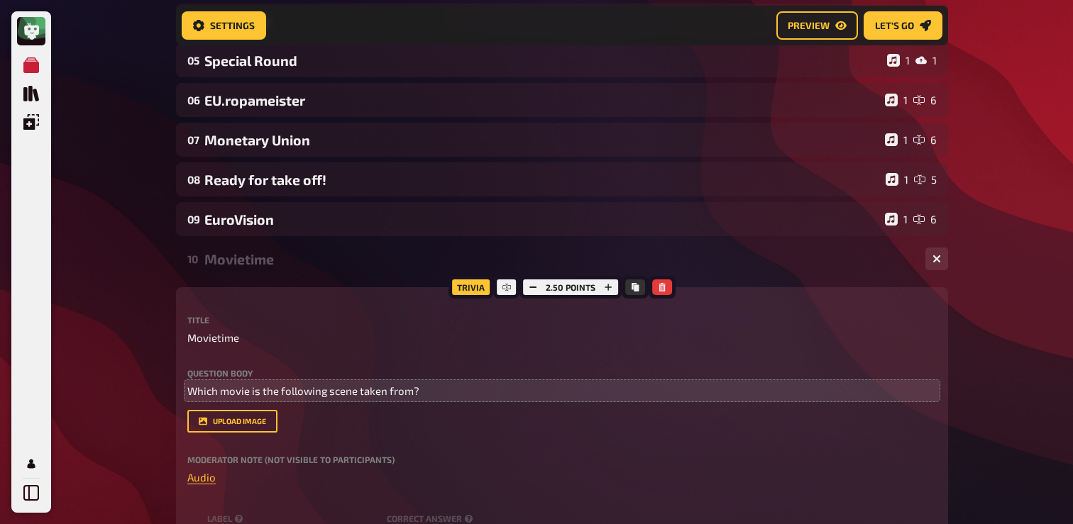
click at [297, 265] on div "Movietime" at bounding box center [559, 259] width 710 height 16
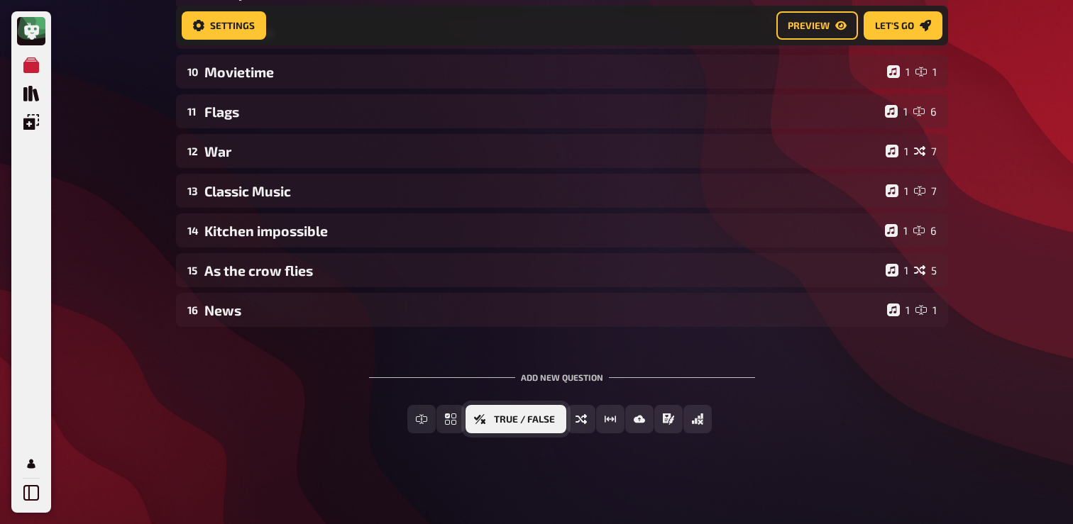
scroll to position [0, 0]
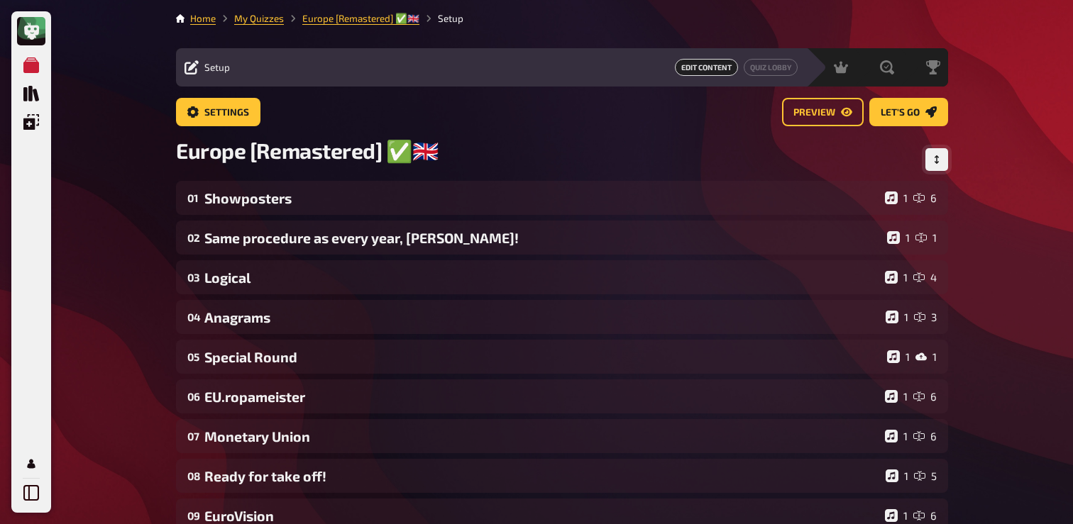
click at [940, 159] on icon "Change Order" at bounding box center [936, 159] width 9 height 9
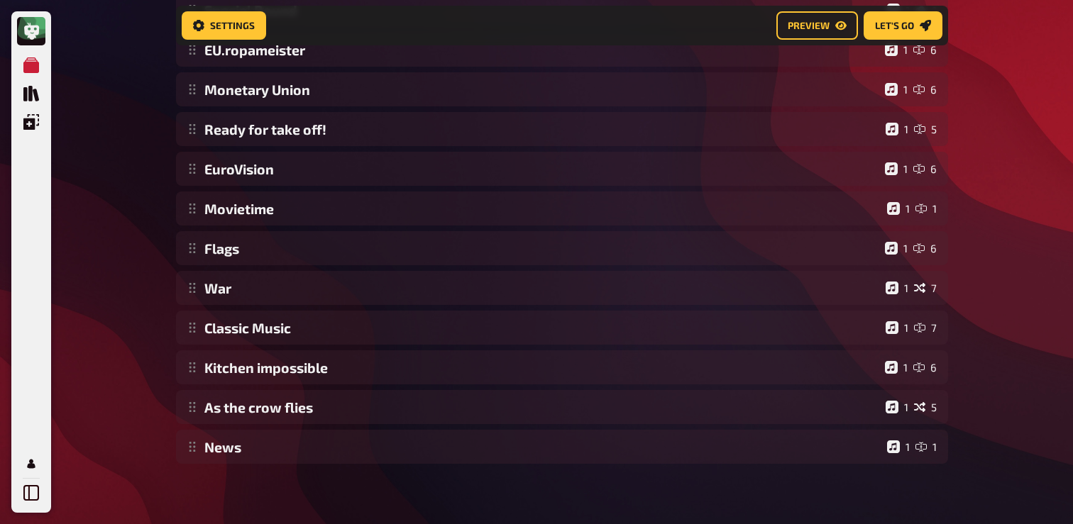
scroll to position [368, 0]
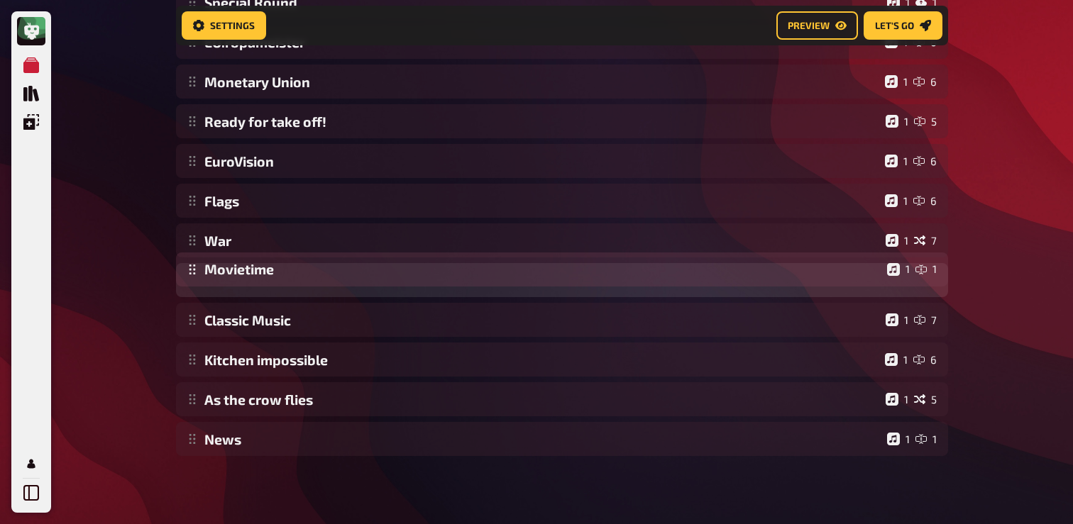
drag, startPoint x: 196, startPoint y: 202, endPoint x: 202, endPoint y: 271, distance: 69.1
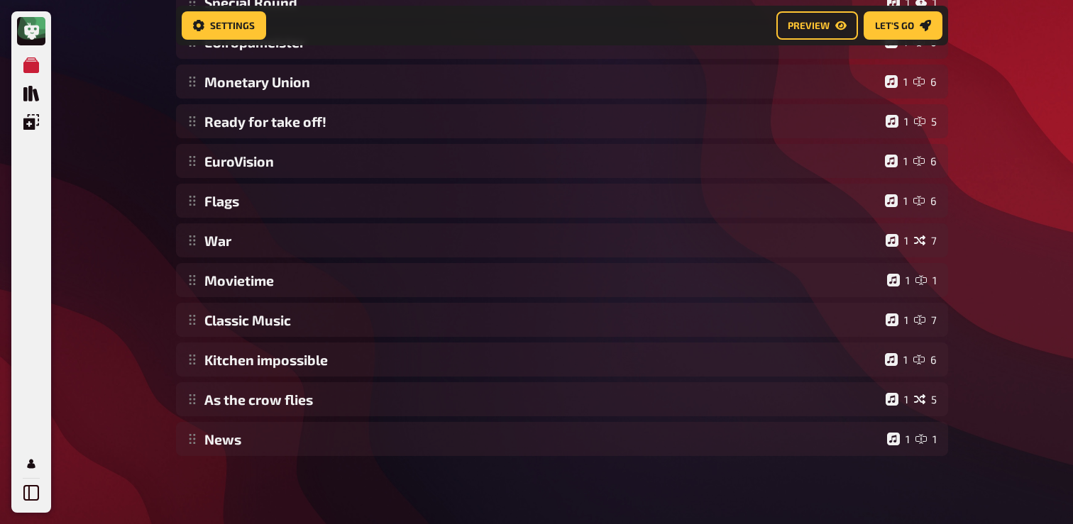
click at [149, 310] on div "My Quizzes Quiz Library Overlays Profile Home My Quizzes Europe [Remastered] ✅​…" at bounding box center [536, 79] width 1073 height 890
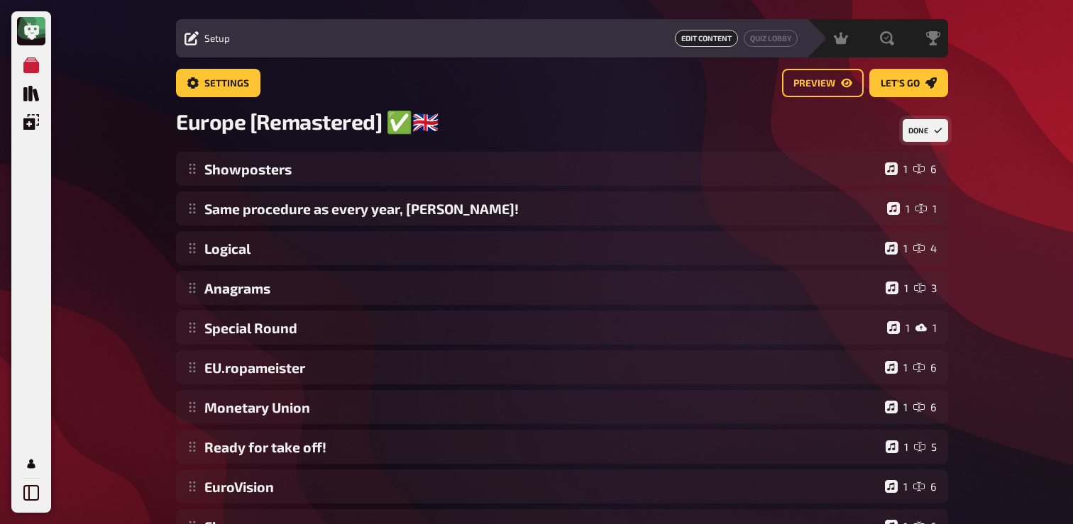
scroll to position [0, 0]
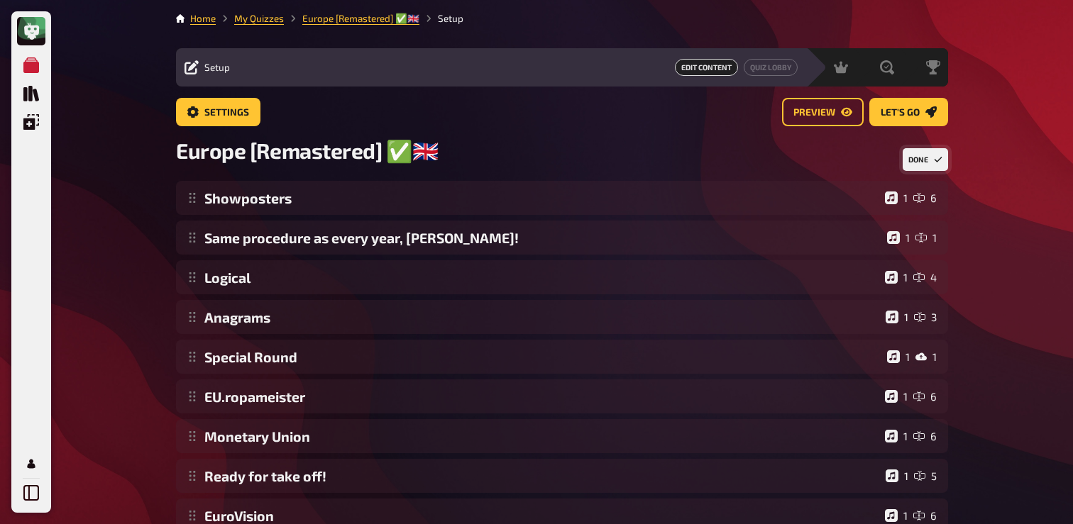
click at [925, 169] on button "Done" at bounding box center [924, 159] width 45 height 23
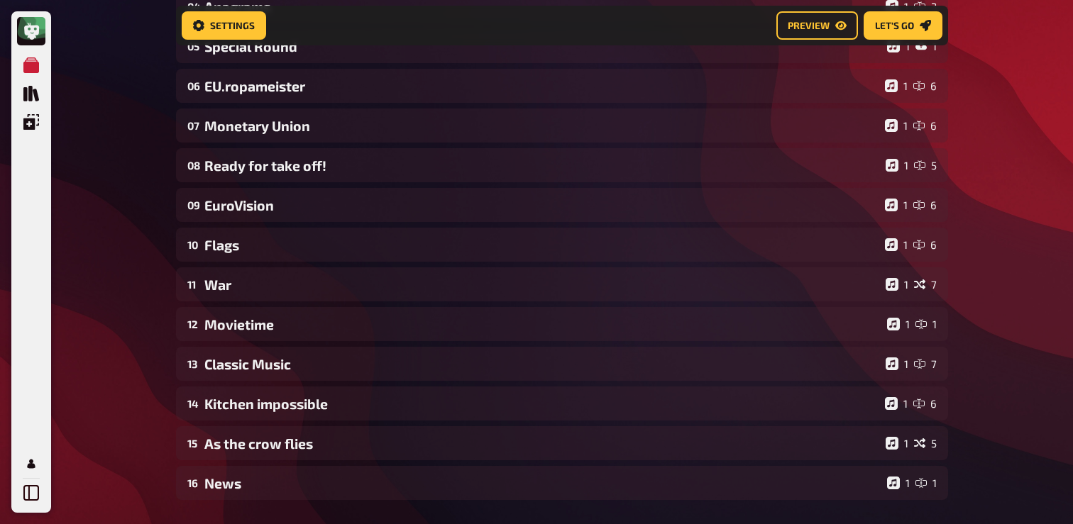
scroll to position [314, 0]
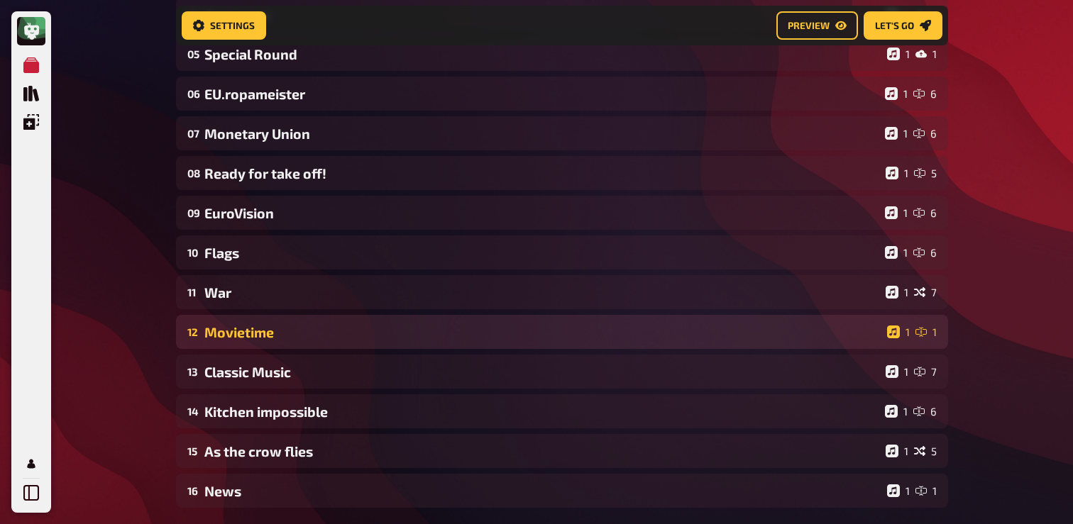
click at [294, 345] on div "12 Movietime 1 1" at bounding box center [562, 332] width 772 height 34
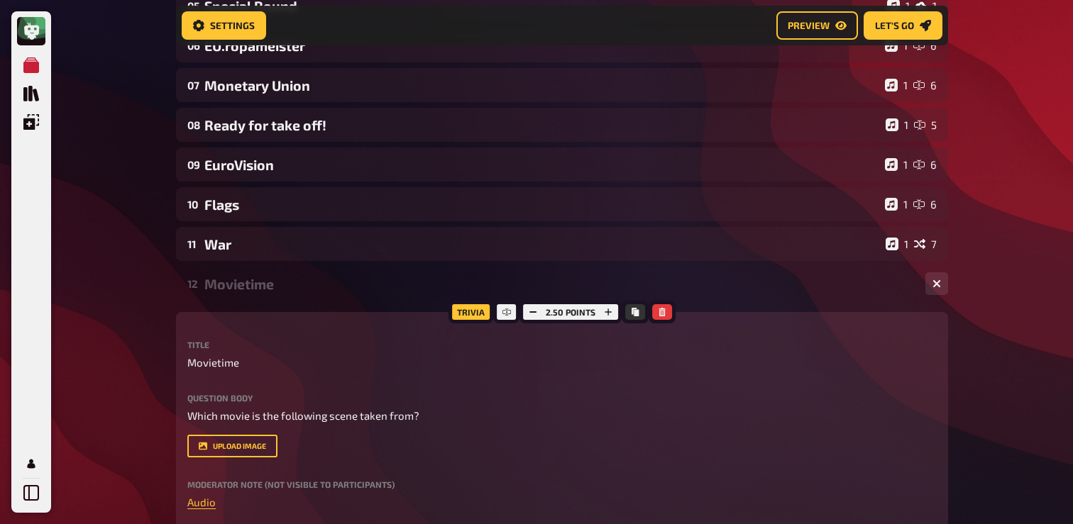
scroll to position [339, 0]
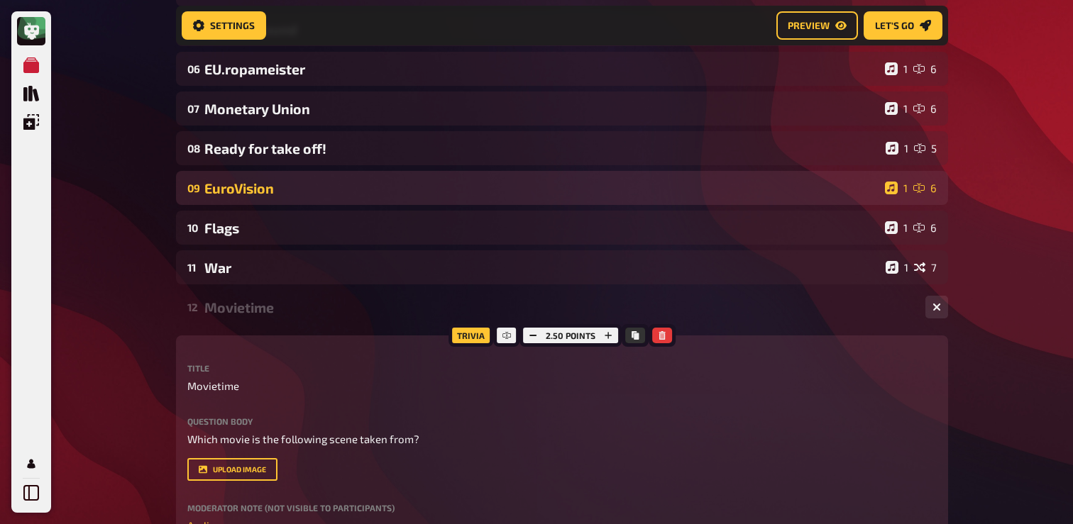
click at [264, 194] on div "EuroVision" at bounding box center [541, 188] width 675 height 16
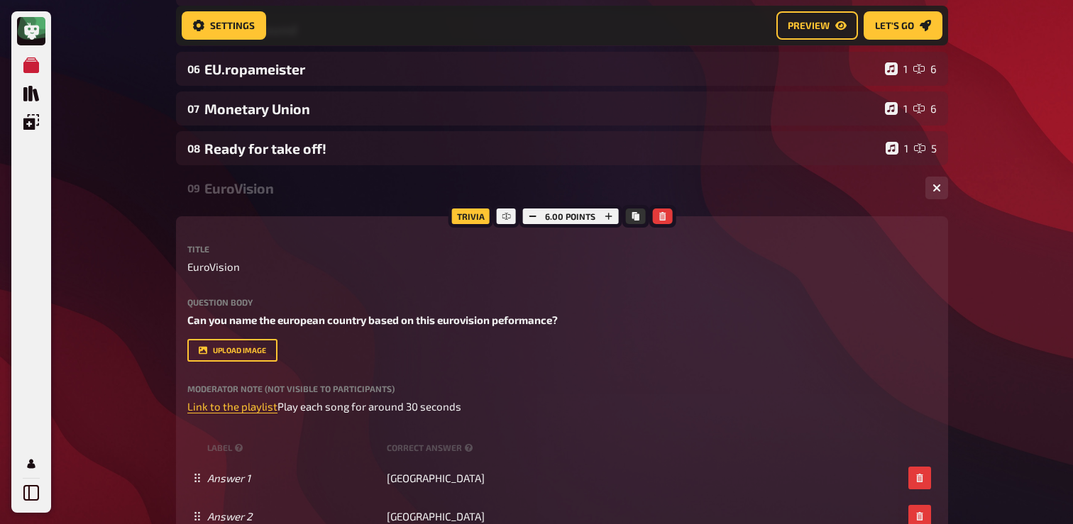
click at [264, 194] on div "EuroVision" at bounding box center [559, 188] width 710 height 16
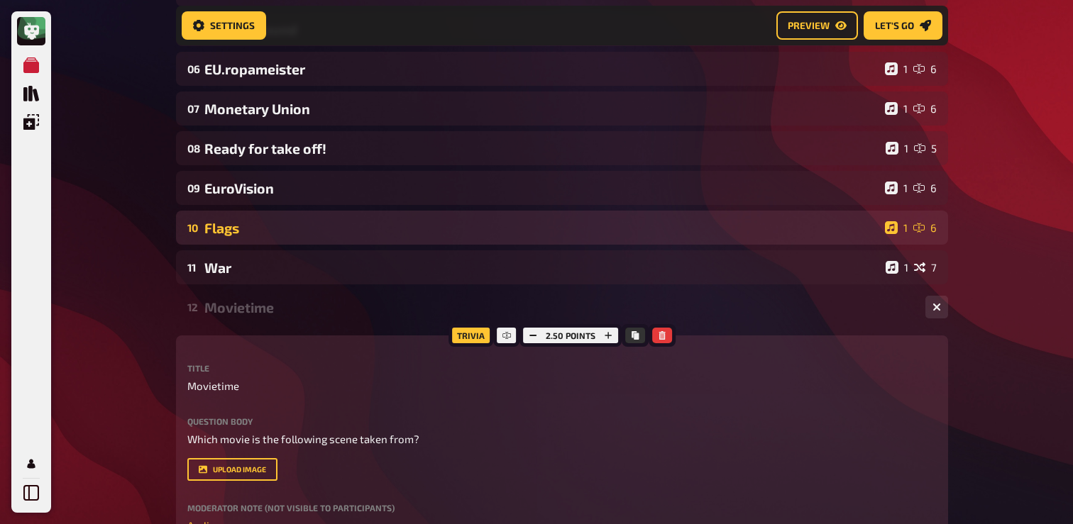
click at [251, 230] on div "Flags" at bounding box center [541, 228] width 675 height 16
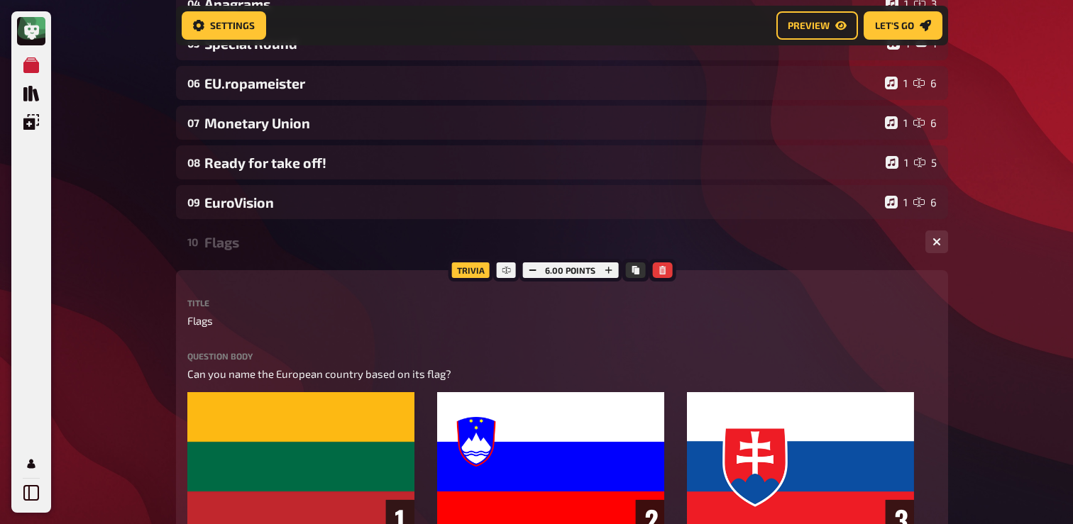
scroll to position [319, 0]
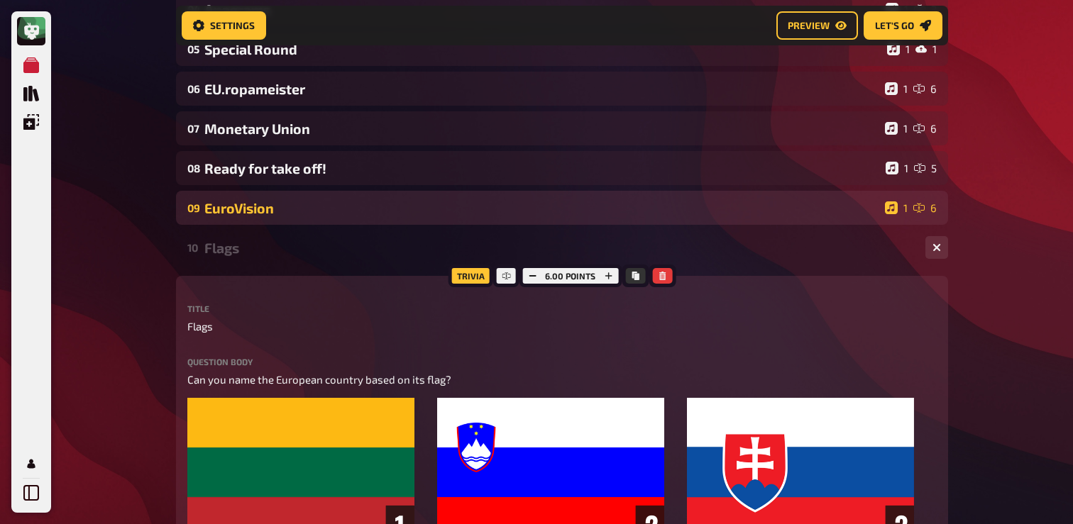
click at [245, 211] on div "EuroVision" at bounding box center [541, 208] width 675 height 16
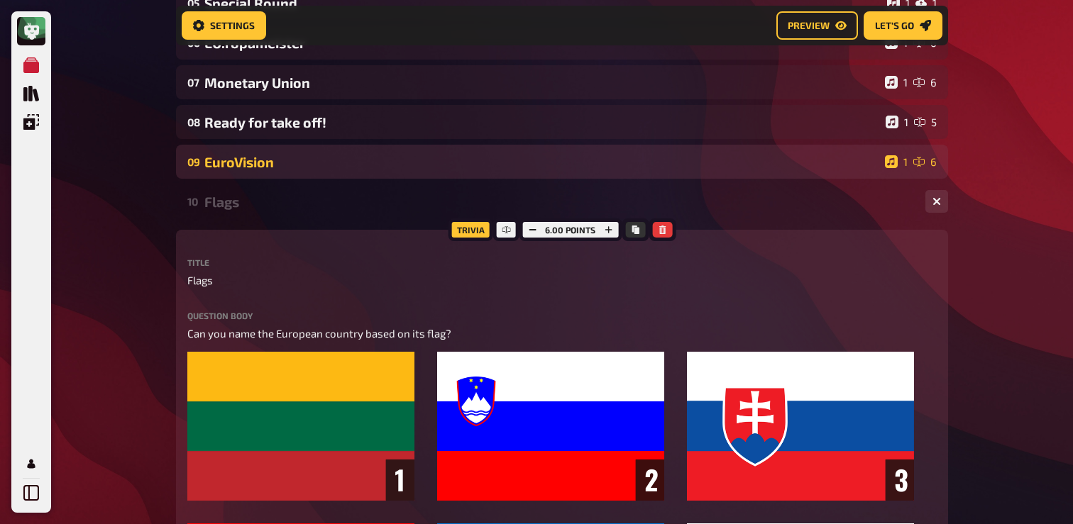
click at [251, 169] on div "EuroVision" at bounding box center [541, 162] width 675 height 16
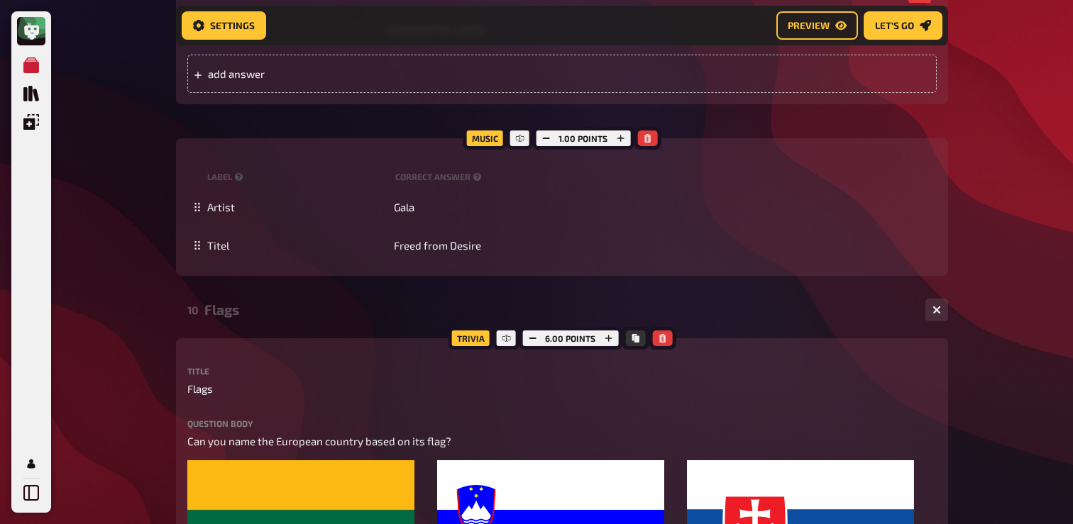
scroll to position [978, 0]
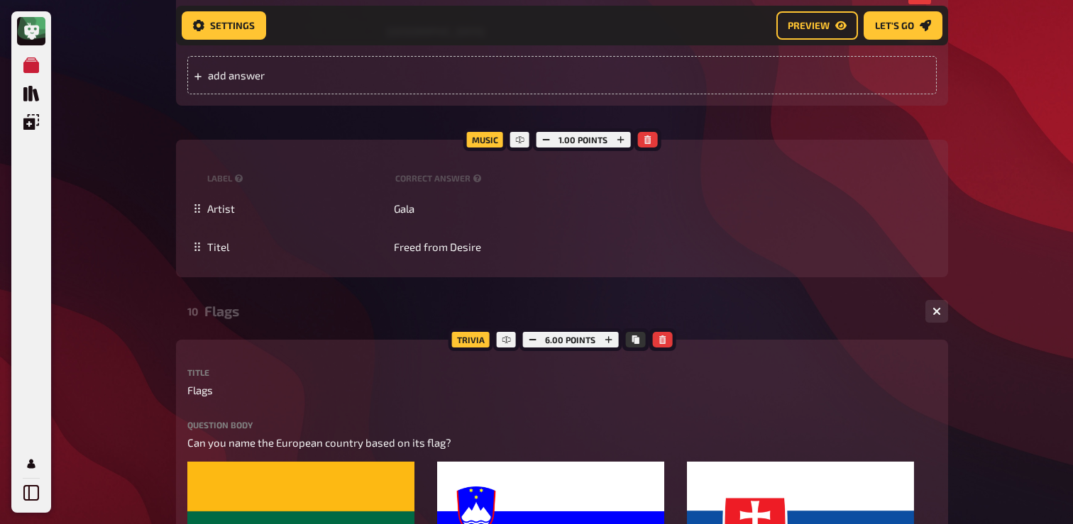
click at [242, 319] on div "Flags" at bounding box center [559, 311] width 710 height 16
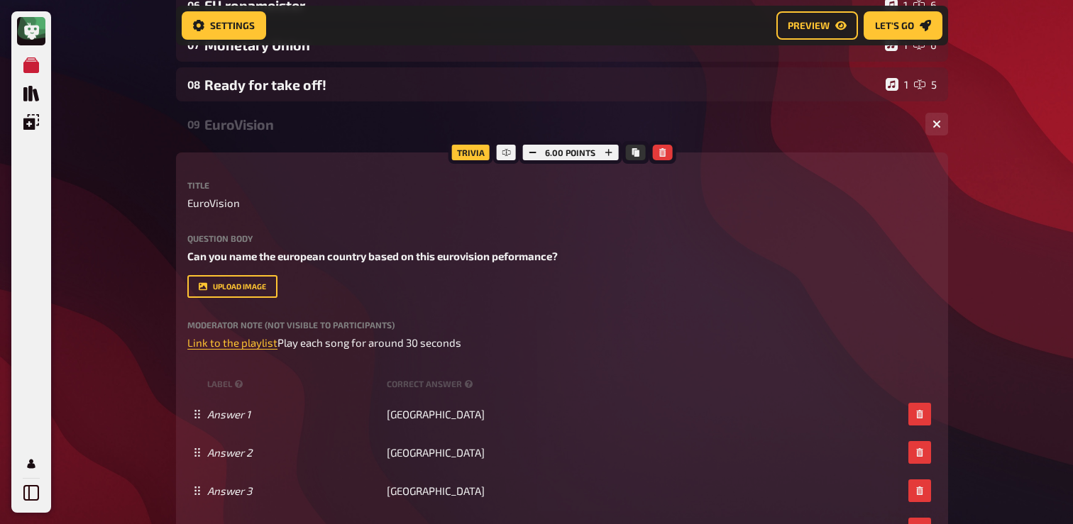
scroll to position [401, 0]
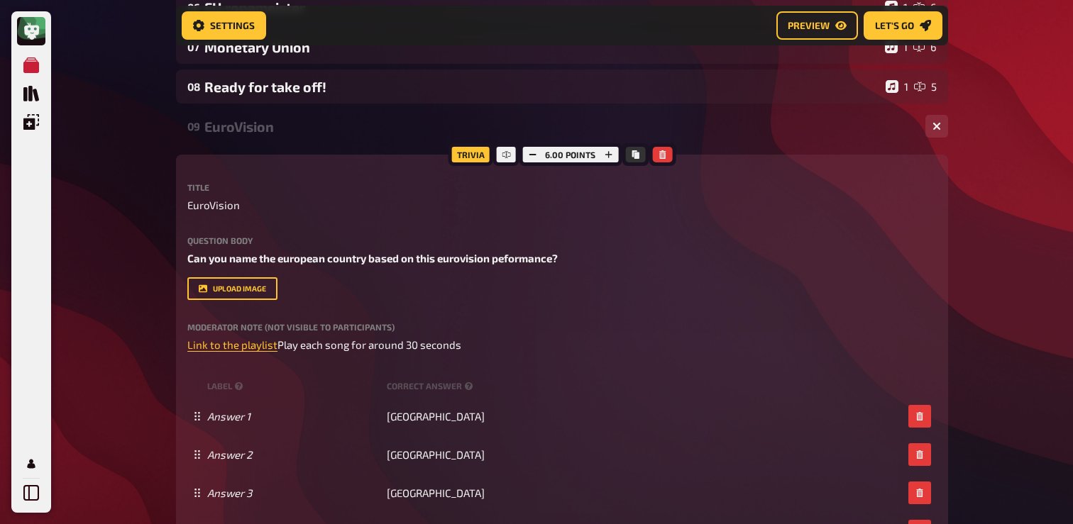
click at [232, 118] on div "09 EuroVision 1 6" at bounding box center [562, 126] width 772 height 34
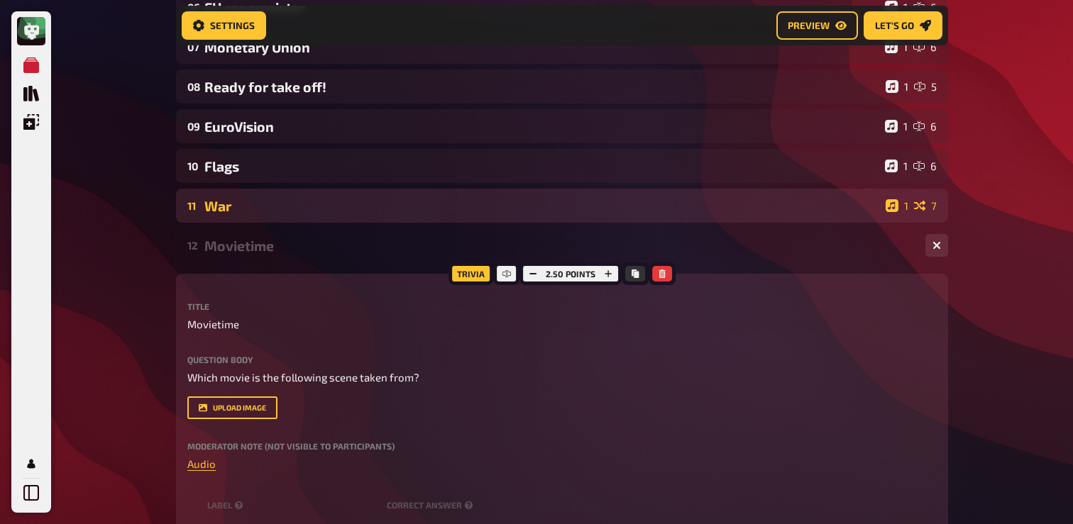
click at [263, 206] on div "War" at bounding box center [541, 206] width 675 height 16
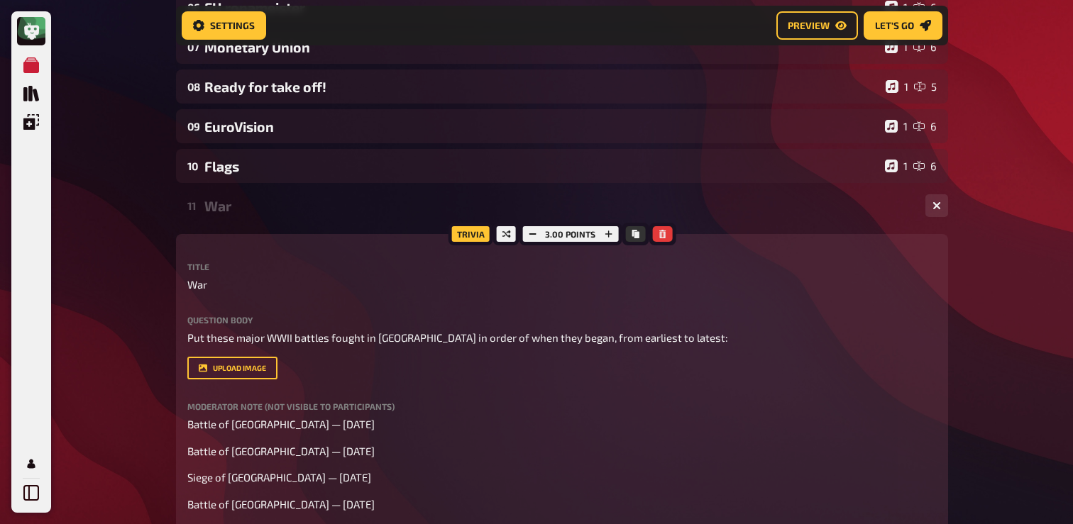
click at [263, 206] on div "War" at bounding box center [559, 206] width 710 height 16
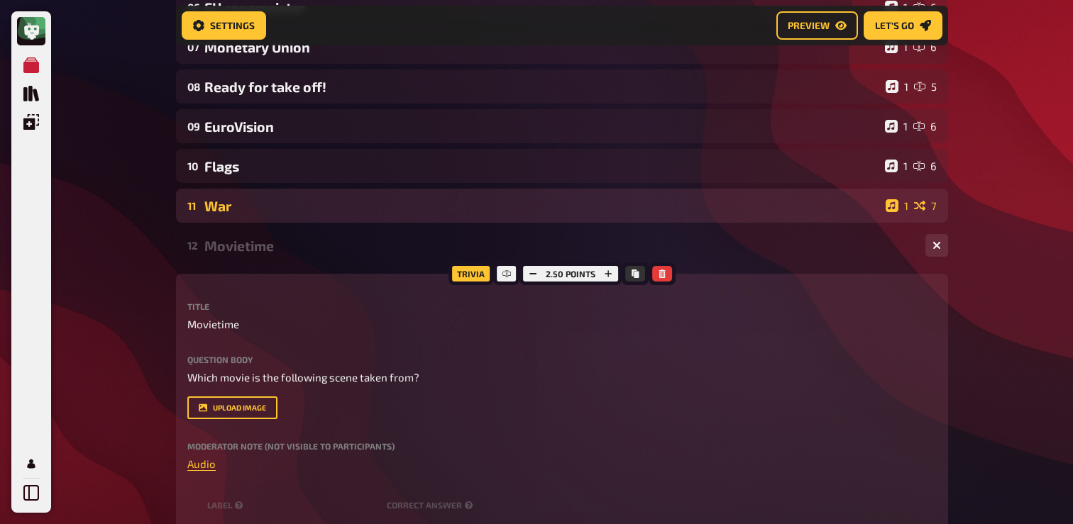
click at [250, 191] on div "11 War 1 7" at bounding box center [562, 206] width 772 height 34
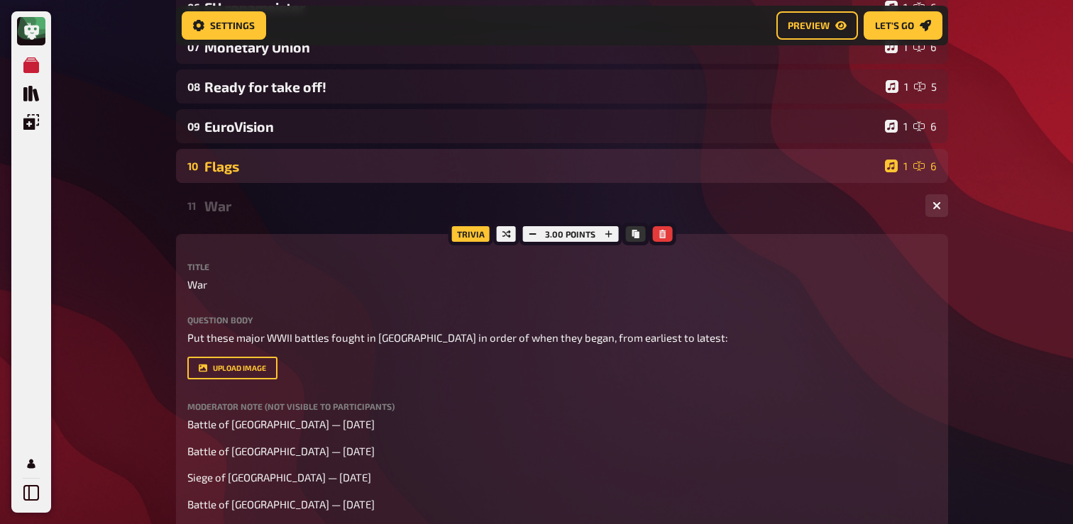
click at [260, 162] on div "Flags" at bounding box center [541, 166] width 675 height 16
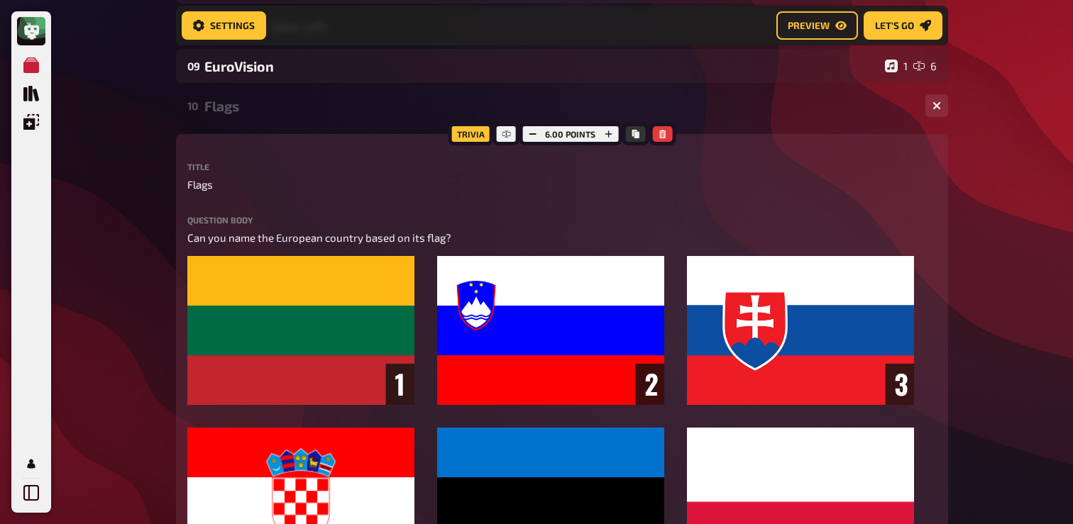
scroll to position [437, 0]
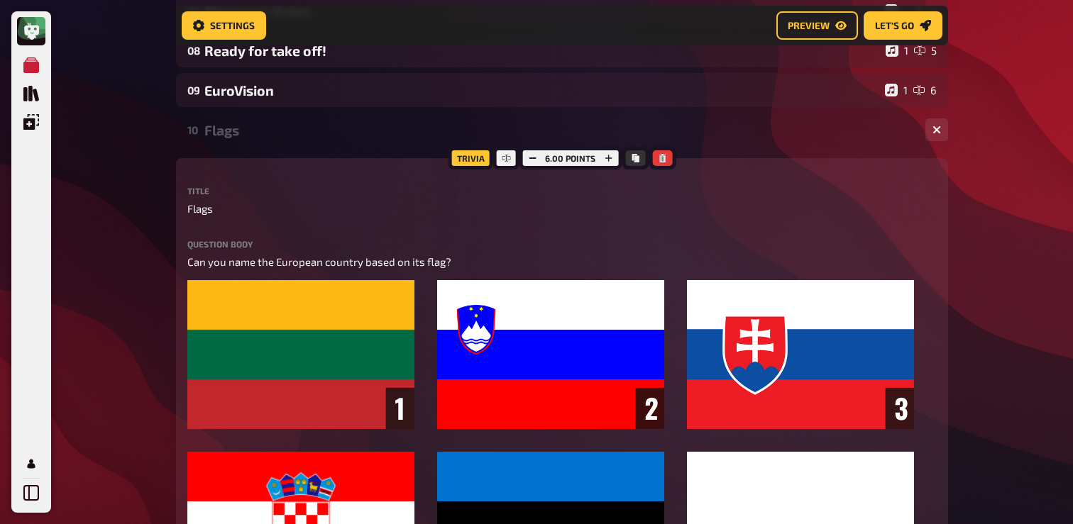
click at [264, 116] on div "10 Flags 1 6" at bounding box center [562, 130] width 772 height 34
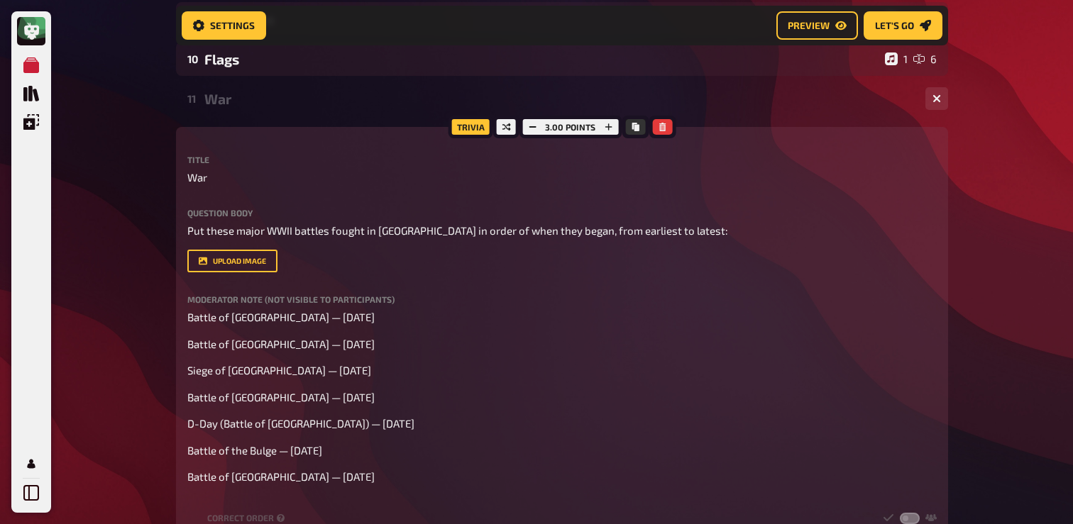
scroll to position [444, 0]
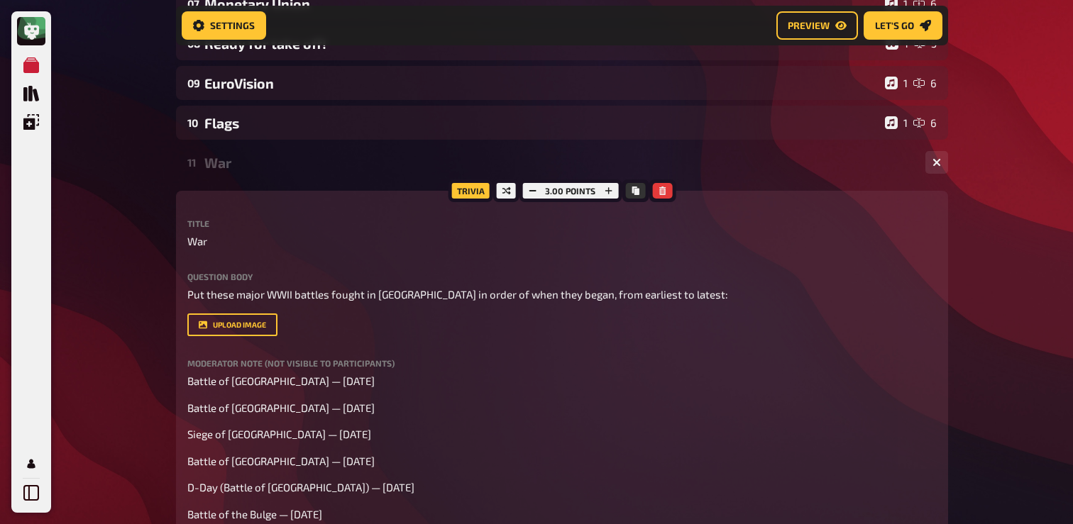
click at [258, 177] on div "11 War 1 7" at bounding box center [562, 162] width 772 height 34
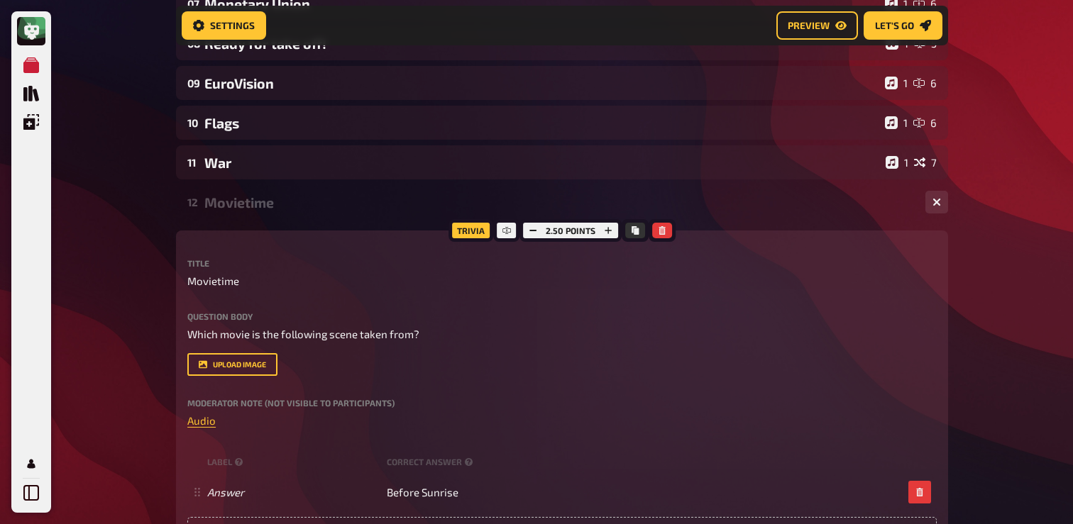
click at [254, 214] on div "12 Movietime 1 1" at bounding box center [562, 202] width 772 height 34
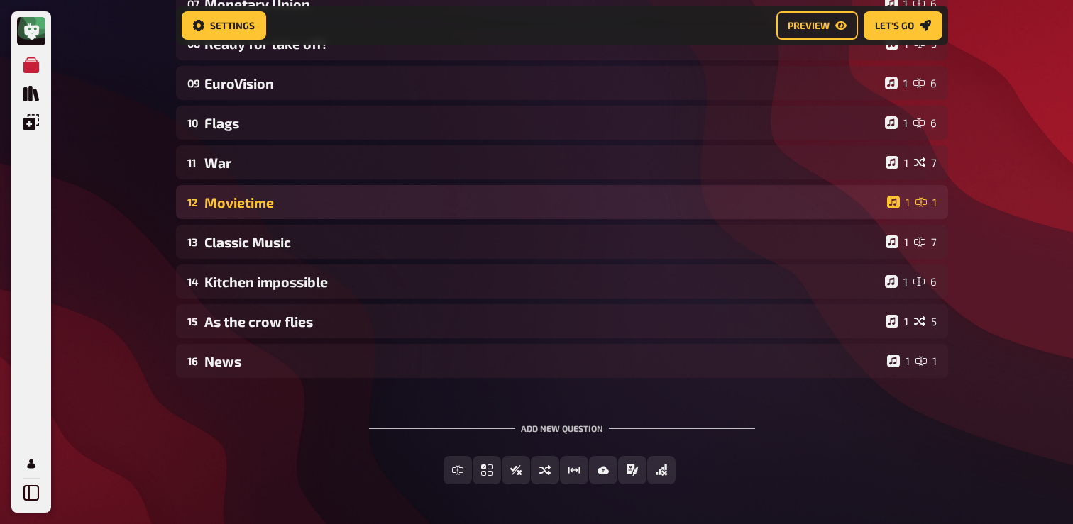
click at [254, 214] on div "12 Movietime 1 1" at bounding box center [562, 202] width 772 height 34
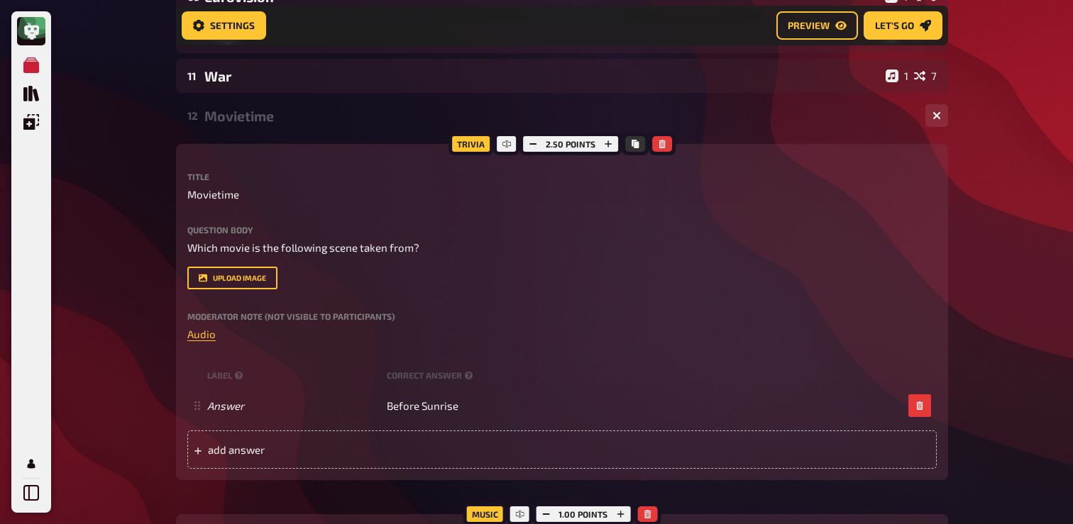
scroll to position [522, 0]
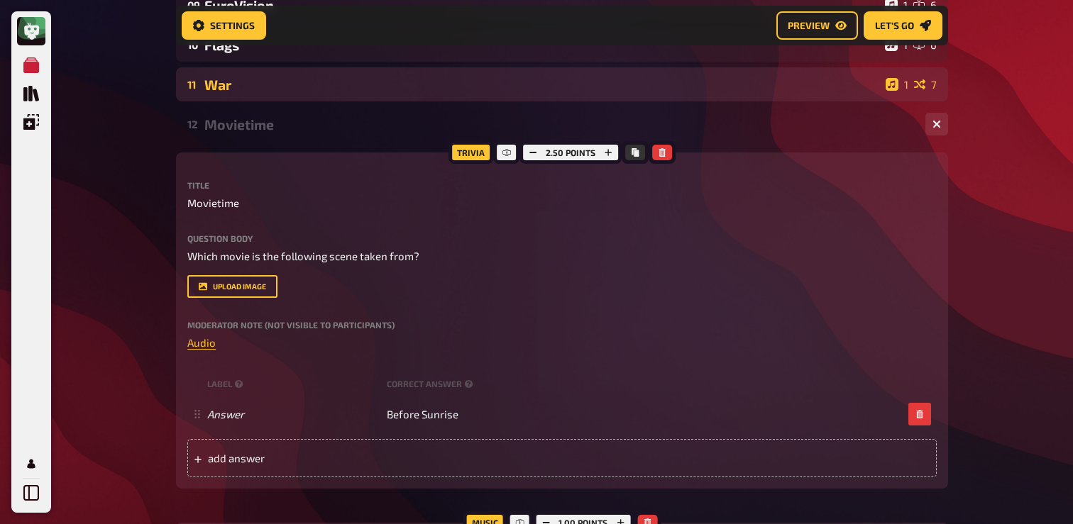
click at [265, 99] on div "11 War 1 7" at bounding box center [562, 84] width 772 height 34
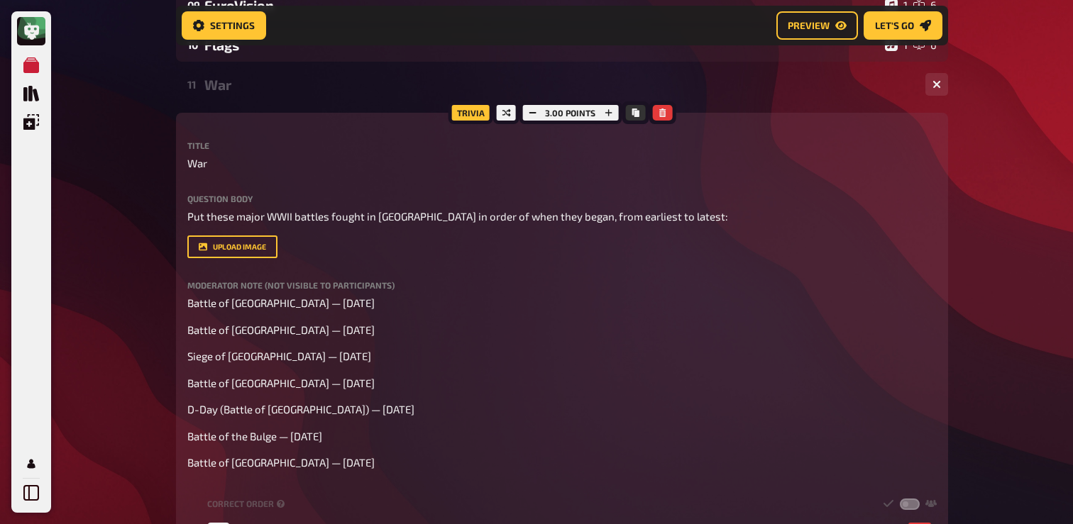
click at [260, 88] on div "War" at bounding box center [559, 85] width 710 height 16
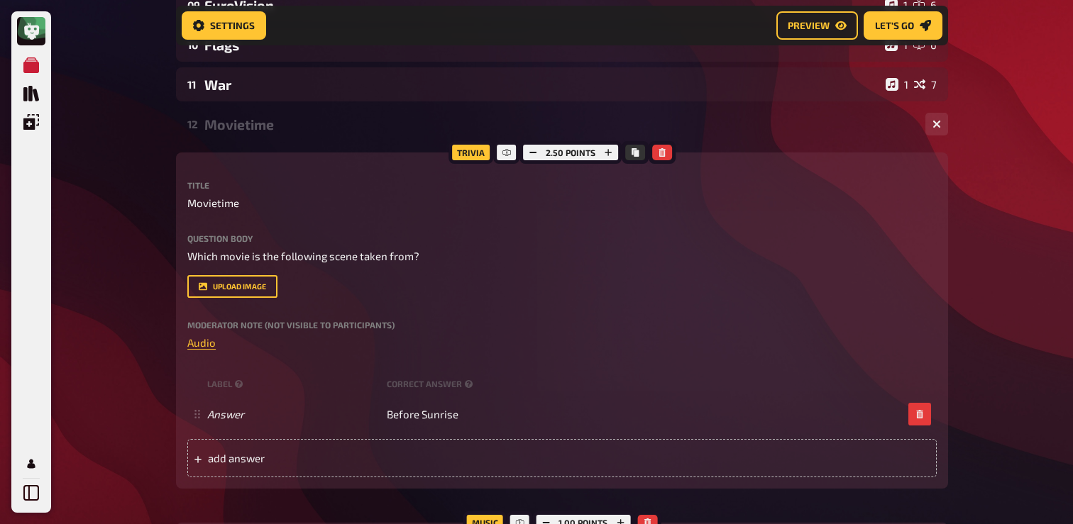
click at [260, 114] on div "12 Movietime 1 1" at bounding box center [562, 124] width 772 height 34
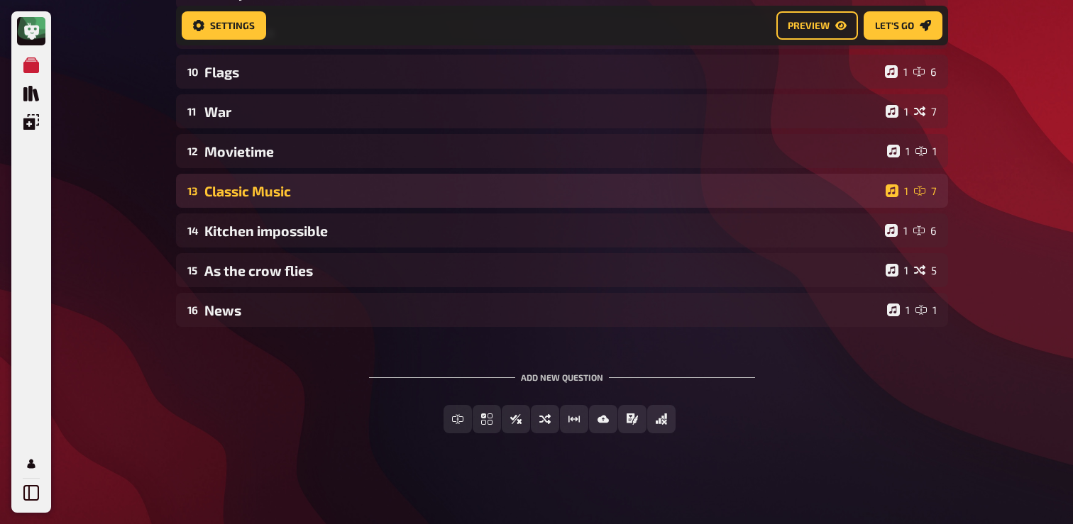
click at [260, 192] on div "Classic Music" at bounding box center [541, 191] width 675 height 16
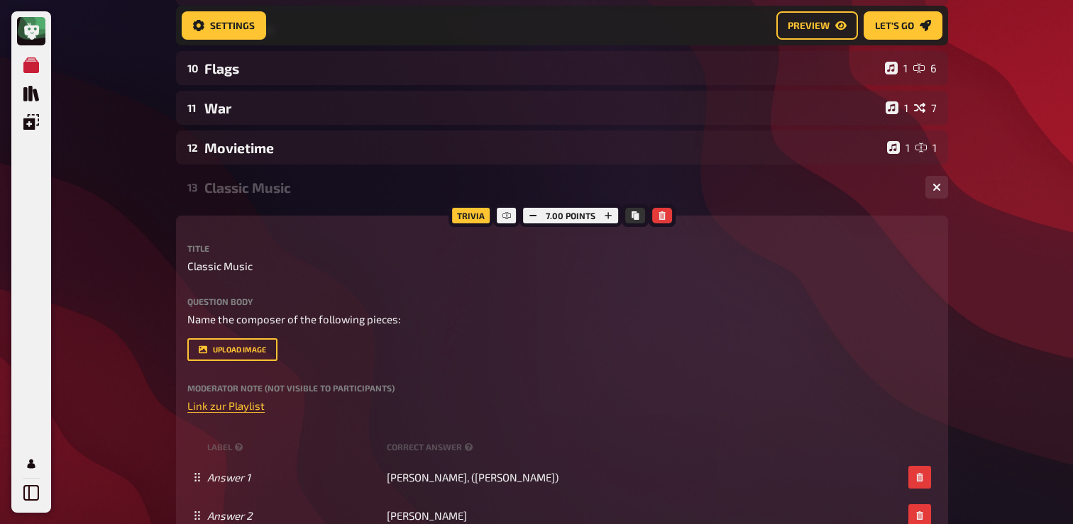
click at [281, 189] on div "Classic Music" at bounding box center [559, 188] width 710 height 16
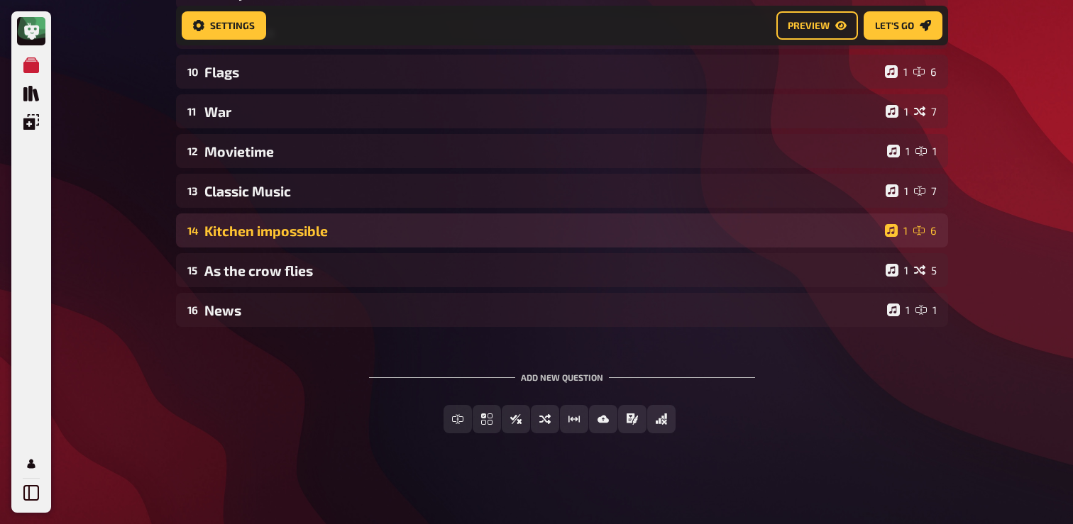
click at [272, 227] on div "Kitchen impossible" at bounding box center [541, 231] width 675 height 16
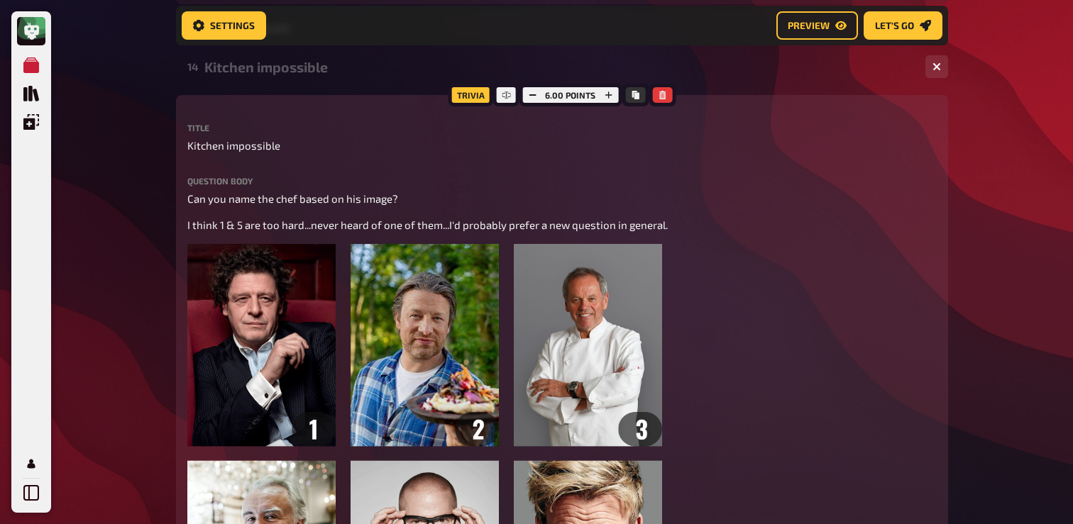
scroll to position [672, 0]
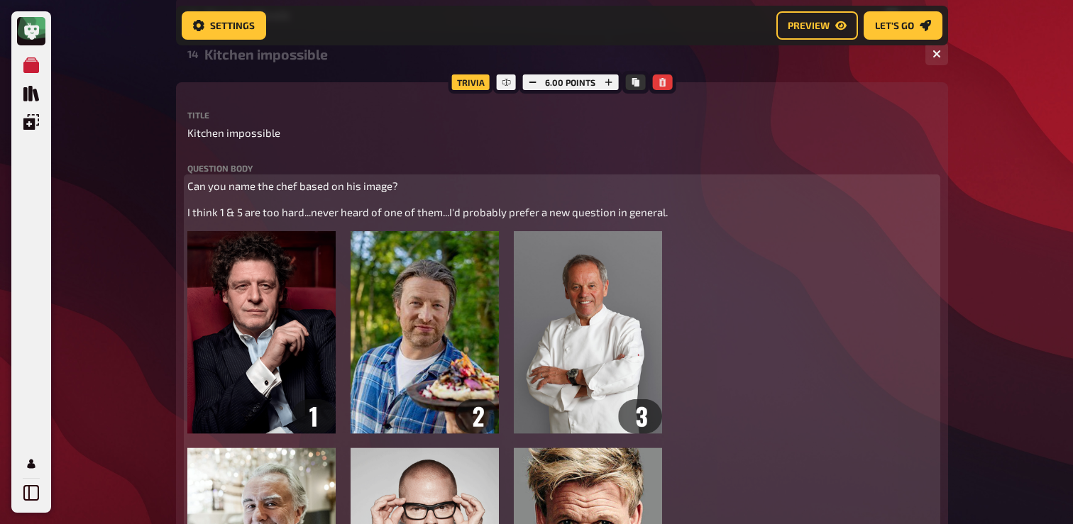
click at [327, 336] on img at bounding box center [424, 440] width 475 height 419
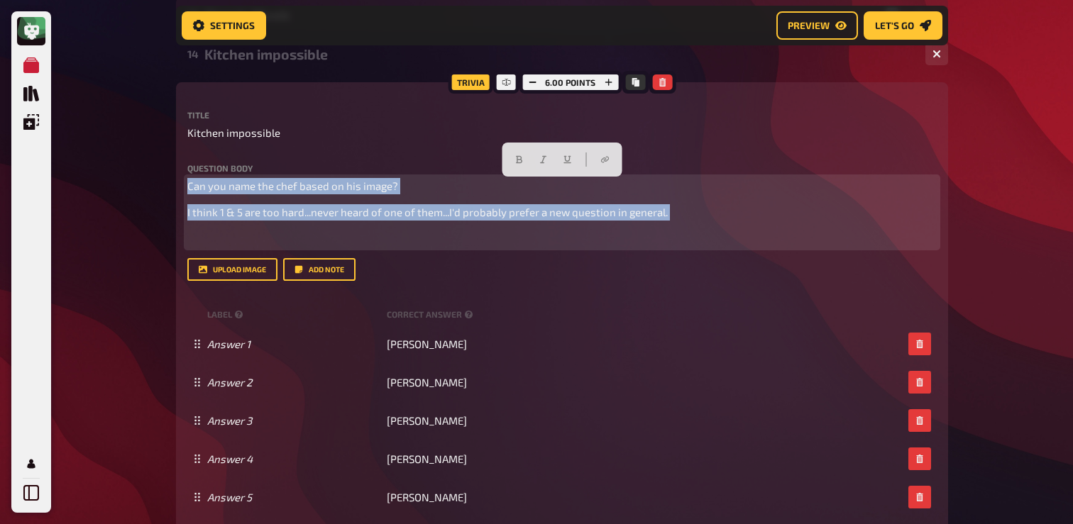
drag, startPoint x: 665, startPoint y: 243, endPoint x: 167, endPoint y: 170, distance: 503.5
click at [167, 170] on div "Home My Quizzes Europe [Remastered] ✅​🇬🇧​ Setup Setup Edit Content Quiz Lobby H…" at bounding box center [562, 199] width 795 height 1742
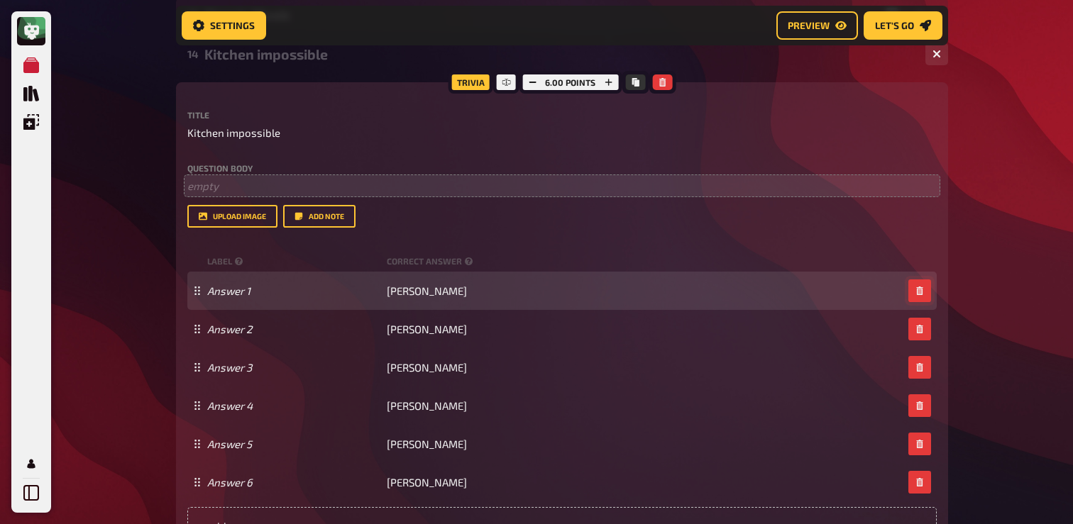
click at [909, 294] on button "button" at bounding box center [919, 291] width 23 height 23
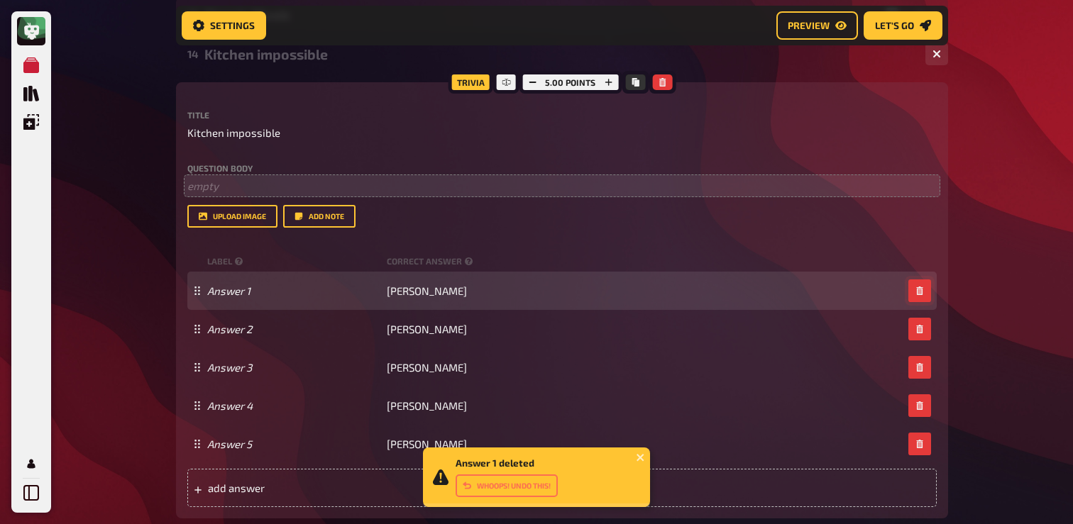
click at [915, 294] on icon "button" at bounding box center [919, 291] width 9 height 9
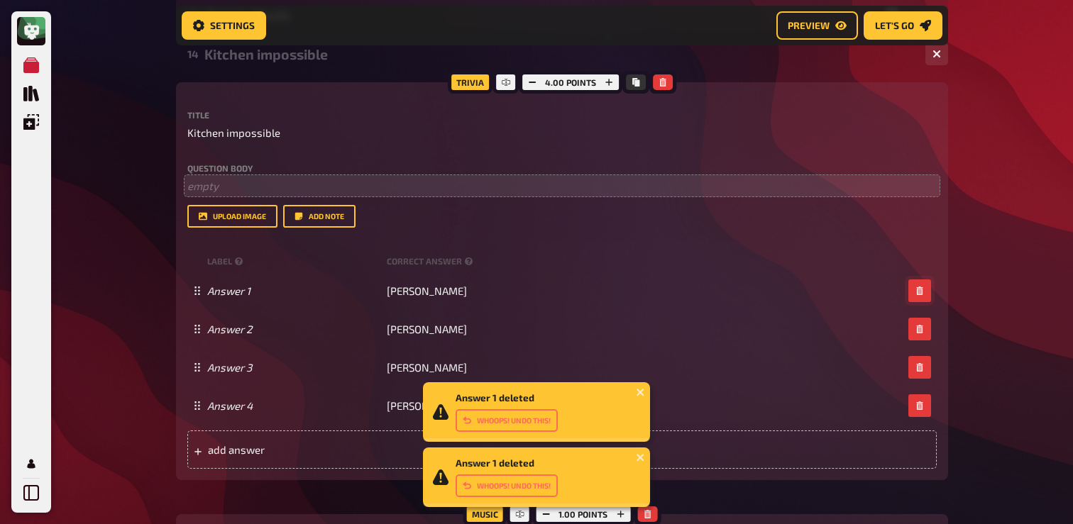
click at [915, 294] on icon "button" at bounding box center [919, 291] width 9 height 9
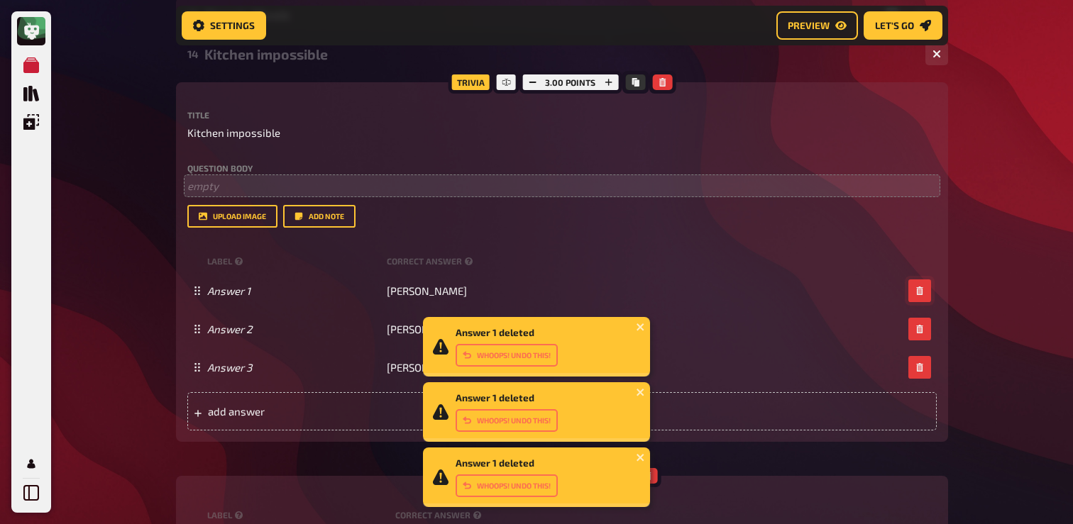
click at [915, 294] on icon "button" at bounding box center [919, 291] width 9 height 9
click at [915, 325] on icon "button" at bounding box center [919, 329] width 9 height 9
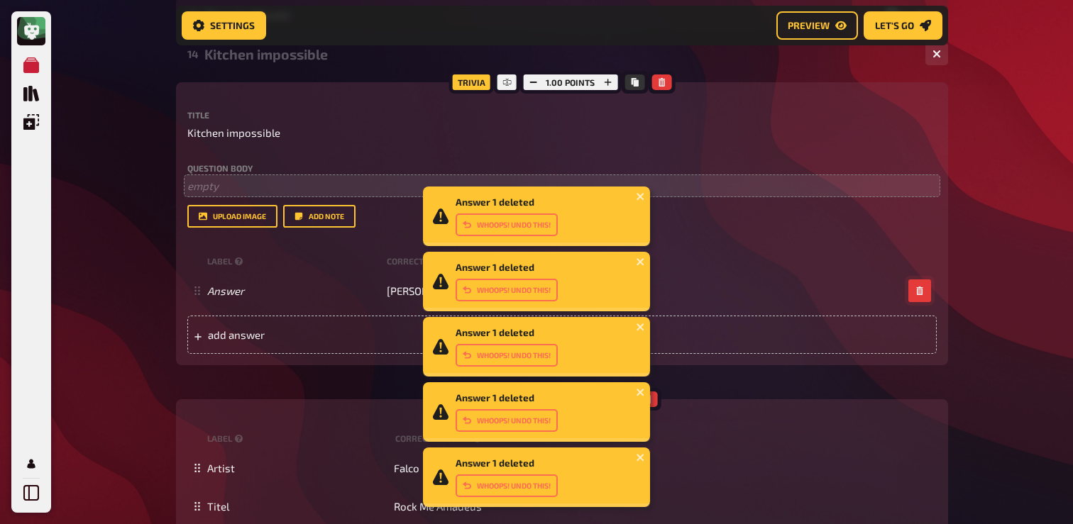
click at [915, 294] on icon "button" at bounding box center [919, 291] width 9 height 9
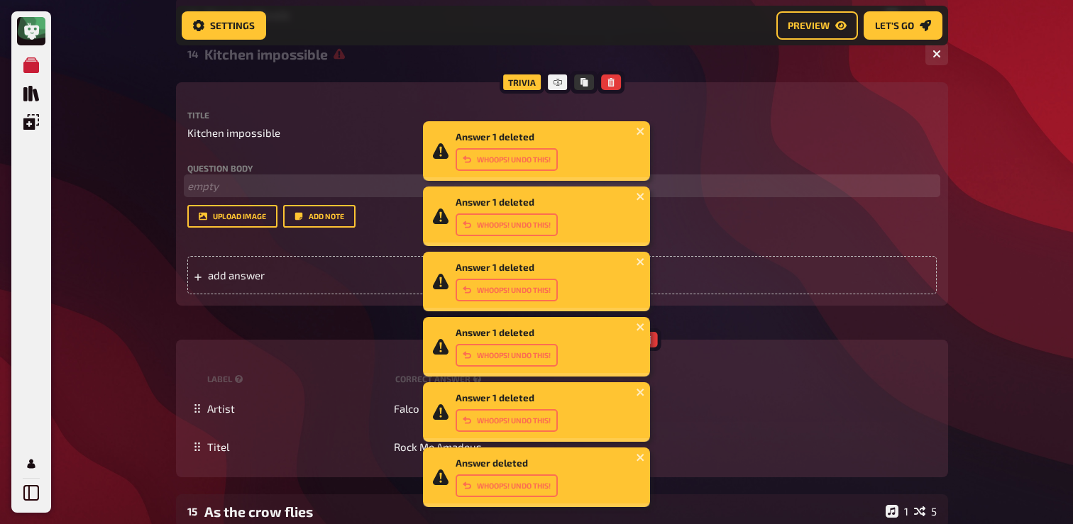
click at [278, 190] on p "﻿ empty" at bounding box center [561, 186] width 749 height 16
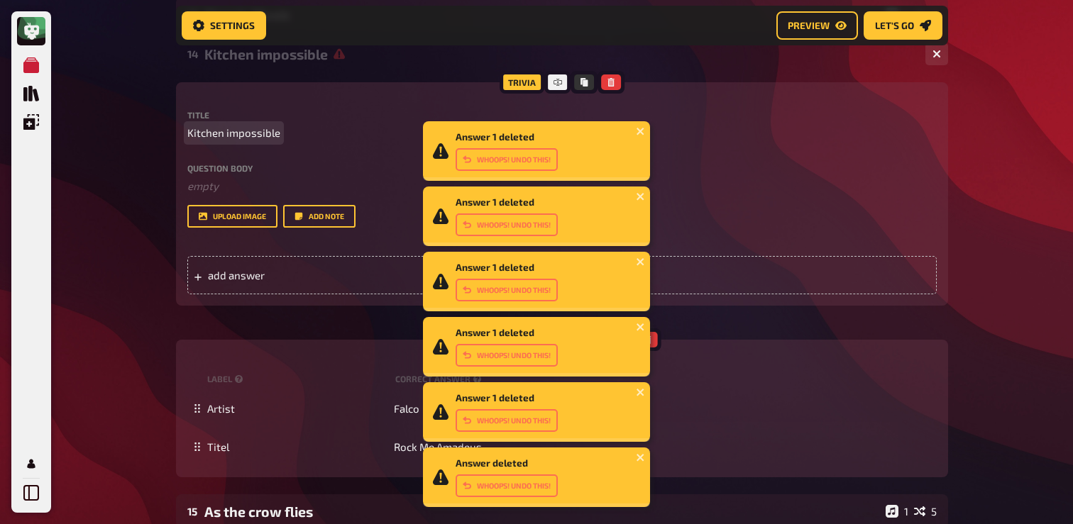
click at [258, 136] on span "Kitchen impossible" at bounding box center [233, 133] width 93 height 16
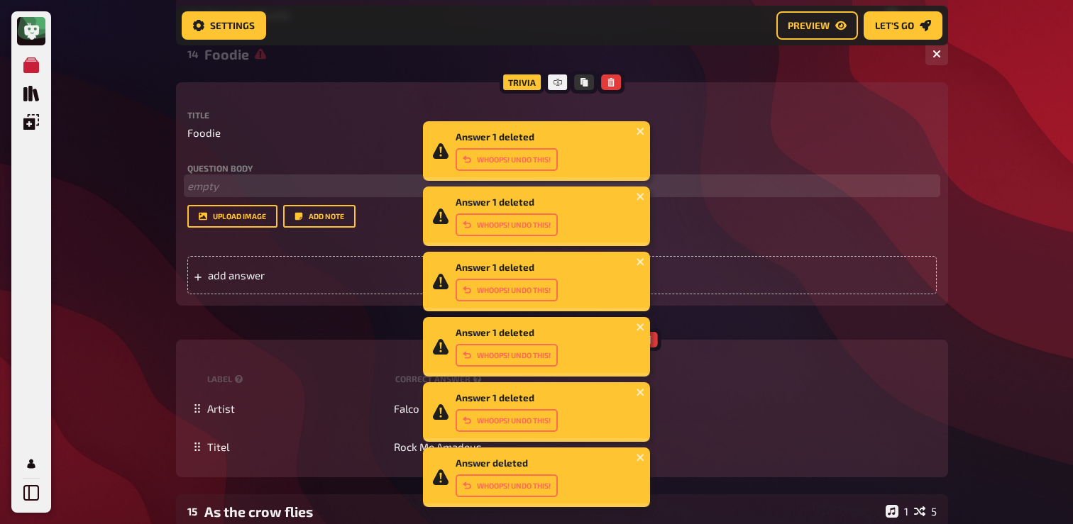
click at [202, 182] on p "﻿ empty" at bounding box center [561, 186] width 749 height 16
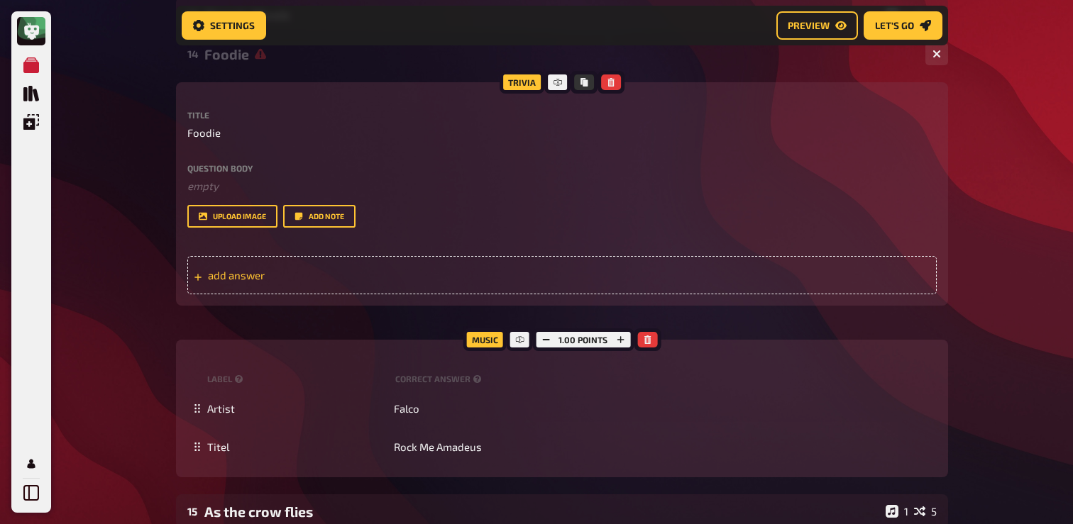
click at [338, 266] on div "add answer" at bounding box center [561, 275] width 749 height 38
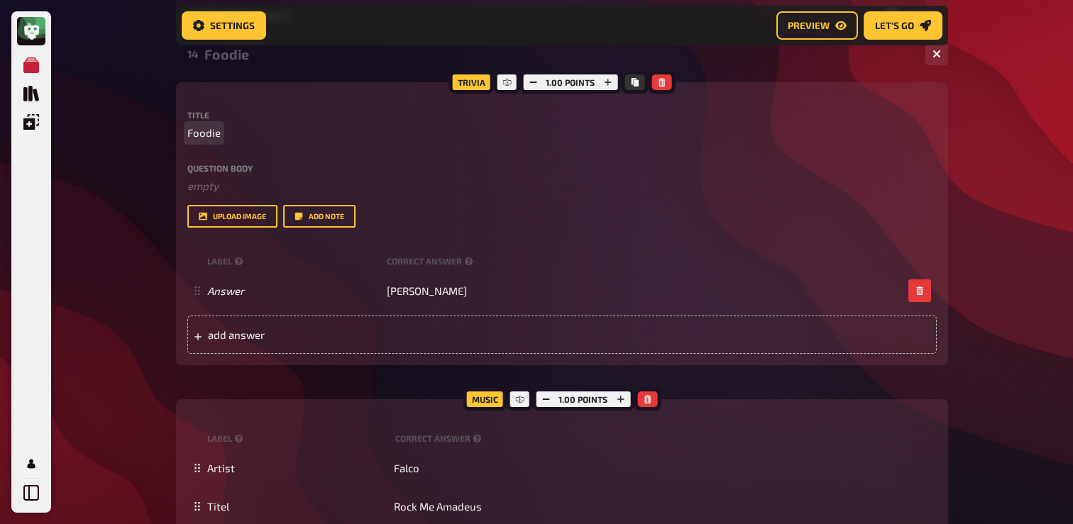
click at [206, 133] on span "Foodie" at bounding box center [203, 133] width 33 height 16
click at [378, 348] on div "add answer" at bounding box center [561, 335] width 749 height 38
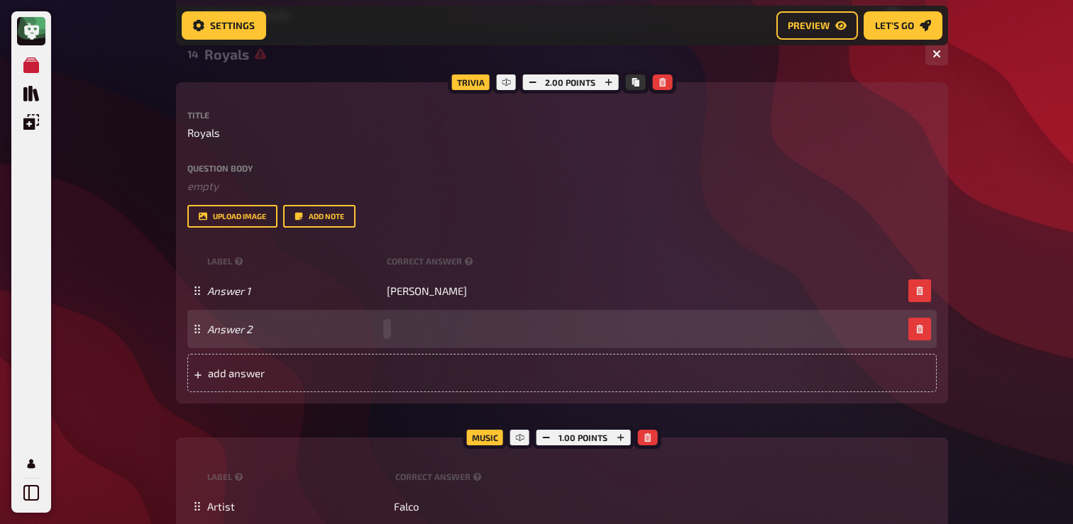
paste span
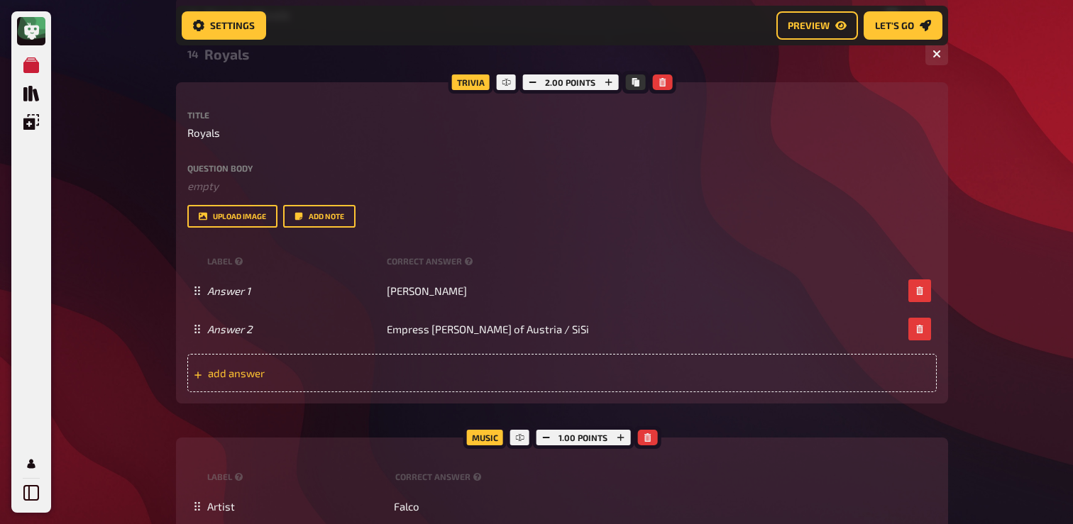
click at [367, 375] on span "add answer" at bounding box center [318, 373] width 221 height 13
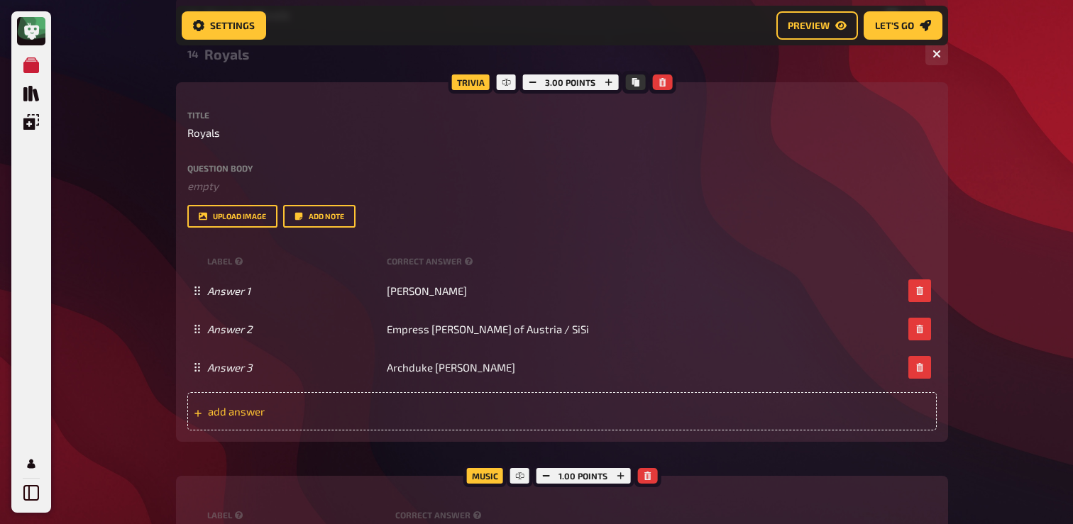
click at [360, 404] on div "add answer" at bounding box center [561, 411] width 749 height 38
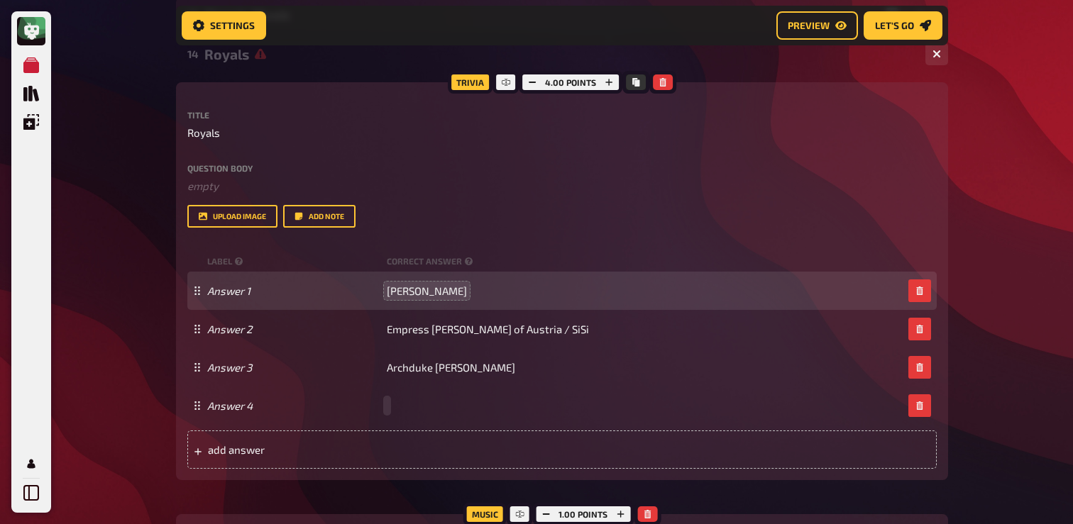
paste span
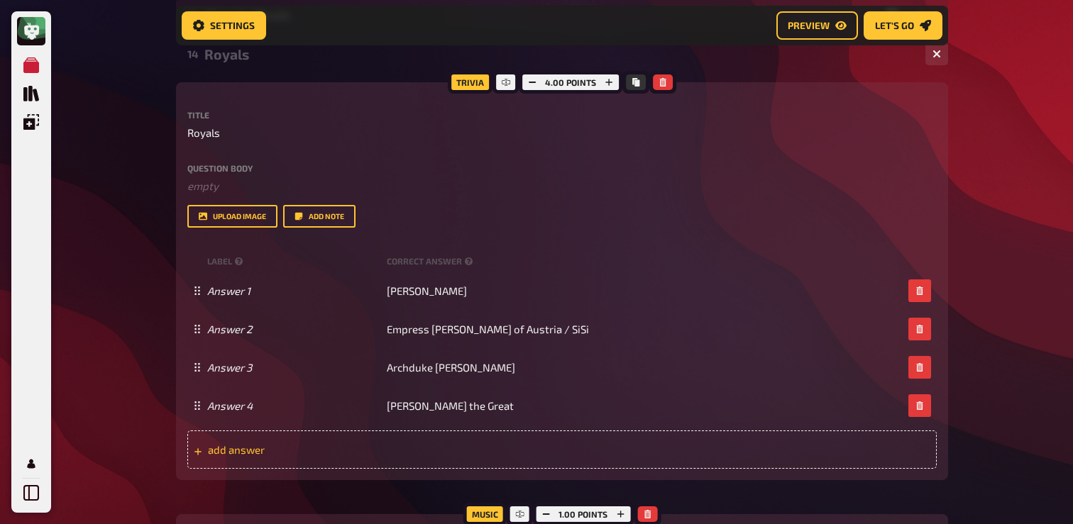
click at [373, 450] on span "add answer" at bounding box center [318, 449] width 221 height 13
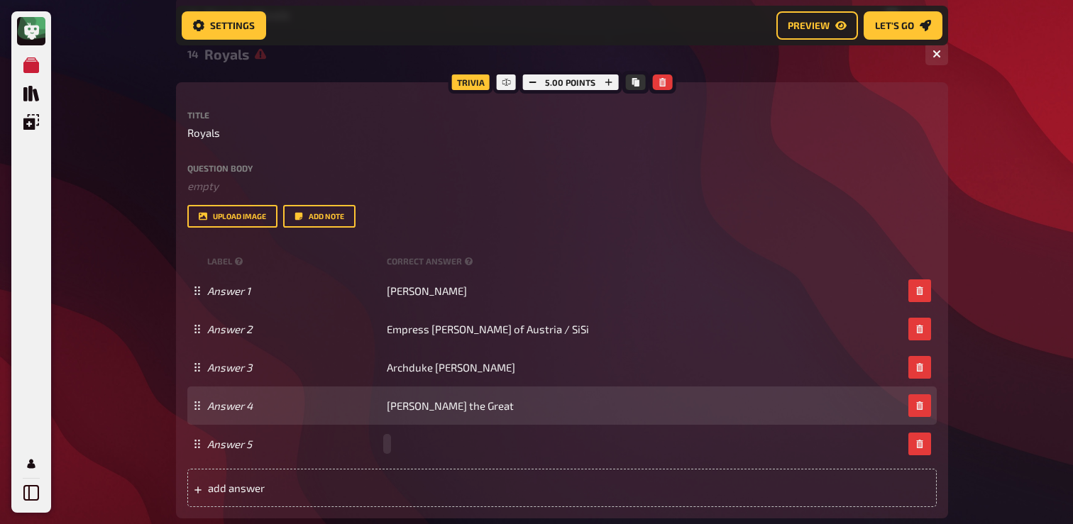
paste span
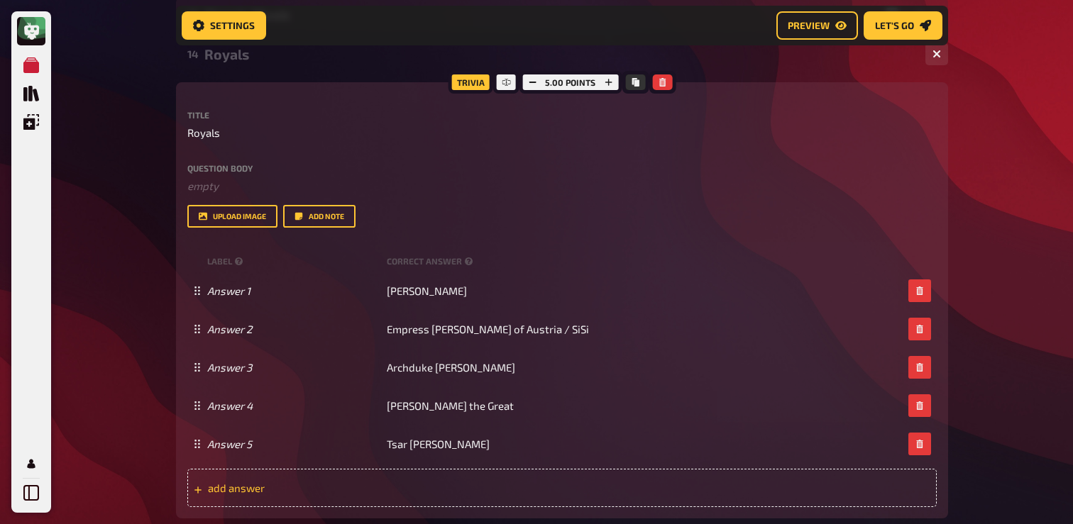
click at [375, 504] on div "add answer" at bounding box center [561, 488] width 749 height 38
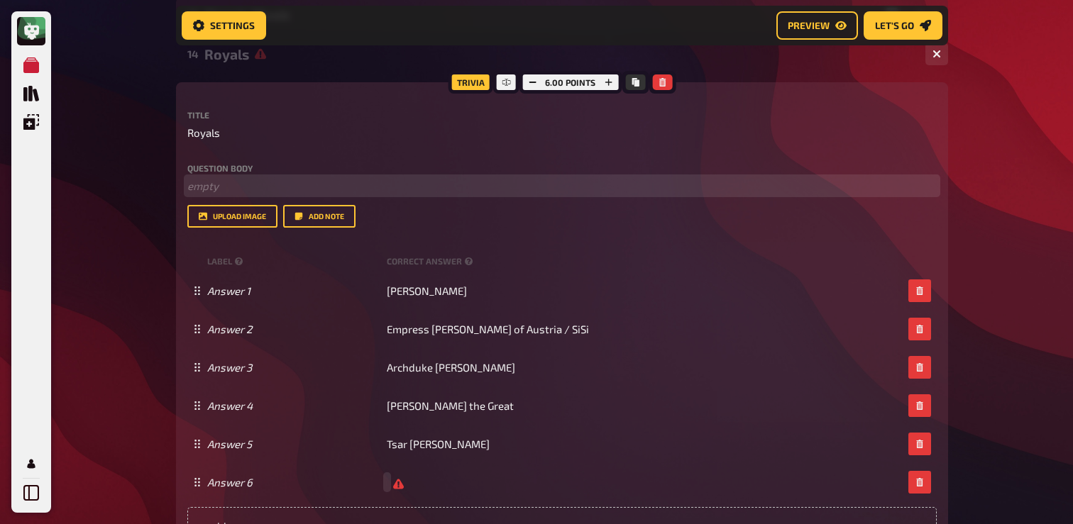
click at [350, 181] on p "﻿ empty" at bounding box center [561, 186] width 749 height 16
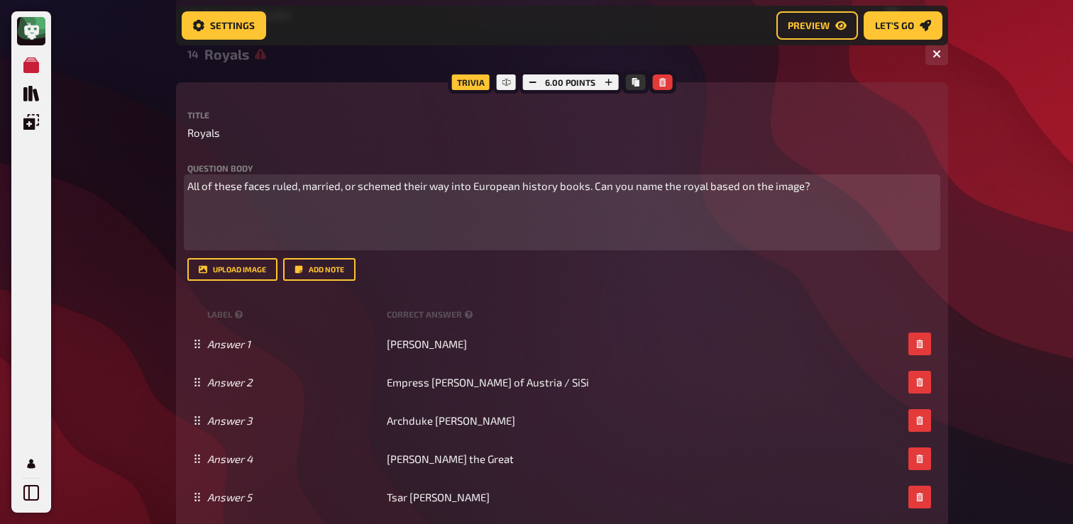
click at [215, 199] on div "All of these faces ruled, married, or schemed their way into European history b…" at bounding box center [561, 213] width 749 height 70
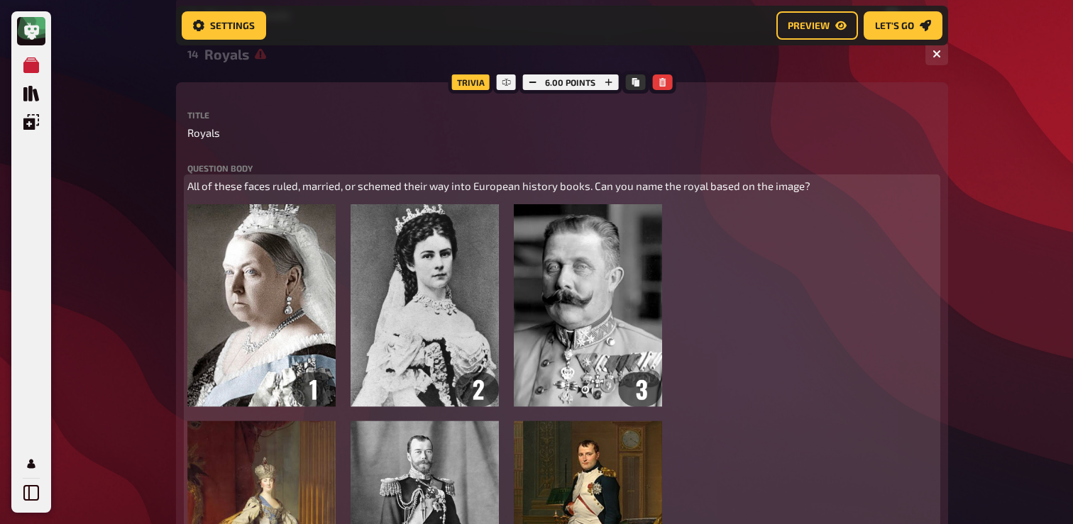
click at [214, 182] on span "All of these faces ruled, married, or schemed their way into European history b…" at bounding box center [498, 186] width 623 height 13
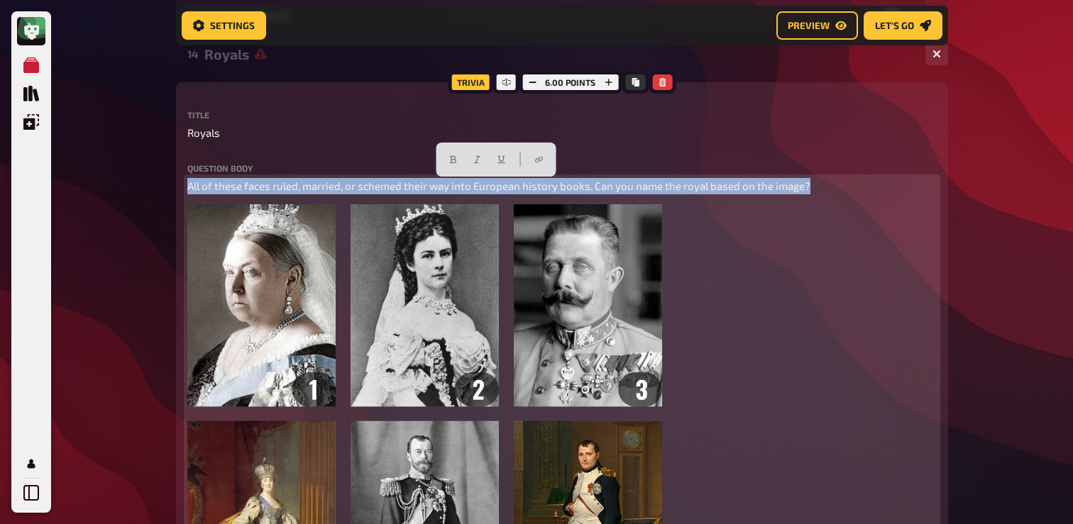
click at [214, 182] on span "All of these faces ruled, married, or schemed their way into European history b…" at bounding box center [498, 186] width 623 height 13
click at [457, 155] on button "button" at bounding box center [452, 159] width 23 height 23
click at [299, 194] on p "All of these faces ruled, married, or schemed their way into European history b…" at bounding box center [561, 186] width 749 height 16
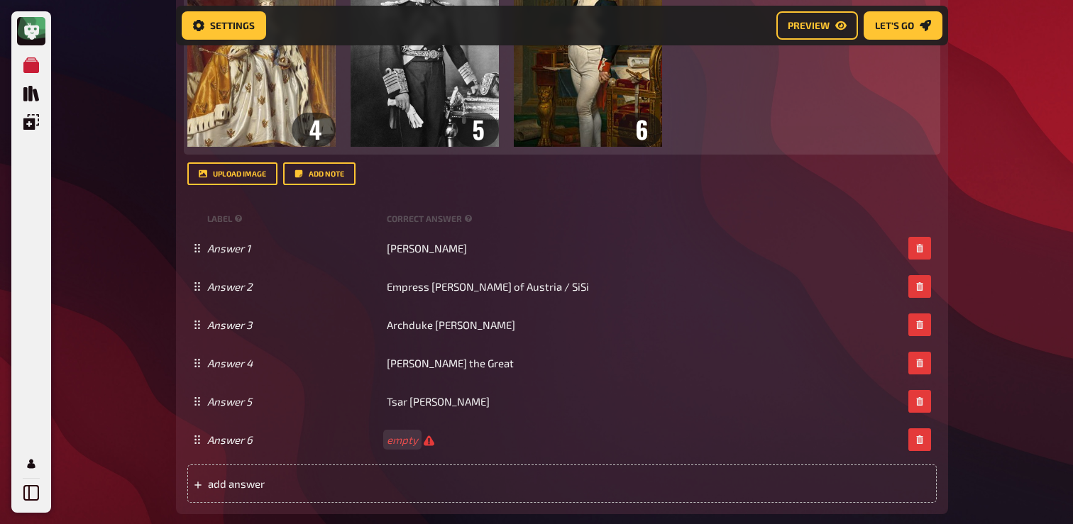
scroll to position [1188, 0]
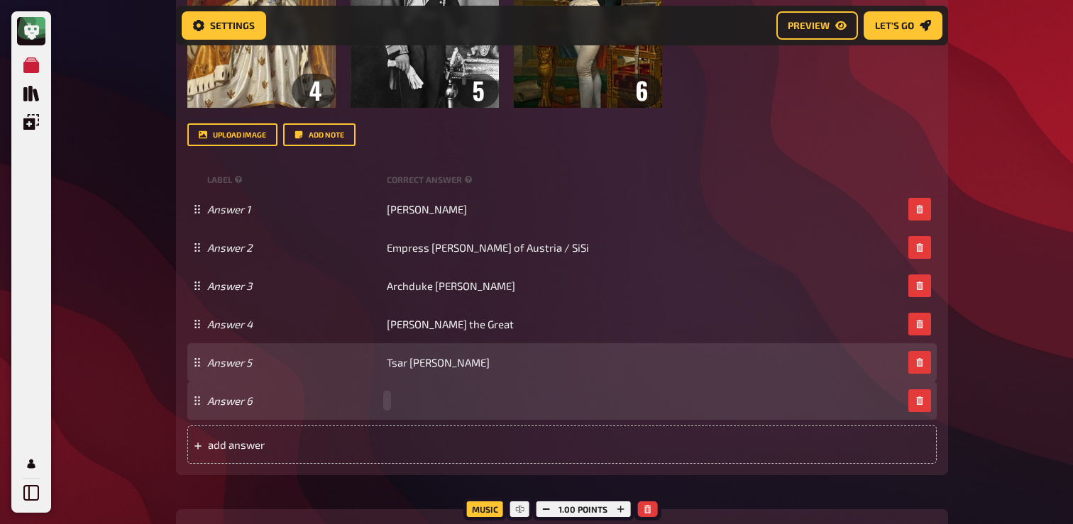
paste span
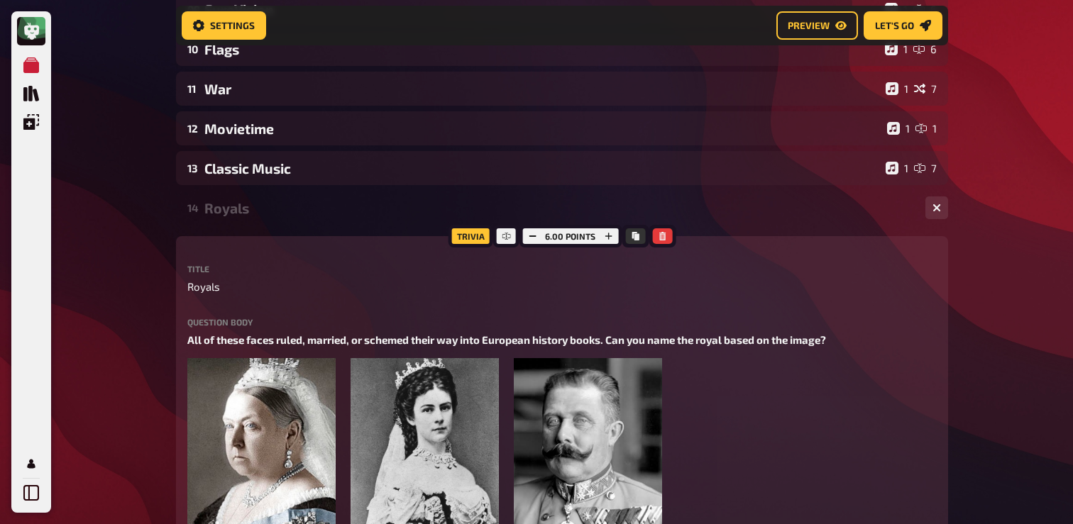
scroll to position [504, 0]
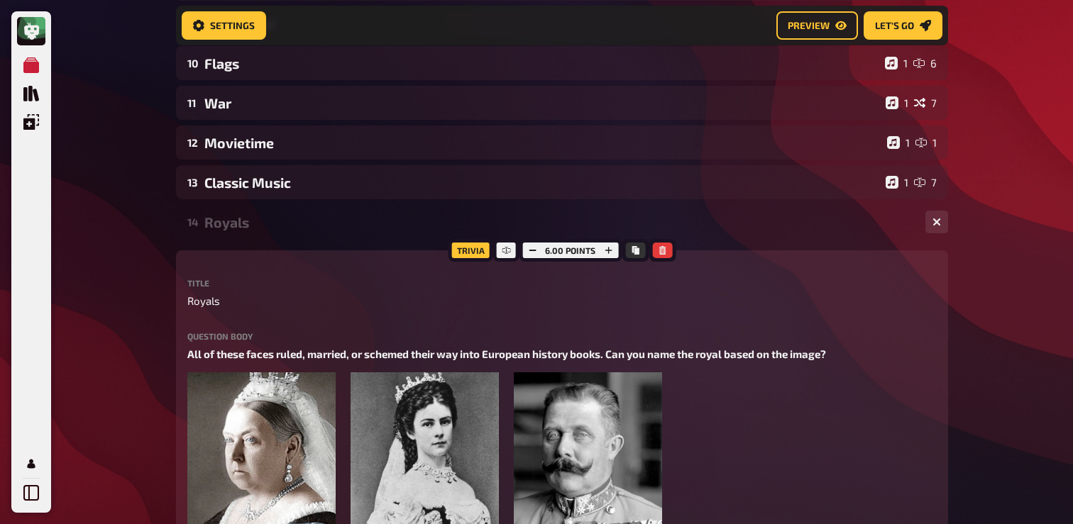
click at [270, 226] on div "Royals" at bounding box center [559, 222] width 710 height 16
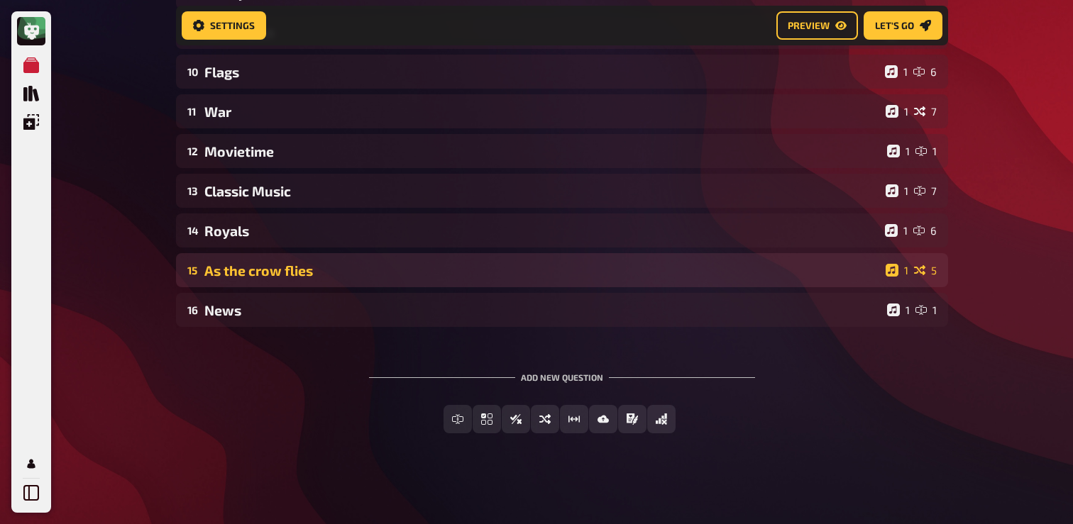
click at [272, 285] on div "15 As the crow flies 1 5" at bounding box center [562, 270] width 772 height 34
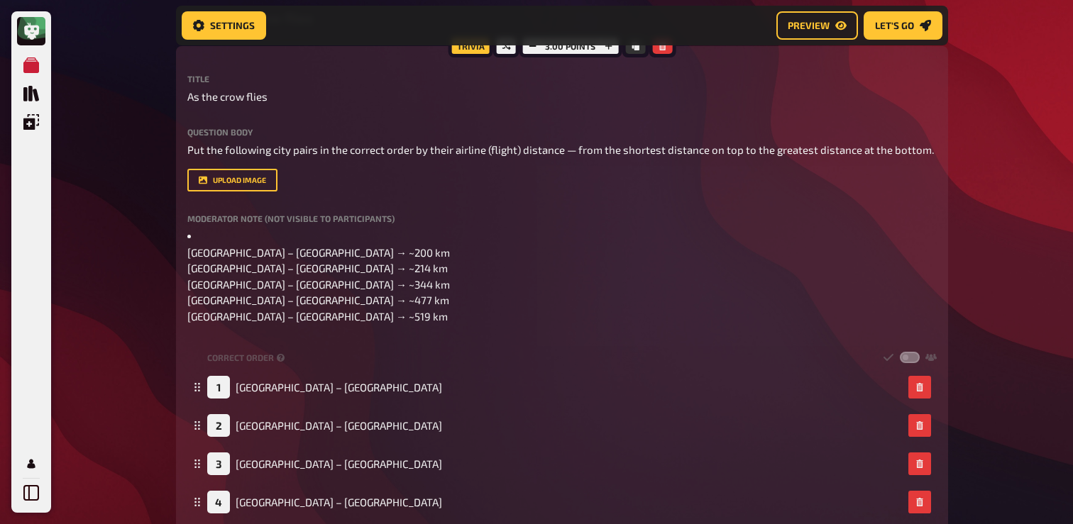
scroll to position [751, 0]
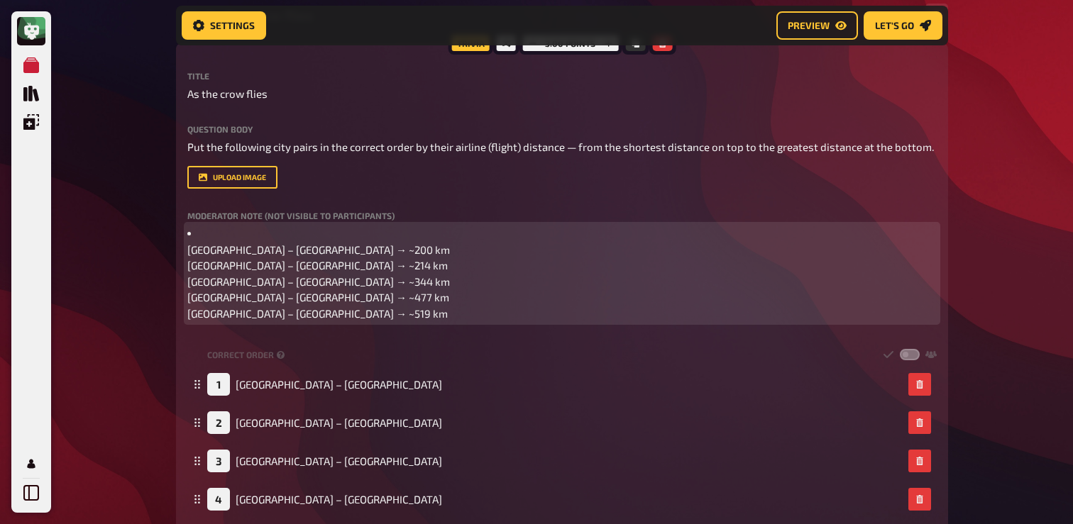
click at [299, 238] on li "Amsterdam – Brussels → ~200 km" at bounding box center [561, 242] width 749 height 32
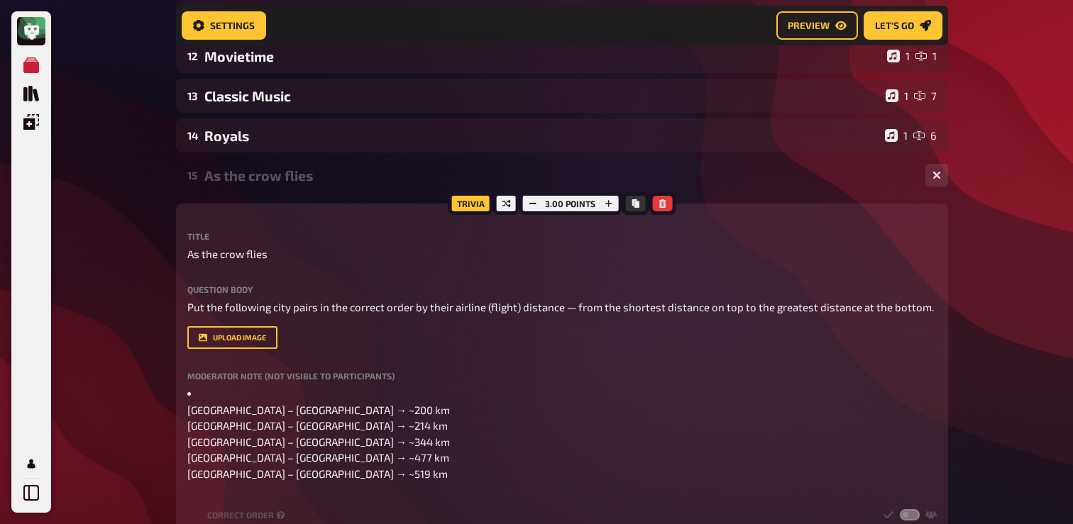
click at [279, 172] on div "As the crow flies" at bounding box center [559, 175] width 710 height 16
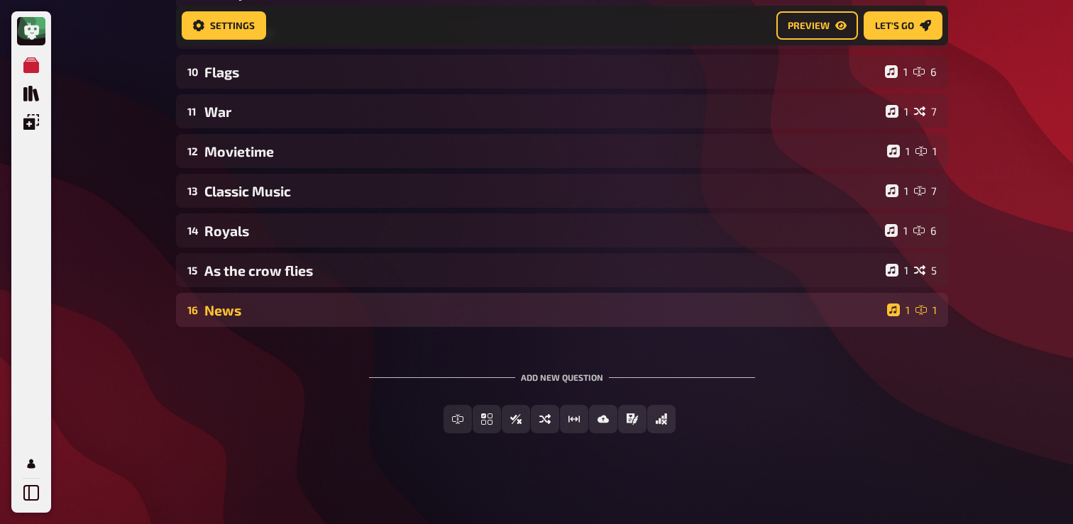
click at [258, 313] on div "News" at bounding box center [542, 310] width 677 height 16
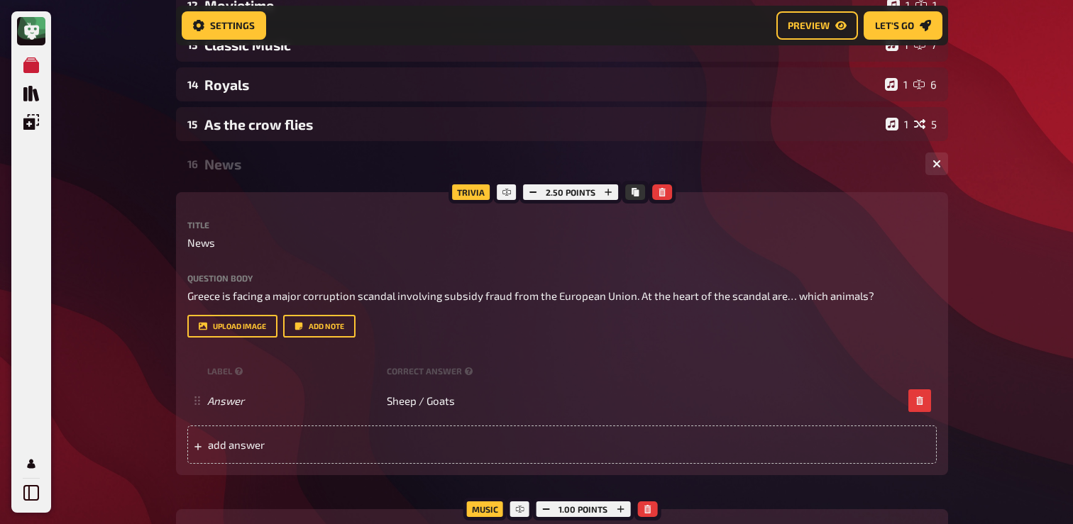
click at [255, 164] on div "News" at bounding box center [559, 164] width 710 height 16
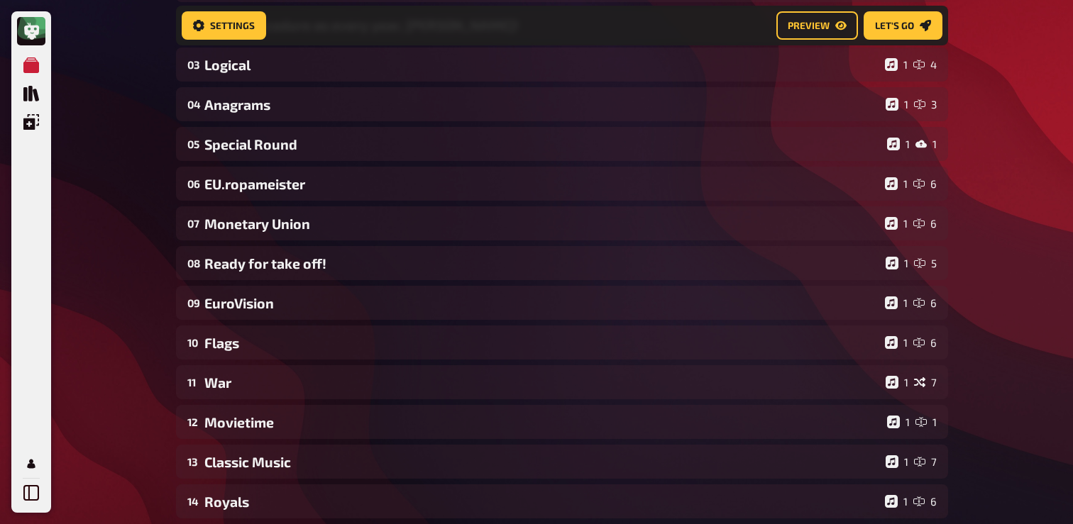
scroll to position [0, 0]
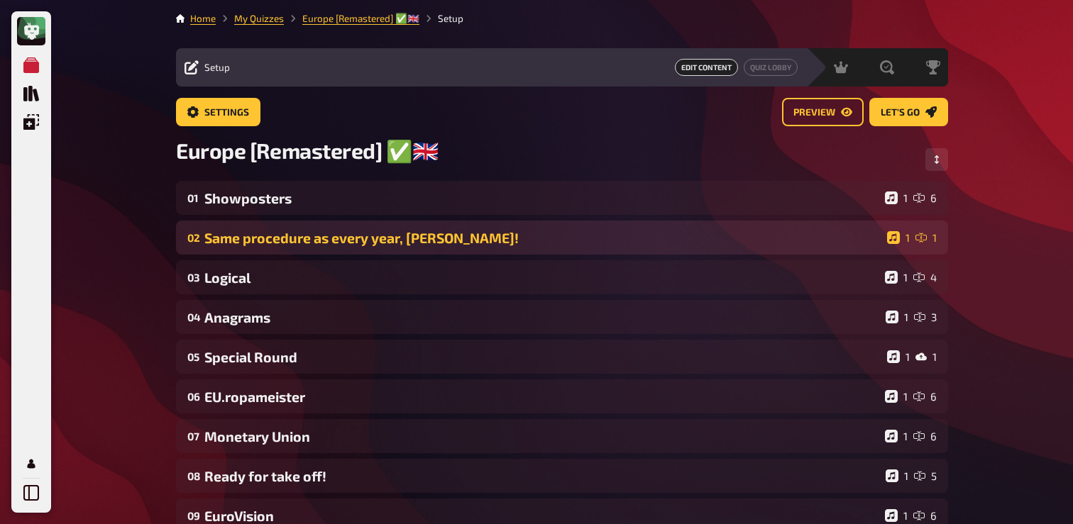
click at [298, 228] on div "02 Same procedure as every year, James! 1 1" at bounding box center [562, 238] width 772 height 34
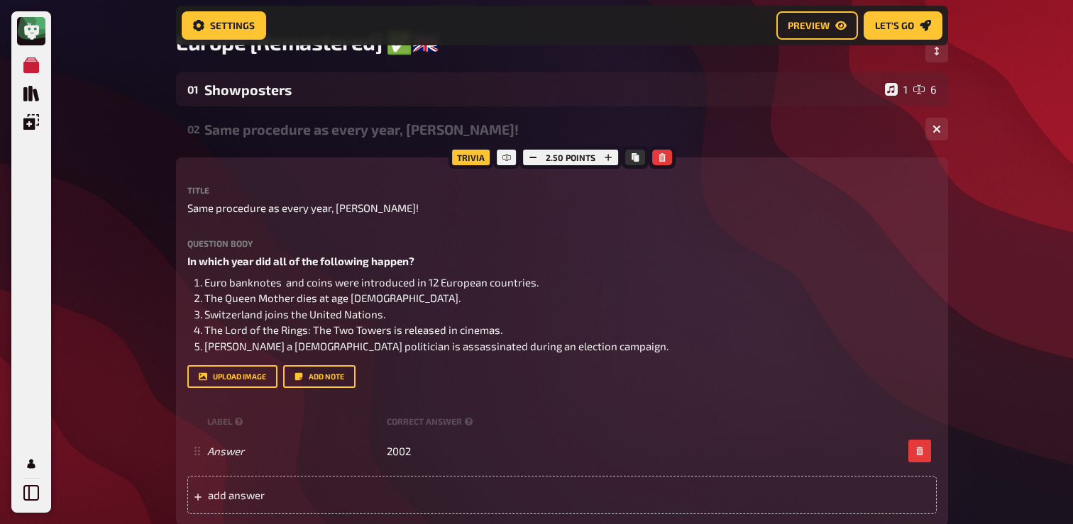
scroll to position [121, 0]
click at [302, 140] on div "02 Same procedure as every year, James! 1 1" at bounding box center [562, 128] width 772 height 34
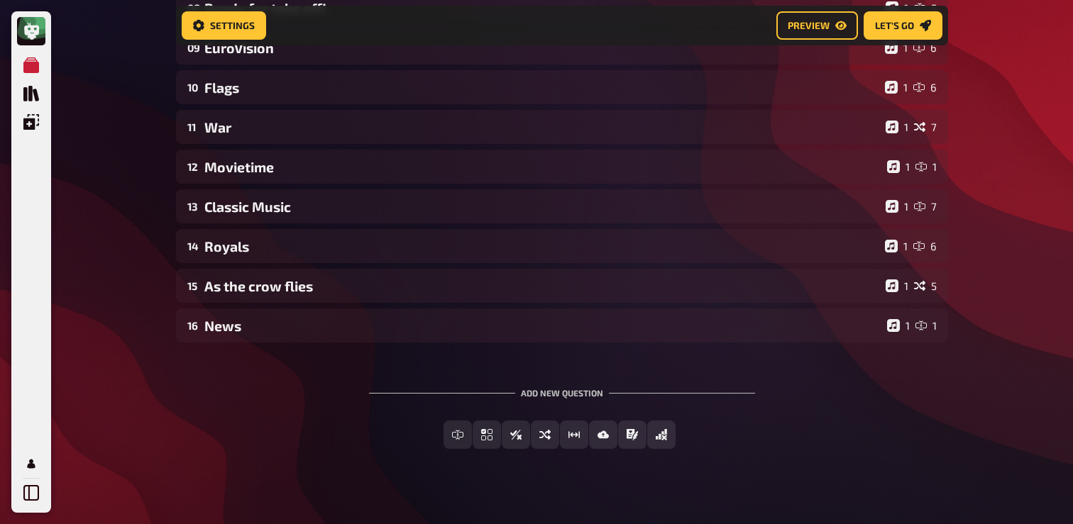
scroll to position [485, 0]
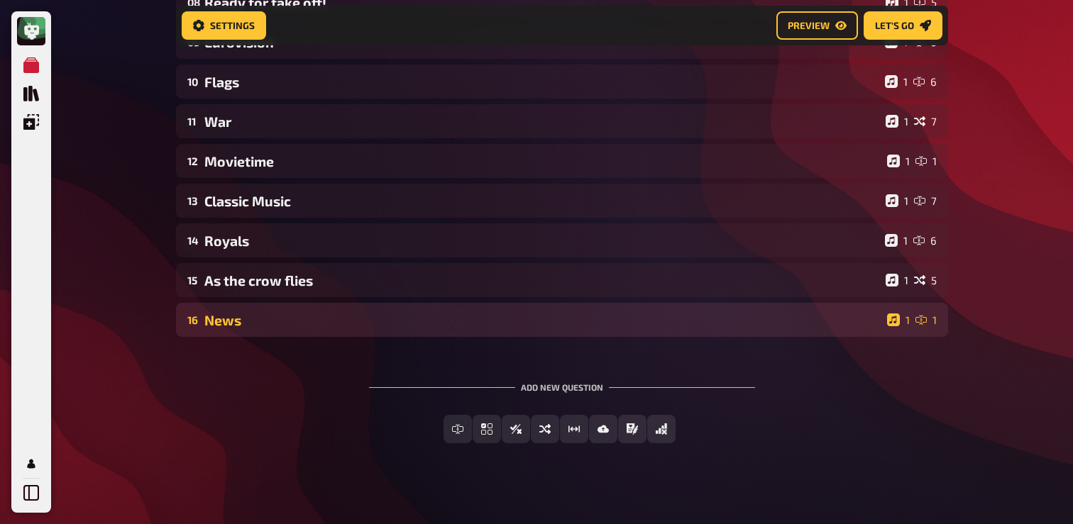
click at [285, 311] on div "16 News 1 1" at bounding box center [562, 320] width 772 height 34
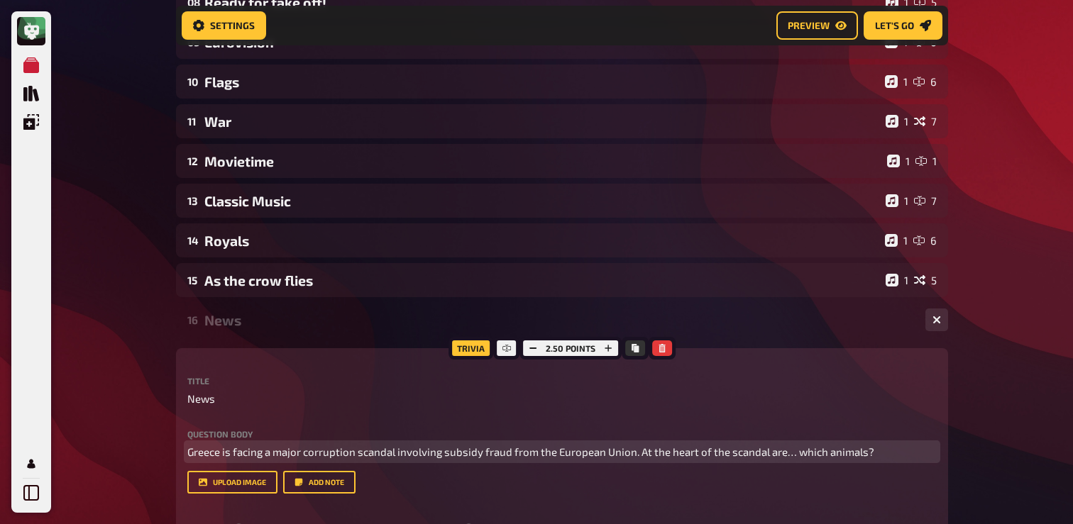
click at [298, 456] on span "Greece is facing a major corruption scandal involving subsidy fraud from the Eu…" at bounding box center [530, 452] width 687 height 13
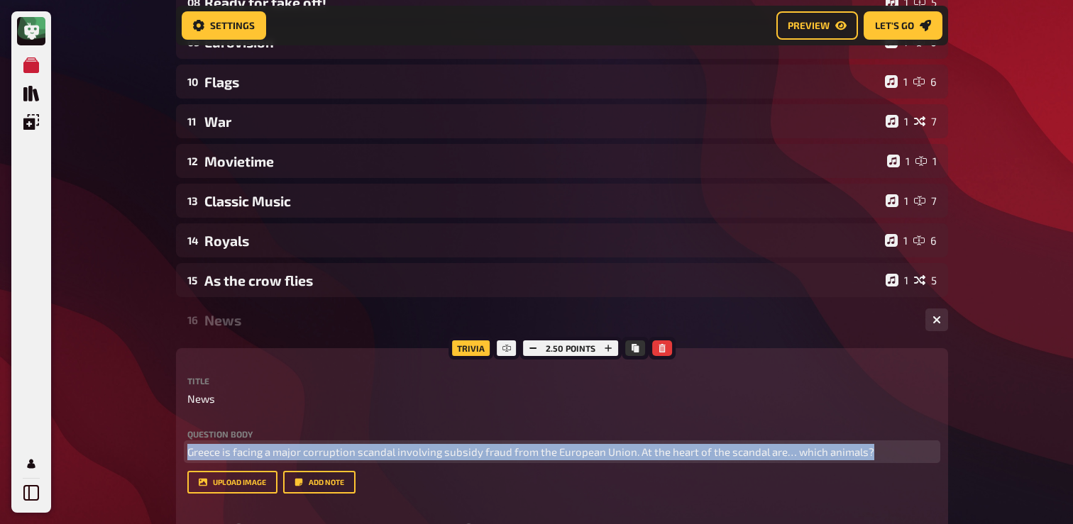
click at [298, 456] on span "Greece is facing a major corruption scandal involving subsidy fraud from the Eu…" at bounding box center [530, 452] width 687 height 13
click at [490, 429] on button "button" at bounding box center [484, 425] width 23 height 23
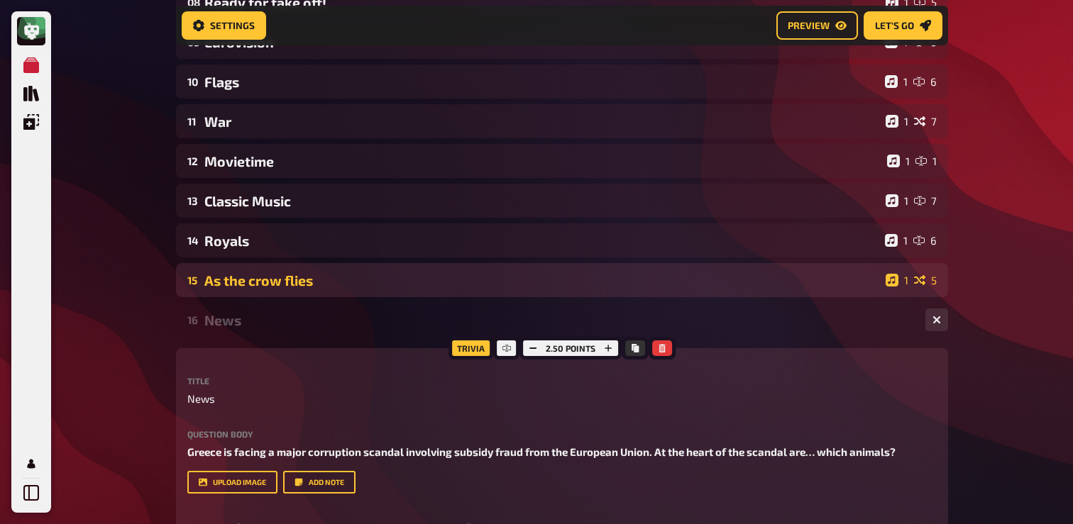
click at [239, 278] on div "As the crow flies" at bounding box center [541, 280] width 675 height 16
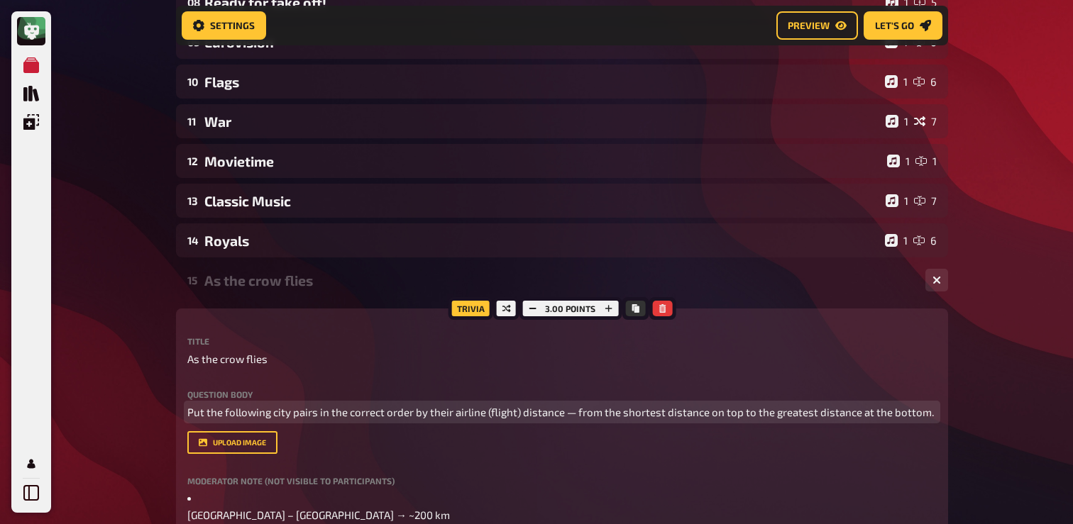
click at [282, 408] on span "Put the following city pairs in the correct order by their airline (flight) dis…" at bounding box center [560, 412] width 746 height 13
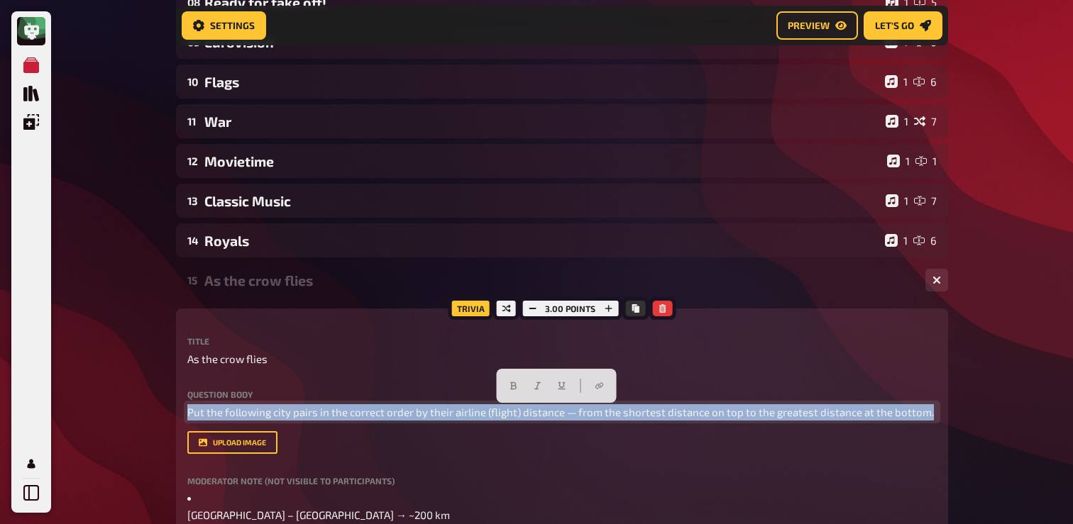
click at [282, 408] on span "Put the following city pairs in the correct order by their airline (flight) dis…" at bounding box center [560, 412] width 746 height 13
click at [510, 379] on button "button" at bounding box center [513, 386] width 23 height 23
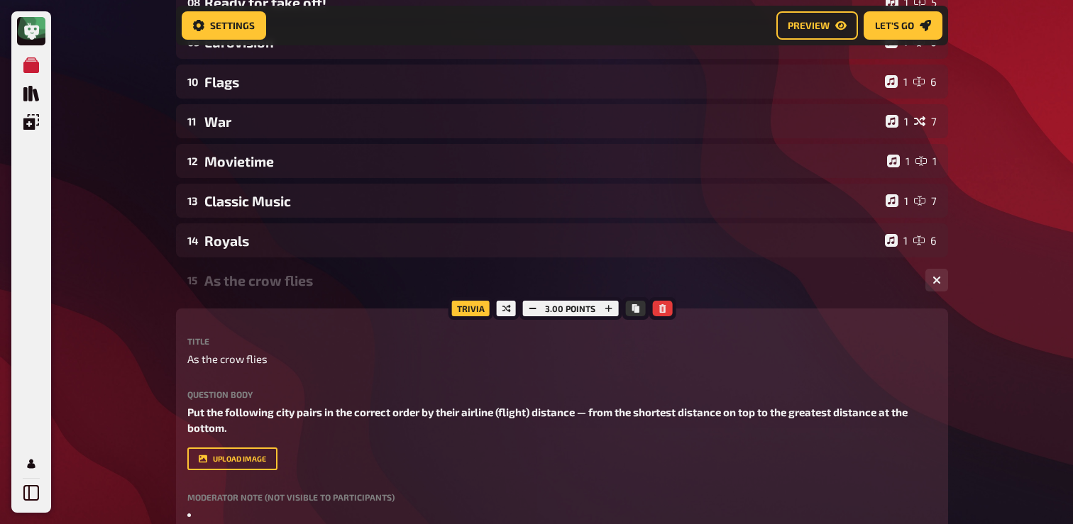
click at [304, 294] on div "15 As the crow flies 1 5" at bounding box center [562, 280] width 772 height 34
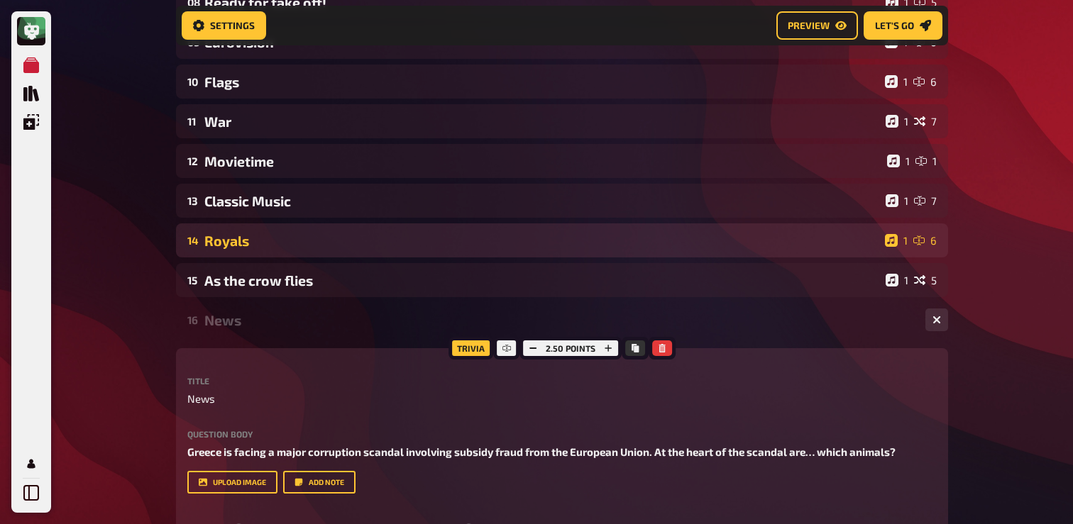
click at [304, 255] on div "14 Royals 1 6" at bounding box center [562, 240] width 772 height 34
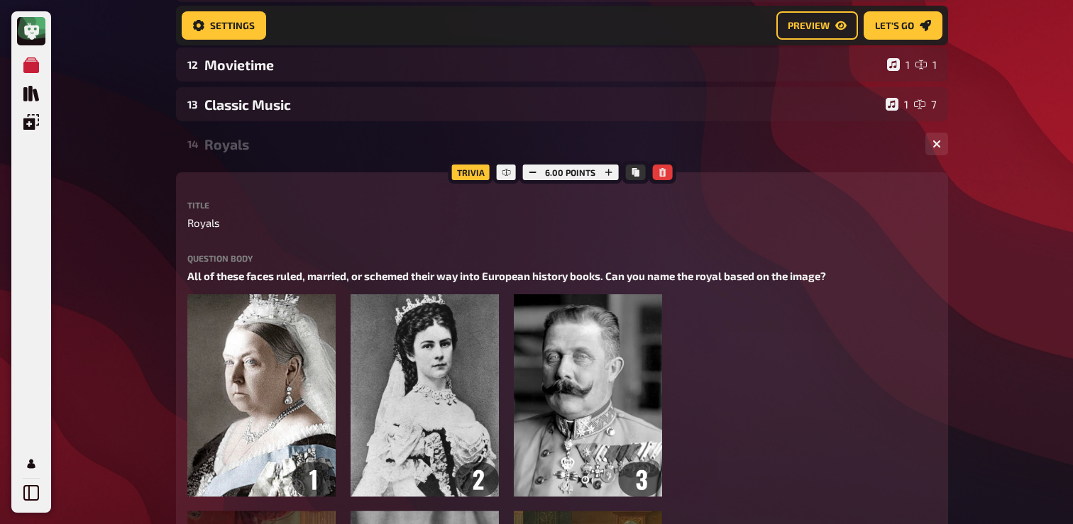
scroll to position [541, 0]
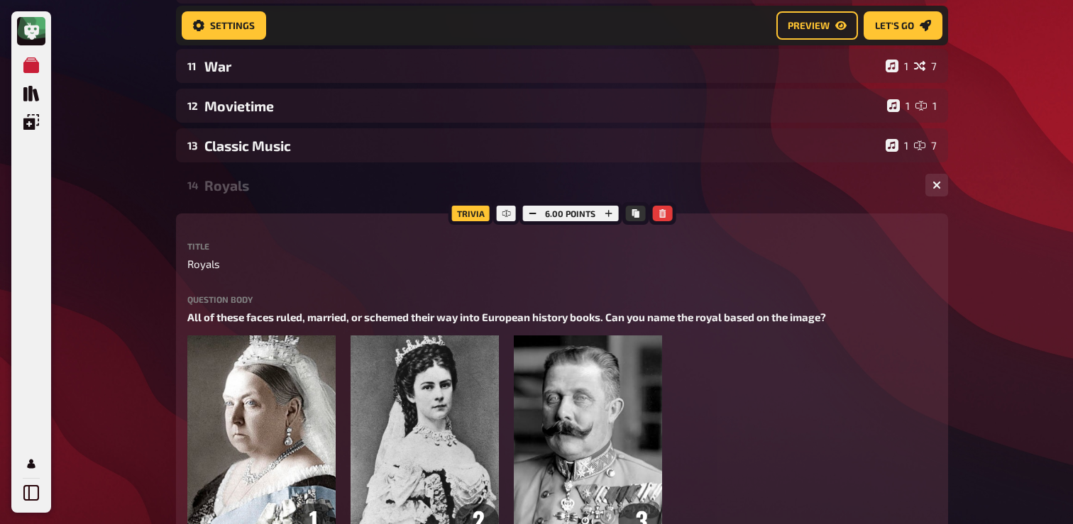
click at [270, 191] on div "Royals" at bounding box center [559, 185] width 710 height 16
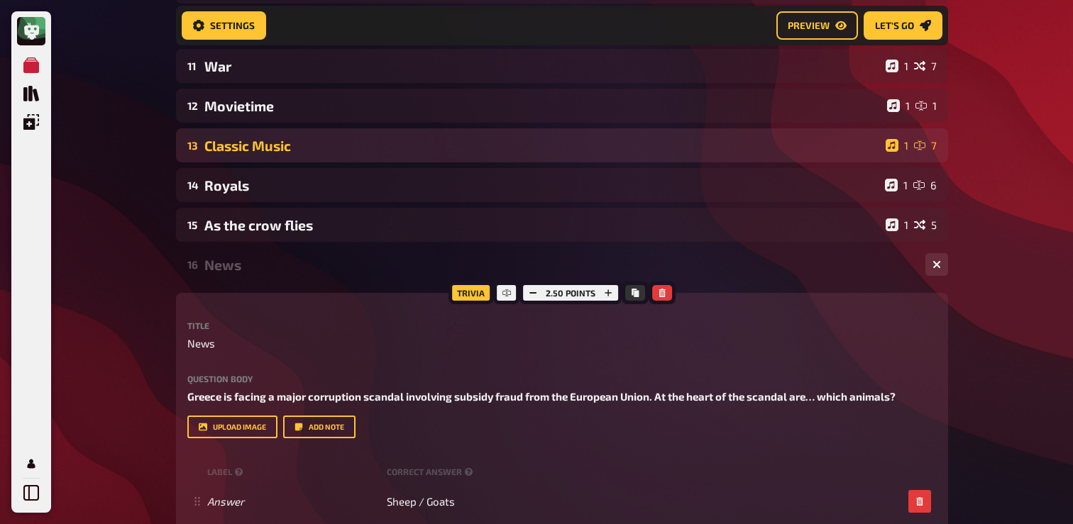
click at [277, 148] on div "Classic Music" at bounding box center [541, 146] width 675 height 16
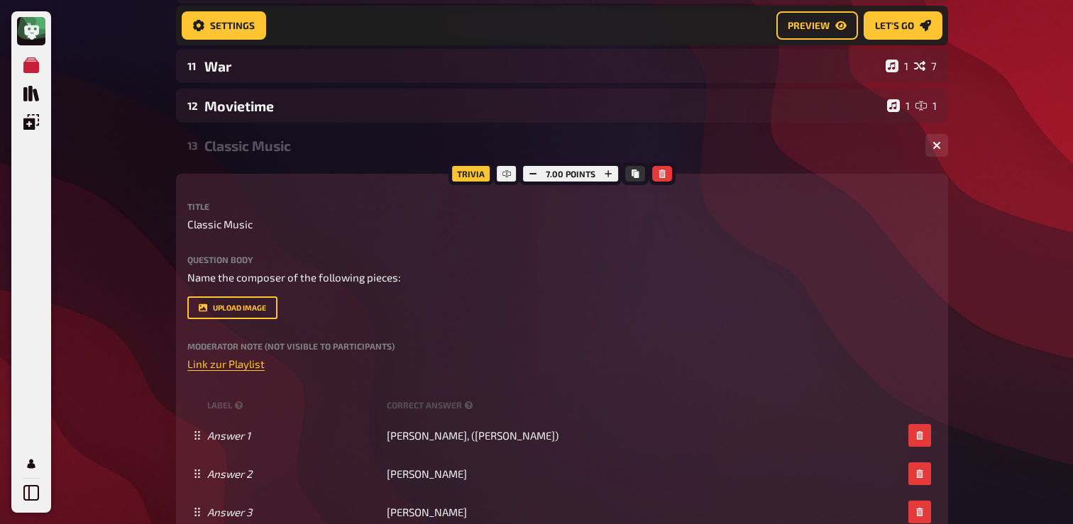
click at [277, 148] on div "Classic Music" at bounding box center [559, 146] width 710 height 16
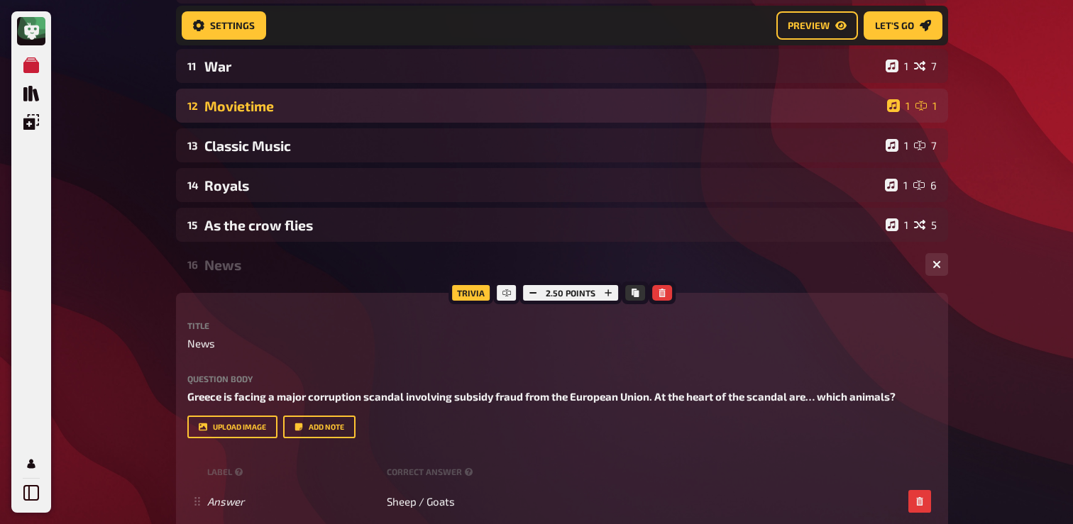
click at [272, 101] on div "Movietime" at bounding box center [542, 106] width 677 height 16
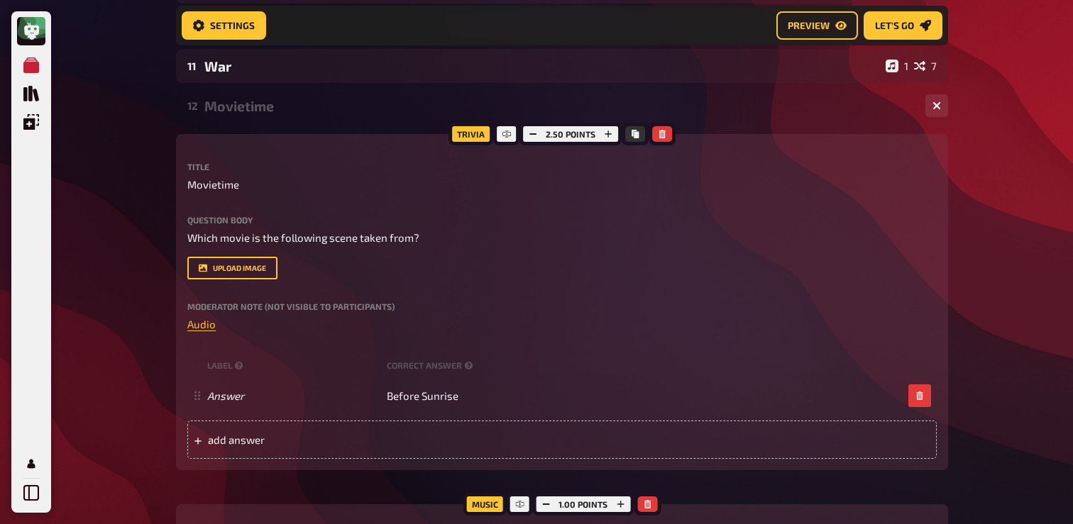
click at [269, 109] on div "Movietime" at bounding box center [559, 106] width 710 height 16
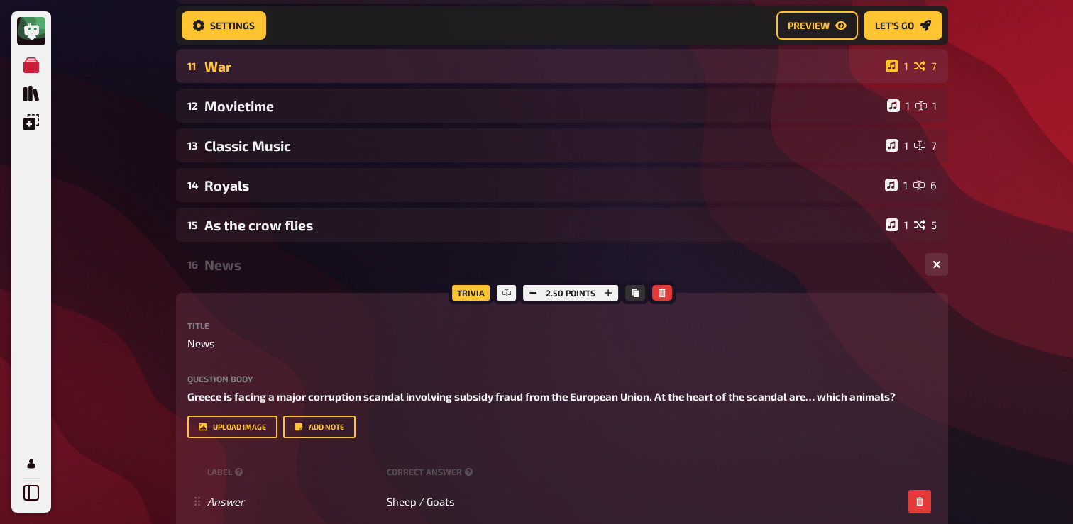
click at [282, 70] on div "War" at bounding box center [541, 66] width 675 height 16
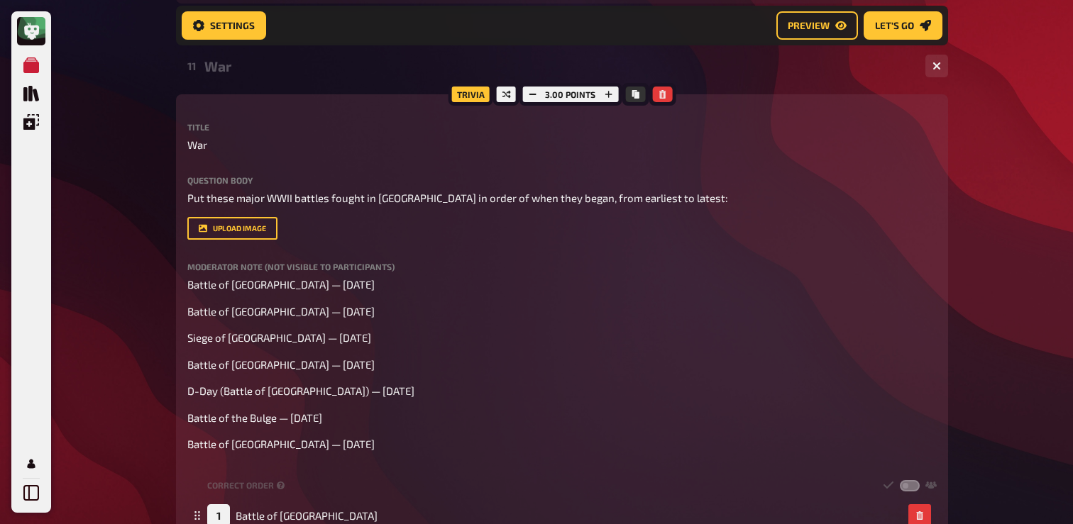
click at [282, 70] on div "War" at bounding box center [559, 66] width 710 height 16
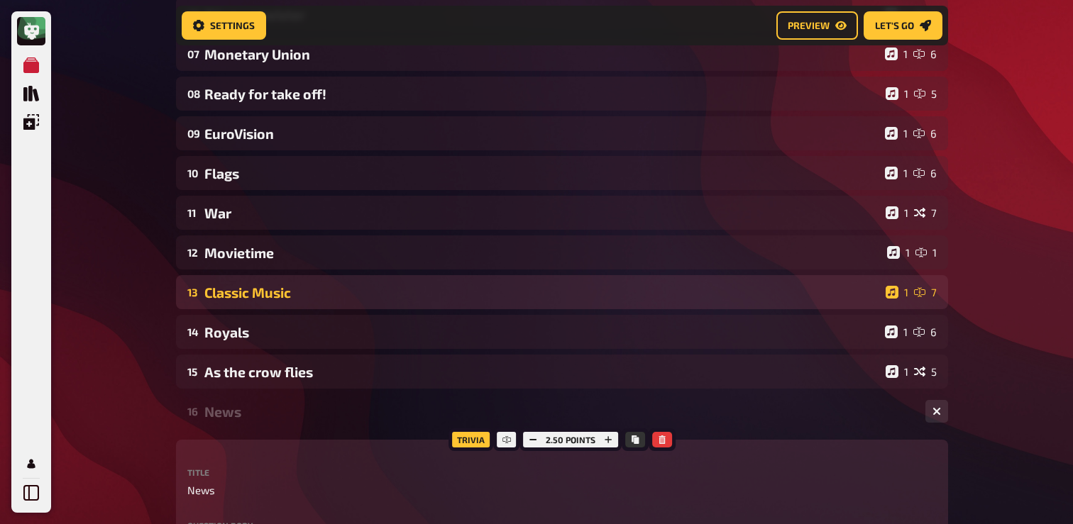
scroll to position [383, 0]
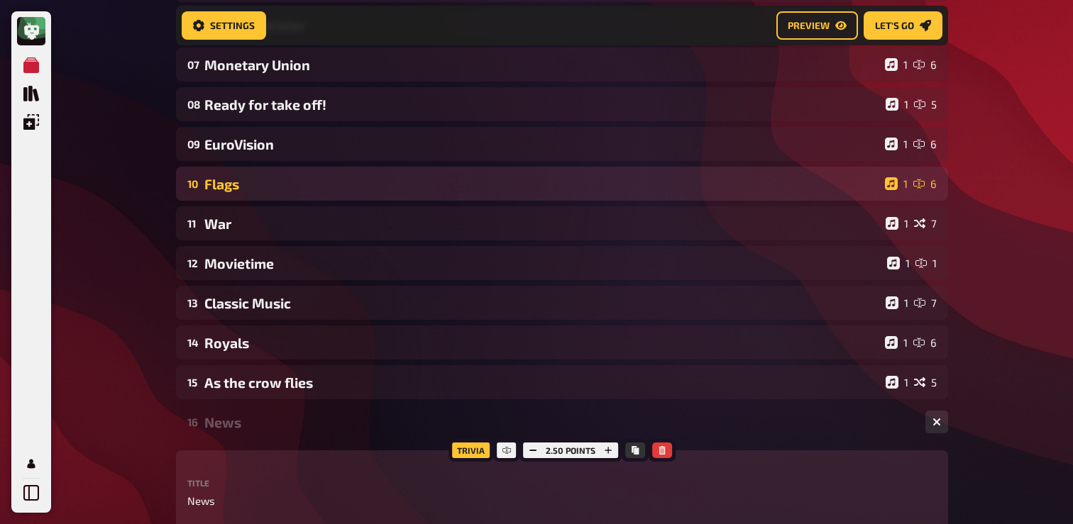
click at [245, 182] on div "Flags" at bounding box center [541, 184] width 675 height 16
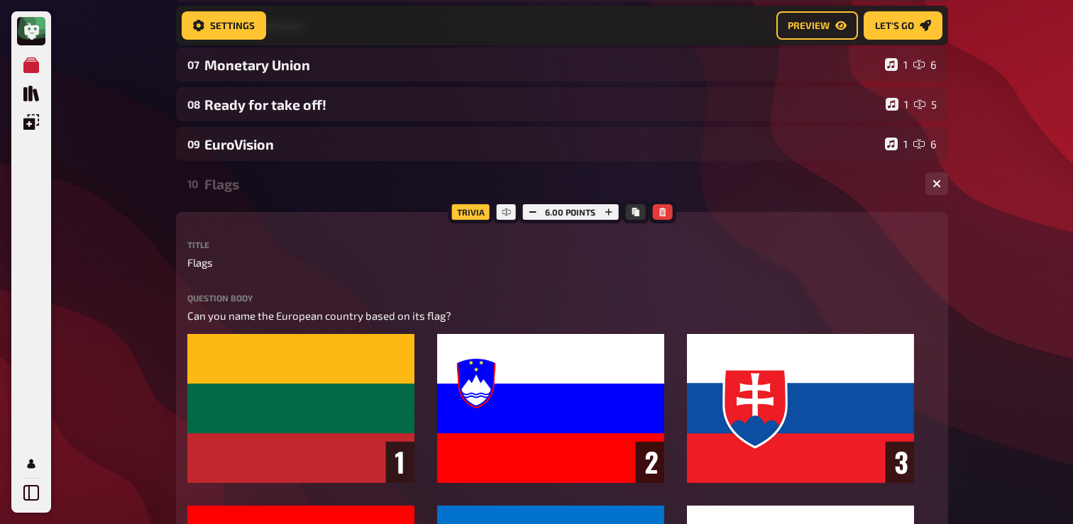
click at [245, 182] on div "Flags" at bounding box center [559, 184] width 710 height 16
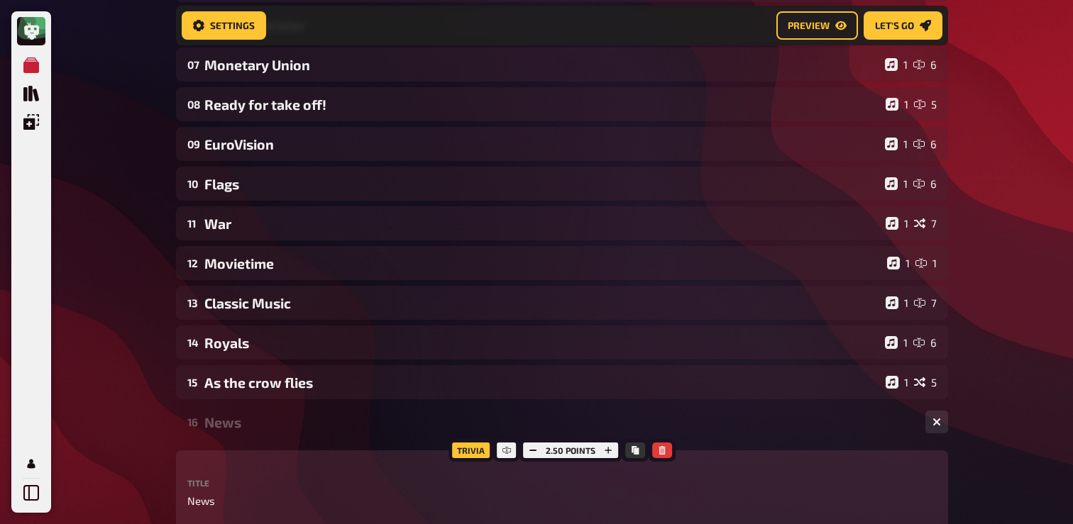
click at [256, 164] on div "01 Showposters 1 6 02 Same procedure as every year, James! 1 1 03 Logical 1 4 0…" at bounding box center [562, 363] width 772 height 1108
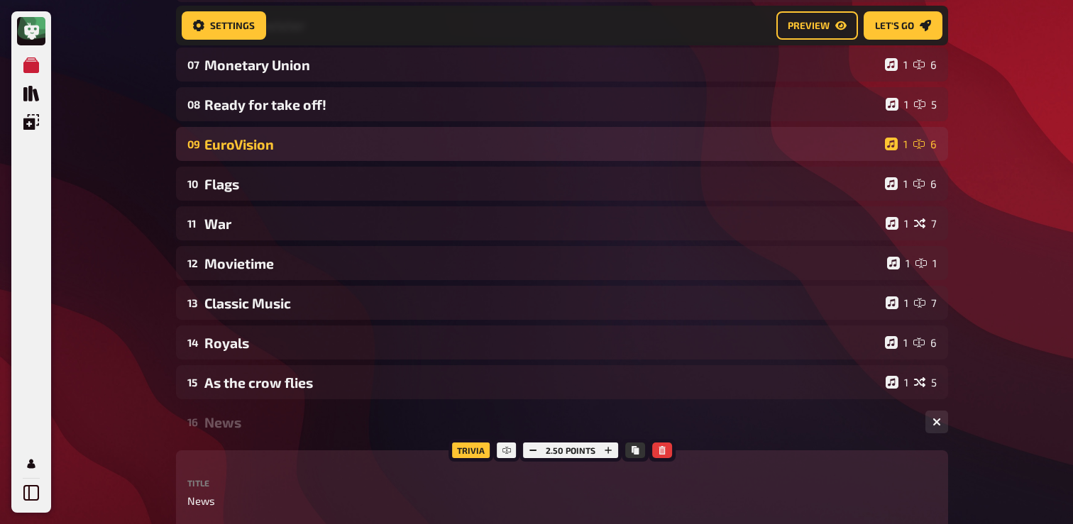
click at [265, 153] on div "EuroVision" at bounding box center [541, 144] width 675 height 16
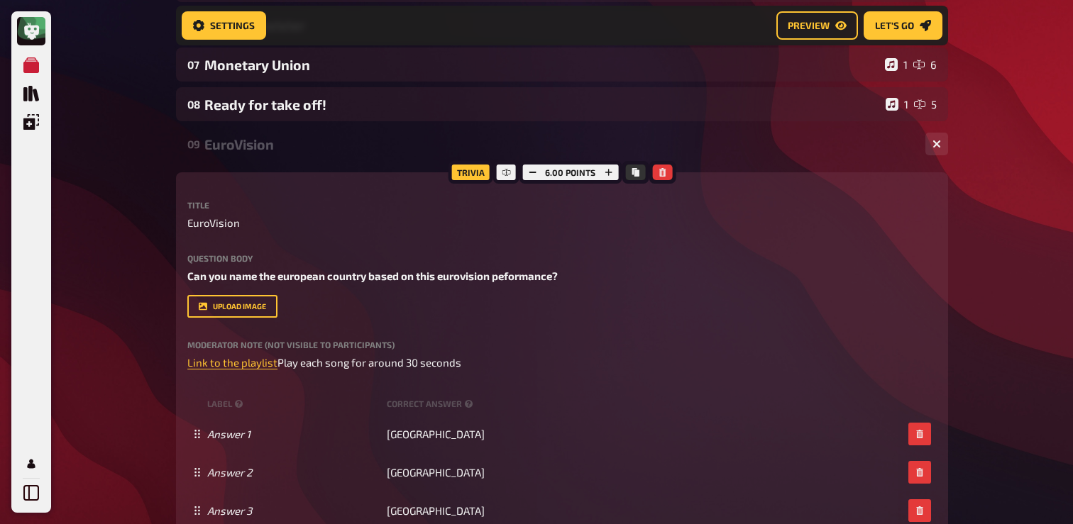
click at [265, 153] on div "EuroVision" at bounding box center [559, 144] width 710 height 16
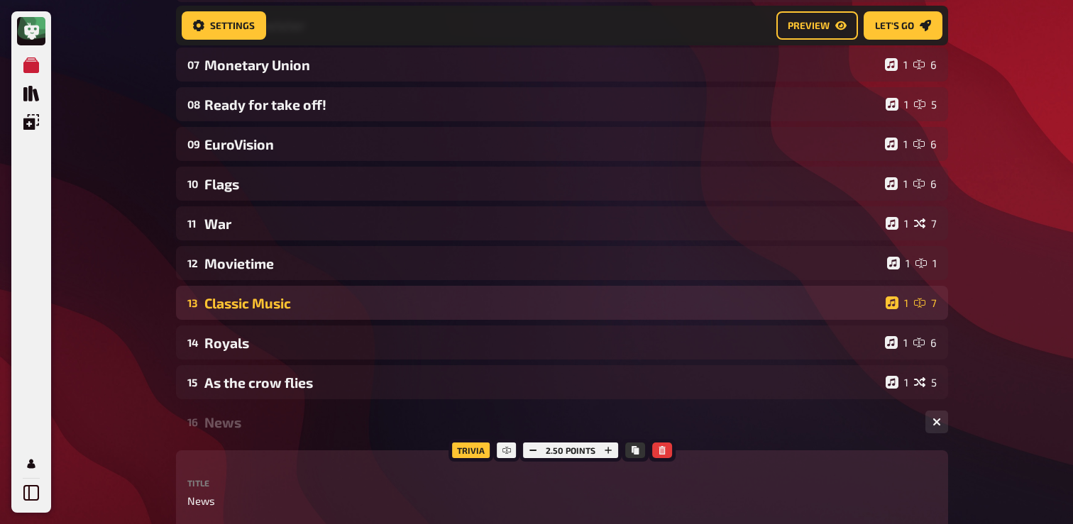
click at [267, 299] on div "Classic Music" at bounding box center [541, 303] width 675 height 16
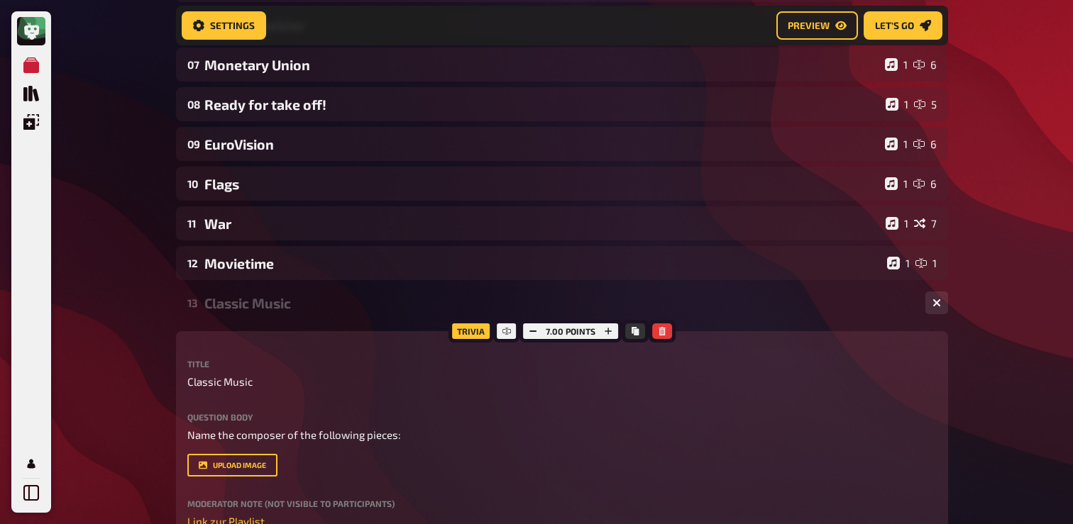
click at [272, 304] on div "Classic Music" at bounding box center [559, 303] width 710 height 16
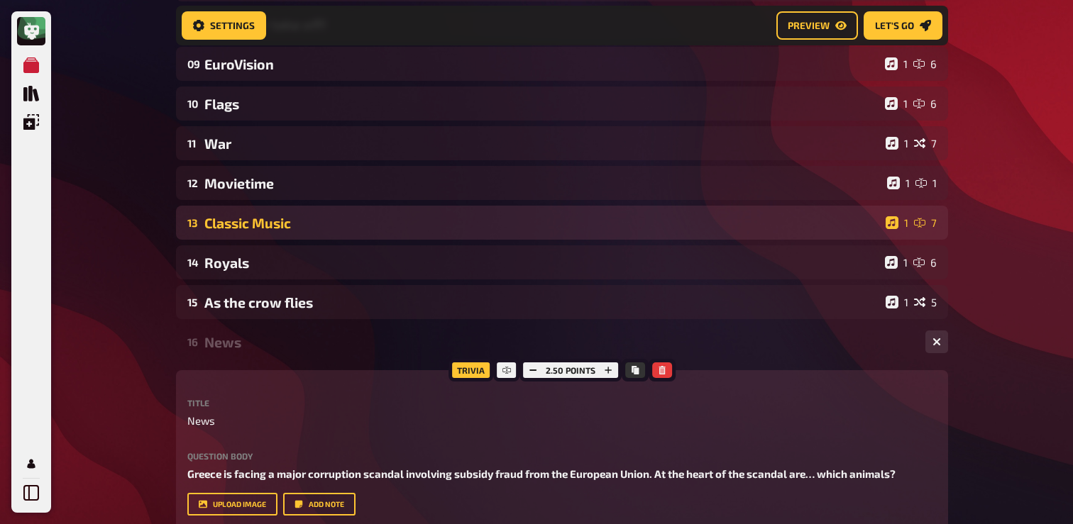
scroll to position [465, 0]
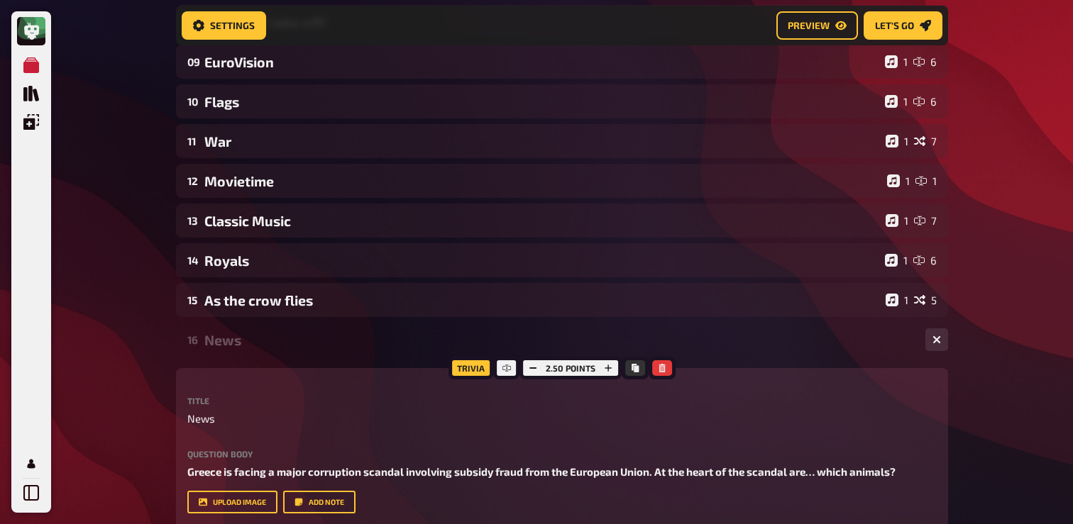
click at [245, 345] on div "News" at bounding box center [559, 340] width 710 height 16
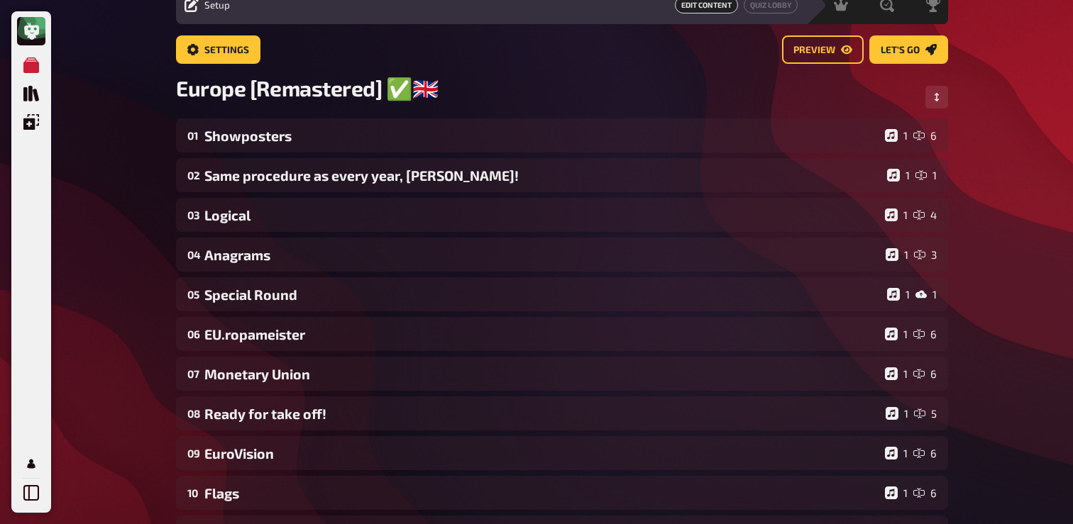
scroll to position [0, 0]
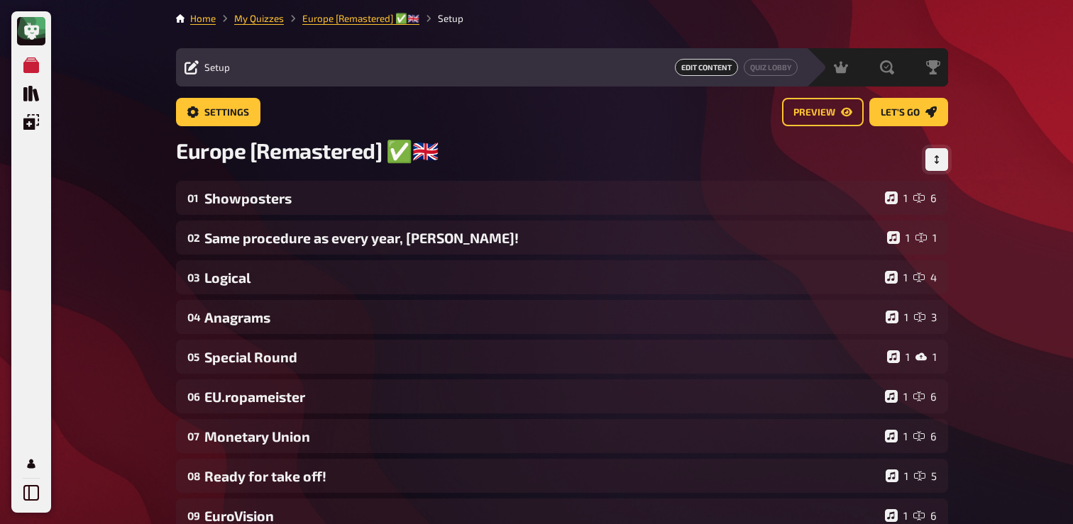
click at [946, 158] on button "Change Order" at bounding box center [936, 159] width 23 height 23
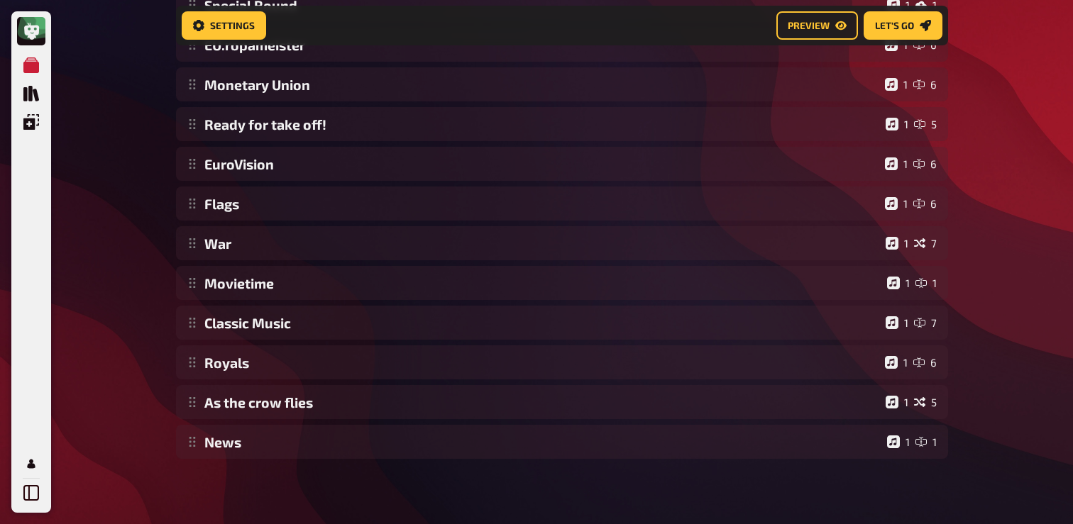
scroll to position [368, 0]
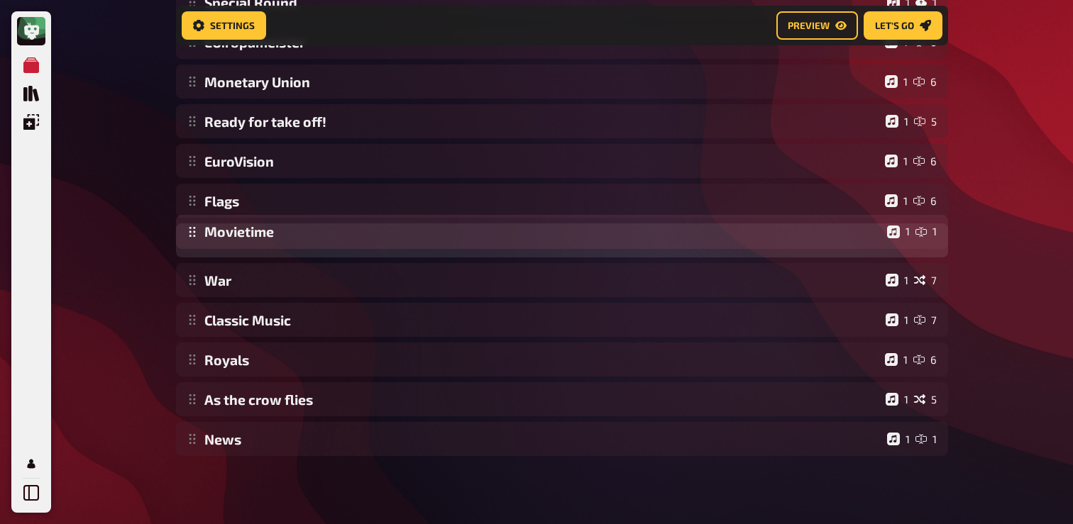
drag, startPoint x: 189, startPoint y: 289, endPoint x: 192, endPoint y: 241, distance: 48.3
click at [192, 241] on div "Showposters 1 6 Same procedure as every year, James! 1 1 Logical 1 4 Anagrams 1…" at bounding box center [562, 141] width 772 height 630
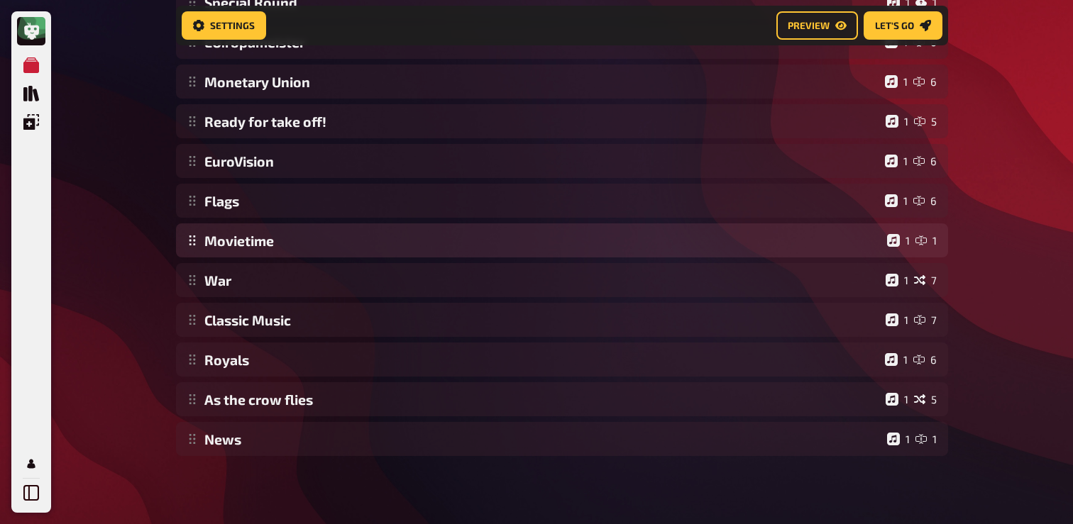
click at [282, 238] on div "Showposters 1 6 Same procedure as every year, James! 1 1 Logical 1 4 Anagrams 1…" at bounding box center [562, 141] width 772 height 630
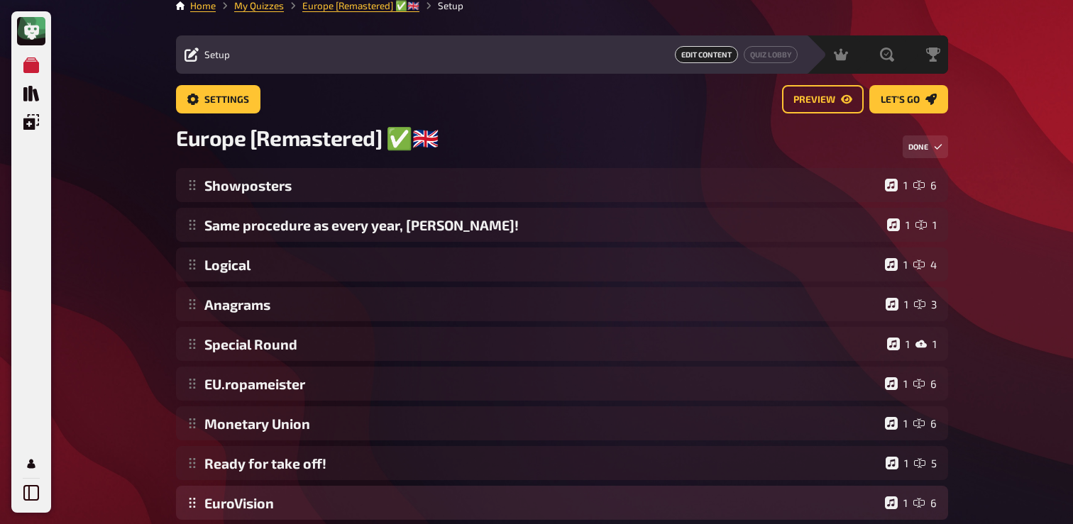
scroll to position [0, 0]
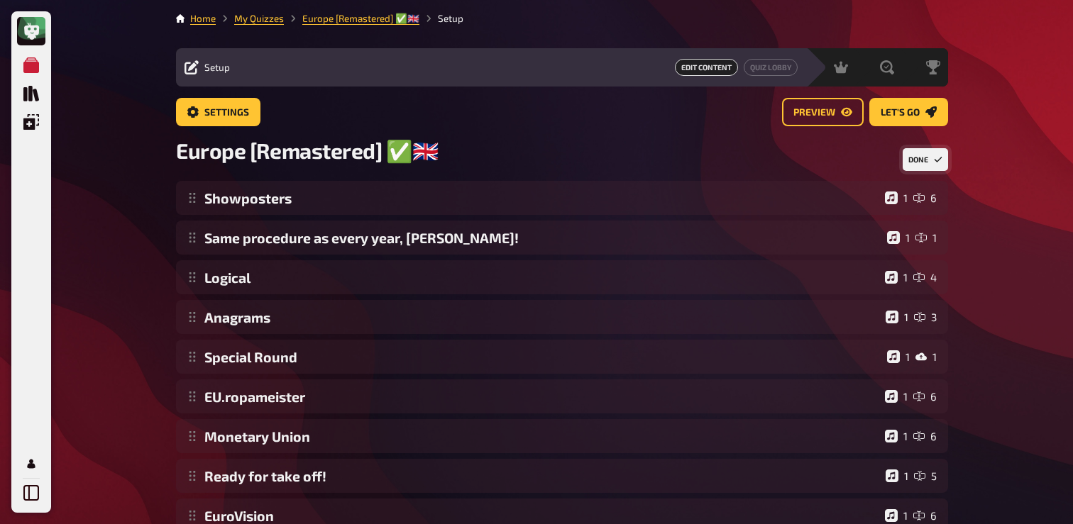
click at [920, 162] on button "Done" at bounding box center [924, 159] width 45 height 23
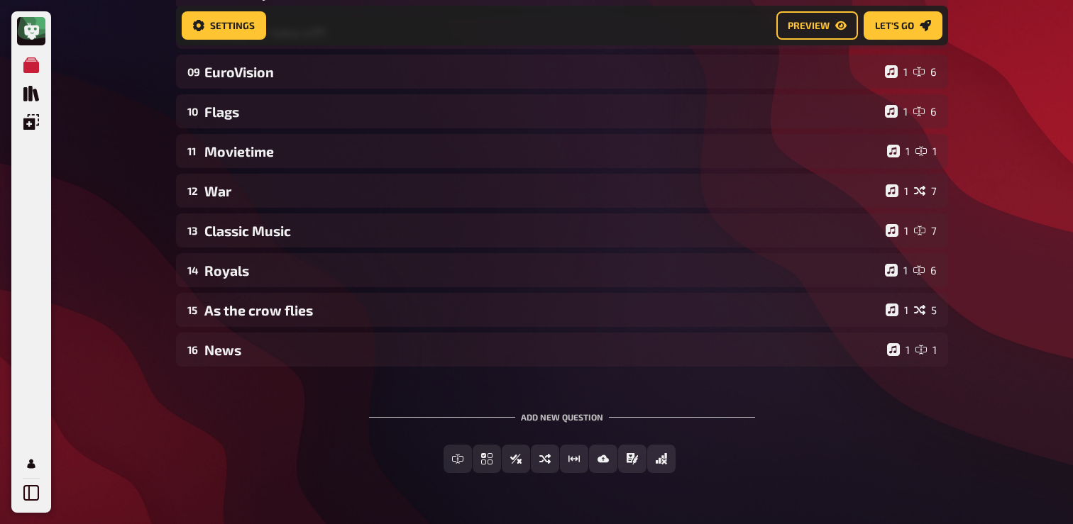
scroll to position [422, 0]
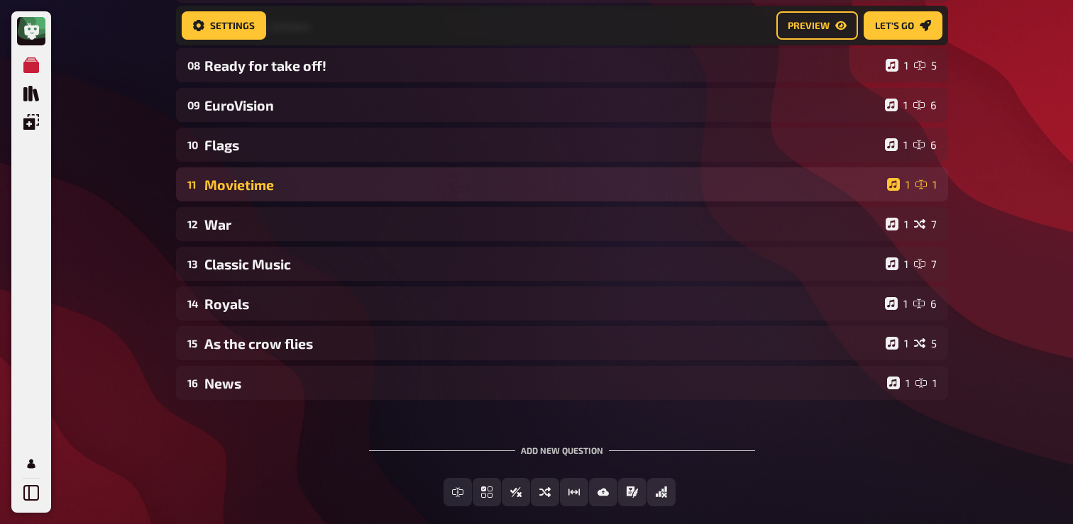
click at [313, 182] on div "Movietime" at bounding box center [542, 185] width 677 height 16
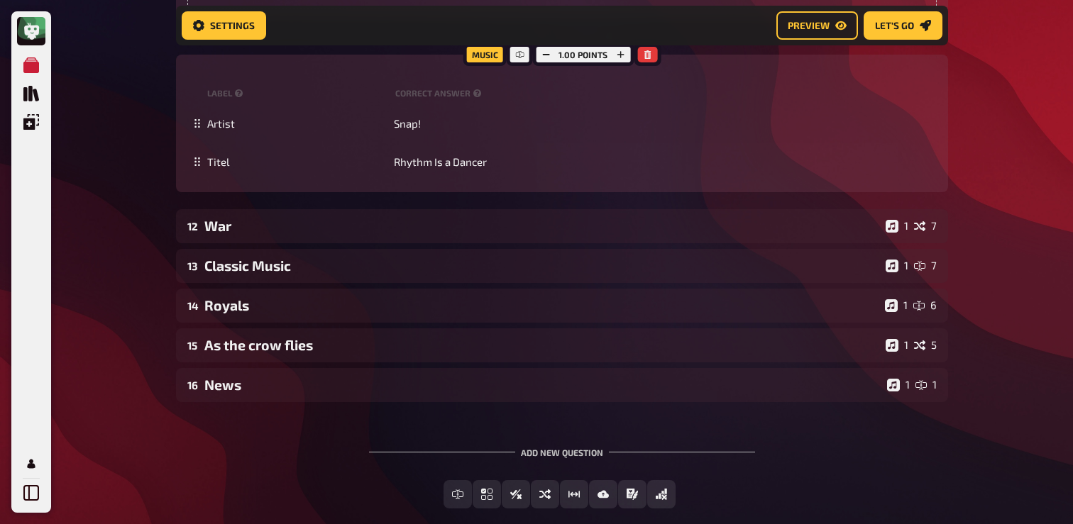
scroll to position [966, 0]
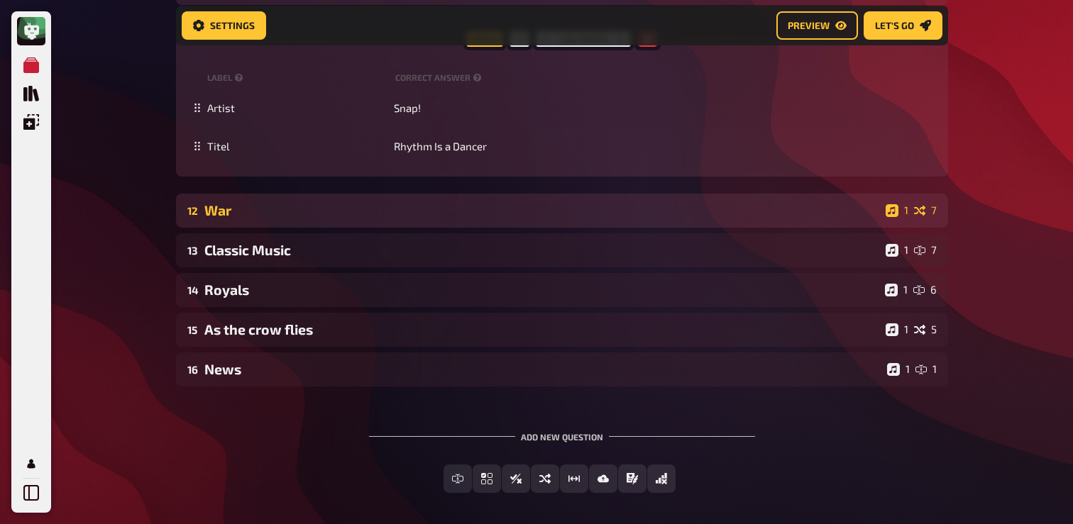
click at [239, 218] on div "War" at bounding box center [541, 210] width 675 height 16
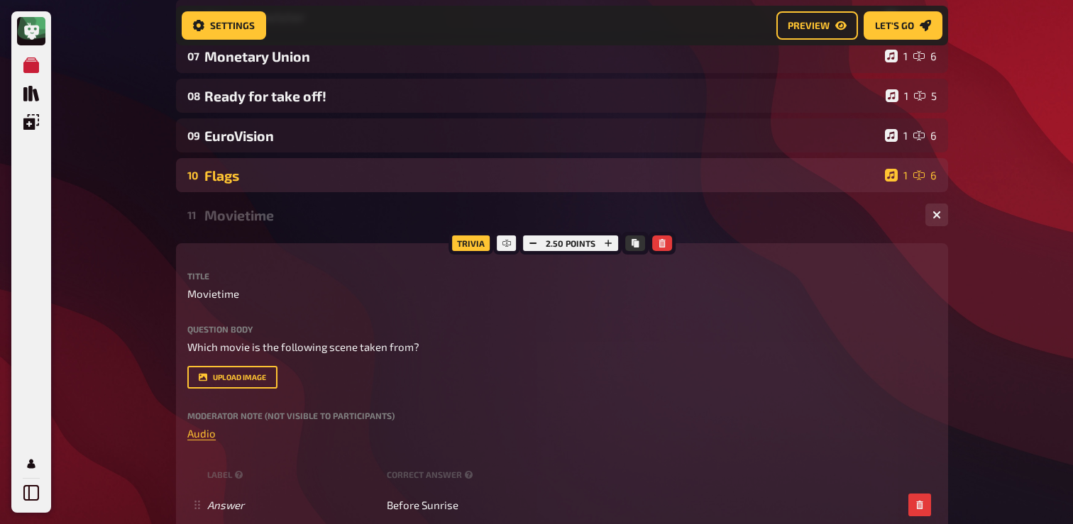
click at [260, 186] on div "10 Flags 1 6" at bounding box center [562, 175] width 772 height 34
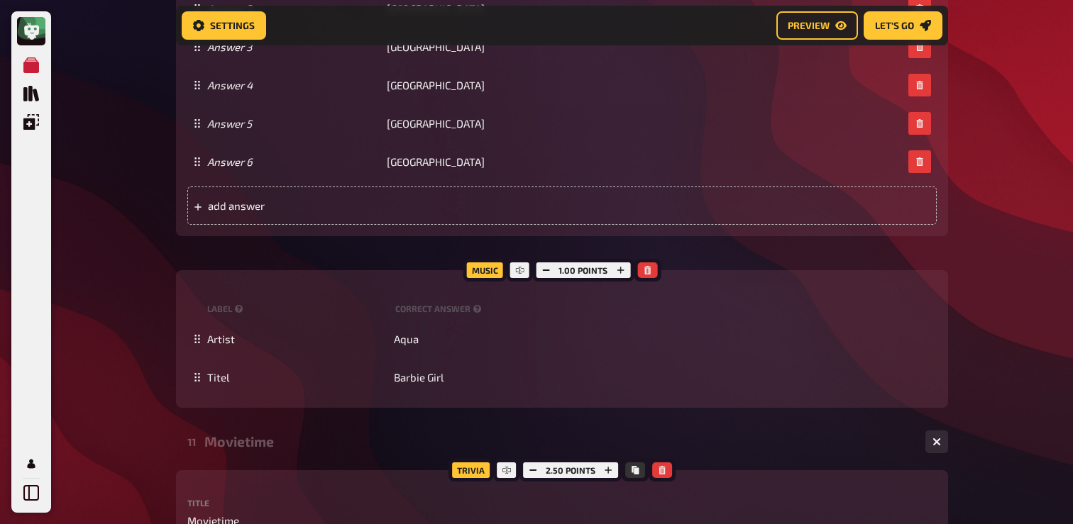
scroll to position [1164, 0]
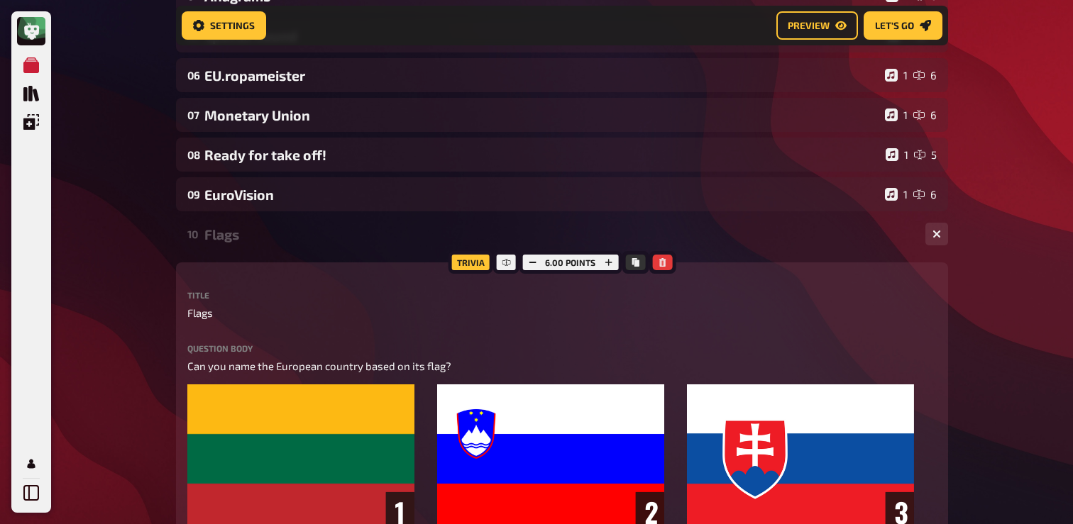
scroll to position [270, 0]
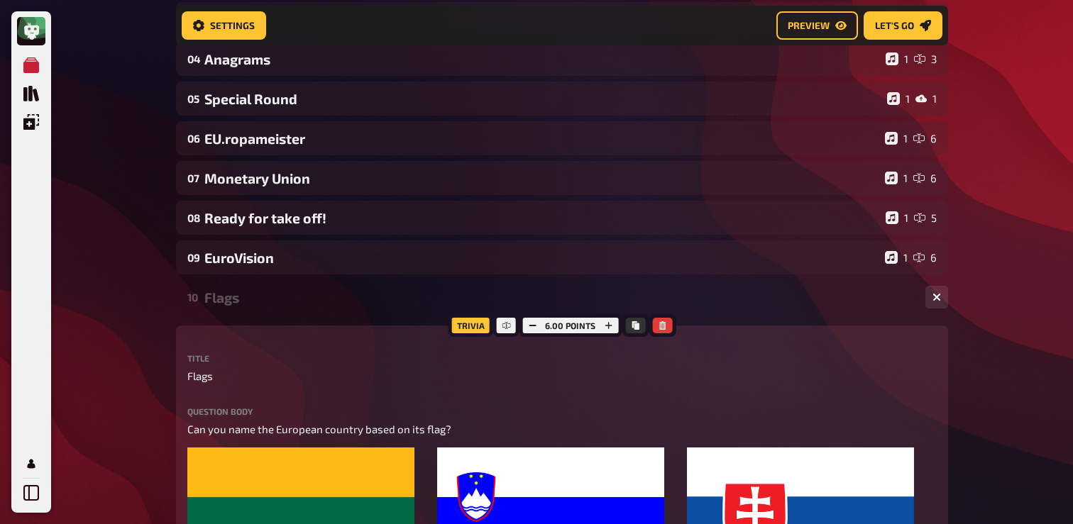
click at [239, 296] on div "Flags" at bounding box center [559, 297] width 710 height 16
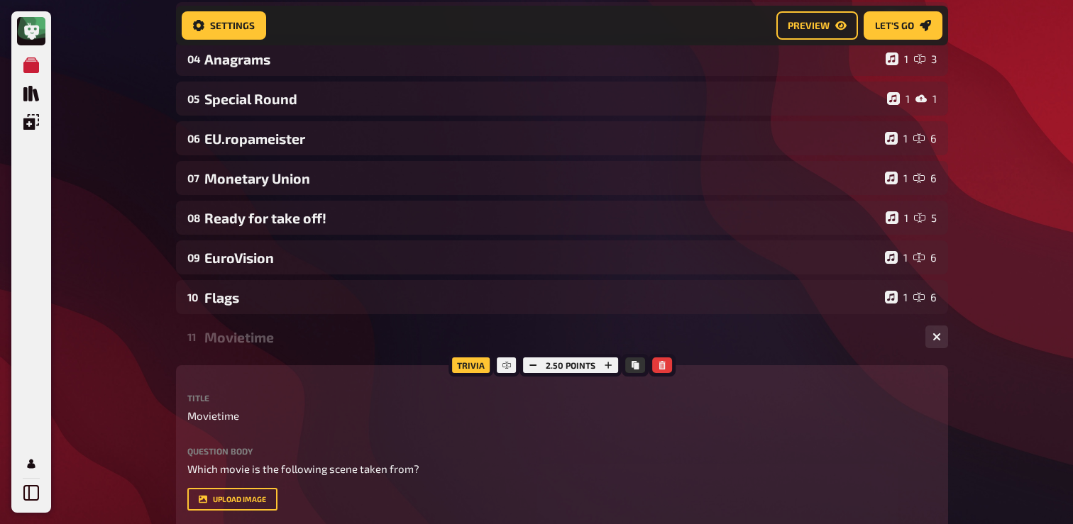
click at [241, 350] on div "11 Movietime 1 1" at bounding box center [562, 337] width 772 height 34
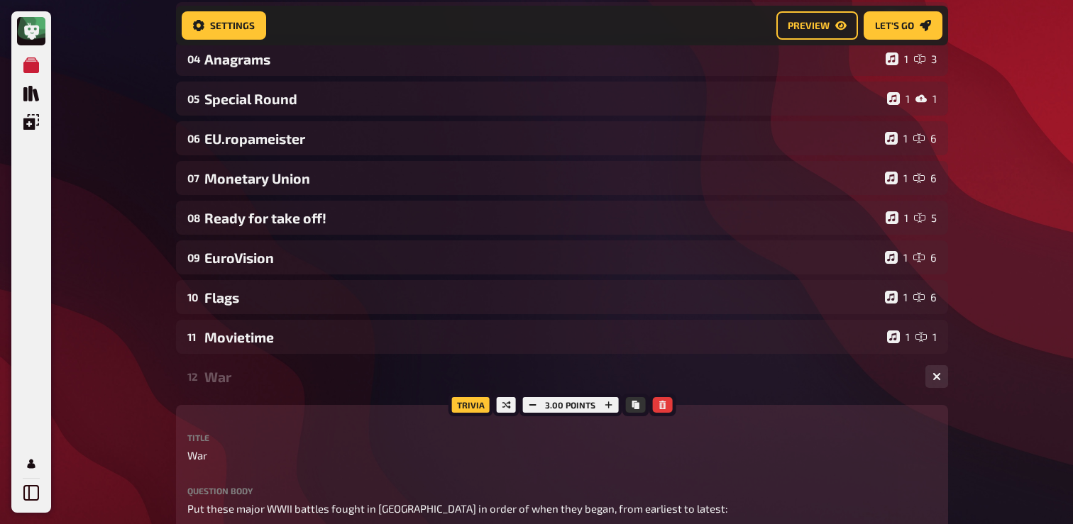
click at [255, 363] on div "12 War 1 7" at bounding box center [562, 377] width 772 height 34
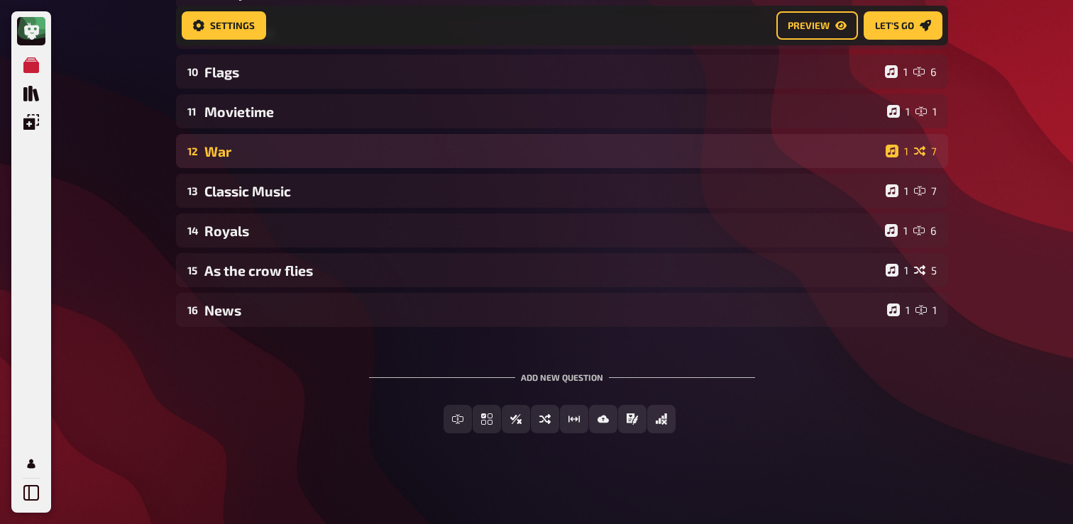
scroll to position [0, 0]
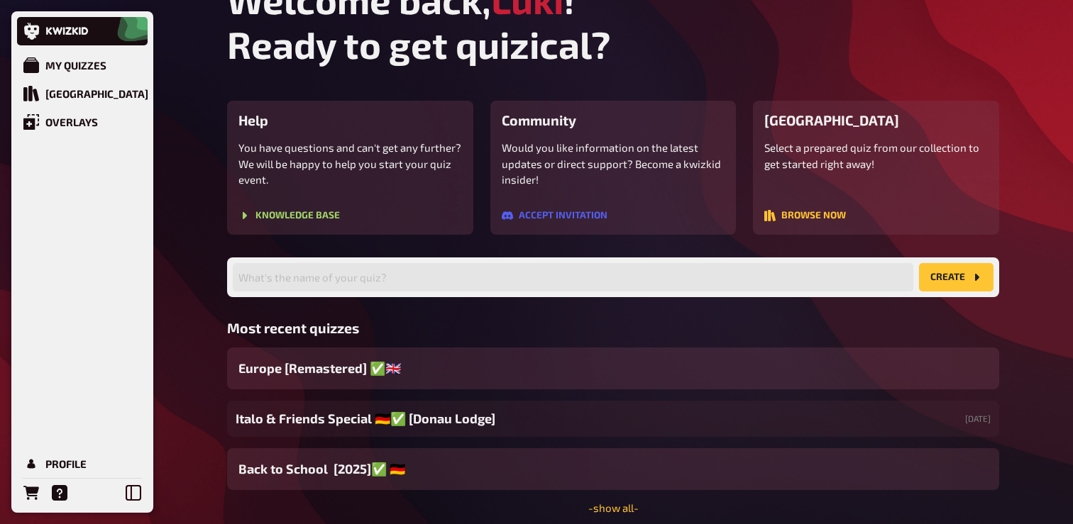
scroll to position [40, 0]
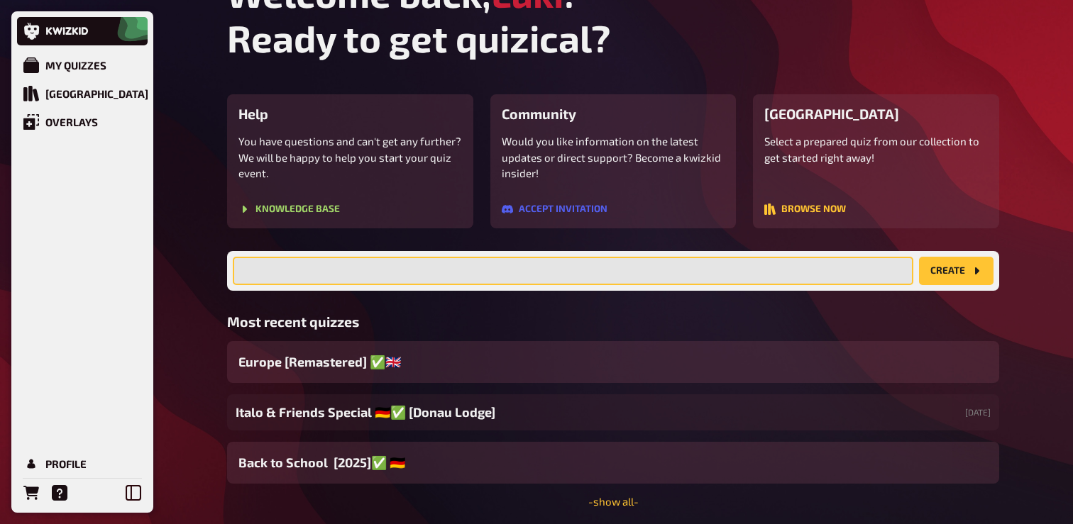
click at [402, 282] on input "text" at bounding box center [573, 271] width 680 height 28
type input "e"
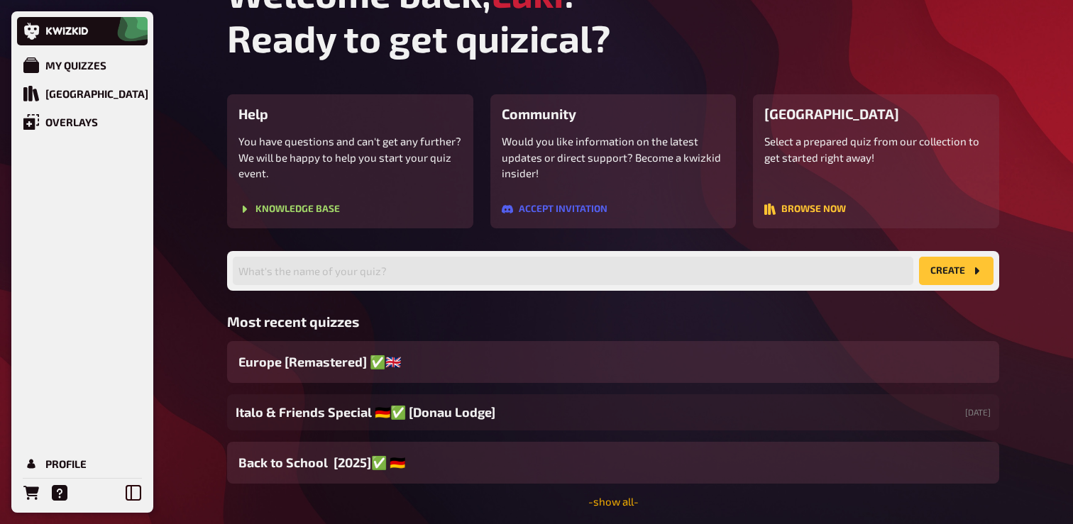
click at [617, 499] on link "- show all -" at bounding box center [613, 501] width 50 height 13
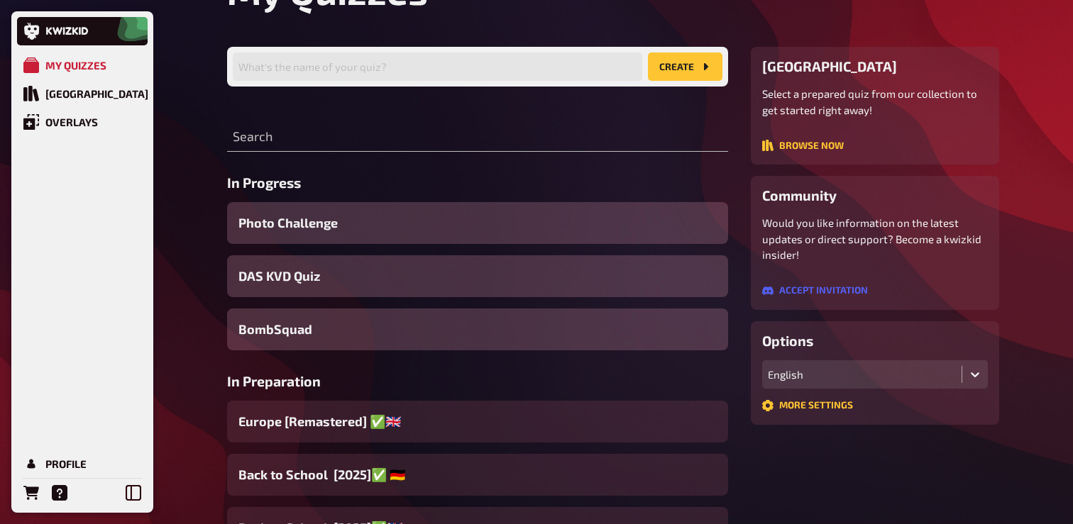
scroll to position [96, 0]
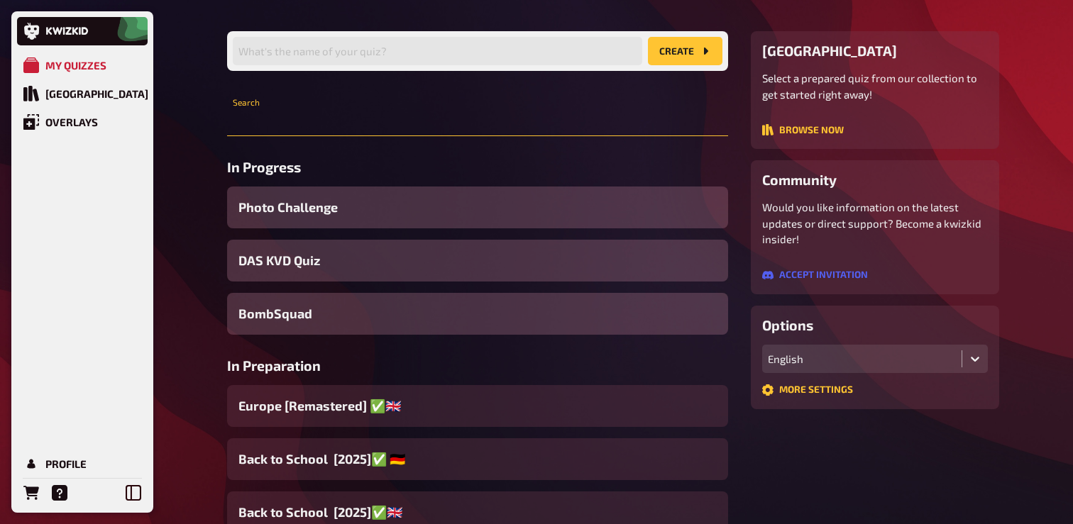
click at [355, 121] on input "text" at bounding box center [477, 122] width 501 height 28
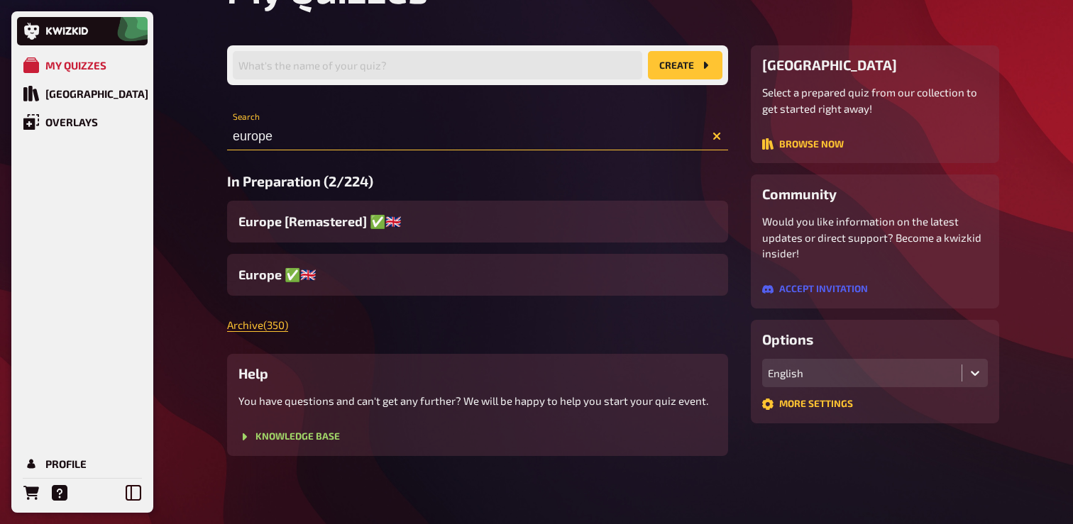
scroll to position [82, 0]
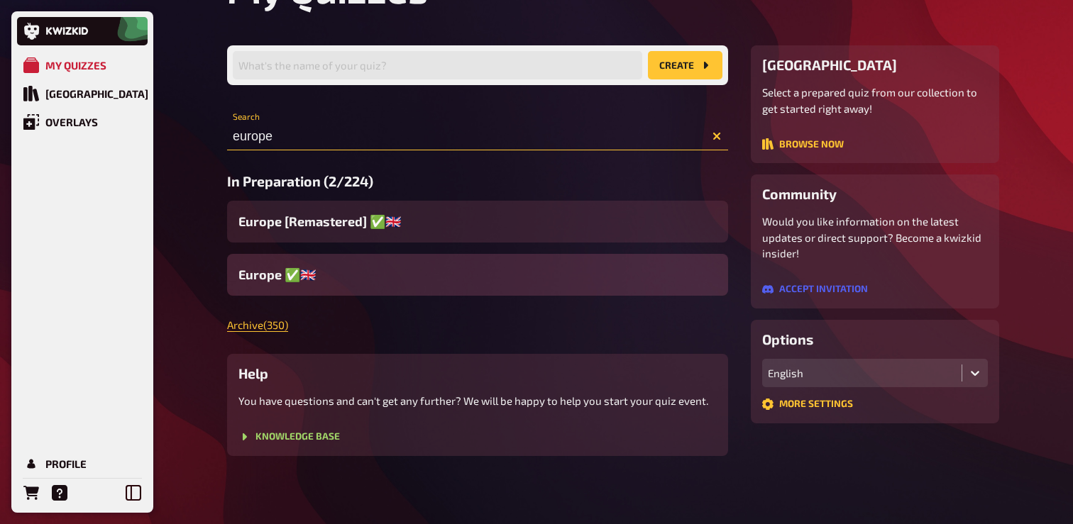
type input "europe"
click at [368, 269] on div "Europe ✅​🇬🇧​" at bounding box center [477, 275] width 501 height 42
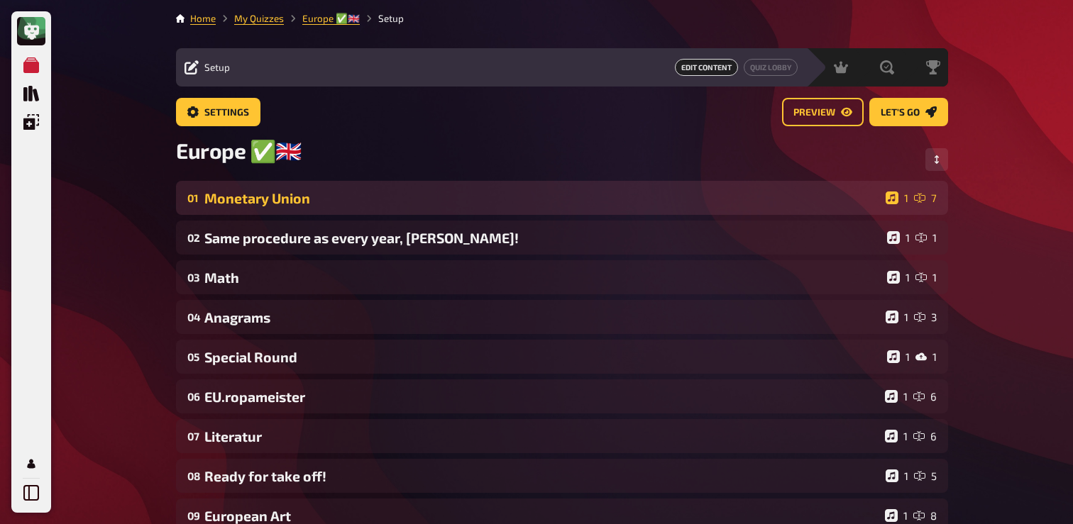
click at [224, 202] on div "Monetary Union" at bounding box center [541, 198] width 675 height 16
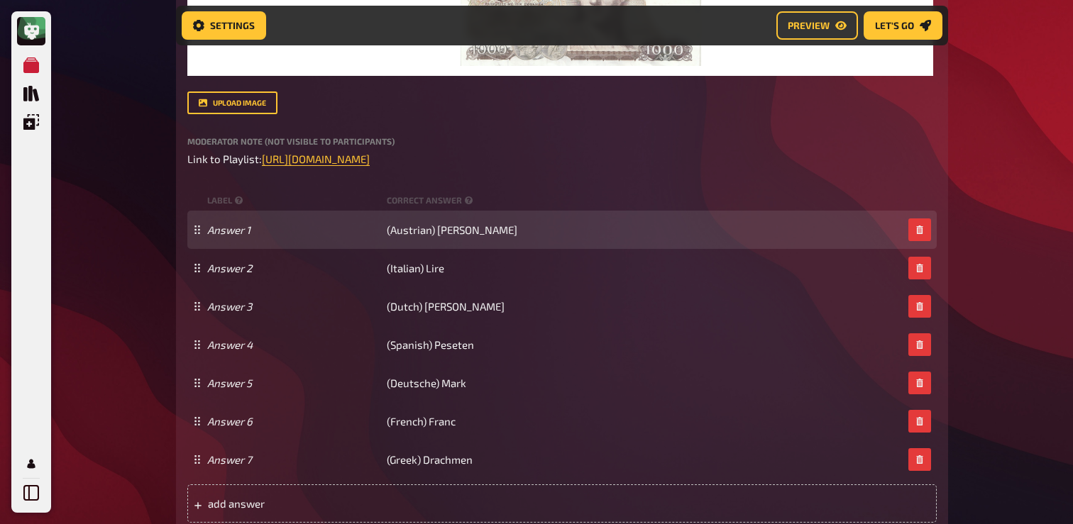
scroll to position [692, 0]
